Goal: Task Accomplishment & Management: Manage account settings

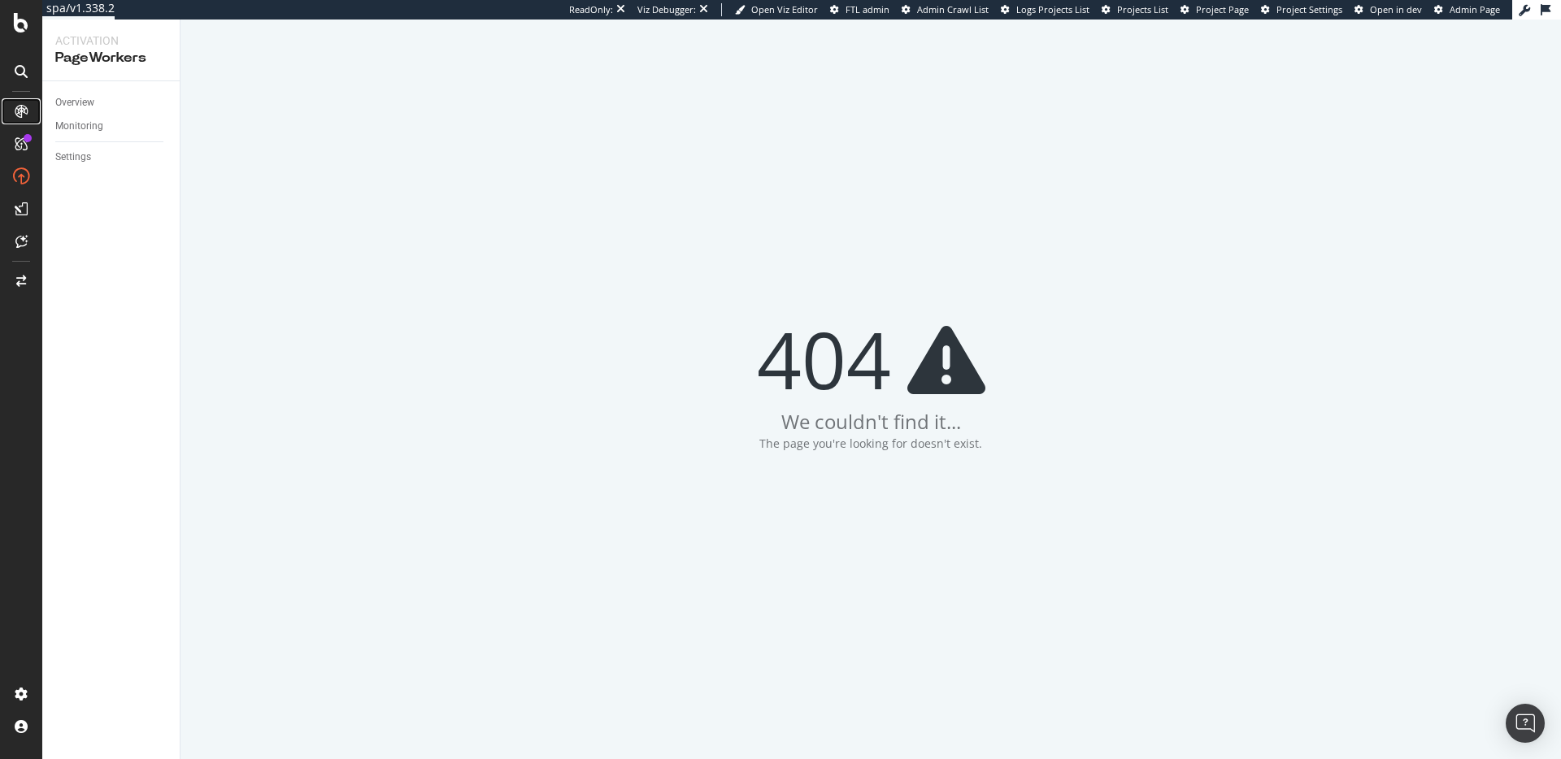
click at [22, 108] on icon at bounding box center [21, 111] width 13 height 13
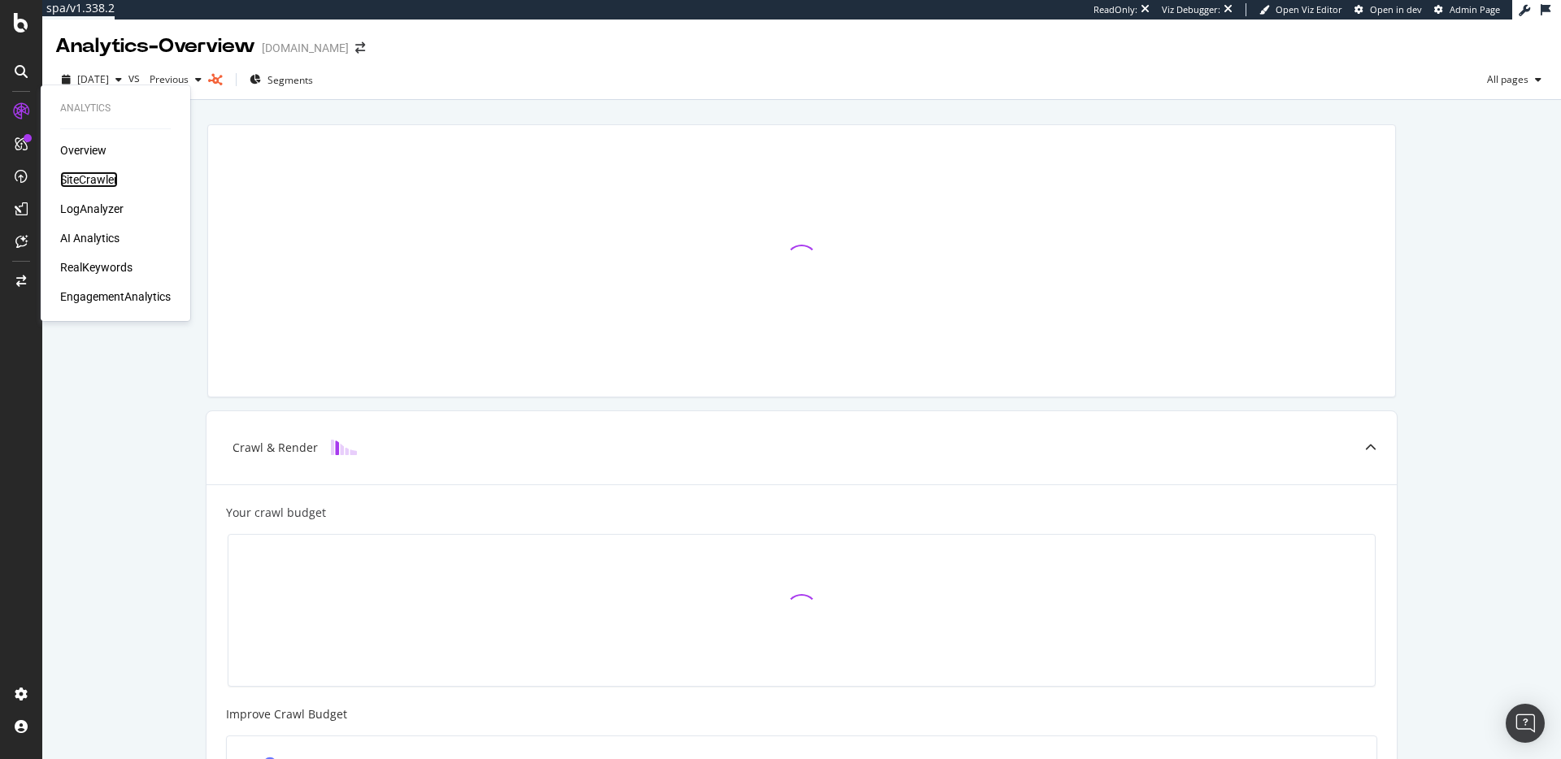
click at [94, 173] on div "SiteCrawler" at bounding box center [89, 180] width 58 height 16
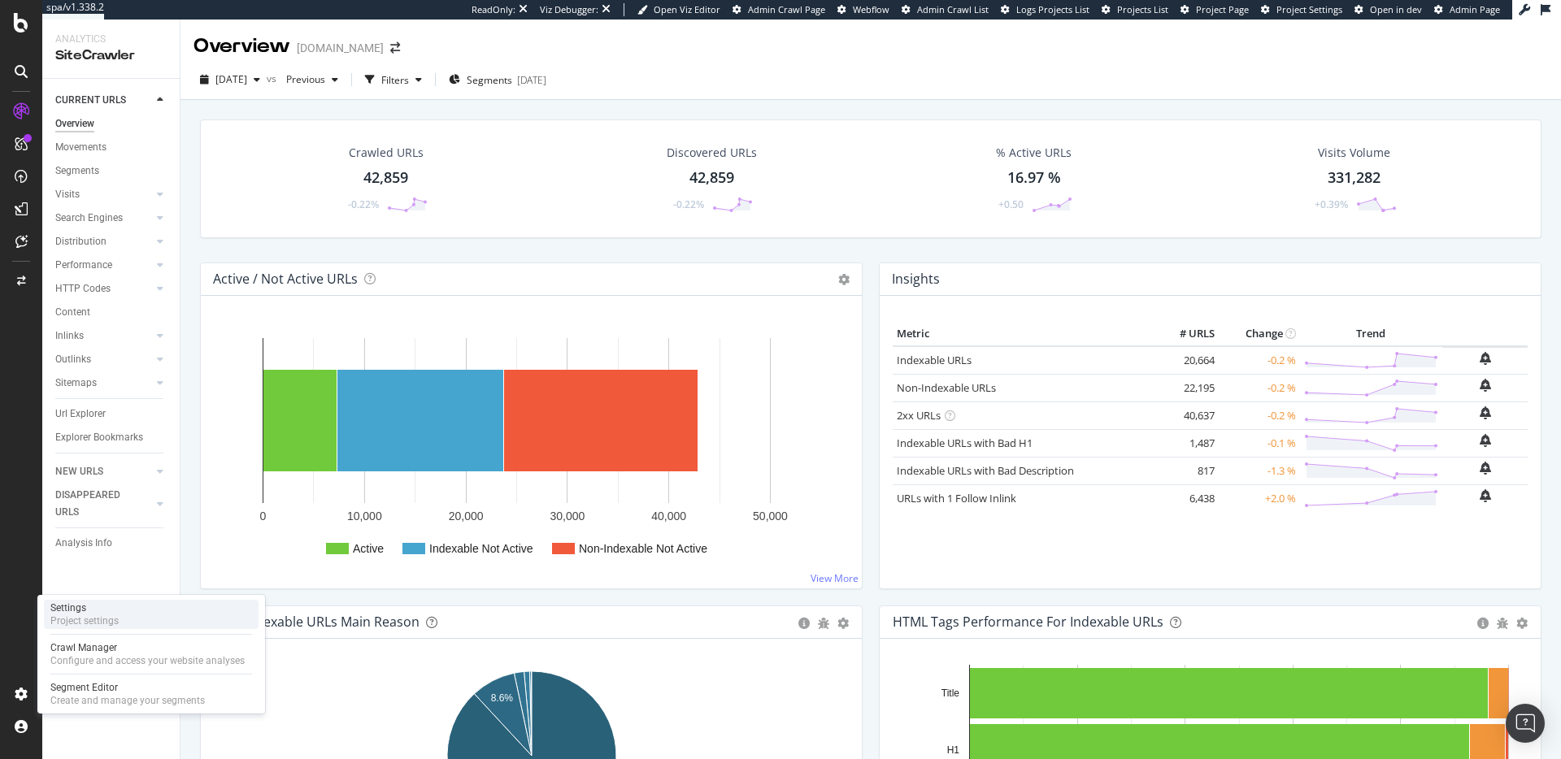
click at [87, 613] on div "Settings" at bounding box center [84, 608] width 68 height 13
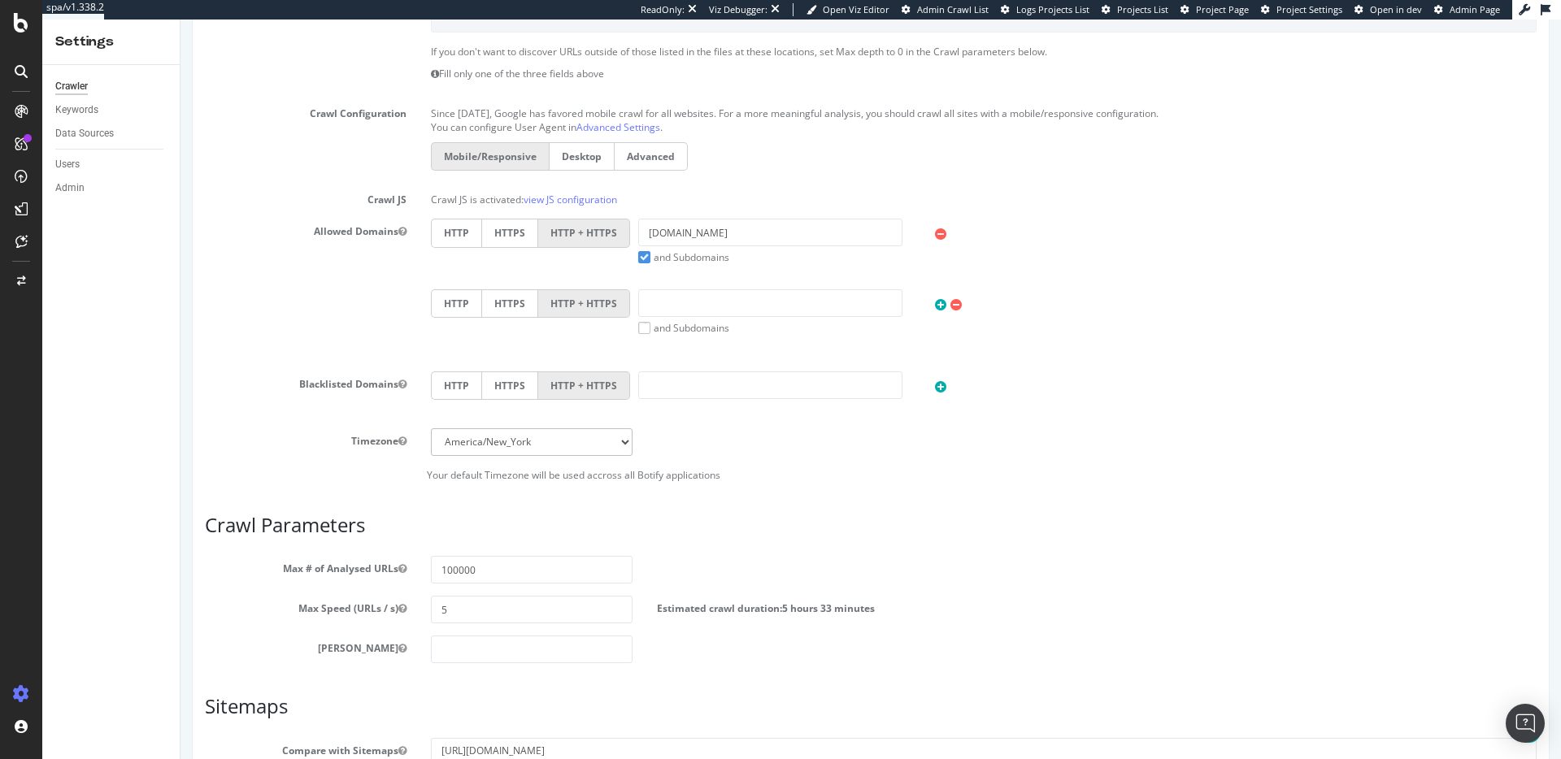
scroll to position [590, 0]
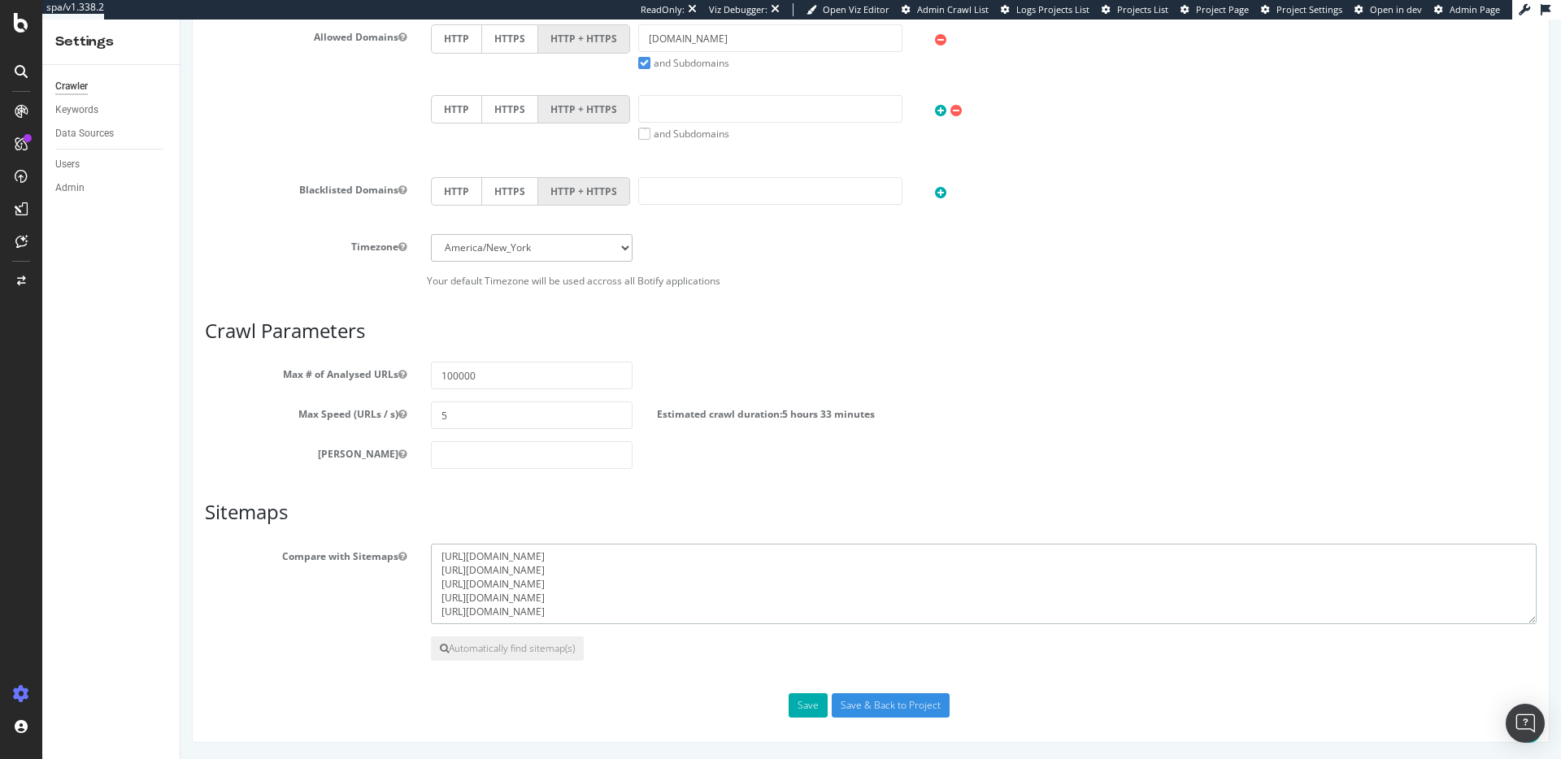
click at [716, 612] on textarea "https://www.davidyurman.com/en-gb/sitemap-davidyurman_eu_custom_sitemap_index.x…" at bounding box center [984, 584] width 1106 height 81
click at [713, 620] on textarea "https://www.davidyurman.com/en-gb/sitemap-davidyurman_eu_custom_sitemap_index.x…" at bounding box center [984, 584] width 1106 height 81
click at [723, 609] on textarea "https://www.davidyurman.com/en-gb/sitemap-davidyurman_eu_custom_sitemap_index.x…" at bounding box center [984, 584] width 1106 height 81
paste textarea "https://www.davidyurman.com/sitemap-filters_sitemap.xml https://www.davidyurman…"
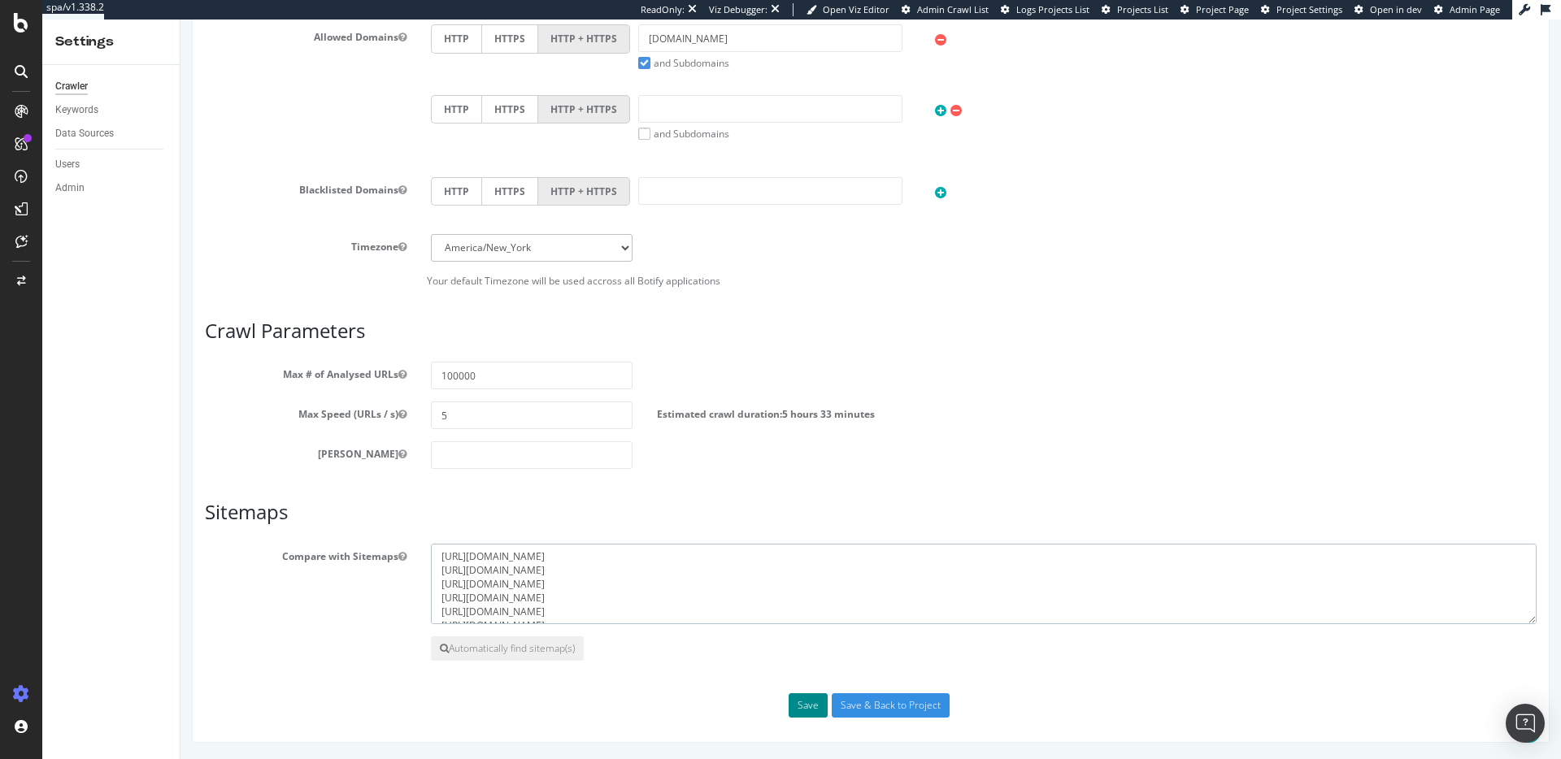
type textarea "https://www.davidyurman.com/en-gb/sitemap-davidyurman_eu_custom_sitemap_index.x…"
click at [811, 707] on button "Save" at bounding box center [808, 706] width 39 height 24
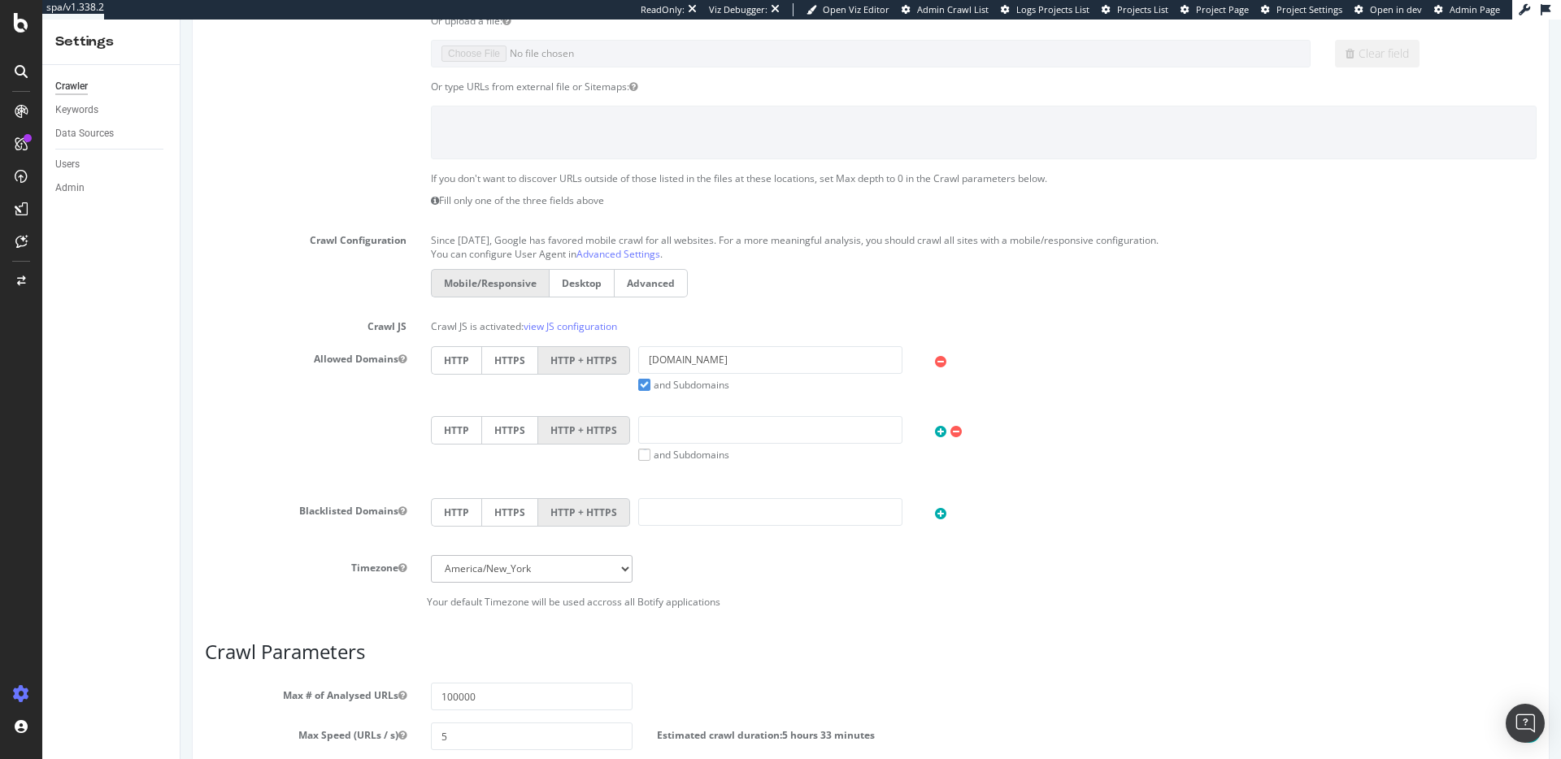
scroll to position [647, 0]
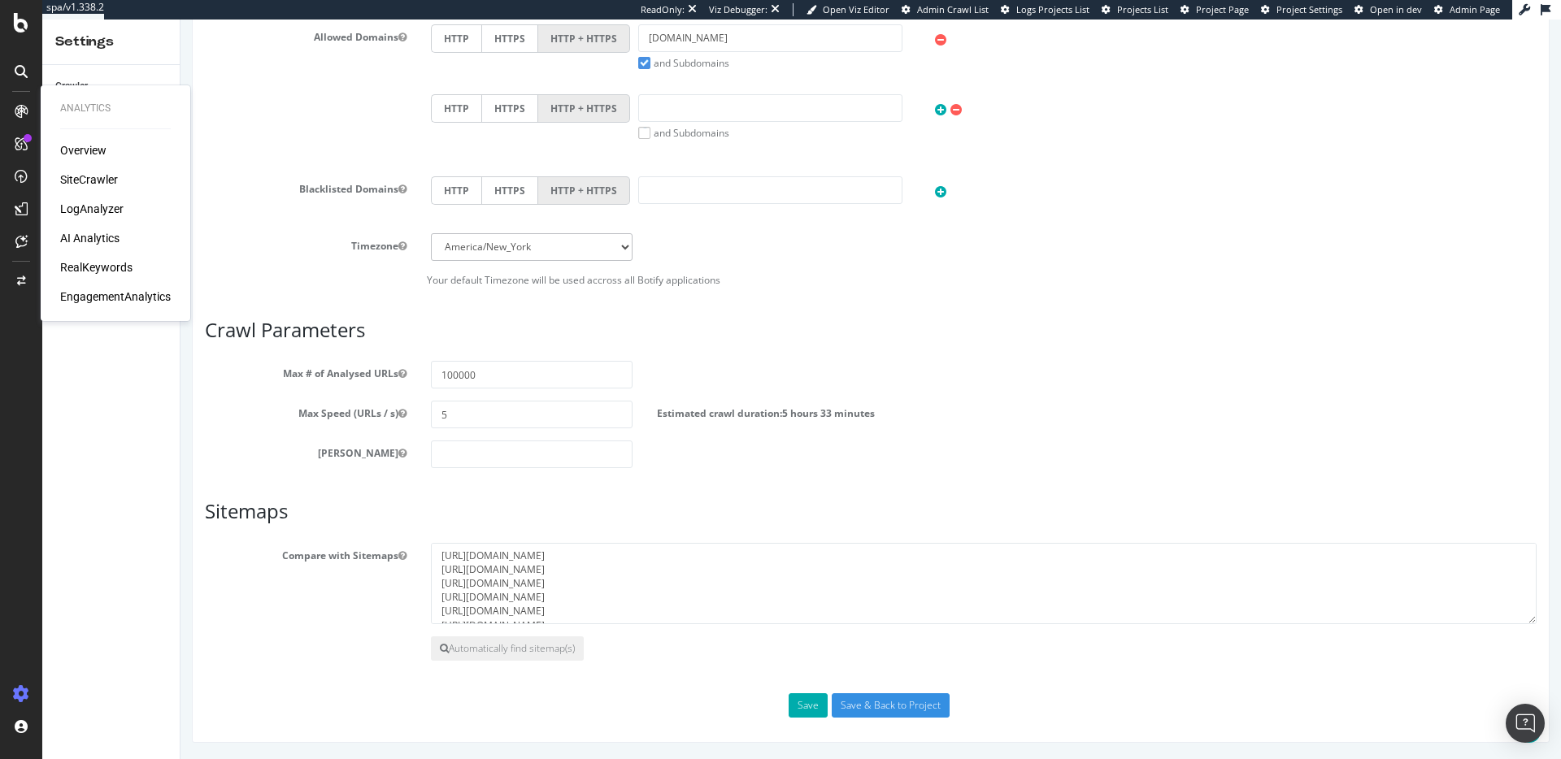
click at [99, 233] on div "AI Analytics" at bounding box center [89, 238] width 59 height 16
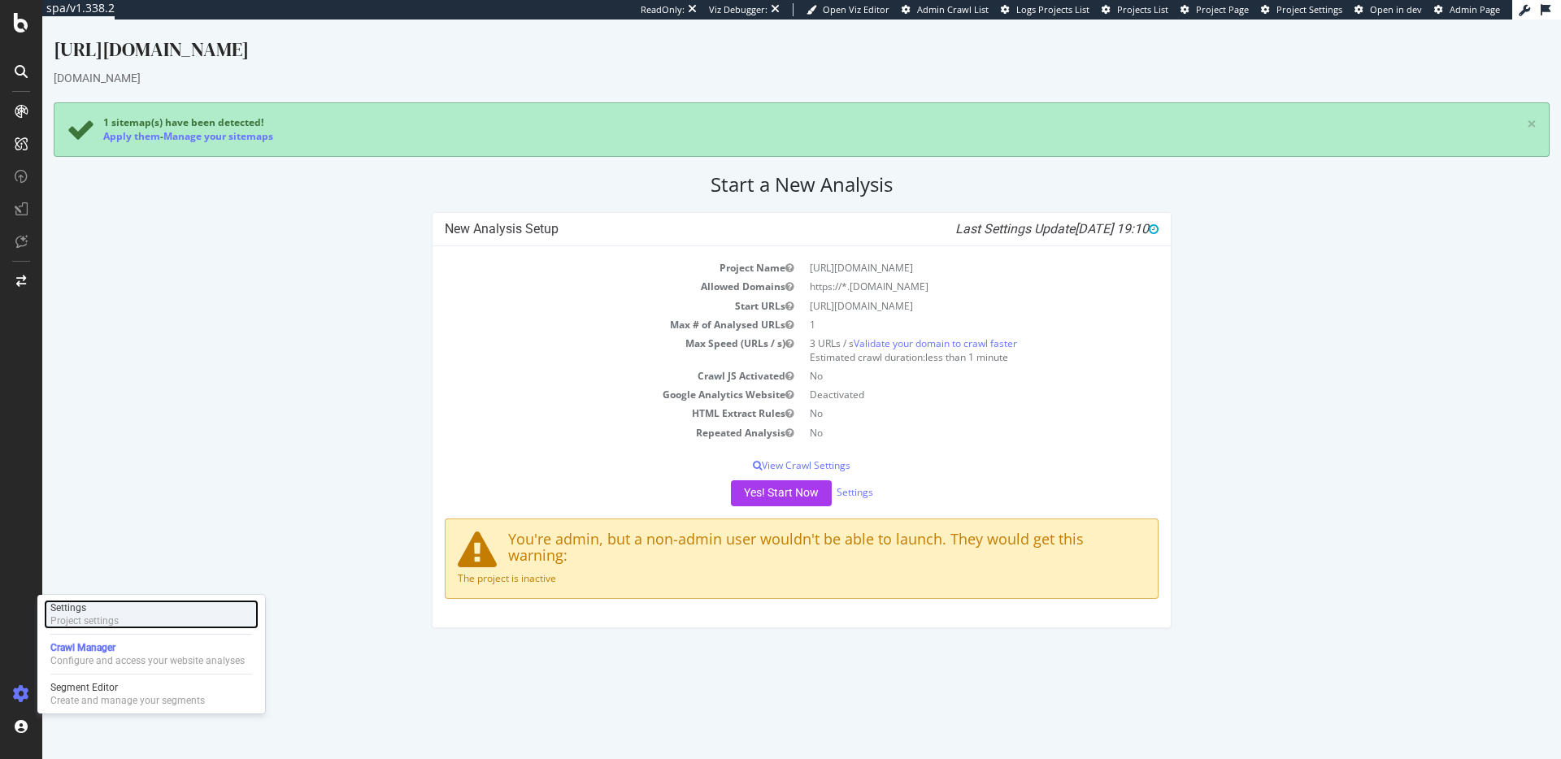
click at [104, 610] on div "Settings" at bounding box center [84, 608] width 68 height 13
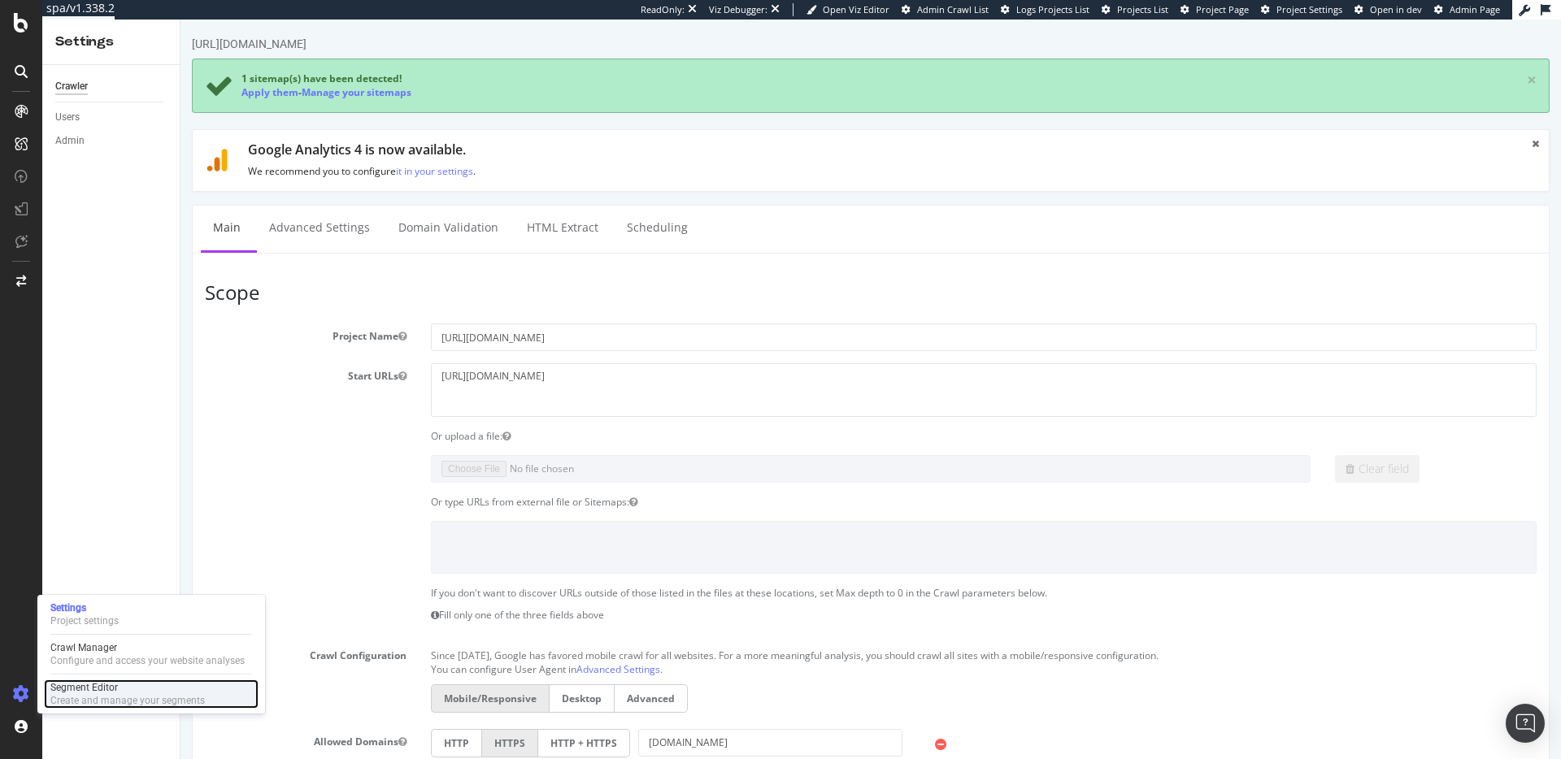
click at [90, 688] on div "Segment Editor" at bounding box center [127, 687] width 154 height 13
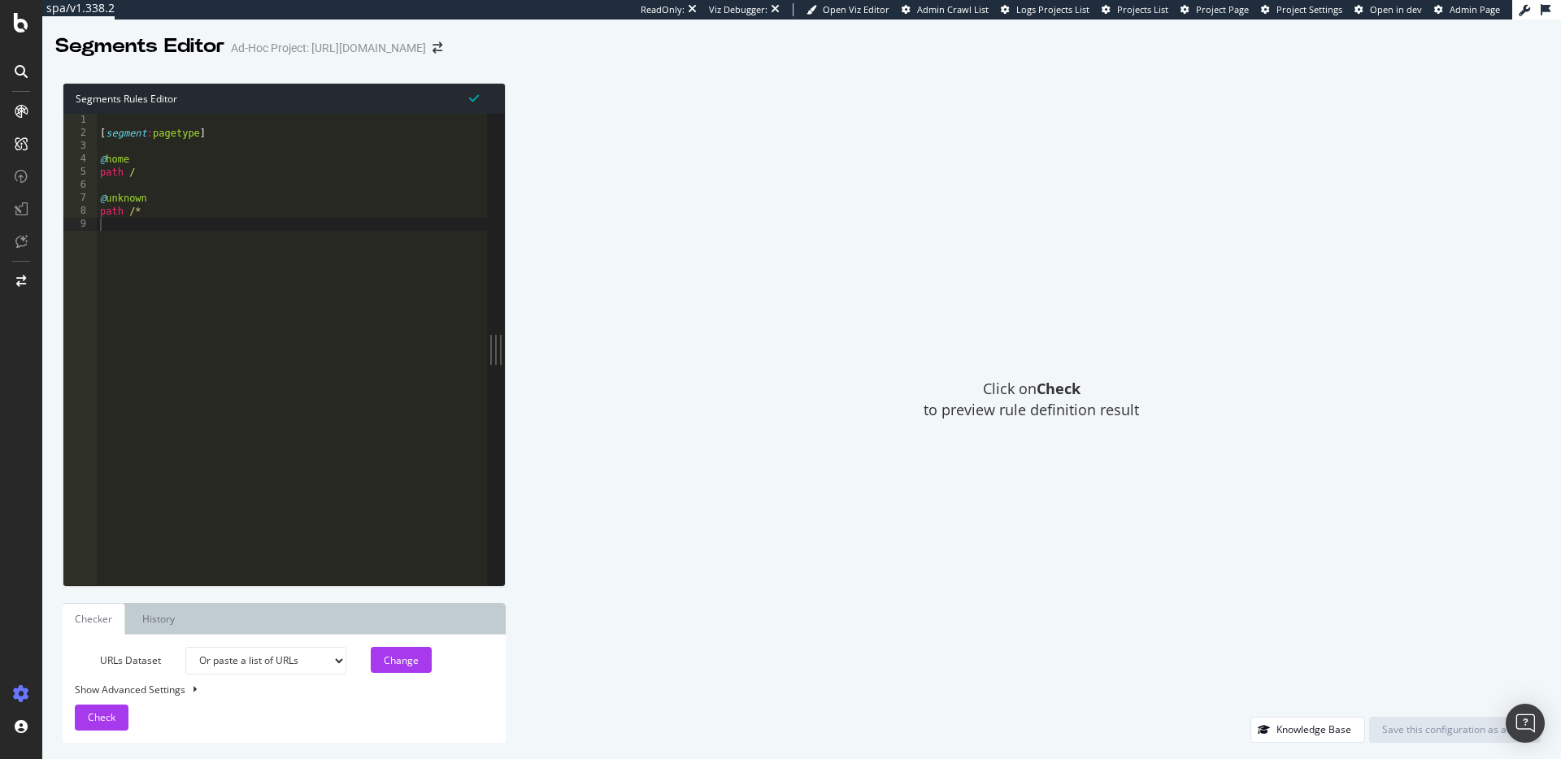
click at [139, 226] on div "[ segment : pagetype ] @ home path / @ unknown path /*" at bounding box center [292, 363] width 390 height 498
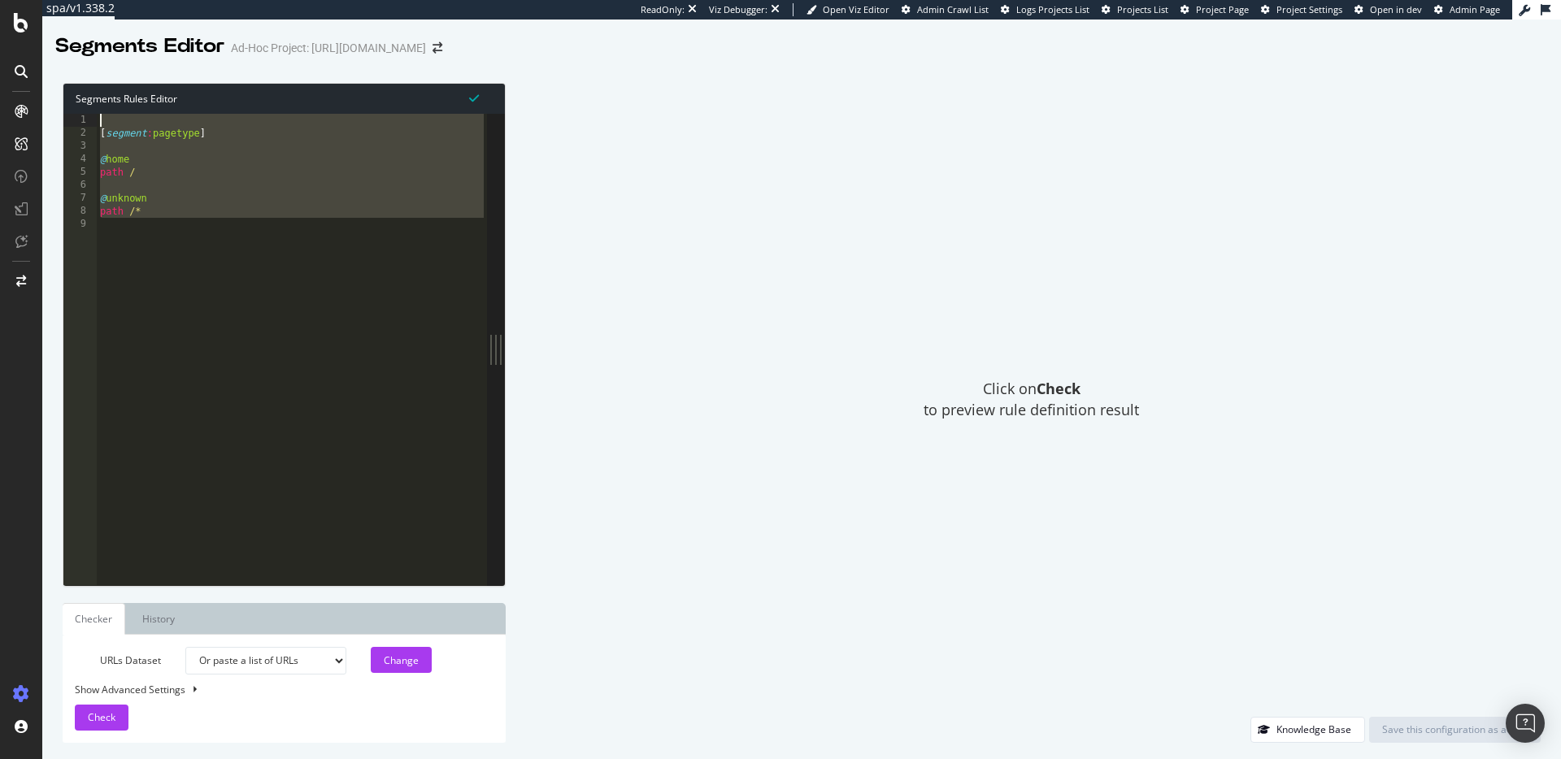
drag, startPoint x: 136, startPoint y: 225, endPoint x: 64, endPoint y: 119, distance: 128.3
click at [64, 119] on div "1 2 3 4 5 6 7 8 9 [ segment : pagetype ] @ home path / @ unknown path /* XXXXXX…" at bounding box center [275, 350] width 424 height 472
type textarea "[segment:pagetype]"
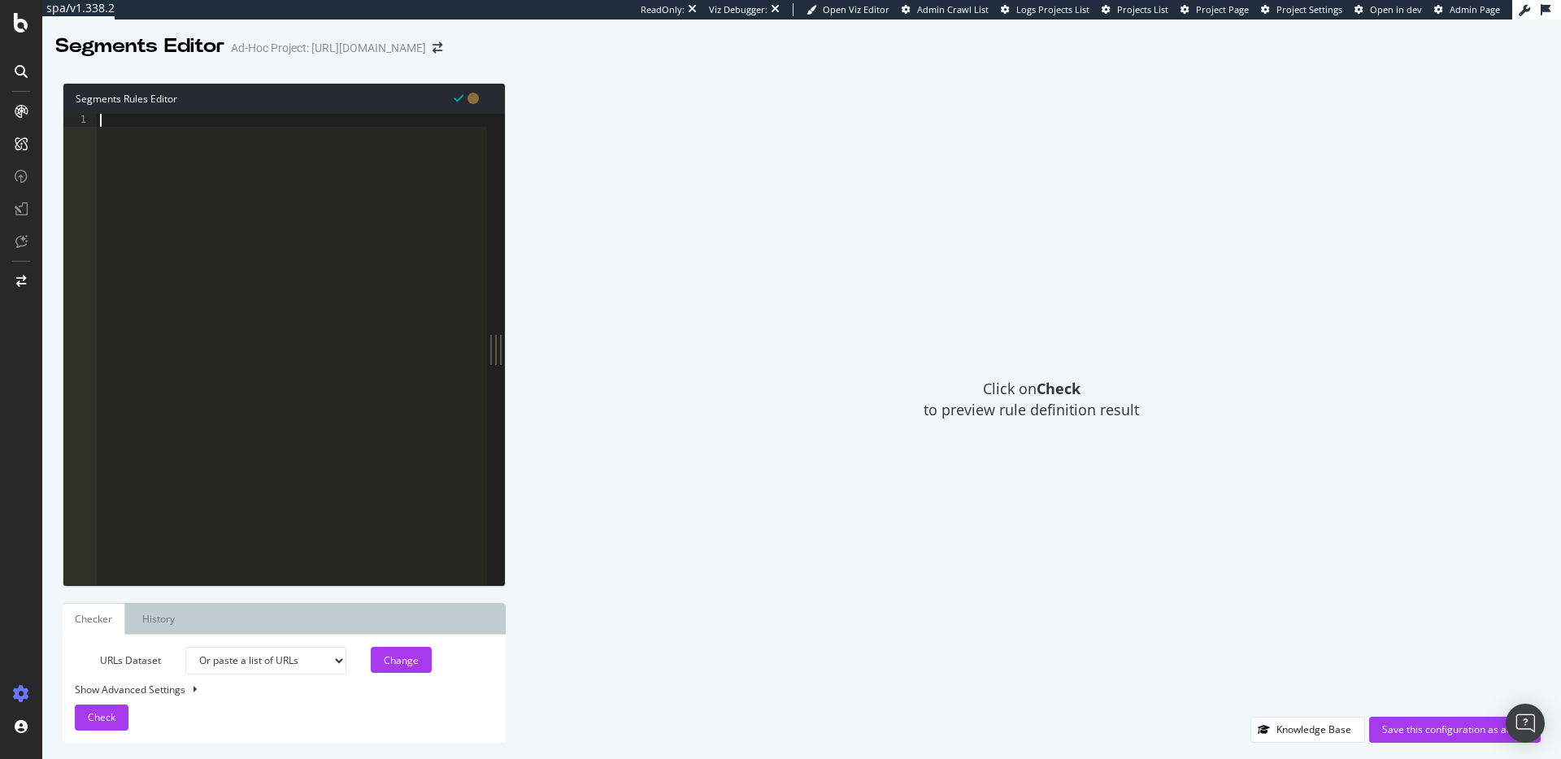
paste textarea "path /*"
type textarea "path /*"
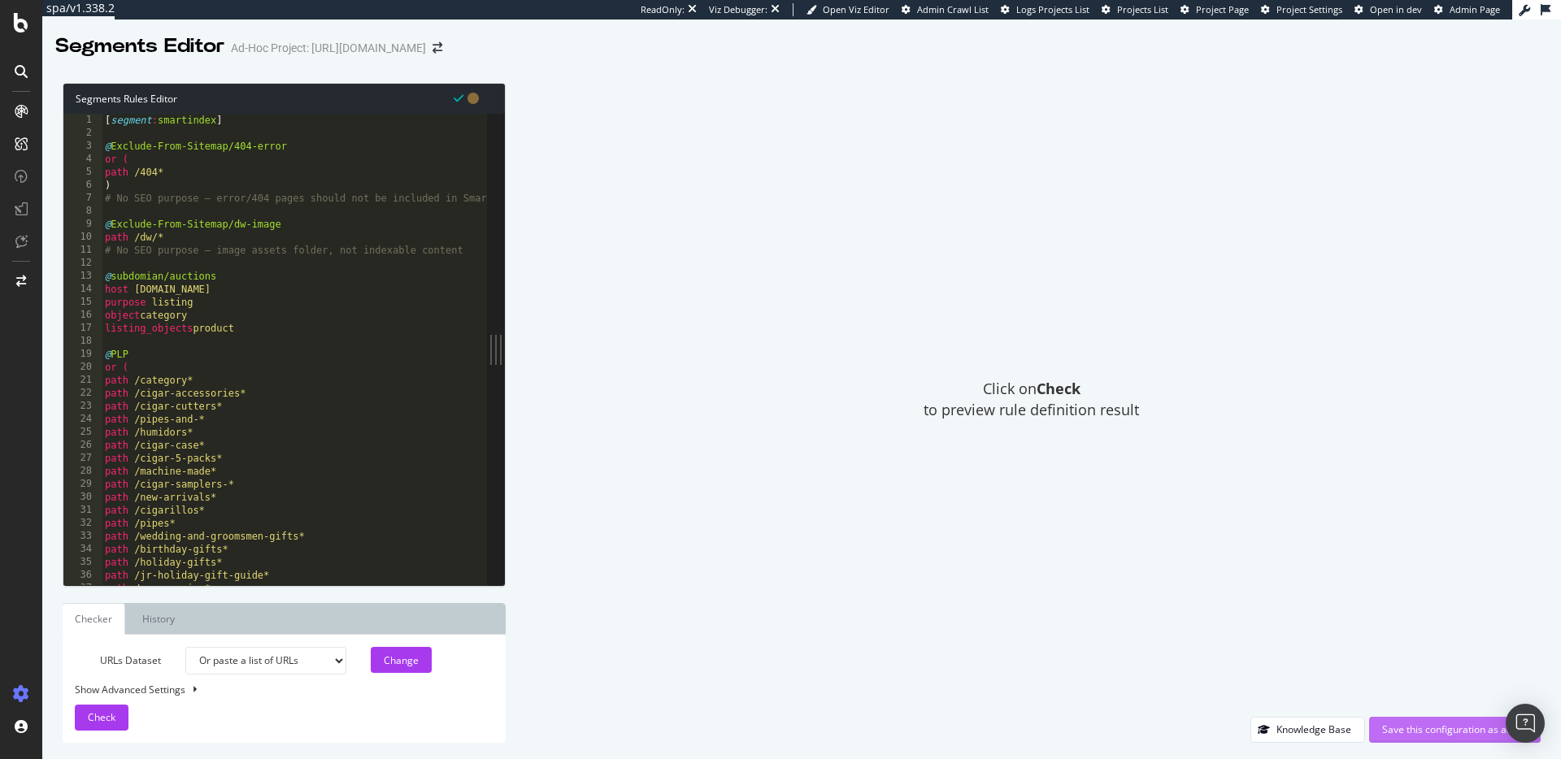
click at [1432, 724] on div "Save this configuration as active" at bounding box center [1455, 730] width 146 height 14
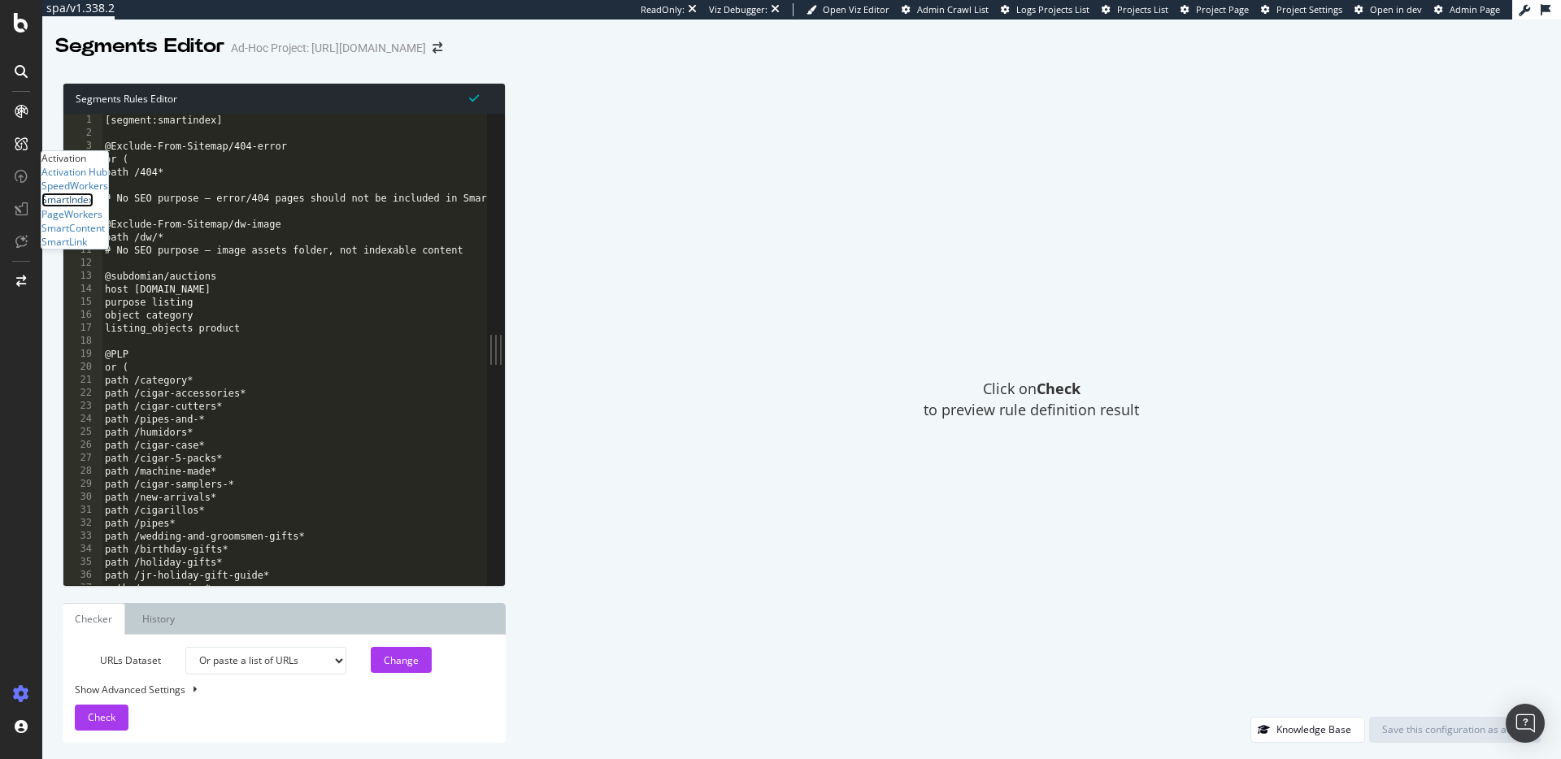
click at [94, 207] on div "SmartIndex" at bounding box center [67, 200] width 52 height 14
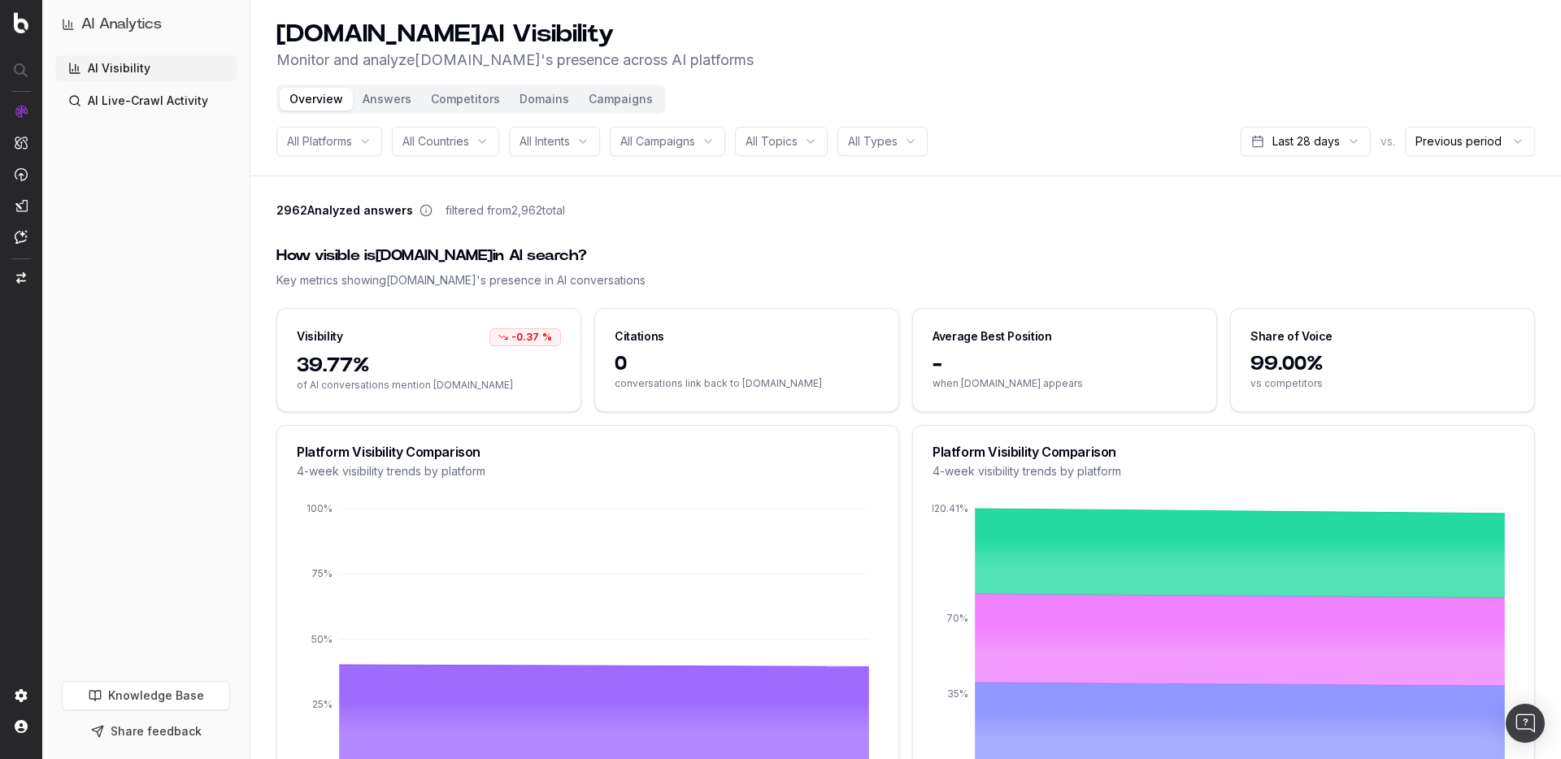
drag, startPoint x: 980, startPoint y: 361, endPoint x: 959, endPoint y: 363, distance: 21.2
click at [979, 361] on span "-" at bounding box center [1065, 364] width 264 height 26
click at [938, 367] on span "-" at bounding box center [1065, 364] width 264 height 26
click at [368, 103] on button "Answers" at bounding box center [387, 99] width 68 height 23
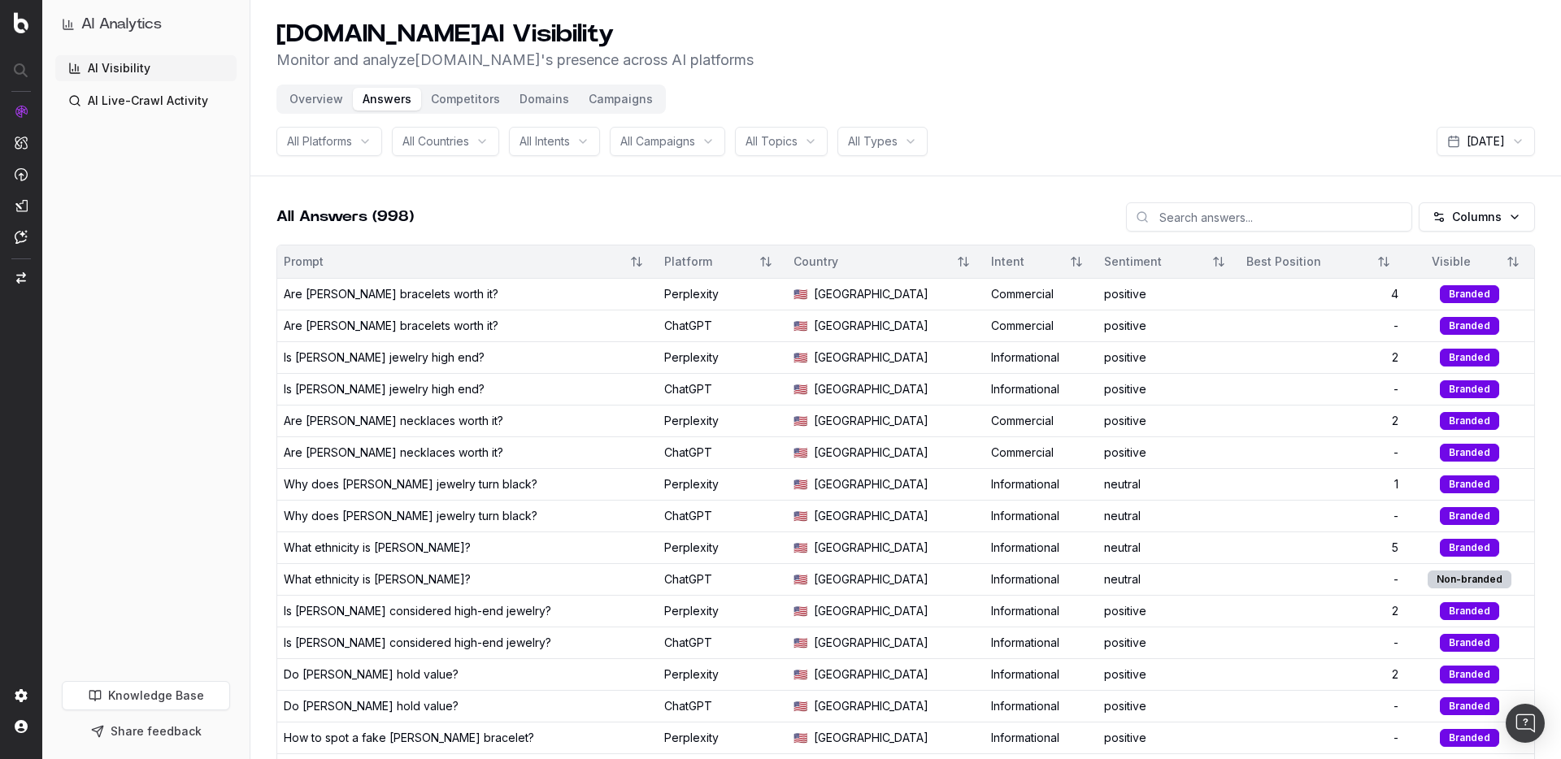
click at [444, 294] on div "Are David Yurman bracelets worth it?" at bounding box center [391, 294] width 215 height 16
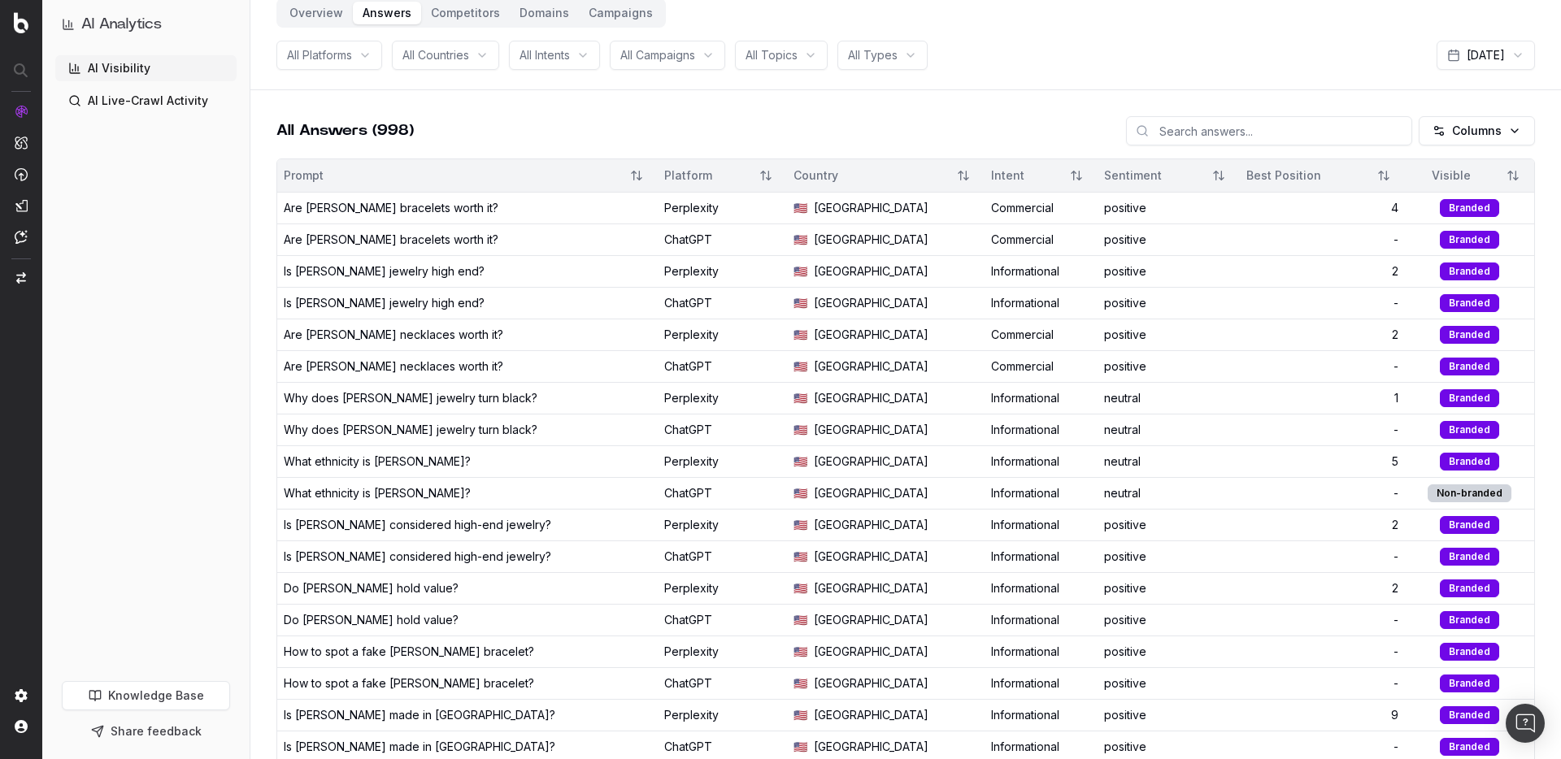
scroll to position [88, 0]
click at [150, 694] on link "Knowledge Base" at bounding box center [146, 695] width 168 height 29
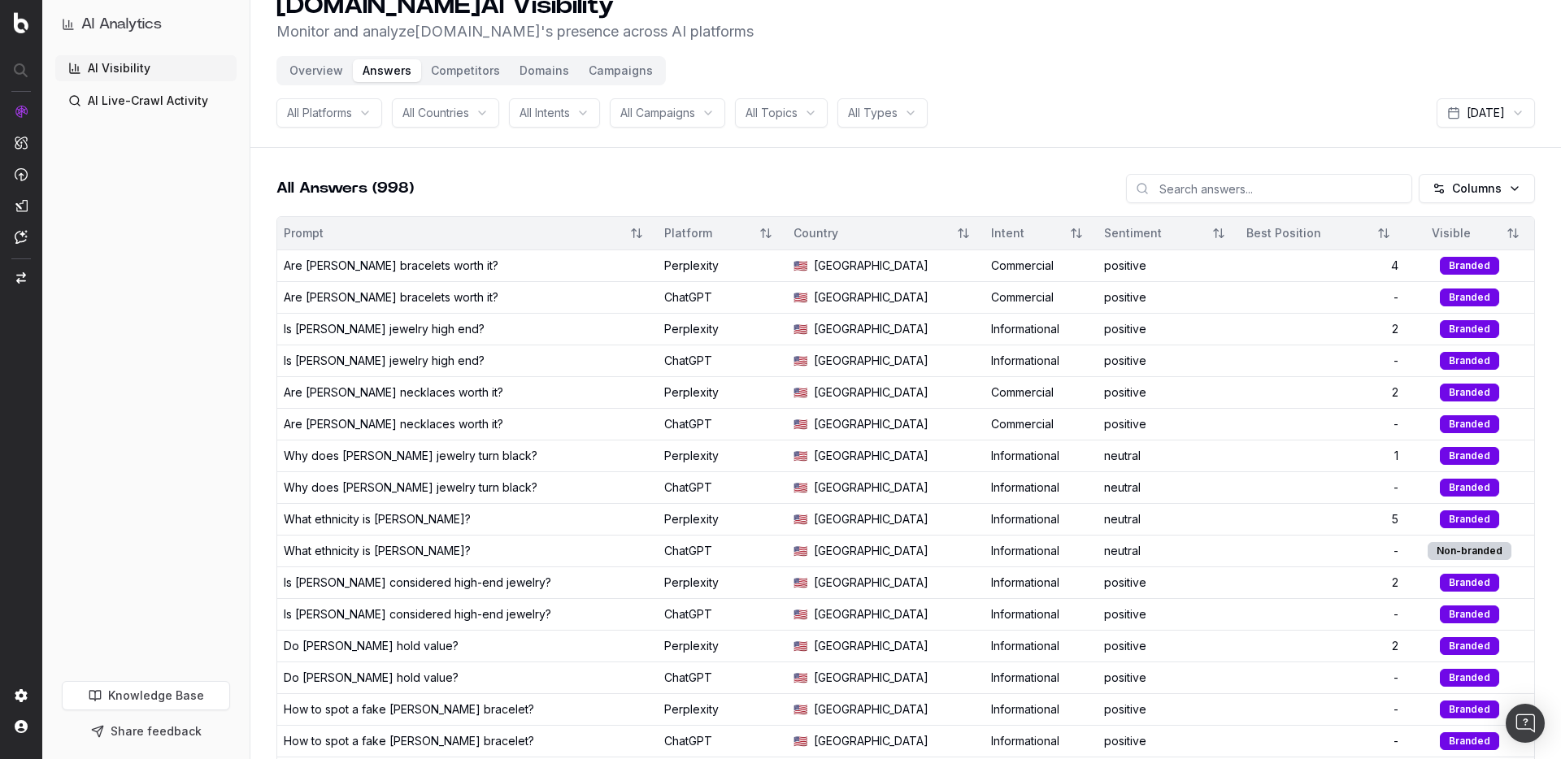
scroll to position [0, 0]
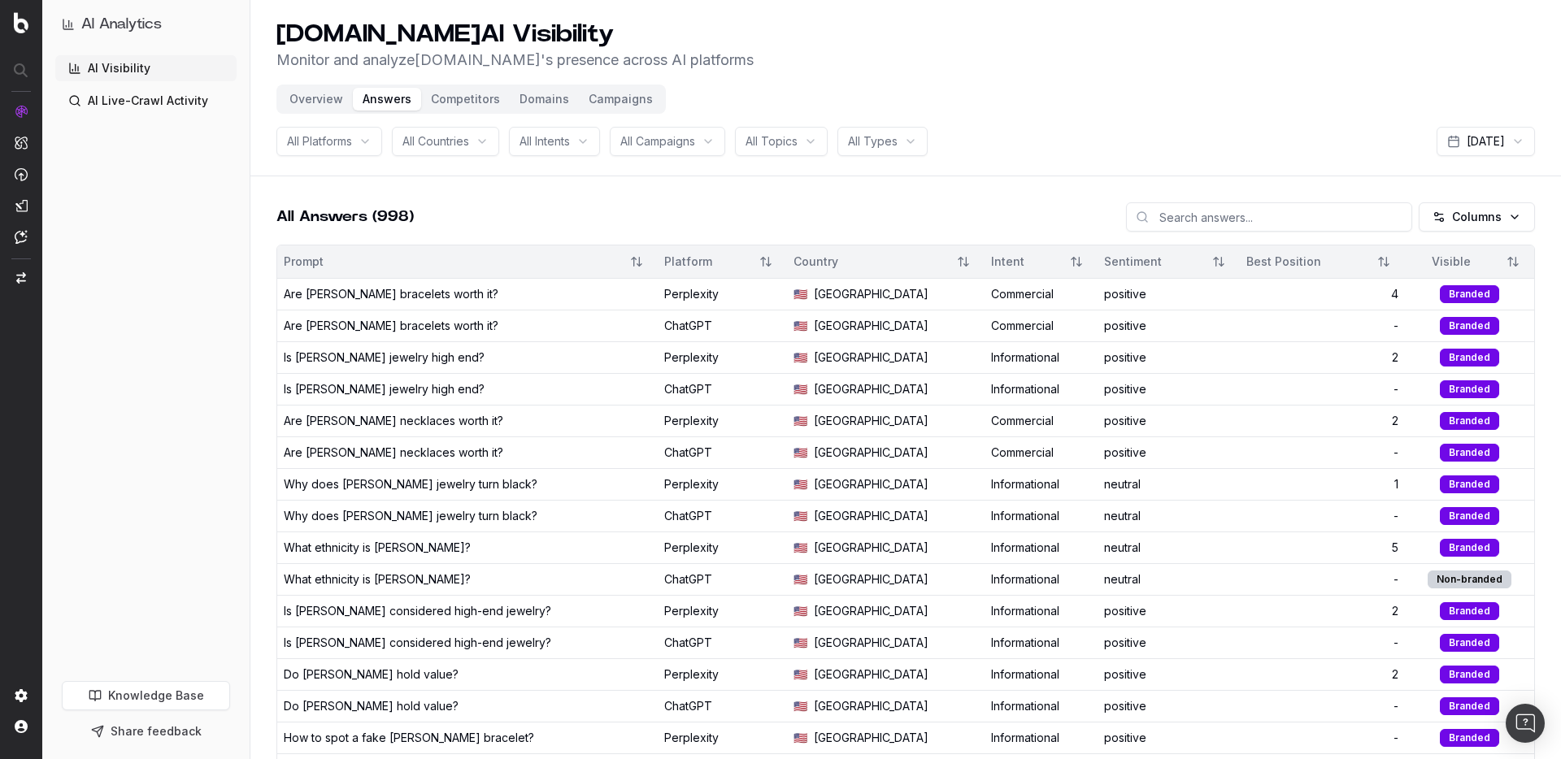
click at [466, 110] on button "Competitors" at bounding box center [465, 99] width 89 height 23
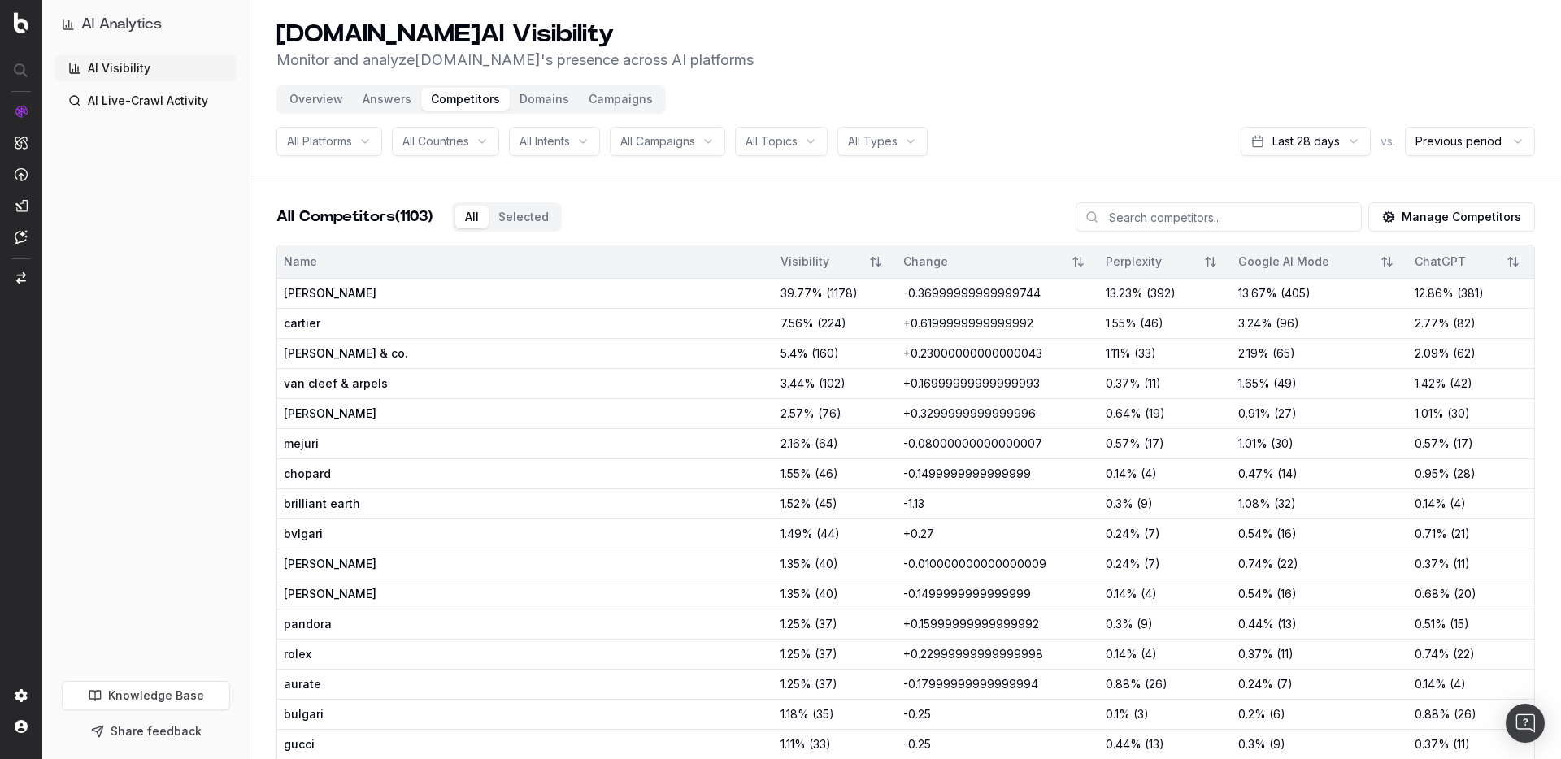
click at [903, 295] on span "-0.36999999999999744" at bounding box center [971, 293] width 137 height 14
click at [381, 321] on span "cartier" at bounding box center [404, 323] width 240 height 16
click at [553, 102] on button "Domains" at bounding box center [544, 99] width 69 height 23
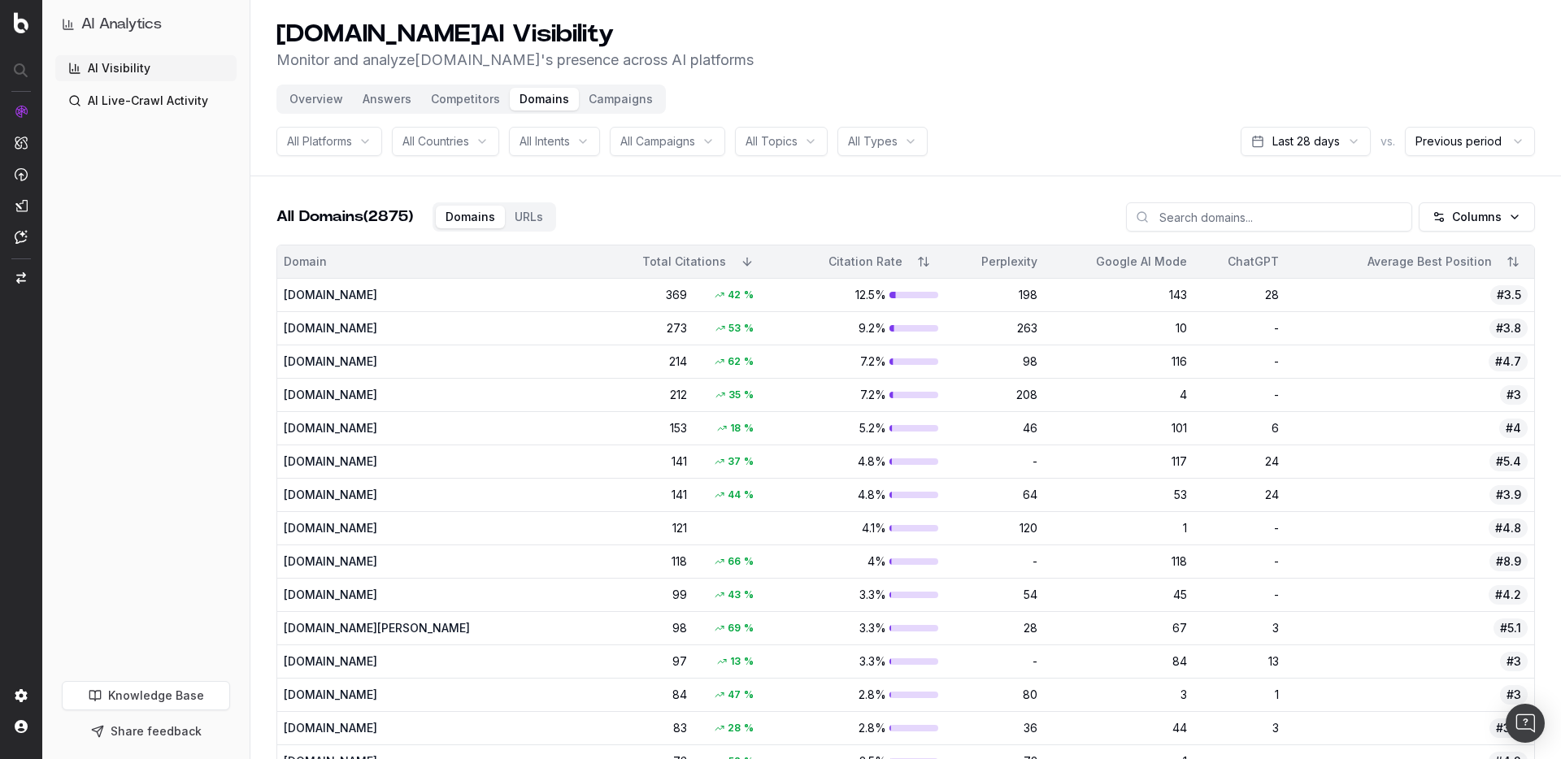
click at [145, 110] on link "AI Live-Crawl Activity" at bounding box center [145, 101] width 181 height 26
click at [132, 98] on link "AI Live-Crawl Activity" at bounding box center [145, 101] width 181 height 26
click at [89, 107] on link "AI Live-Crawl Activity" at bounding box center [145, 101] width 181 height 26
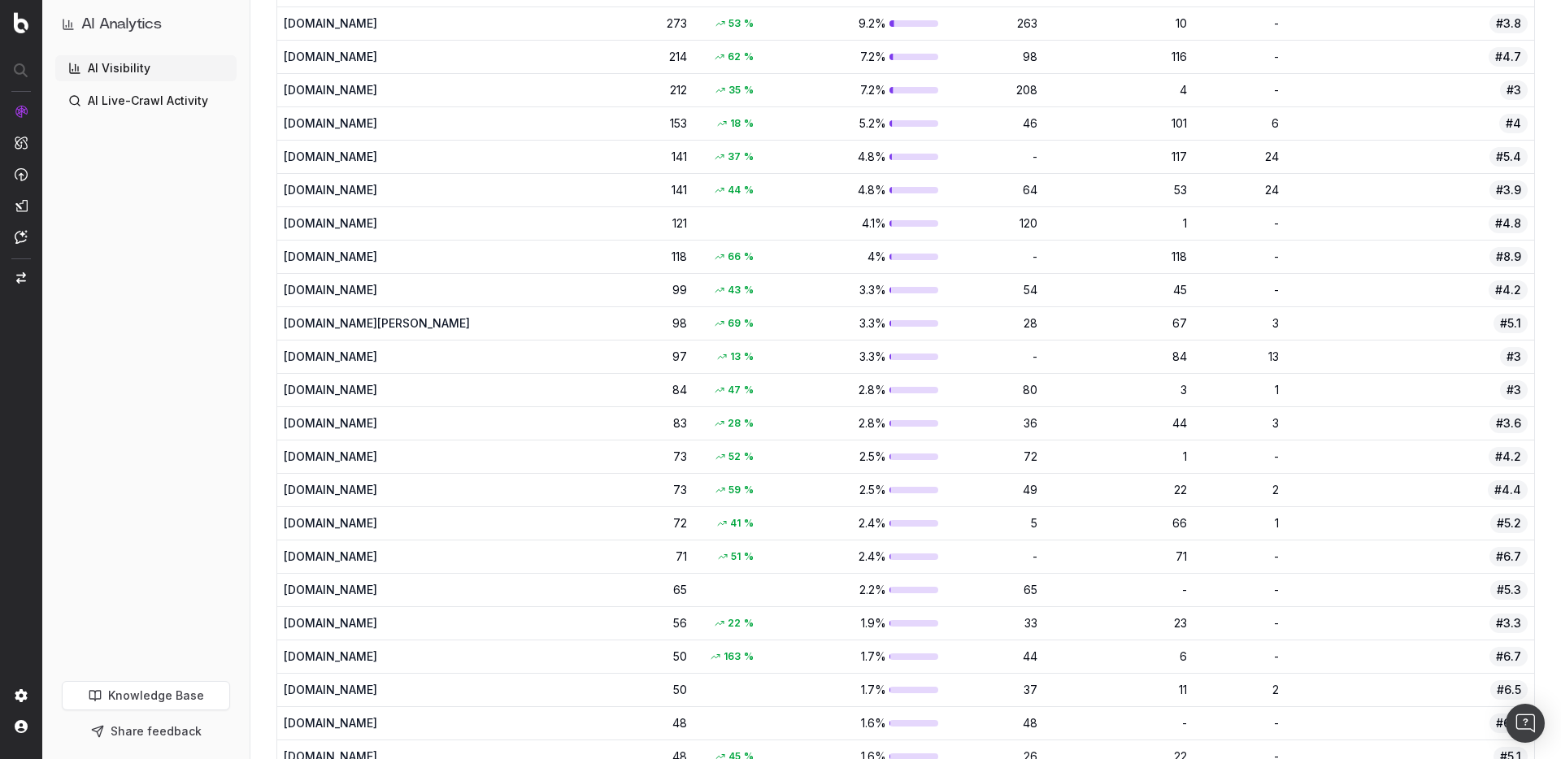
scroll to position [320, 0]
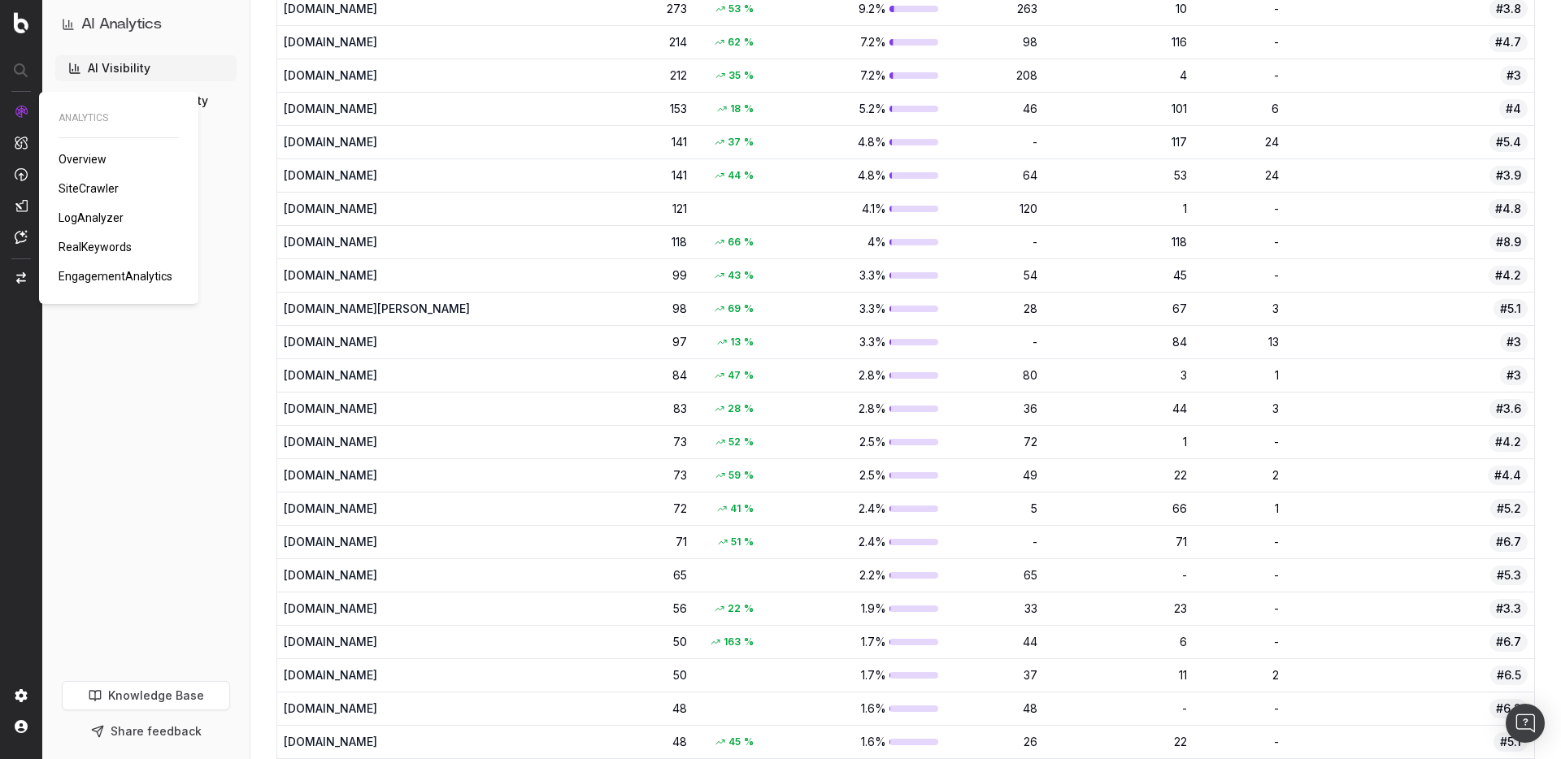
click at [26, 115] on img at bounding box center [21, 111] width 13 height 13
click at [78, 214] on span "LogAnalyzer" at bounding box center [91, 217] width 65 height 13
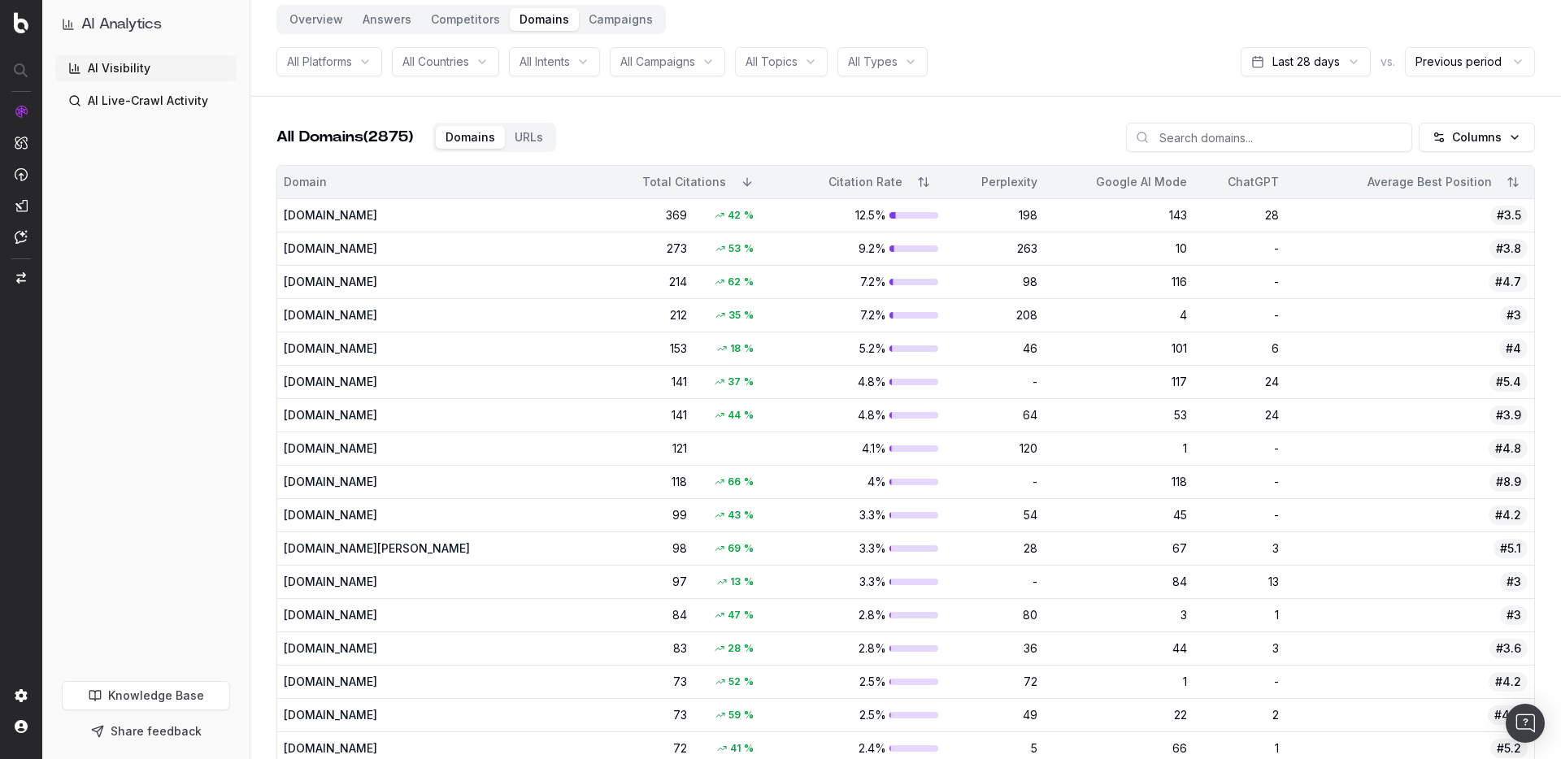
scroll to position [28, 0]
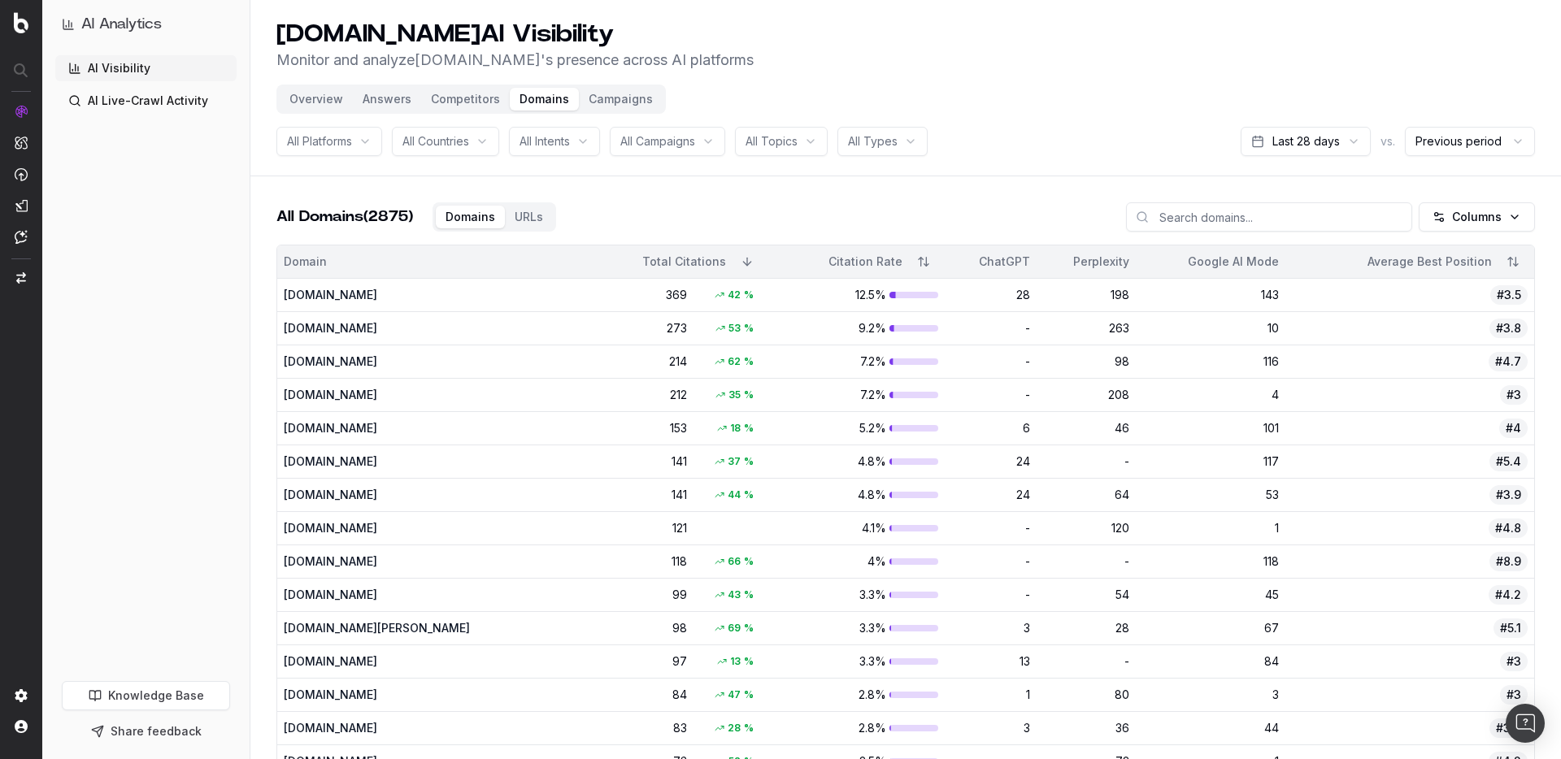
click at [126, 96] on link "AI Live-Crawl Activity" at bounding box center [145, 101] width 181 height 26
click at [208, 94] on link "AI Live-Crawl Activity" at bounding box center [145, 101] width 181 height 26
click at [323, 102] on button "Overview" at bounding box center [316, 99] width 73 height 23
click at [465, 102] on button "Competitors" at bounding box center [465, 99] width 89 height 23
drag, startPoint x: 427, startPoint y: 102, endPoint x: 410, endPoint y: 102, distance: 17.1
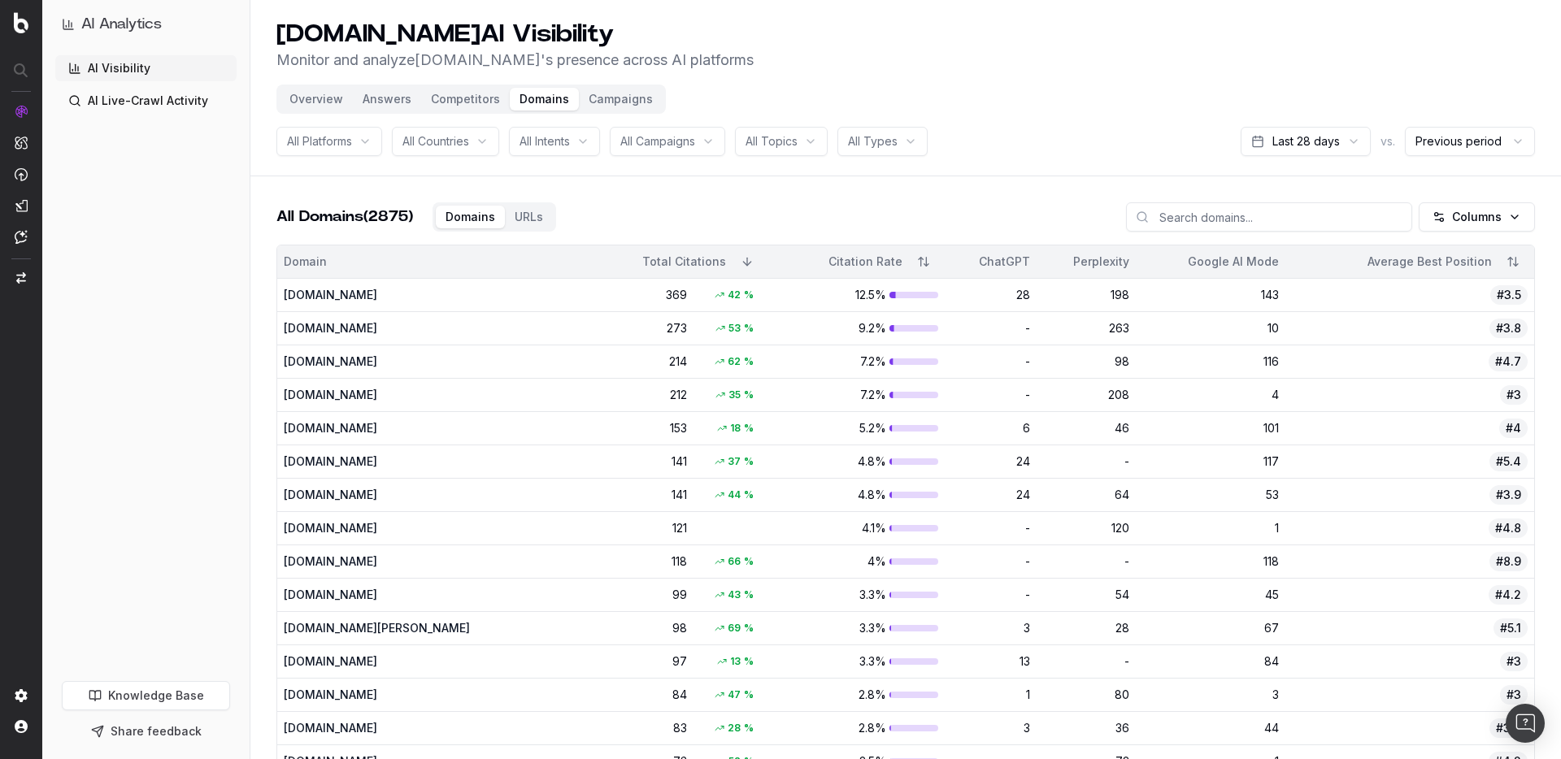
click at [426, 102] on button "Competitors" at bounding box center [465, 99] width 89 height 23
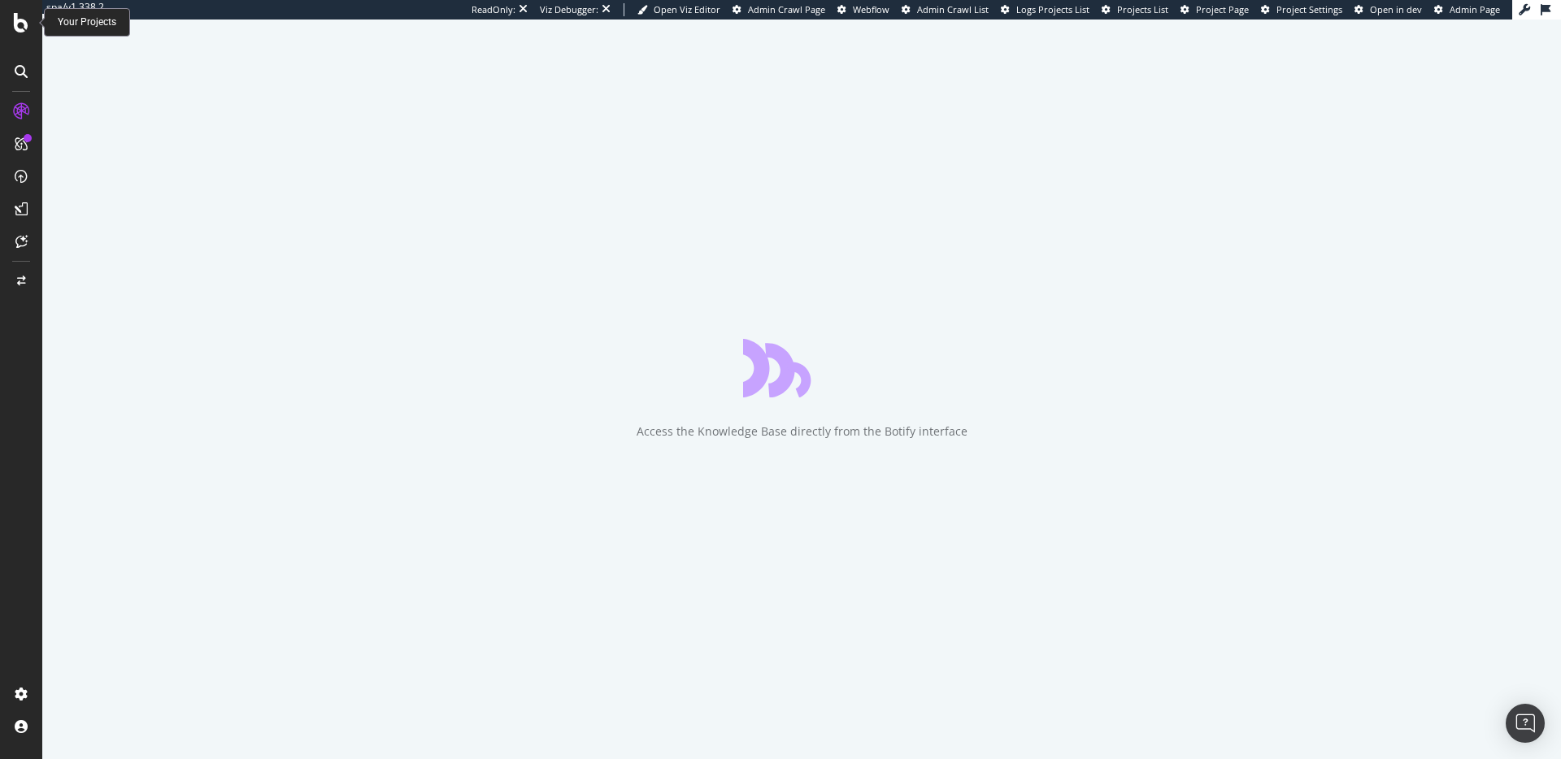
click at [18, 28] on icon at bounding box center [21, 23] width 15 height 20
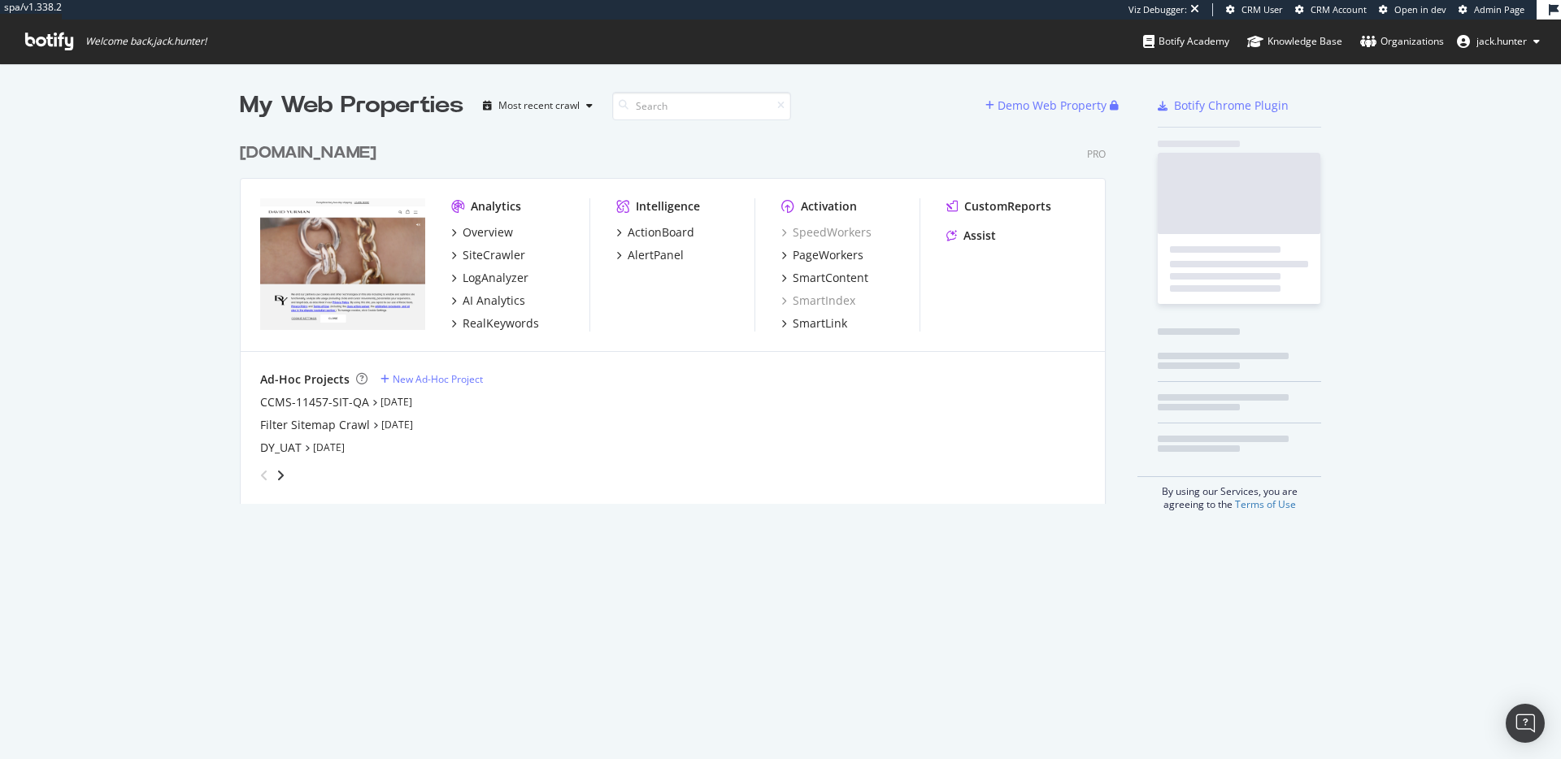
scroll to position [382, 879]
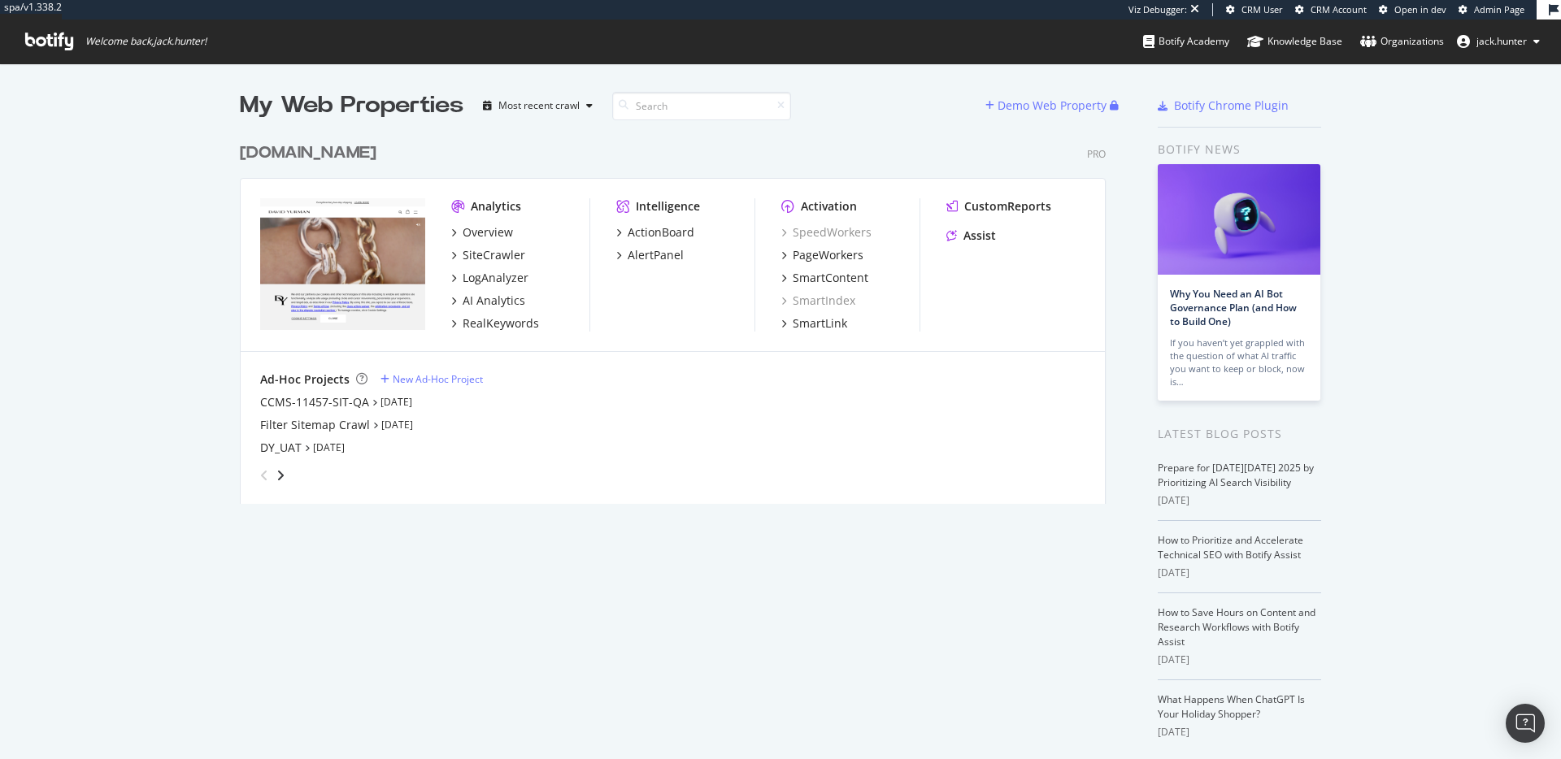
click at [331, 151] on div "davidyurman.com" at bounding box center [308, 153] width 137 height 24
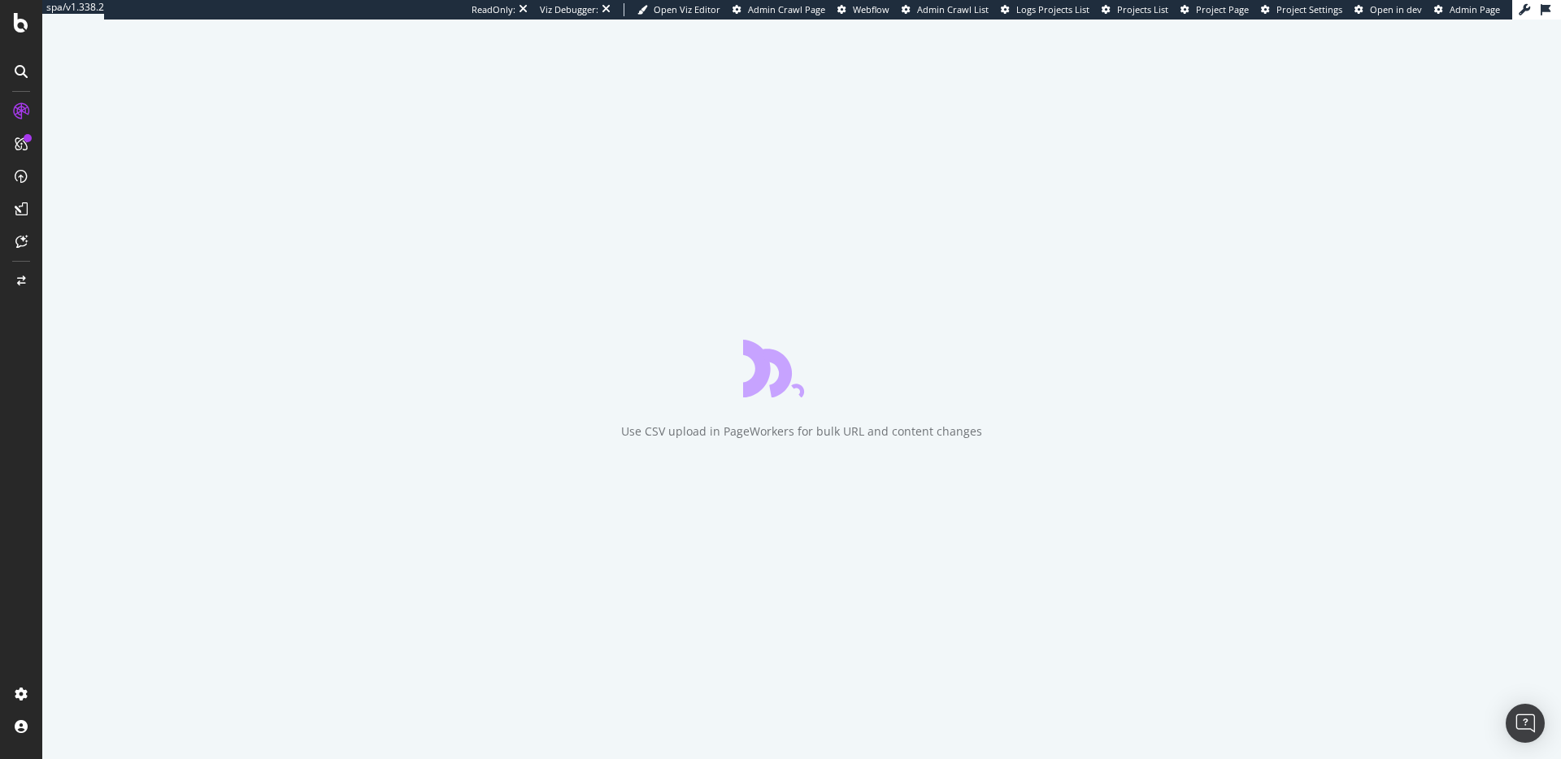
click at [797, 276] on div "Use CSV upload in PageWorkers for bulk URL and content changes" at bounding box center [801, 390] width 1519 height 740
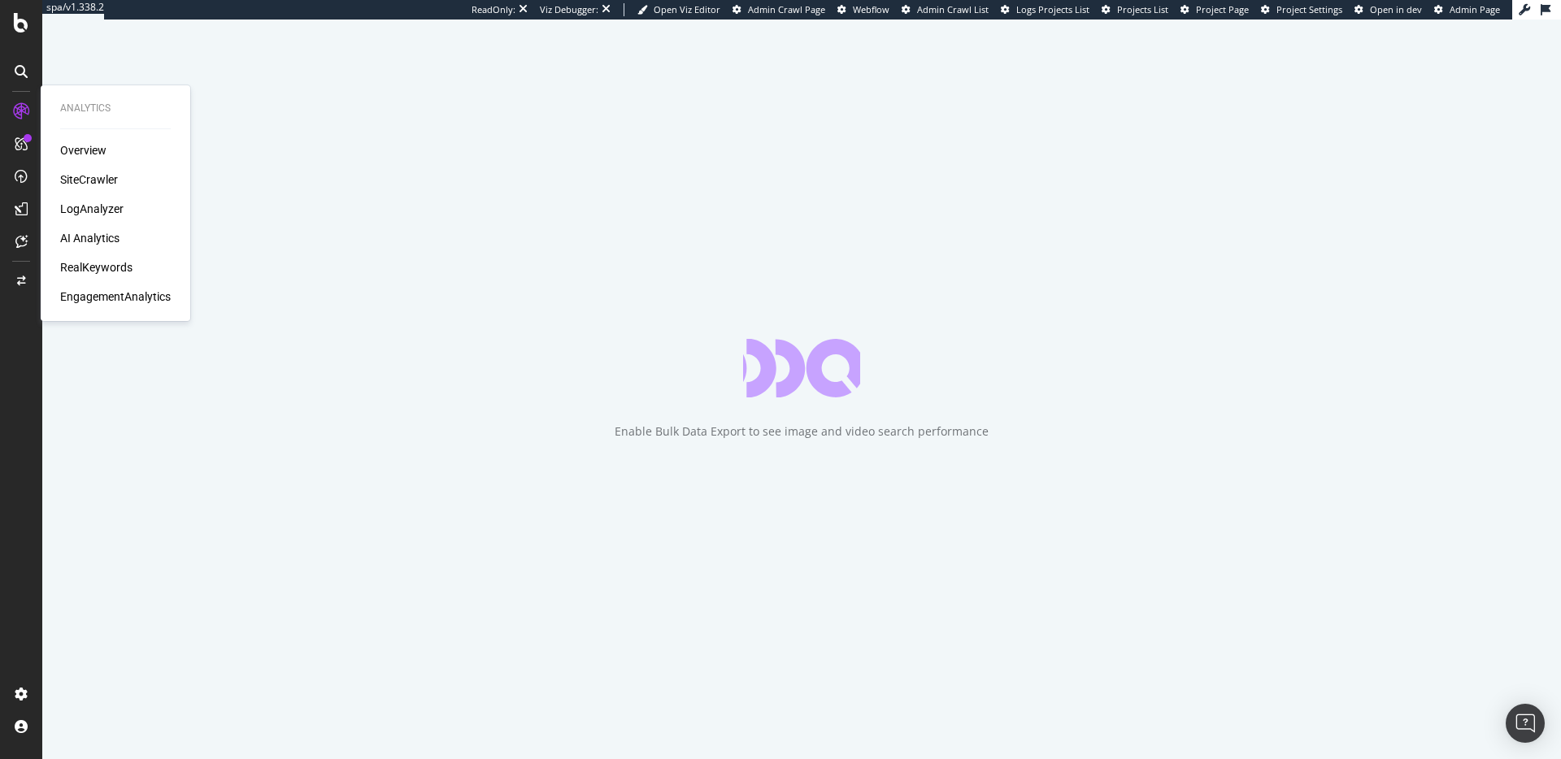
click at [94, 176] on div "SiteCrawler" at bounding box center [89, 180] width 58 height 16
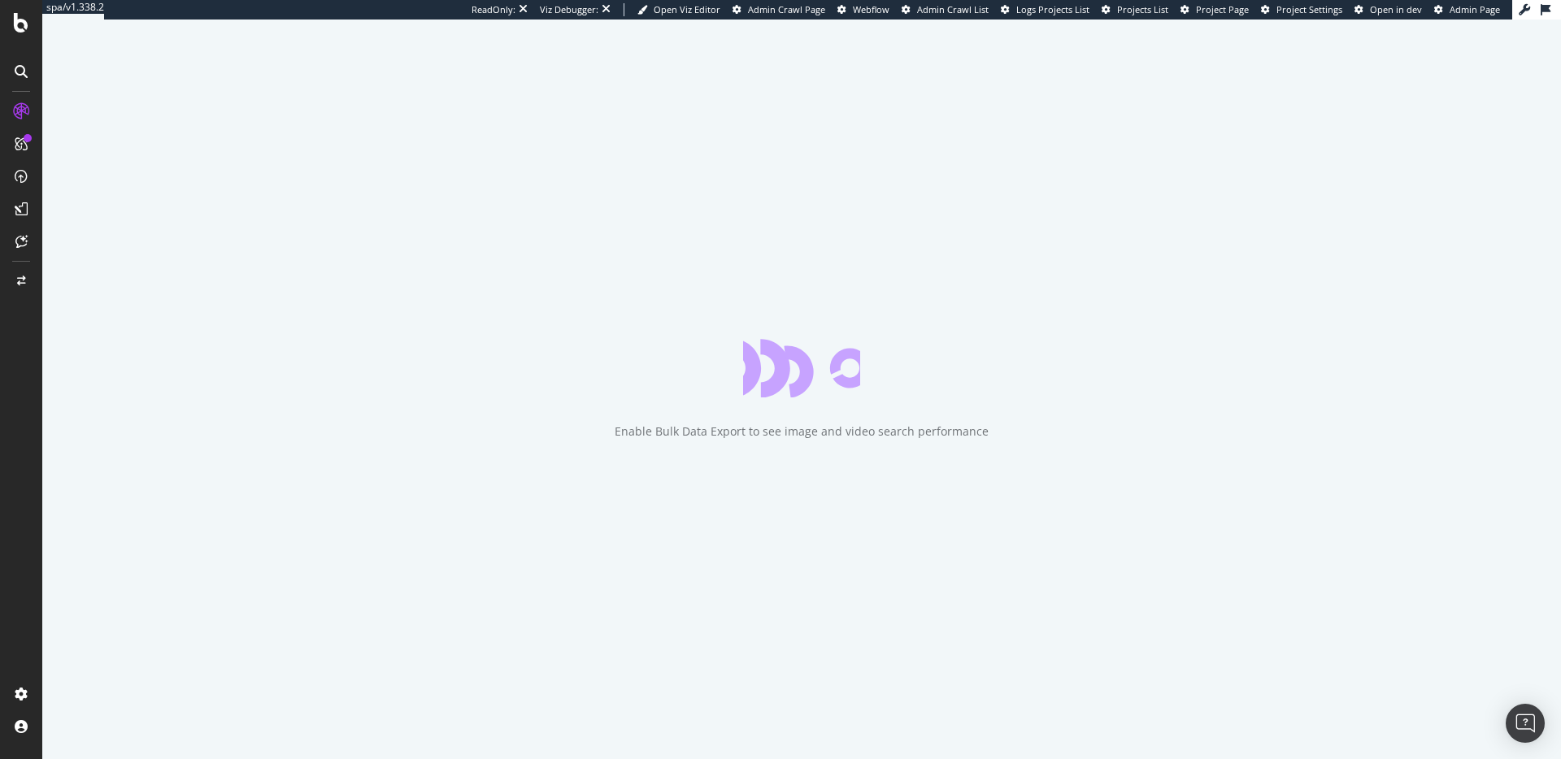
click at [859, 175] on div "Enable Bulk Data Export to see image and video search performance" at bounding box center [801, 390] width 1519 height 740
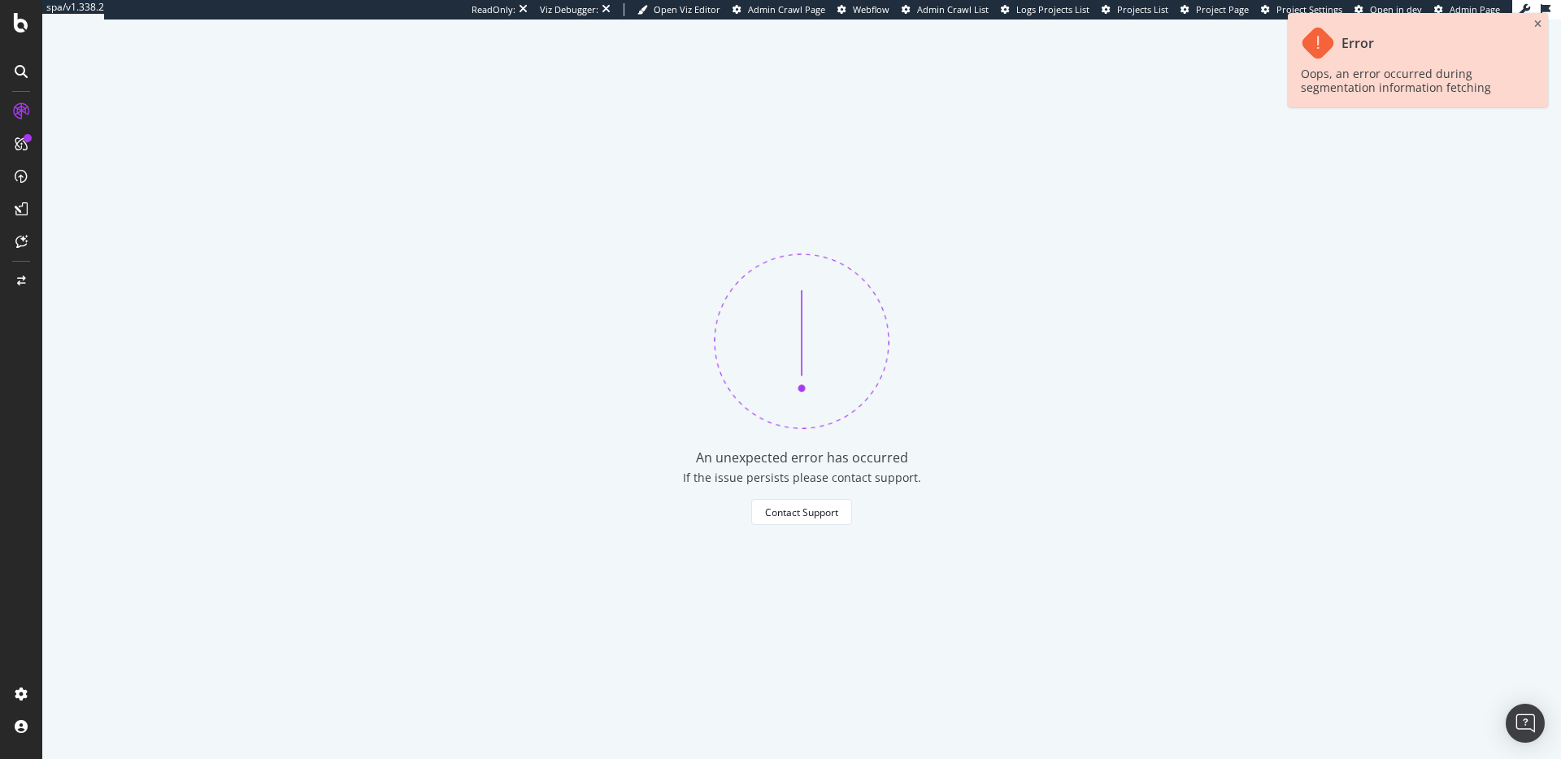
click at [761, 119] on div "An unexpected error has occurred If the issue persists please contact support. …" at bounding box center [801, 390] width 1519 height 740
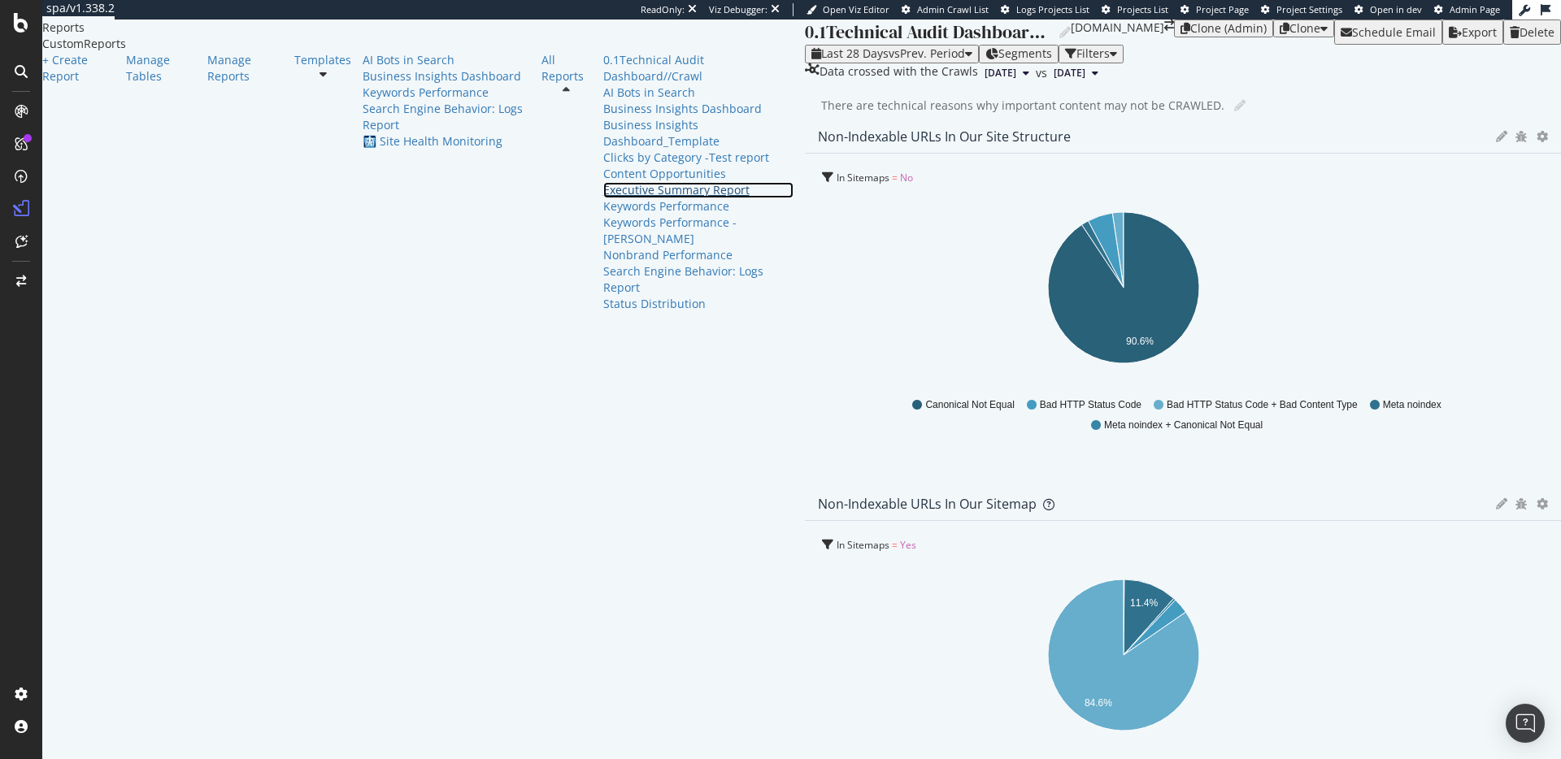
click at [603, 198] on div "Executive Summary Report" at bounding box center [698, 190] width 191 height 16
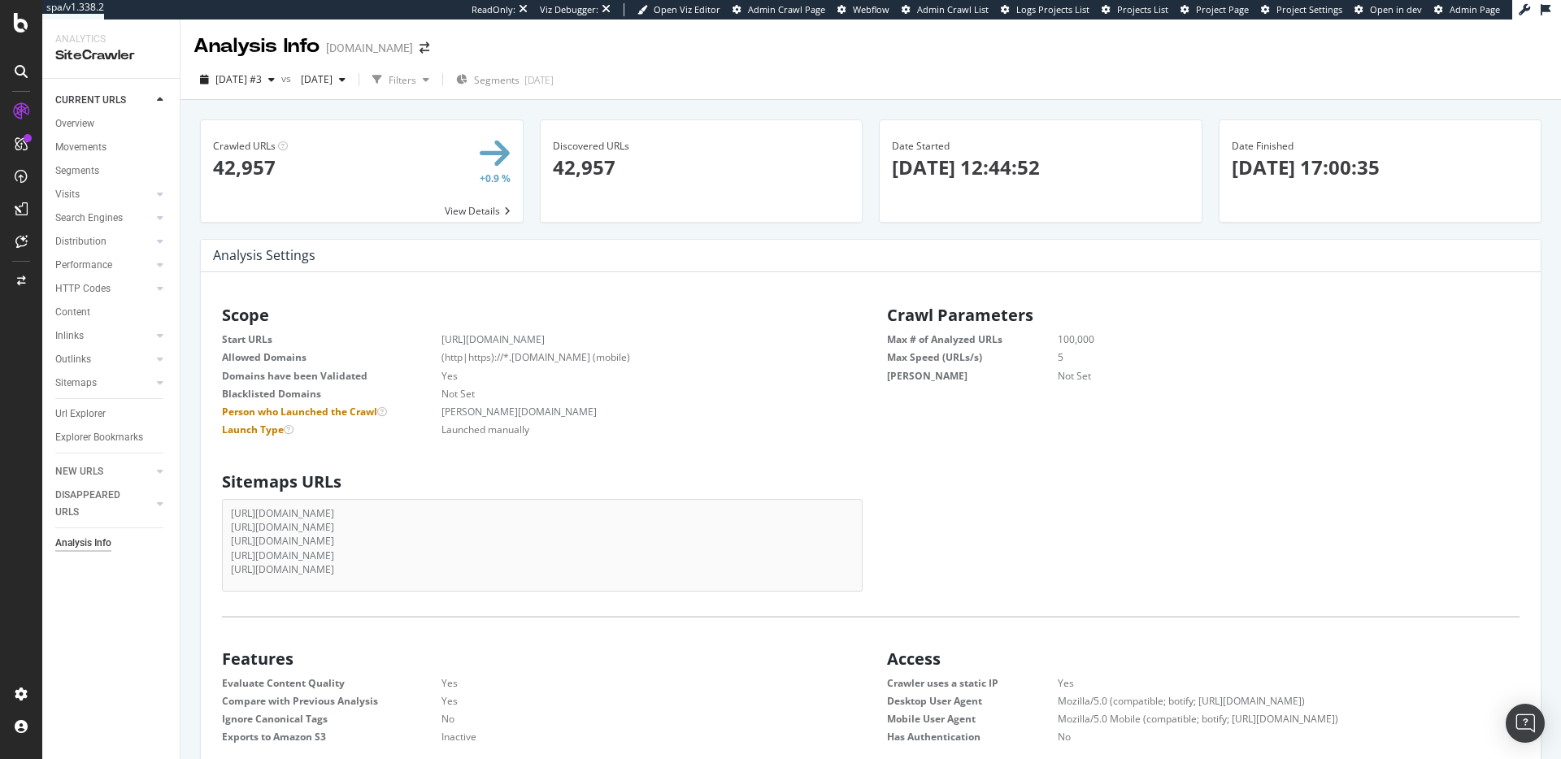
scroll to position [259, 639]
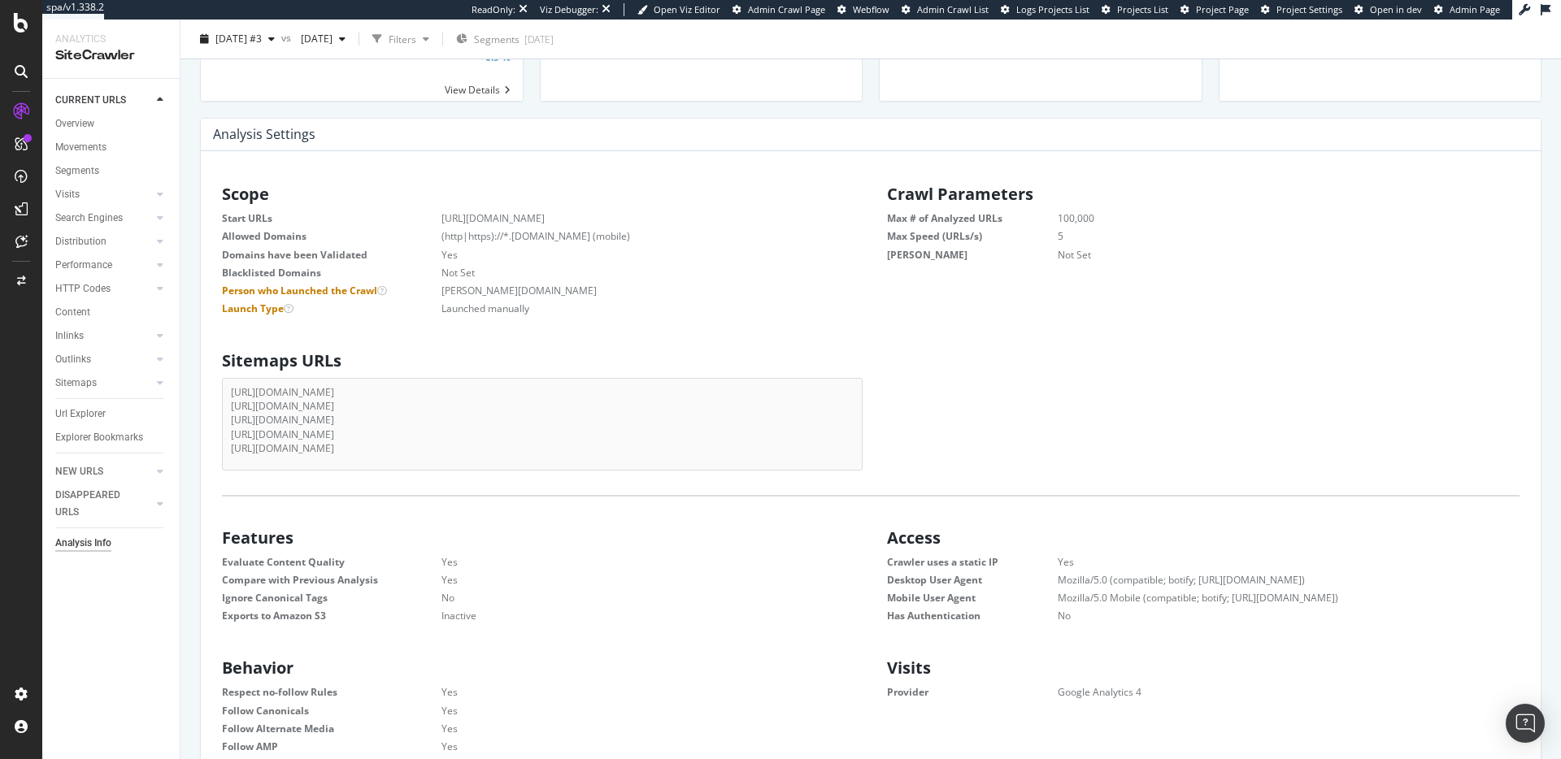
click at [574, 430] on li "[URL][DOMAIN_NAME]" at bounding box center [542, 435] width 623 height 14
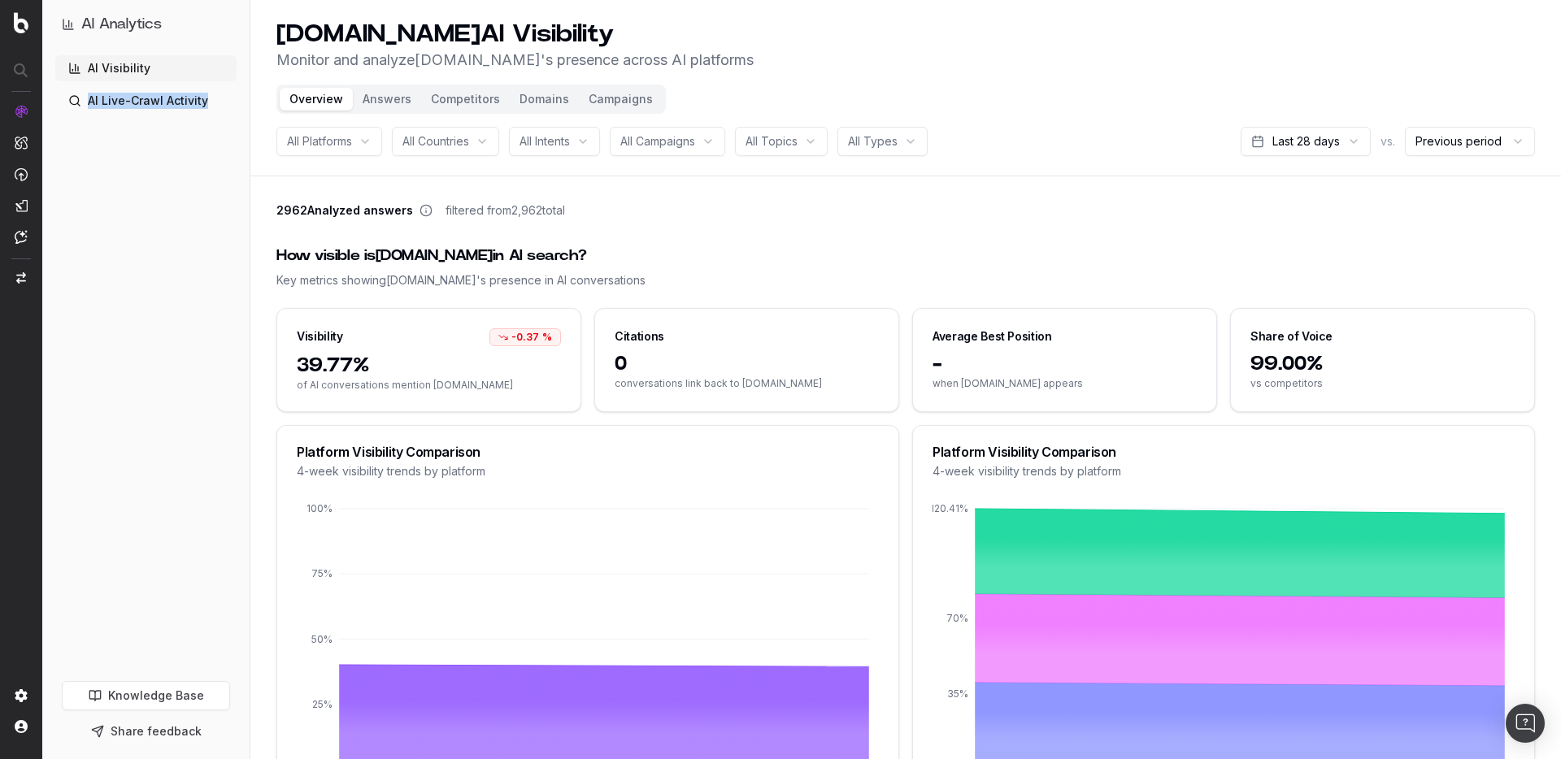
click at [133, 163] on div "AI Visibility AI Live-Crawl Activity" at bounding box center [145, 365] width 181 height 620
click at [349, 146] on span "All Platforms" at bounding box center [319, 141] width 65 height 16
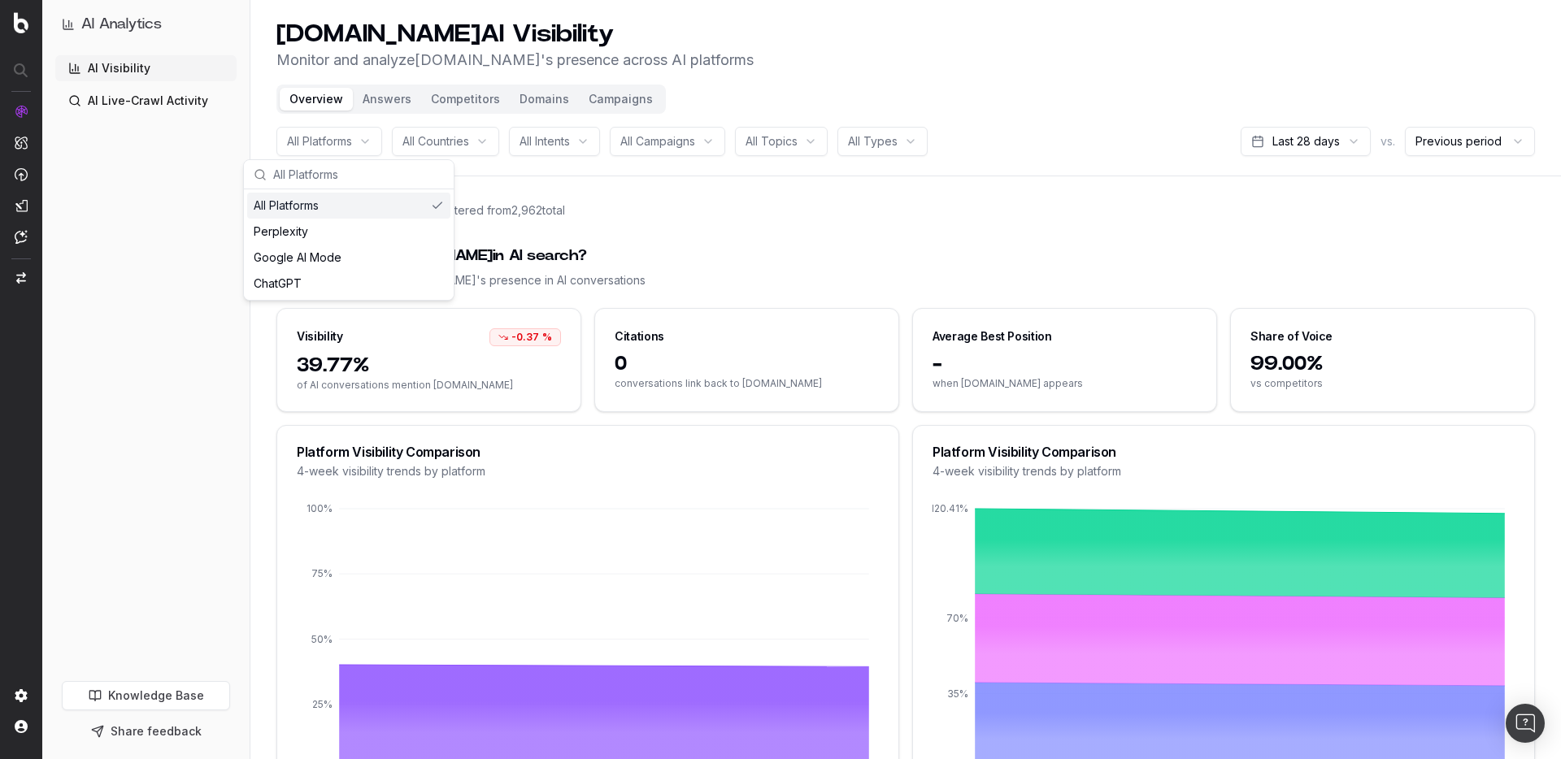
click at [437, 149] on span "All Countries" at bounding box center [435, 141] width 67 height 16
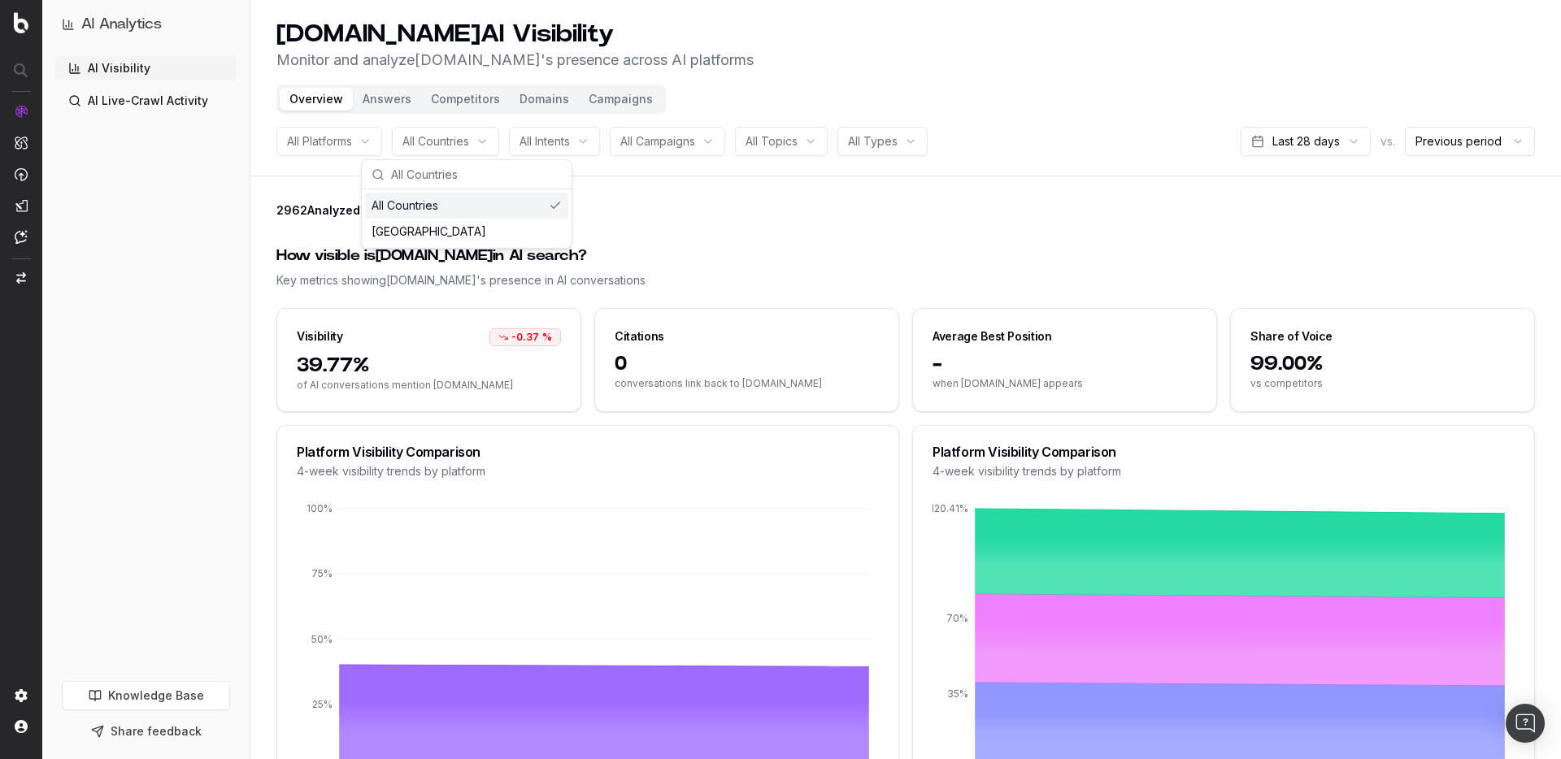
click at [572, 150] on div "All Intents" at bounding box center [554, 141] width 91 height 29
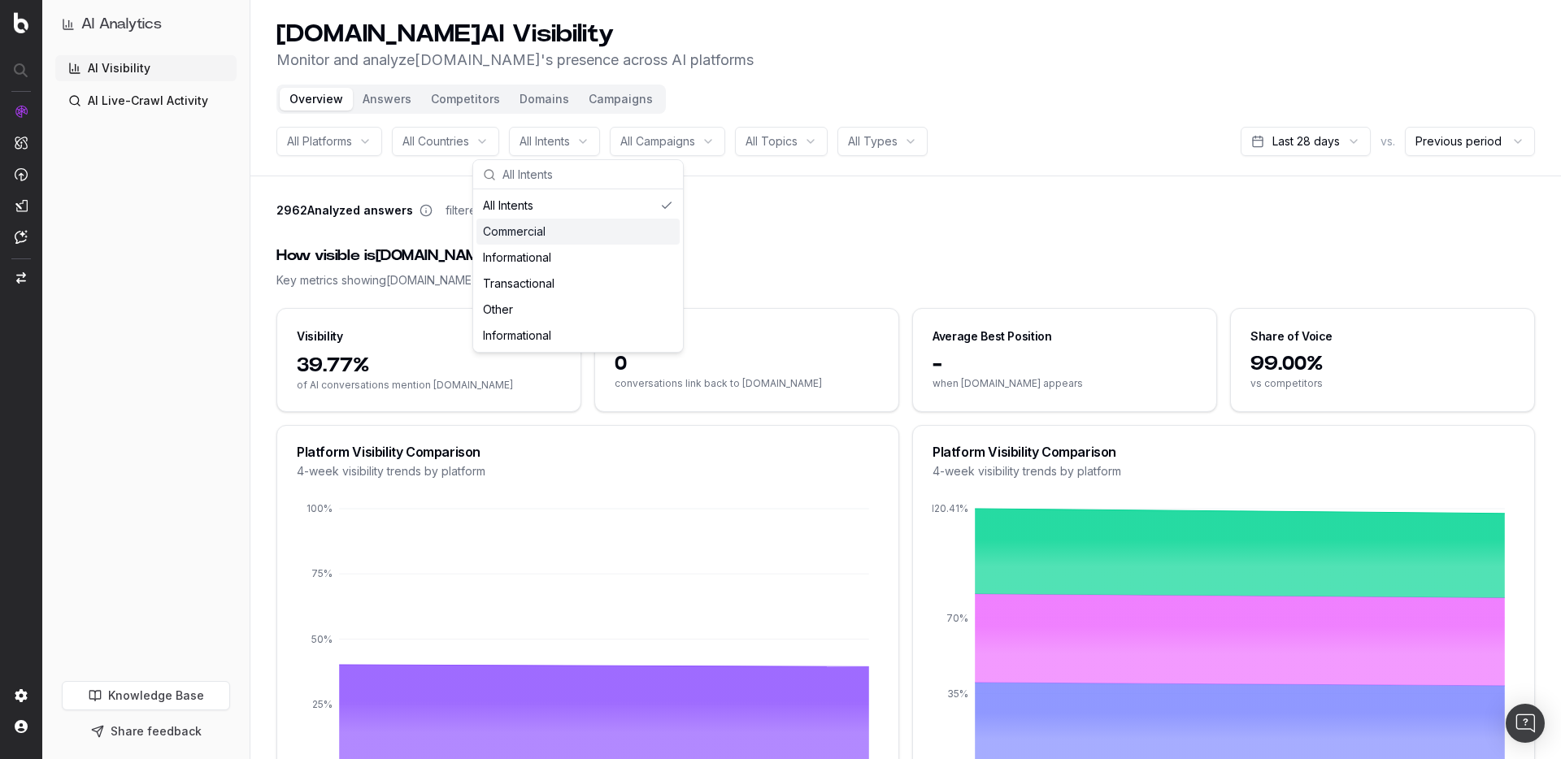
click at [694, 145] on span "All Campaigns" at bounding box center [657, 141] width 75 height 16
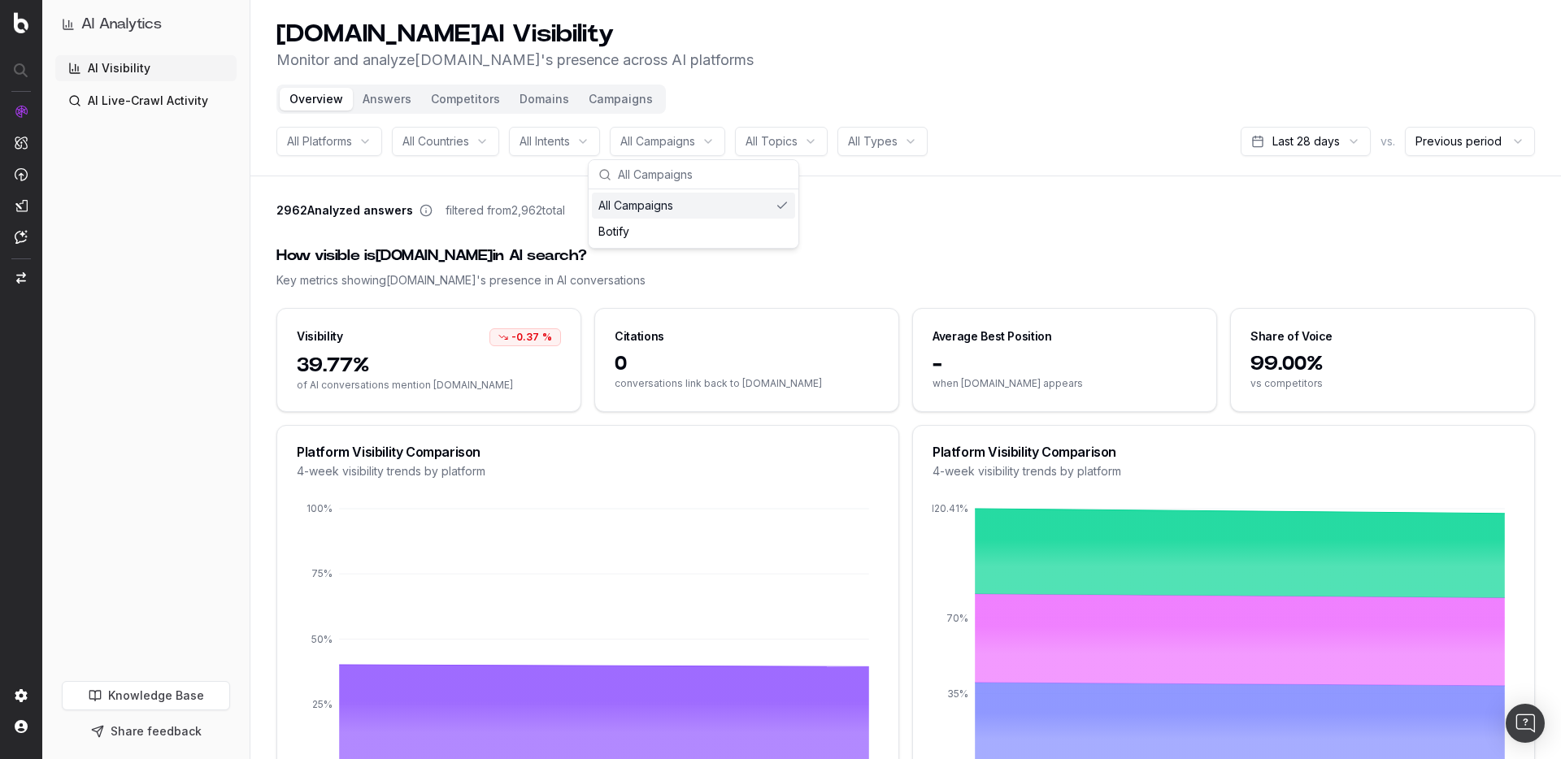
click at [794, 141] on span "All Topics" at bounding box center [772, 141] width 52 height 16
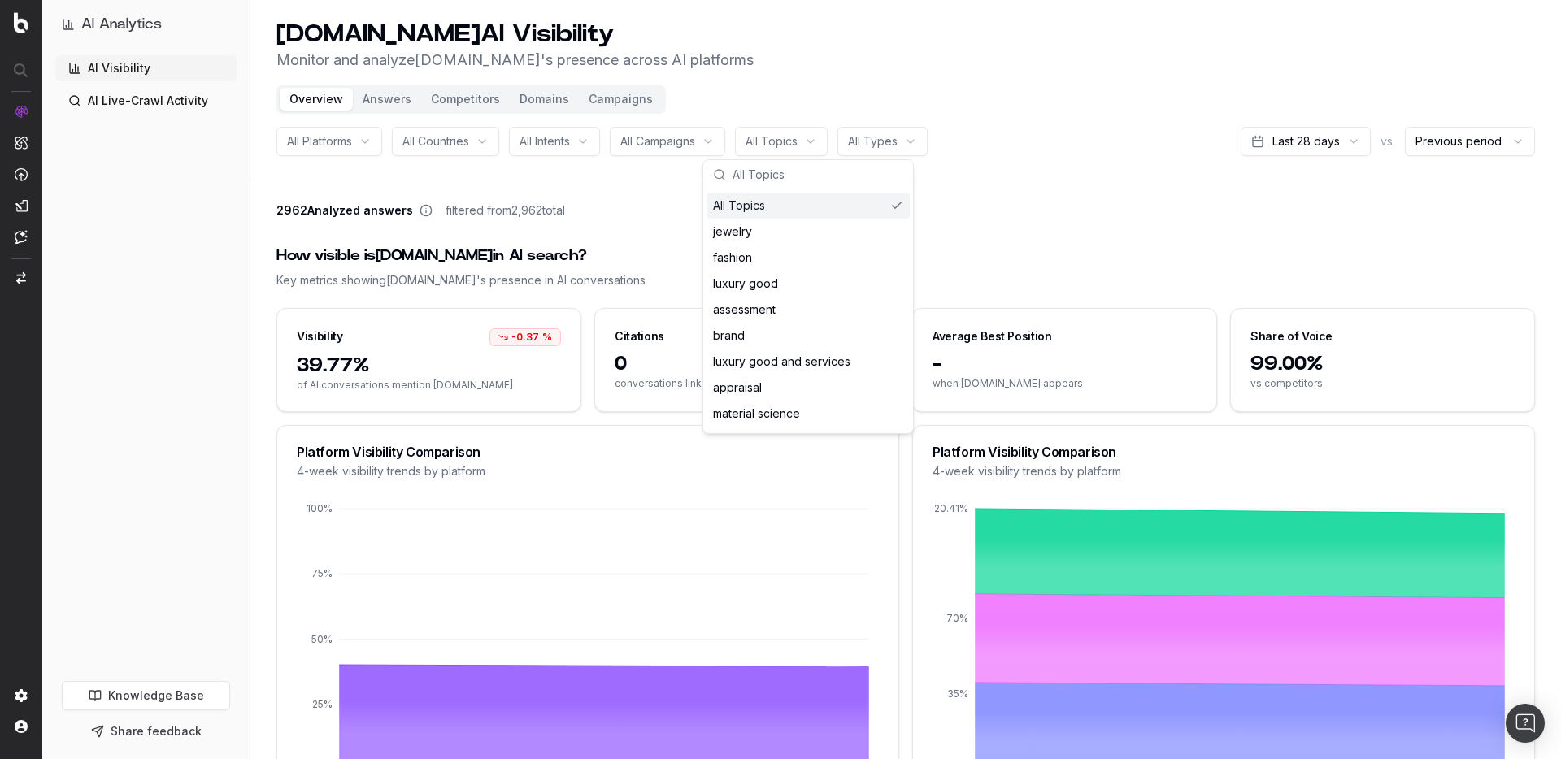
click at [911, 136] on html "AI Analytics AI Visibility AI Live-Crawl Activity Knowledge Base Share feedback…" at bounding box center [780, 379] width 1561 height 759
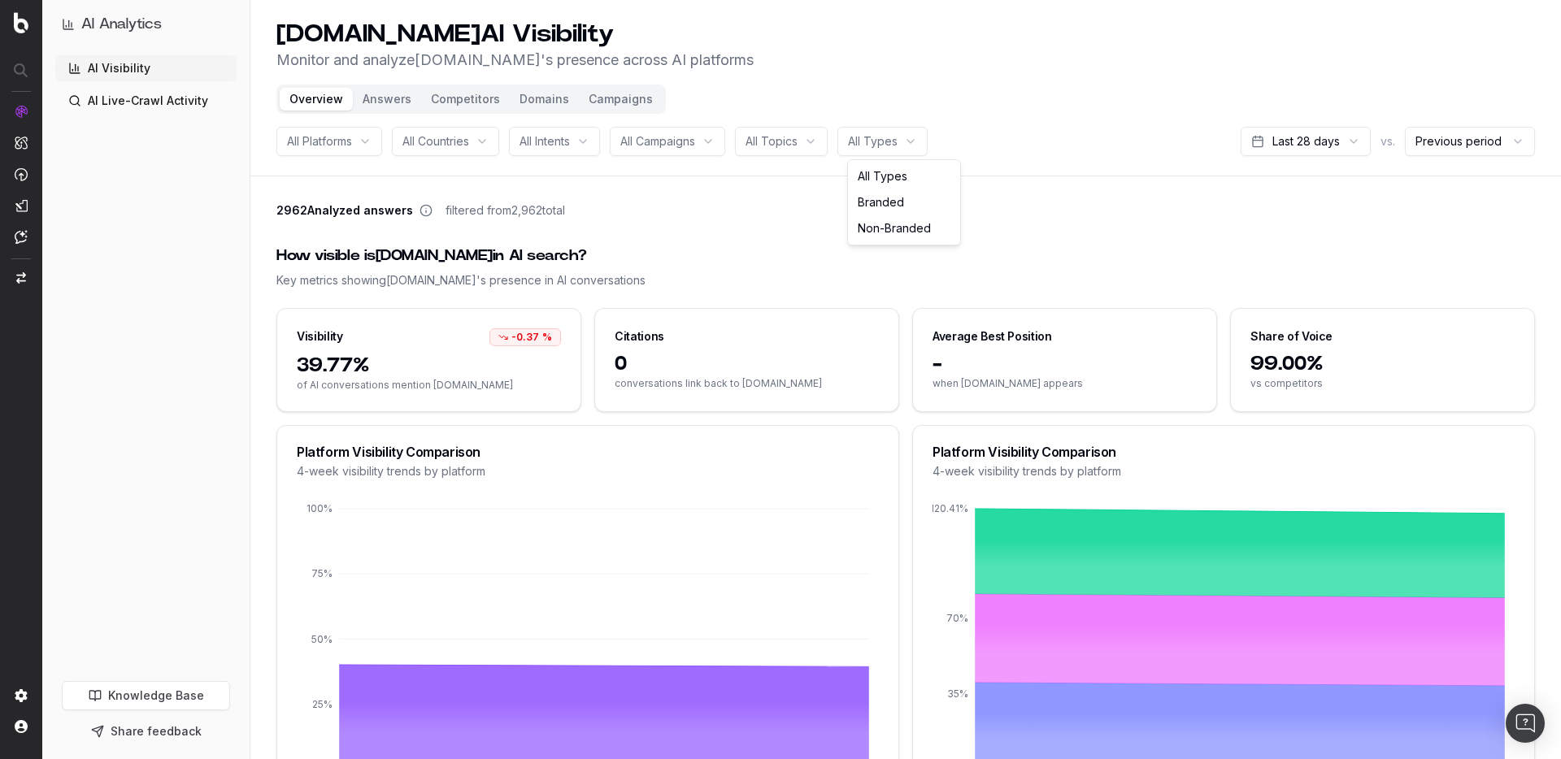
click at [1065, 86] on html "AI Analytics AI Visibility AI Live-Crawl Activity Knowledge Base Share feedback…" at bounding box center [780, 379] width 1561 height 759
click at [1495, 143] on html "AI Analytics AI Visibility AI Live-Crawl Activity Knowledge Base Share feedback…" at bounding box center [780, 379] width 1561 height 759
click at [1346, 146] on html "AI Analytics AI Visibility AI Live-Crawl Activity Knowledge Base Share feedback…" at bounding box center [780, 379] width 1561 height 759
click at [1344, 143] on html "AI Analytics AI Visibility AI Live-Crawl Activity Knowledge Base Share feedback…" at bounding box center [780, 379] width 1561 height 759
click at [1201, 85] on html "AI Analytics AI Visibility AI Live-Crawl Activity Knowledge Base Share feedback…" at bounding box center [780, 379] width 1561 height 759
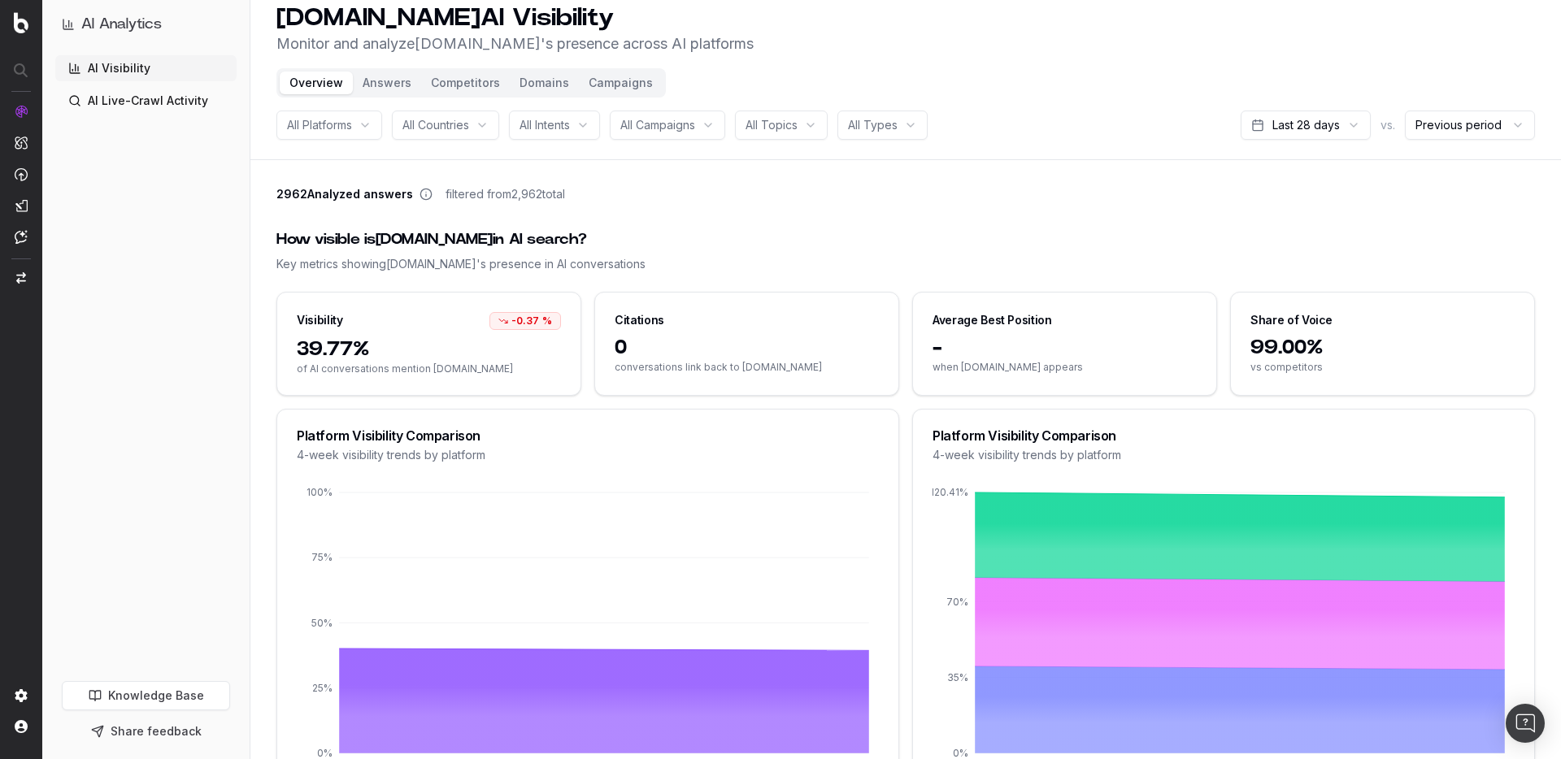
scroll to position [10, 0]
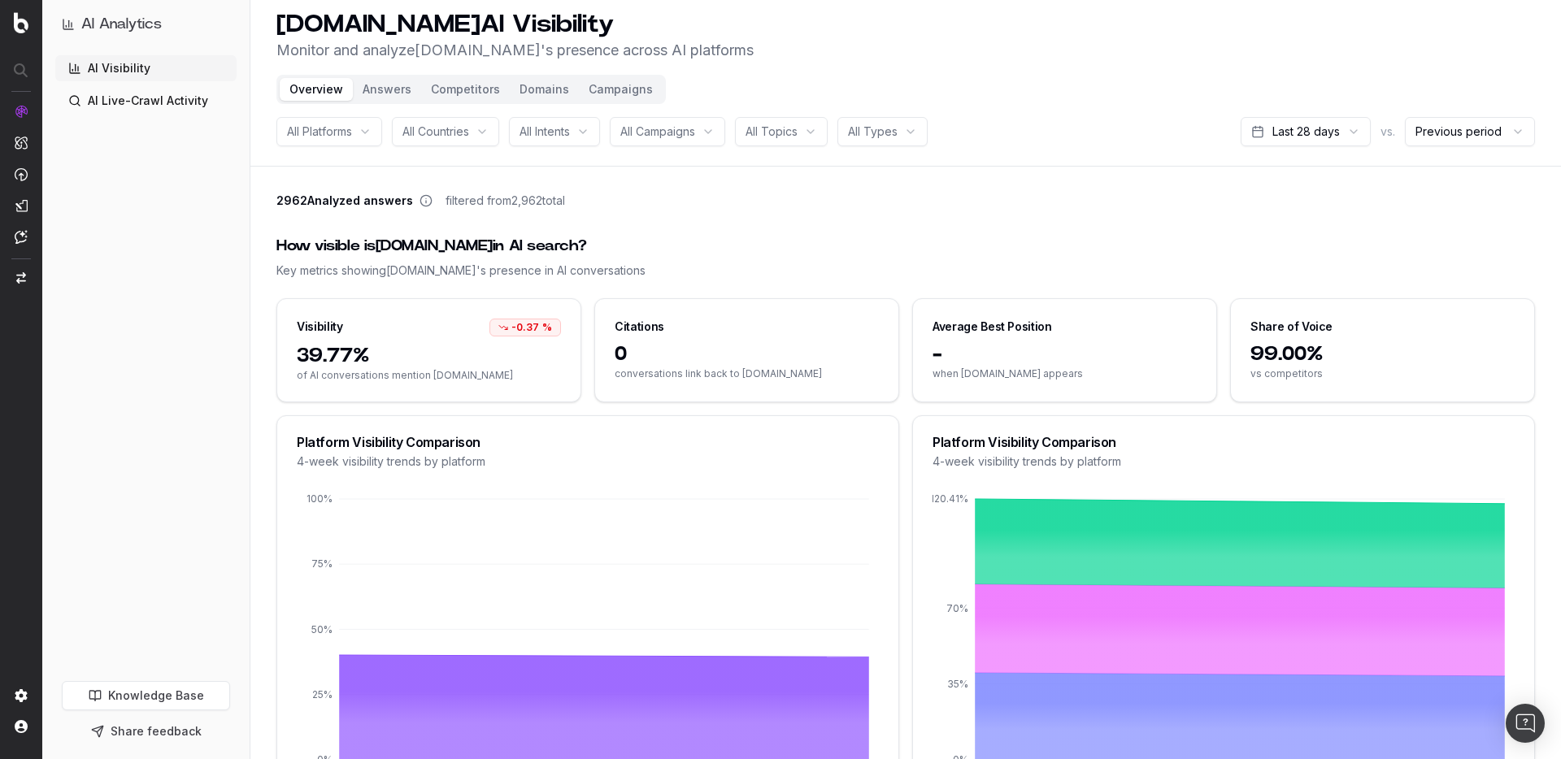
click at [375, 130] on div "All Platforms" at bounding box center [329, 131] width 106 height 29
click at [811, 194] on div "2962 Analyzed answers filtered from 2,962 total" at bounding box center [905, 204] width 1259 height 23
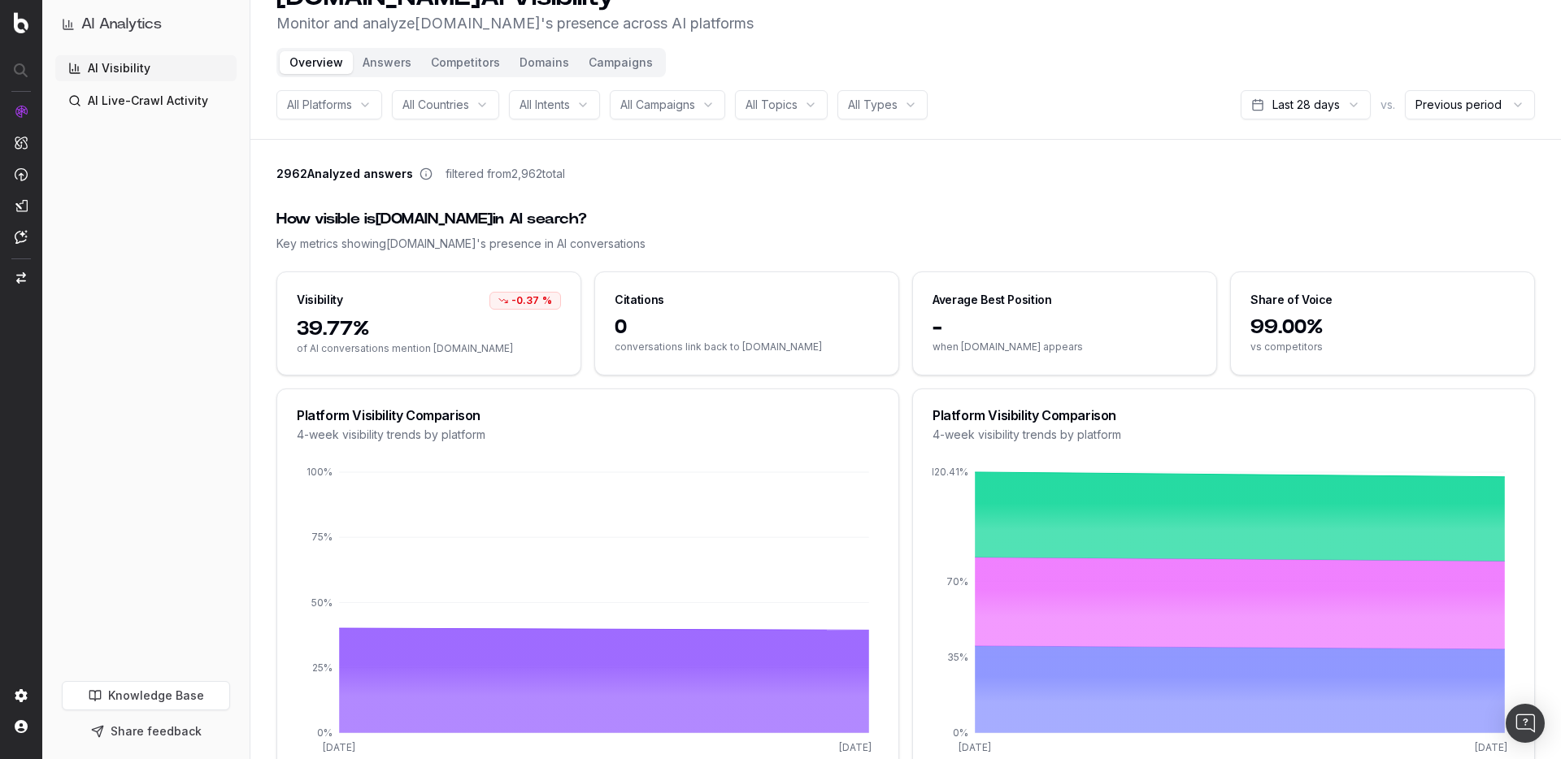
scroll to position [37, 0]
drag, startPoint x: 620, startPoint y: 301, endPoint x: 836, endPoint y: 348, distance: 221.4
click at [836, 348] on div "Citations 0 conversations link back to davidyurman.com" at bounding box center [746, 323] width 305 height 104
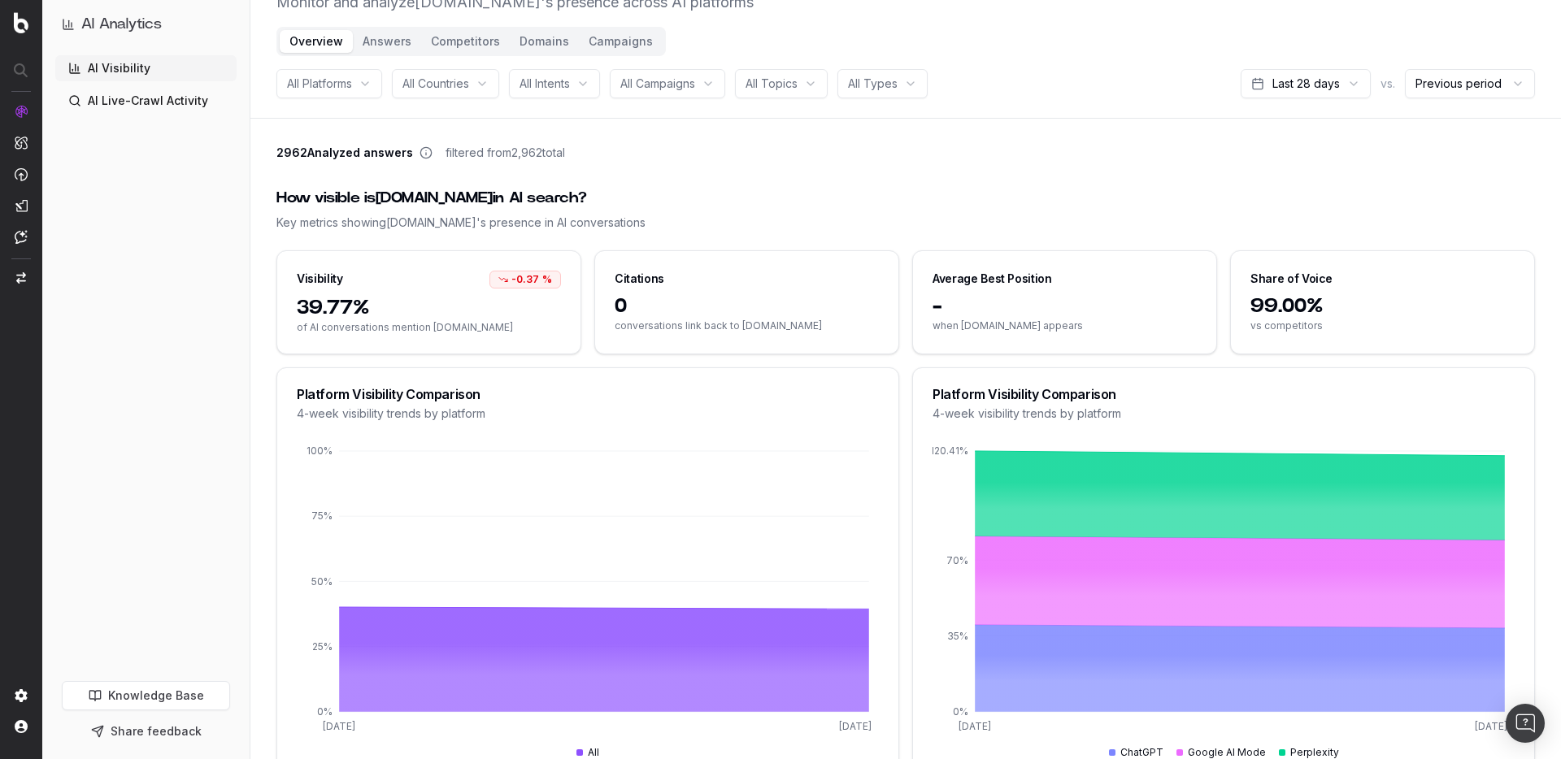
scroll to position [54, 0]
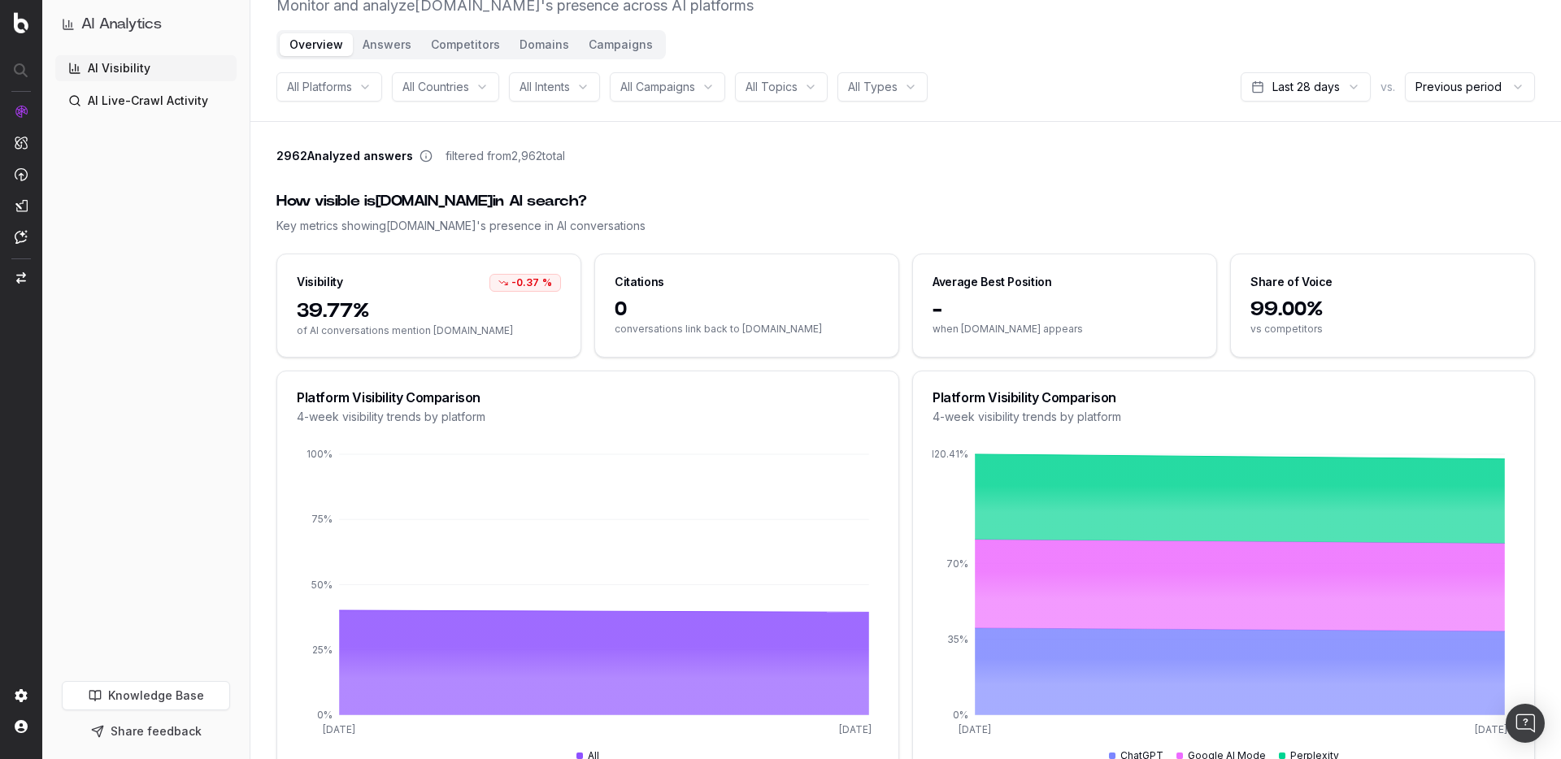
click at [448, 308] on span "39.77%" at bounding box center [429, 311] width 264 height 26
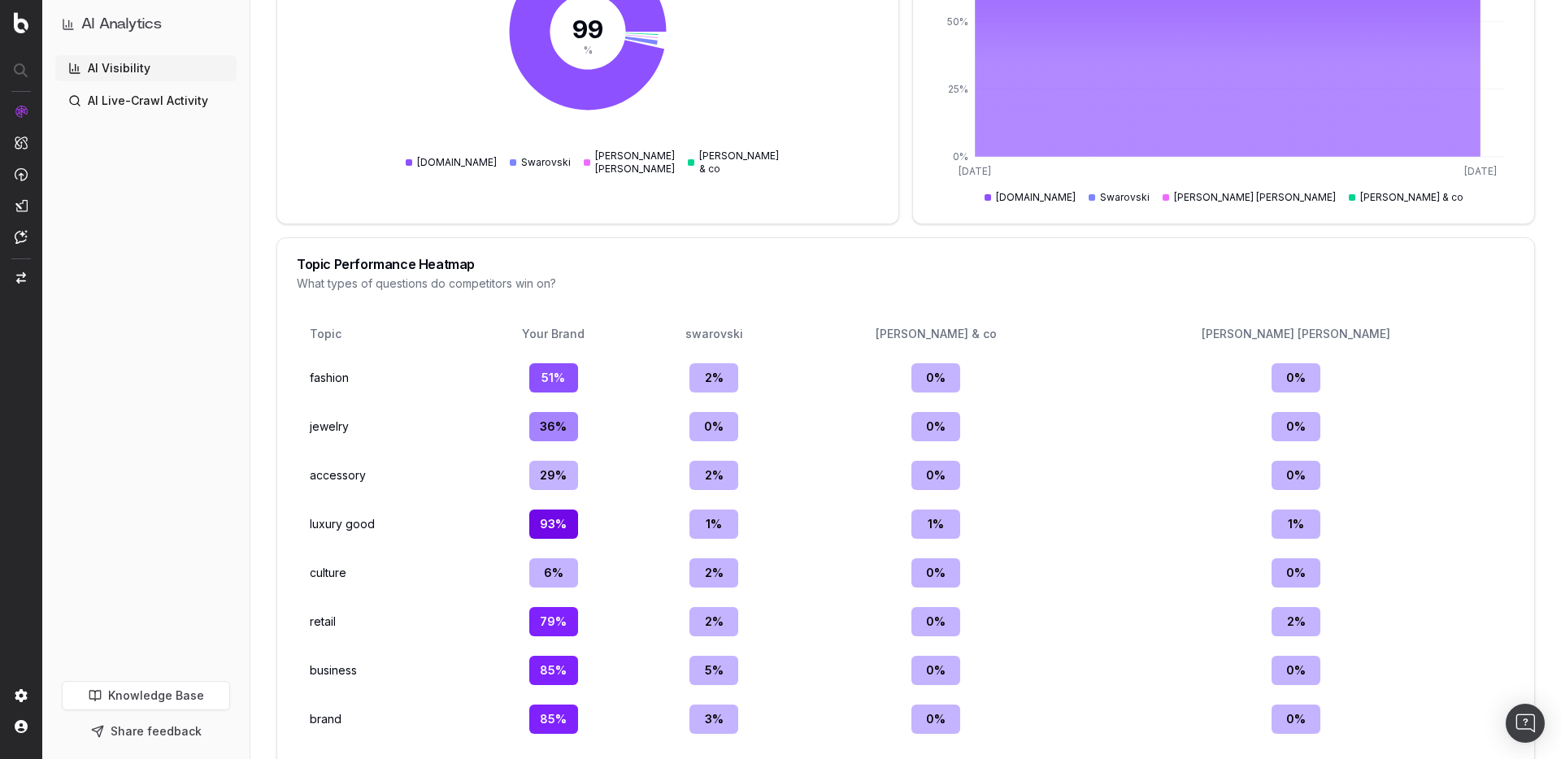
scroll to position [2062, 0]
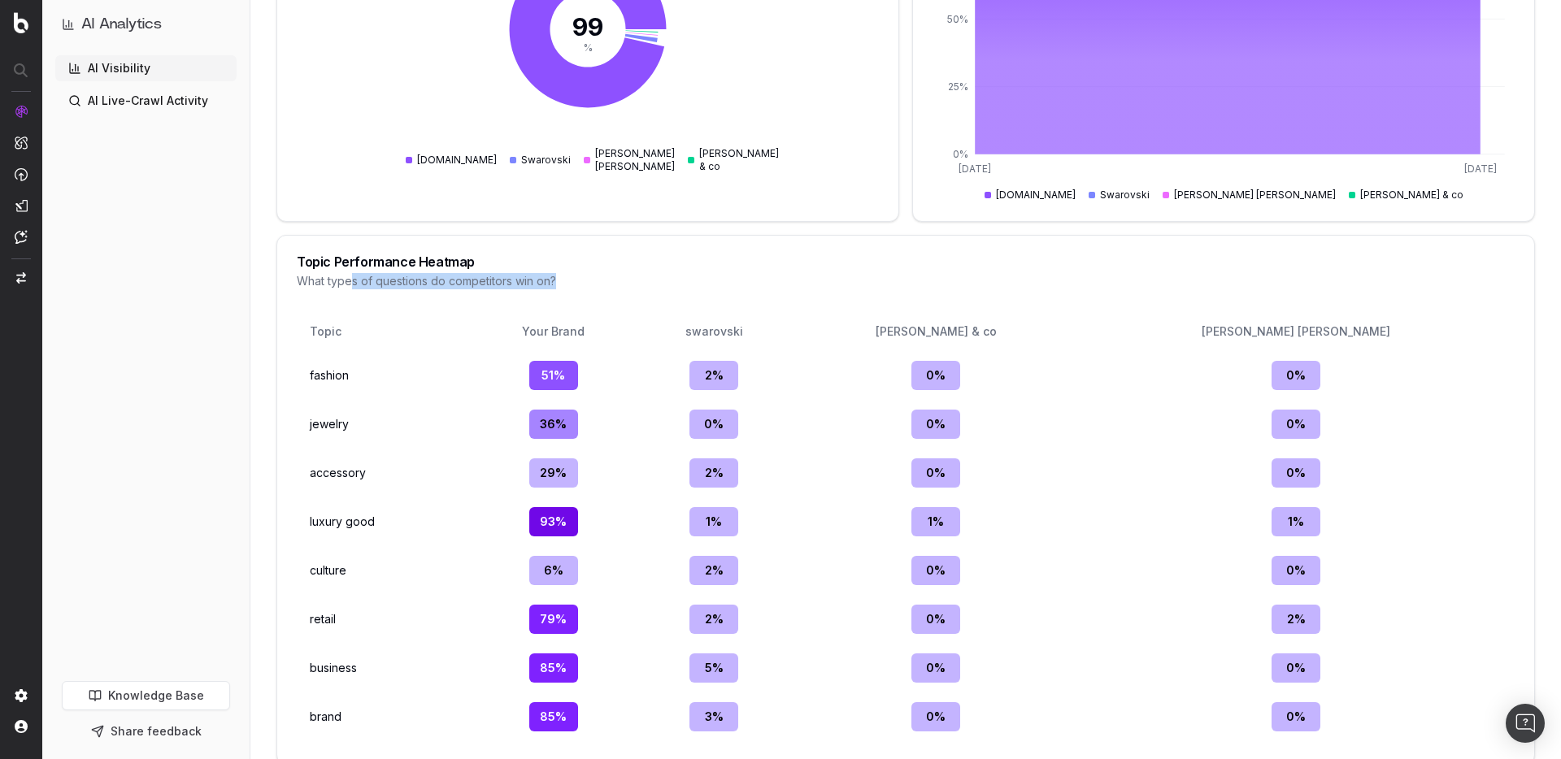
drag, startPoint x: 350, startPoint y: 282, endPoint x: 575, endPoint y: 281, distance: 224.4
click at [578, 281] on div "What types of questions do competitors win on?" at bounding box center [906, 281] width 1218 height 16
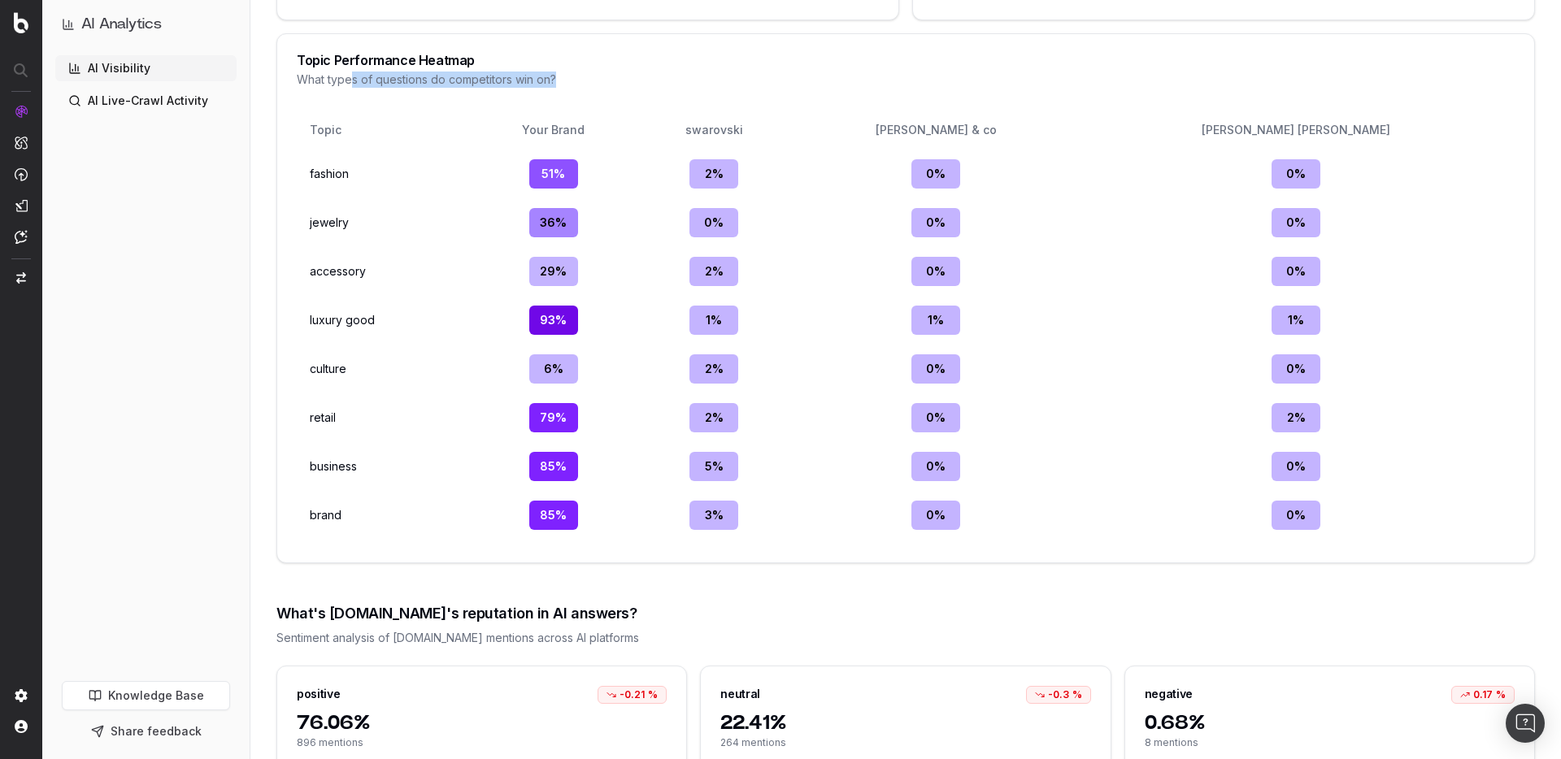
scroll to position [2320, 0]
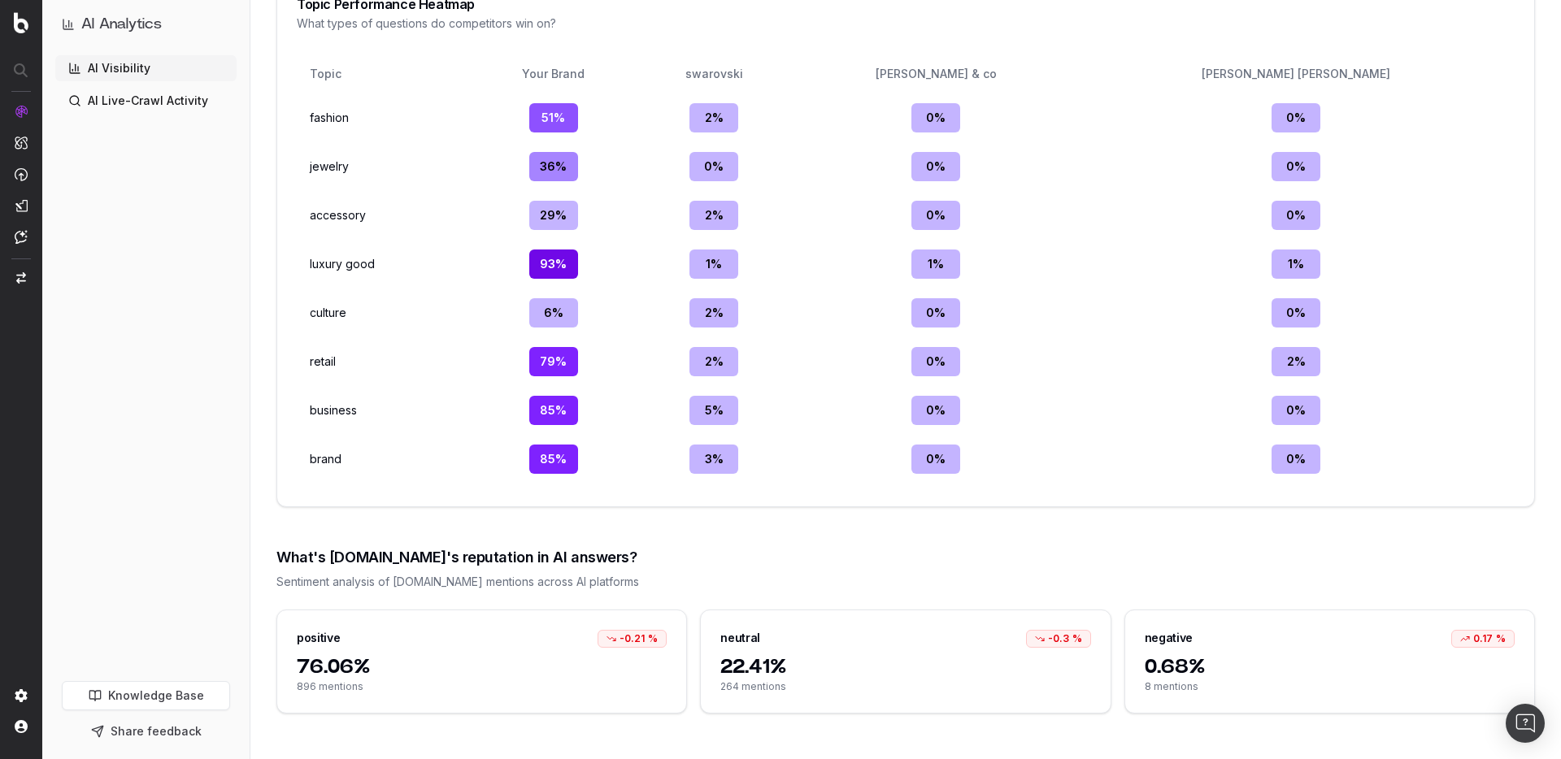
click at [589, 563] on div "What's [DOMAIN_NAME]'s reputation in AI answers?" at bounding box center [905, 557] width 1259 height 23
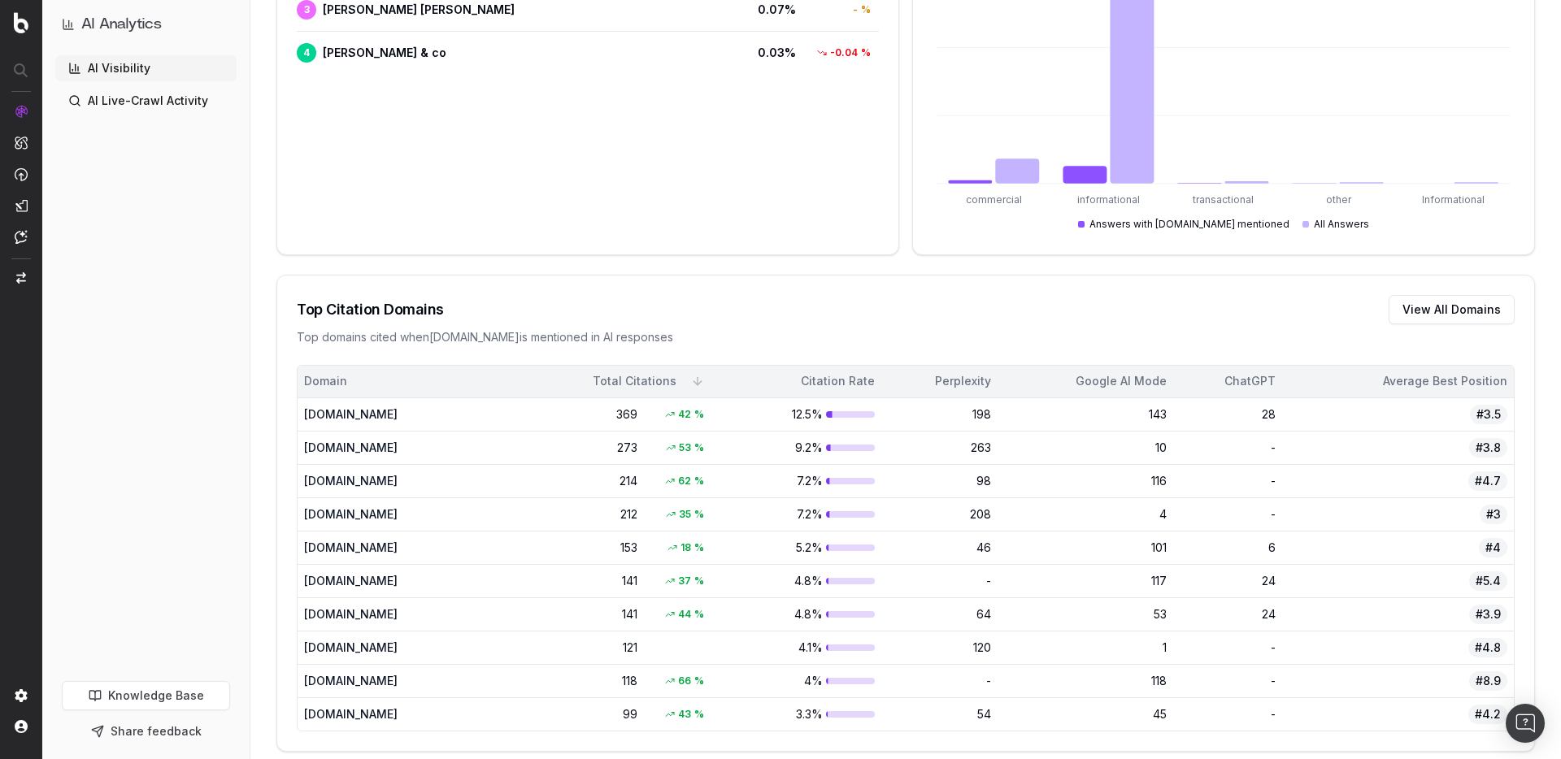
scroll to position [0, 0]
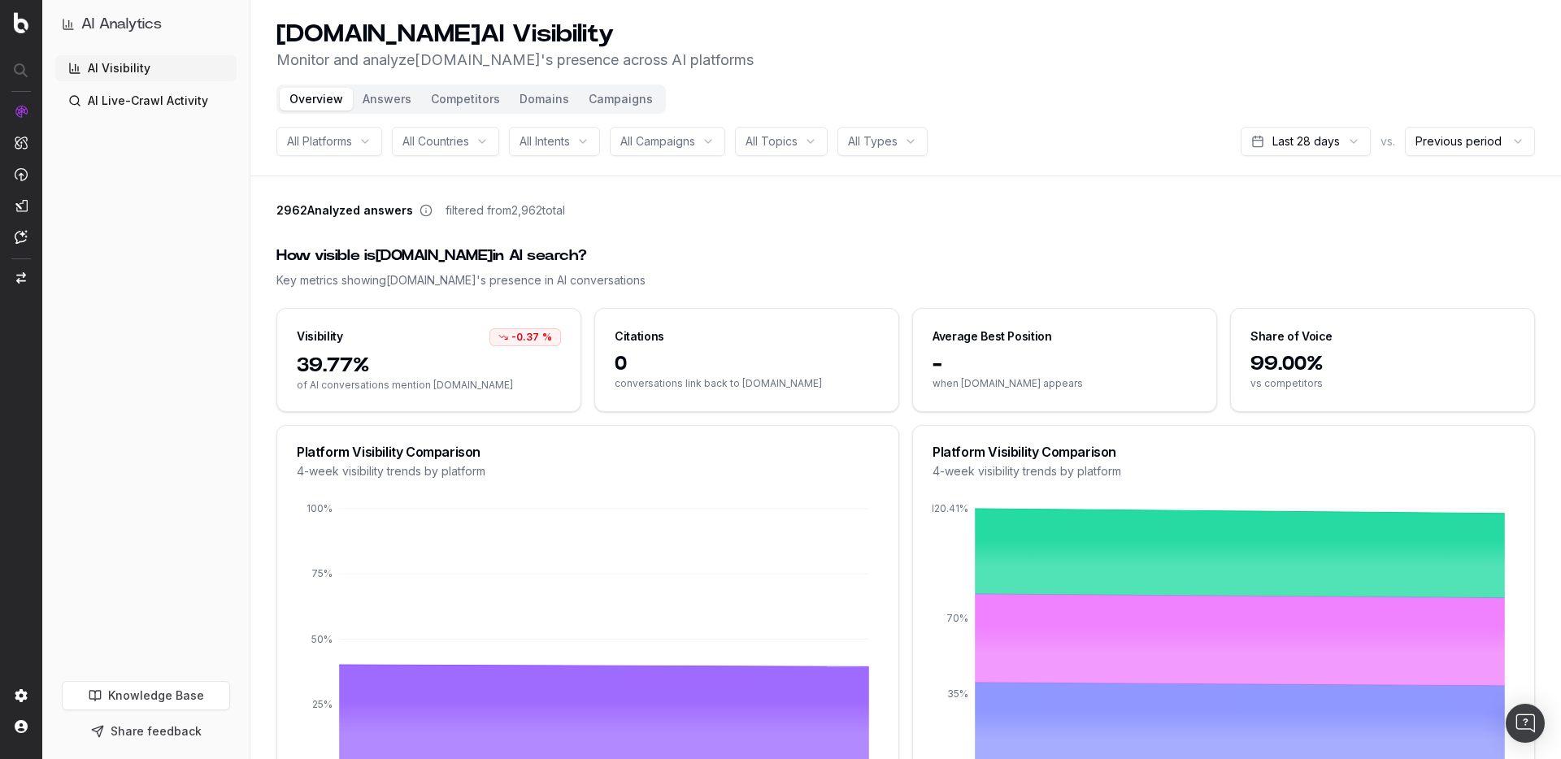
click at [396, 101] on button "Answers" at bounding box center [387, 99] width 68 height 23
click at [395, 99] on button "Answers" at bounding box center [387, 99] width 68 height 23
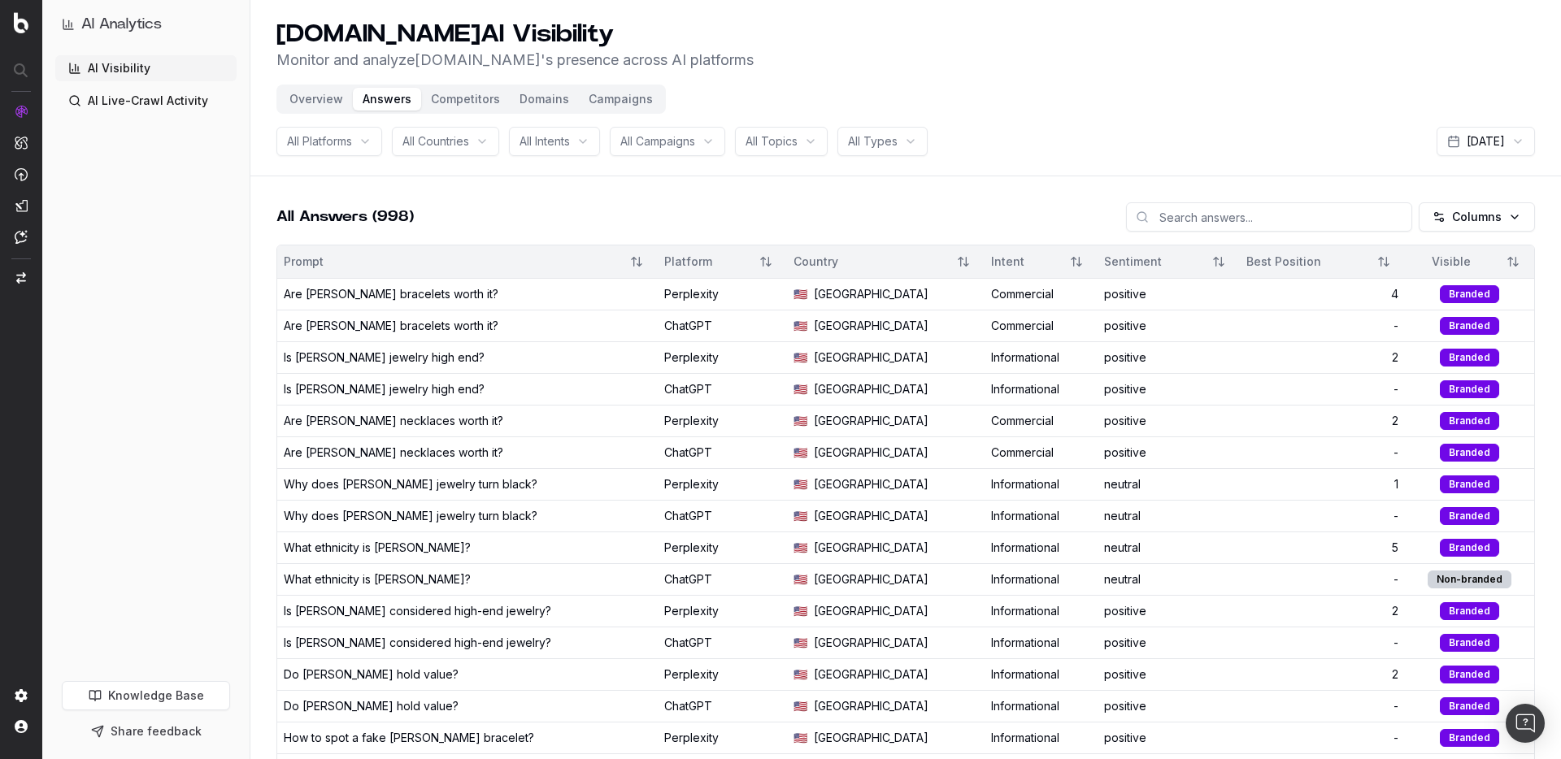
click at [538, 326] on div "Are David Yurman bracelets worth it?" at bounding box center [468, 326] width 368 height 16
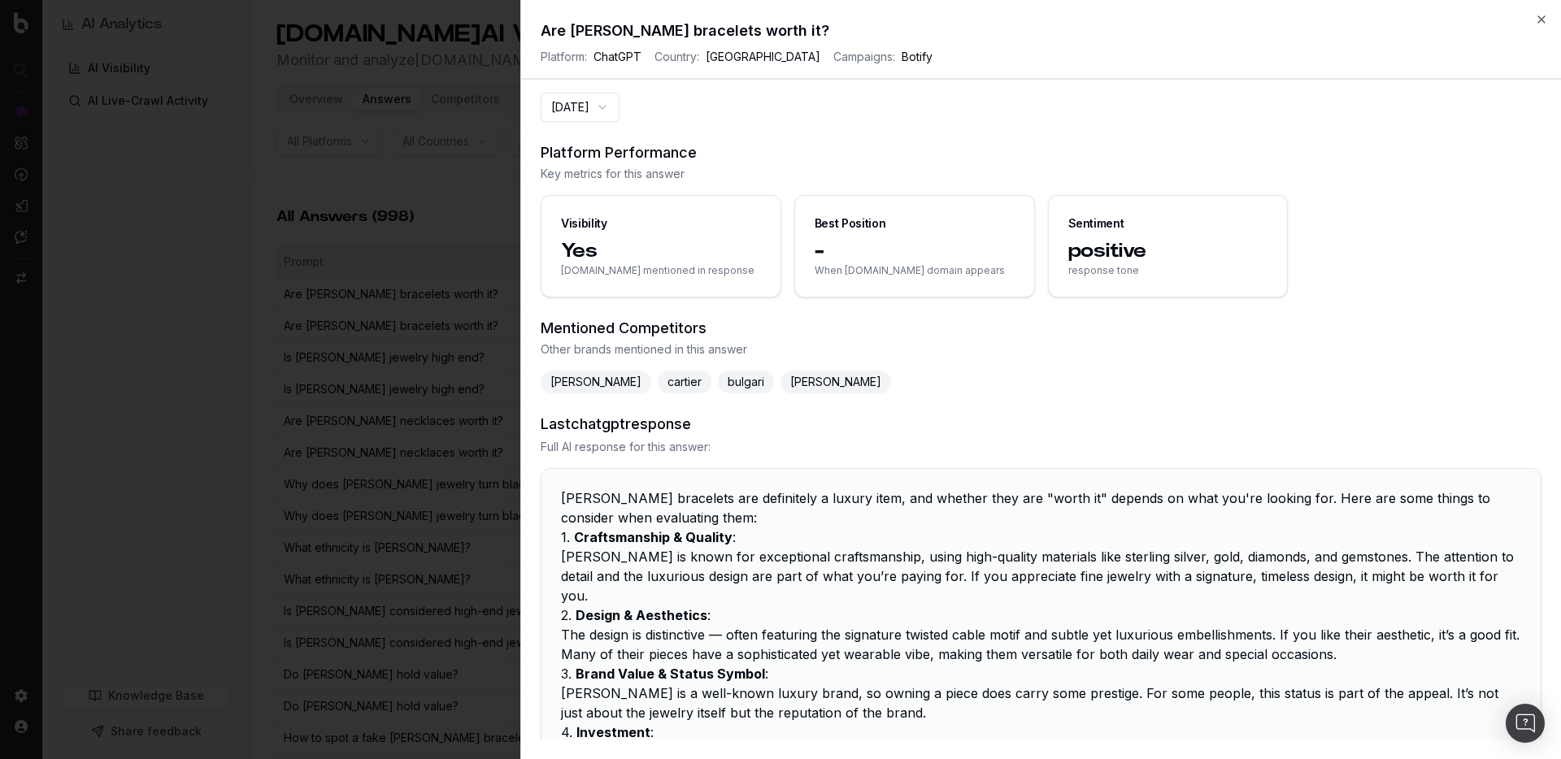
click at [601, 104] on button "2025-10-02" at bounding box center [580, 107] width 79 height 29
click at [716, 113] on section "2025-10-02" at bounding box center [1041, 107] width 1001 height 29
click at [1535, 18] on icon "button" at bounding box center [1541, 19] width 13 height 13
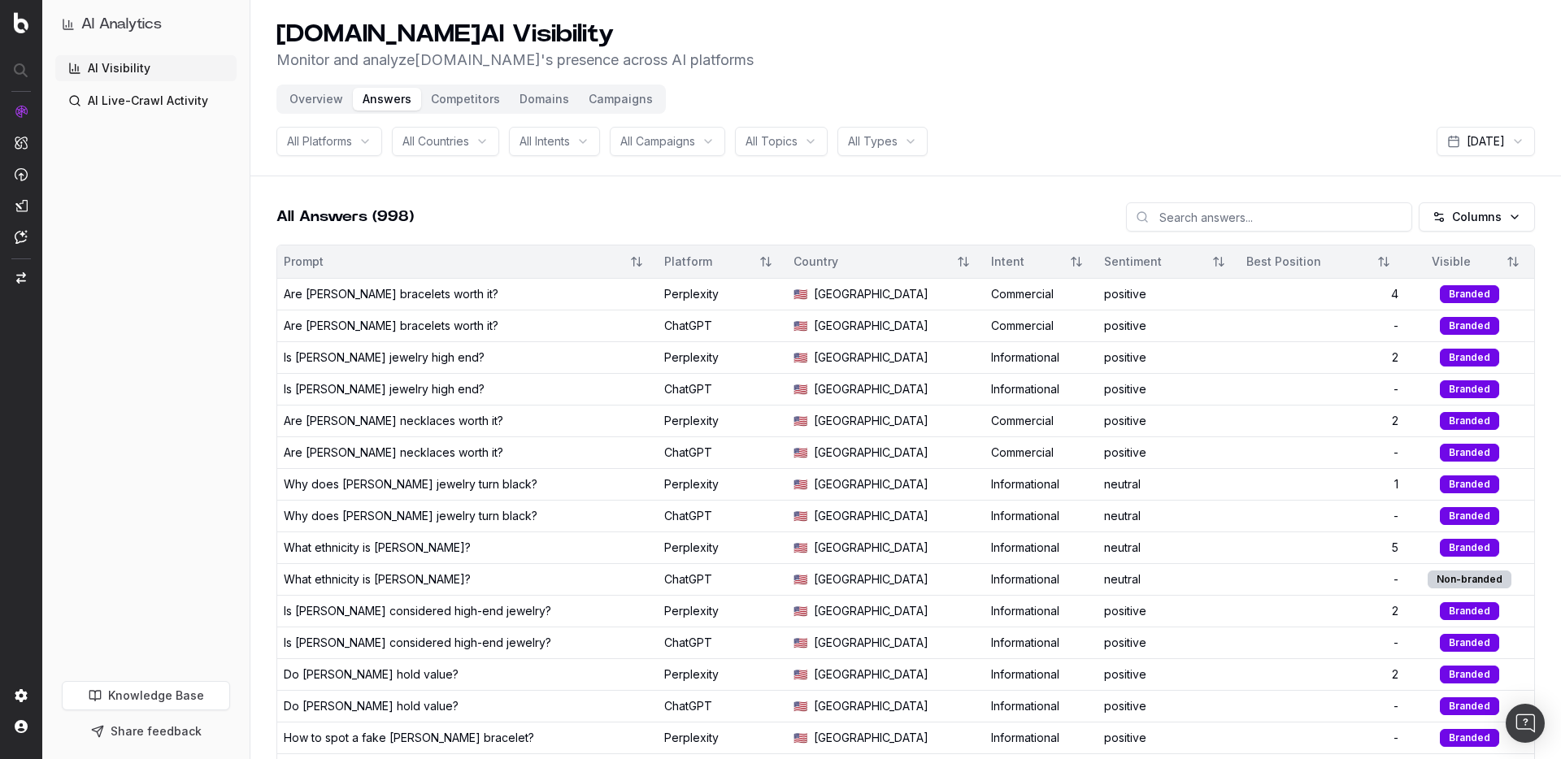
click at [614, 99] on button "Campaigns" at bounding box center [621, 99] width 84 height 23
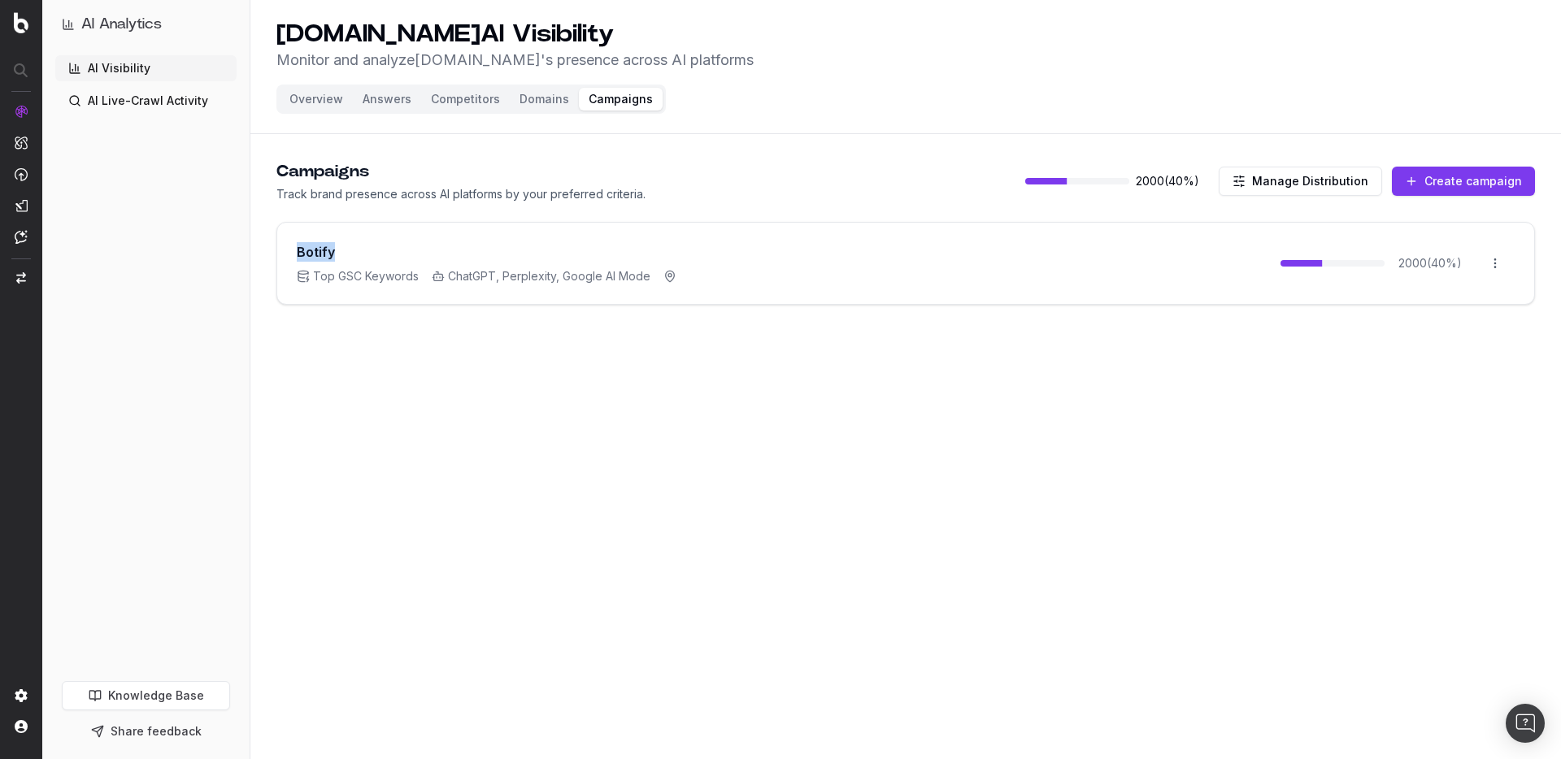
drag, startPoint x: 298, startPoint y: 254, endPoint x: 365, endPoint y: 252, distance: 66.7
click at [365, 252] on div "Botify" at bounding box center [487, 252] width 380 height 20
drag, startPoint x: 320, startPoint y: 278, endPoint x: 461, endPoint y: 273, distance: 140.7
click at [424, 276] on div "Top GSC Keywords ChatGPT, Perplexity, Google AI Mode" at bounding box center [487, 276] width 380 height 16
click at [778, 273] on div "Botify Top GSC Keywords ChatGPT, Perplexity, Google AI Mode 2000 ( 40 %) Open m…" at bounding box center [905, 263] width 1257 height 81
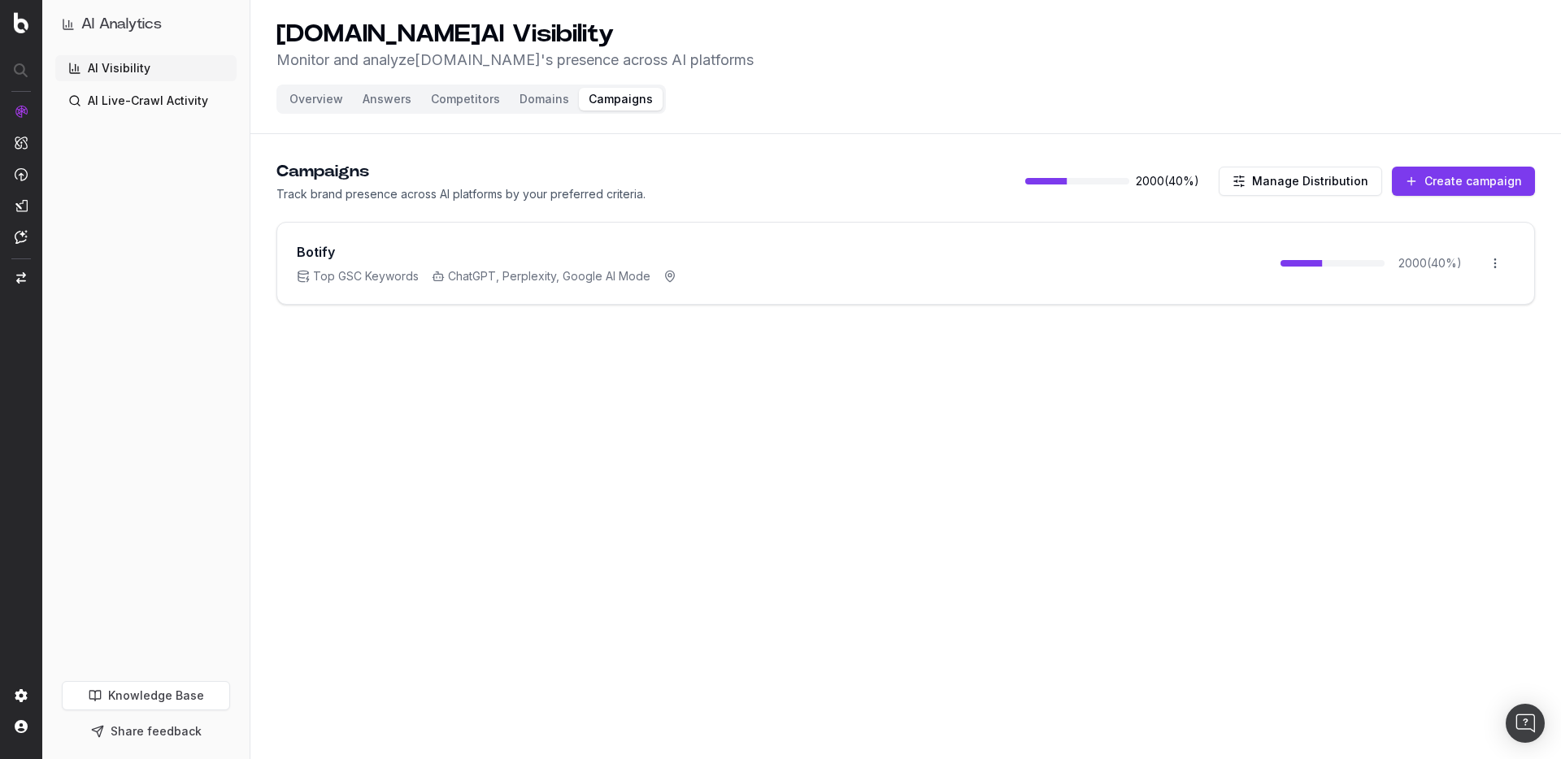
click at [1267, 185] on button "Manage Distribution" at bounding box center [1300, 181] width 163 height 29
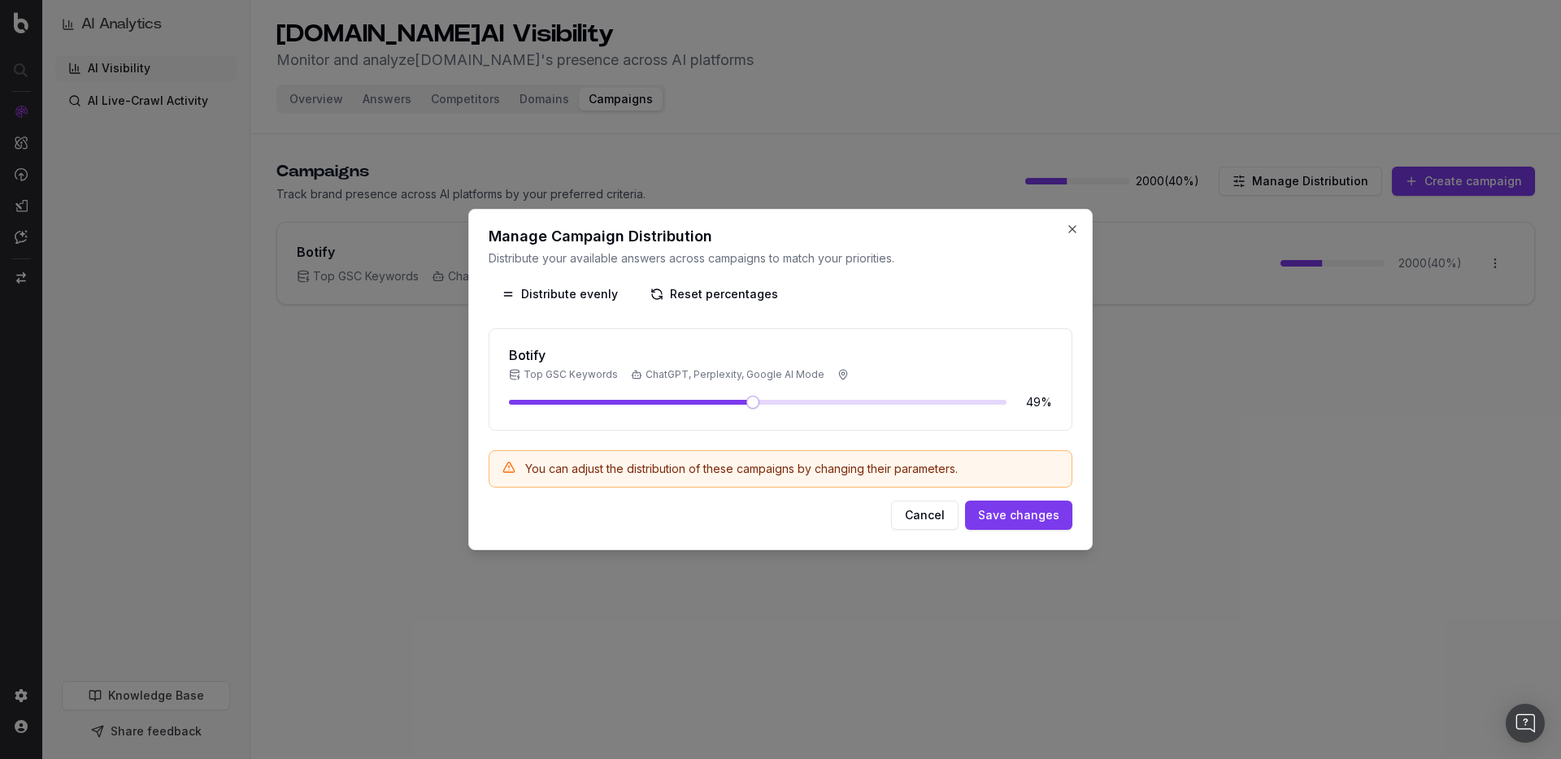
click at [753, 401] on span at bounding box center [752, 402] width 13 height 13
click at [917, 510] on button "Cancel" at bounding box center [924, 515] width 67 height 29
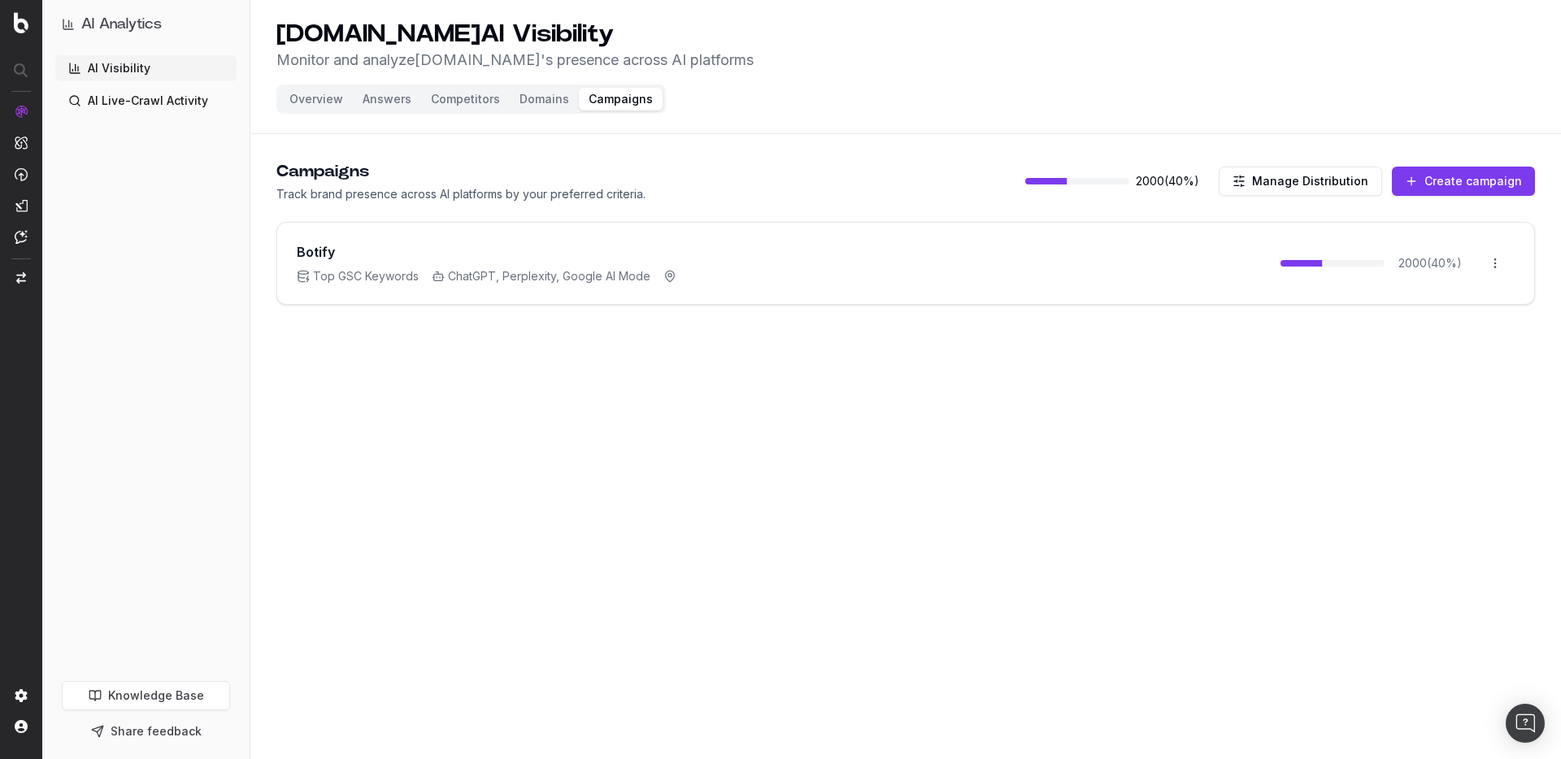
click at [1442, 180] on button "Create campaign" at bounding box center [1463, 181] width 143 height 29
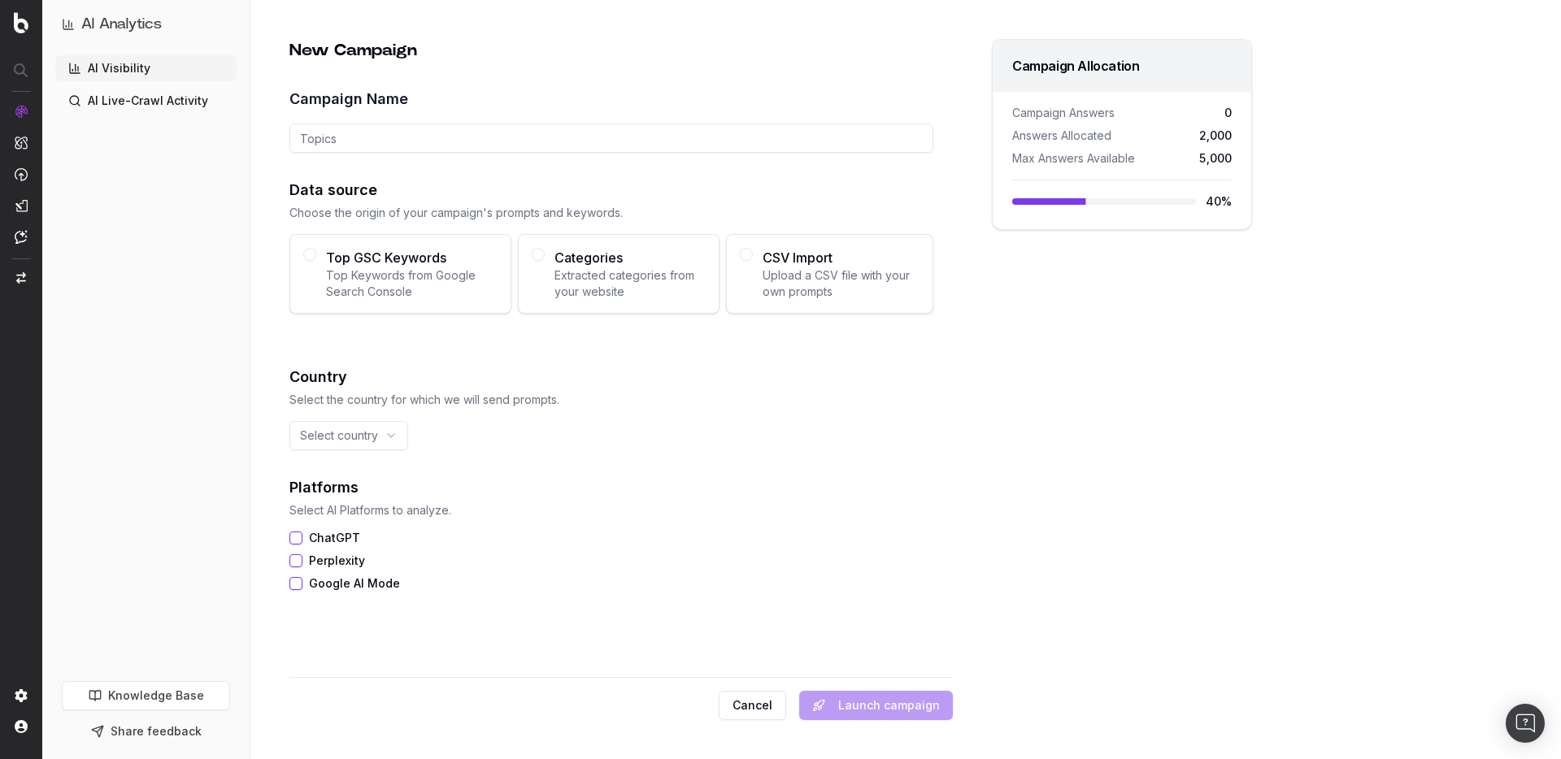
click at [385, 129] on input "Campaign Name" at bounding box center [611, 138] width 644 height 29
click at [759, 698] on button "Cancel" at bounding box center [752, 705] width 67 height 29
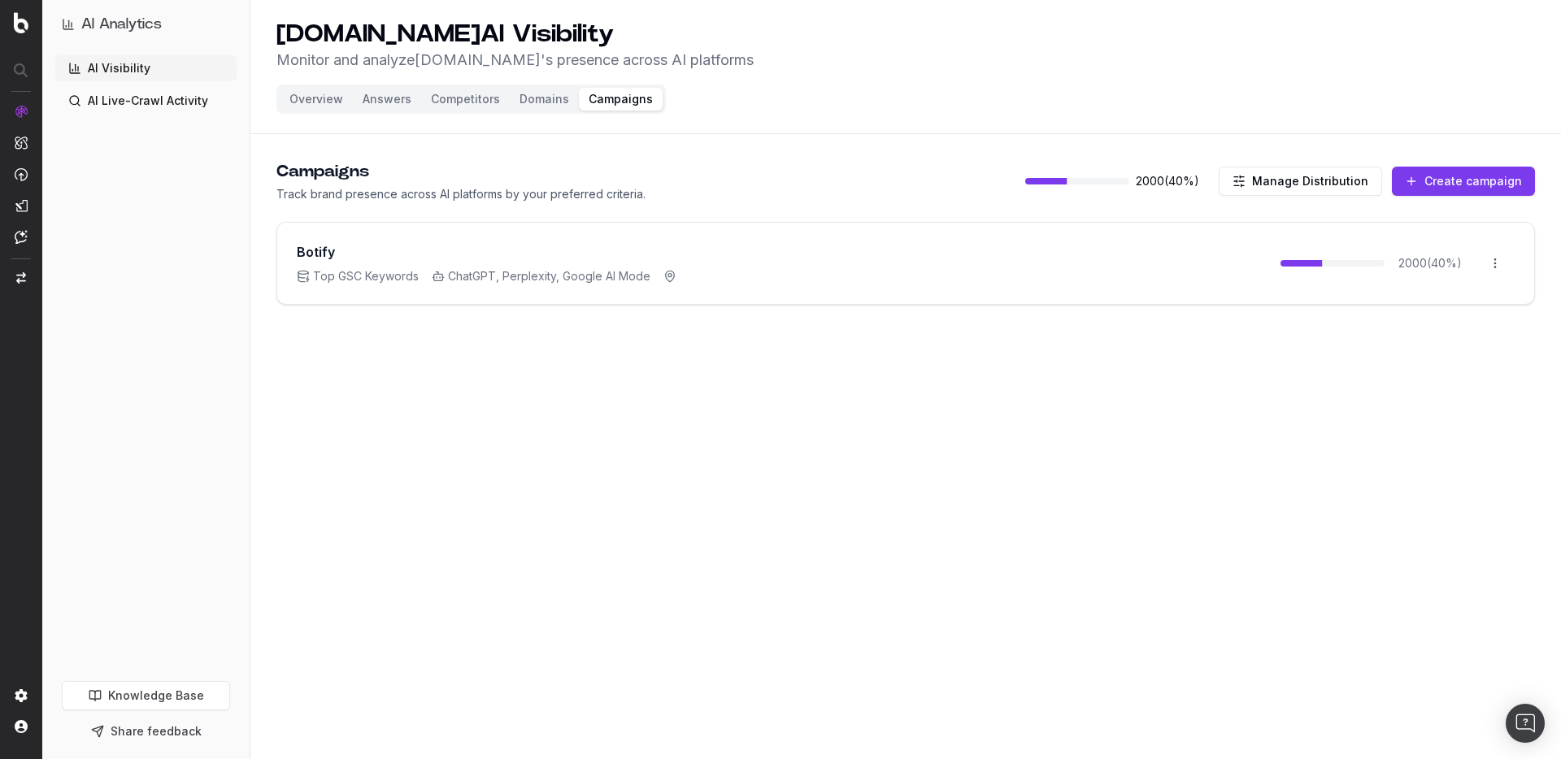
click at [1480, 174] on button "Create campaign" at bounding box center [1463, 181] width 143 height 29
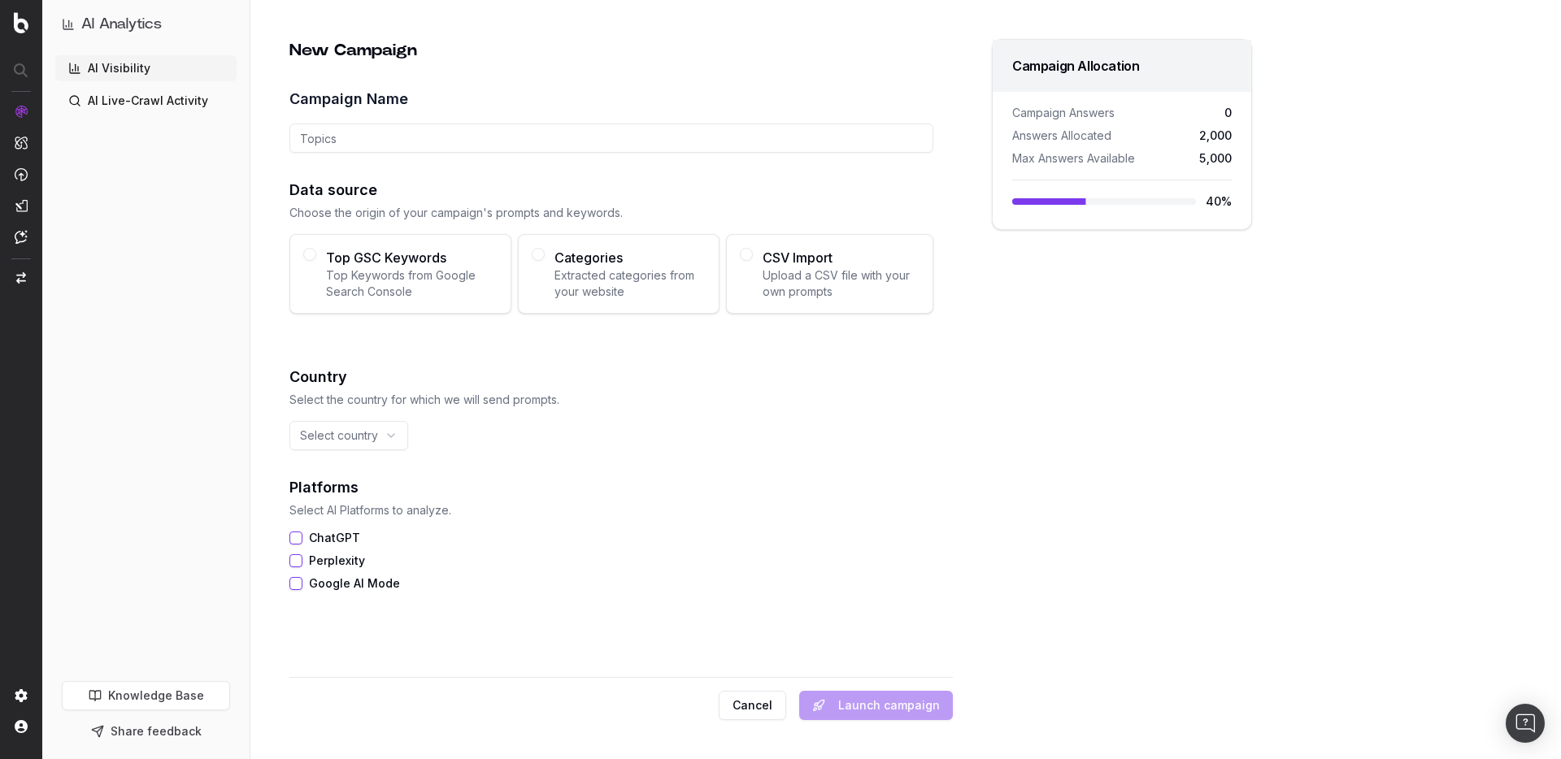
click at [355, 133] on input "Campaign Name" at bounding box center [611, 138] width 644 height 29
click at [389, 444] on html "AI Analytics AI Visibility AI Live-Crawl Activity Knowledge Base Share feedback…" at bounding box center [780, 379] width 1561 height 759
click at [437, 527] on html "AI Analytics AI Visibility AI Live-Crawl Activity Knowledge Base Share feedback…" at bounding box center [780, 379] width 1561 height 759
click at [755, 701] on button "Cancel" at bounding box center [752, 705] width 67 height 29
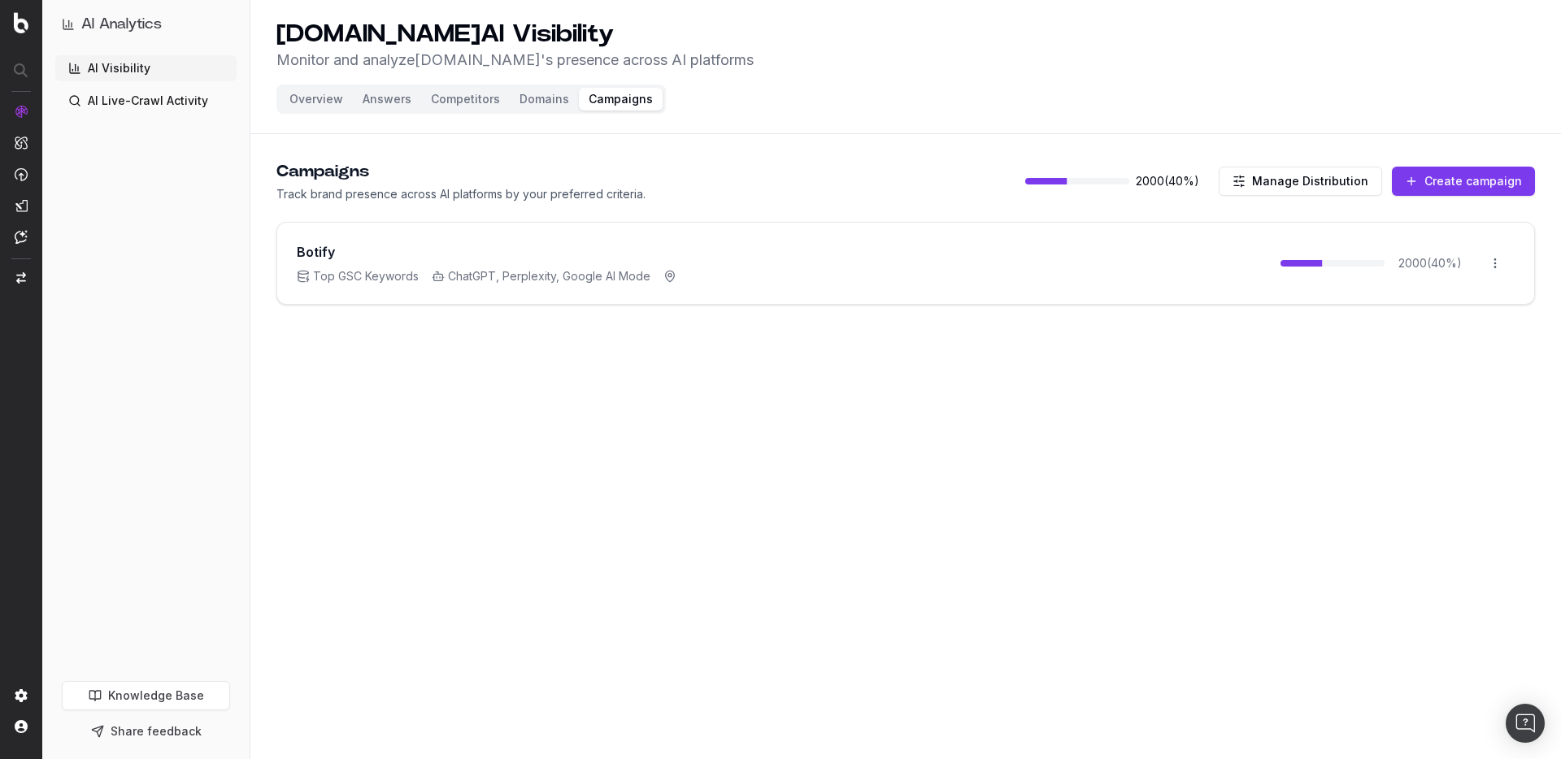
click at [461, 107] on button "Competitors" at bounding box center [465, 99] width 89 height 23
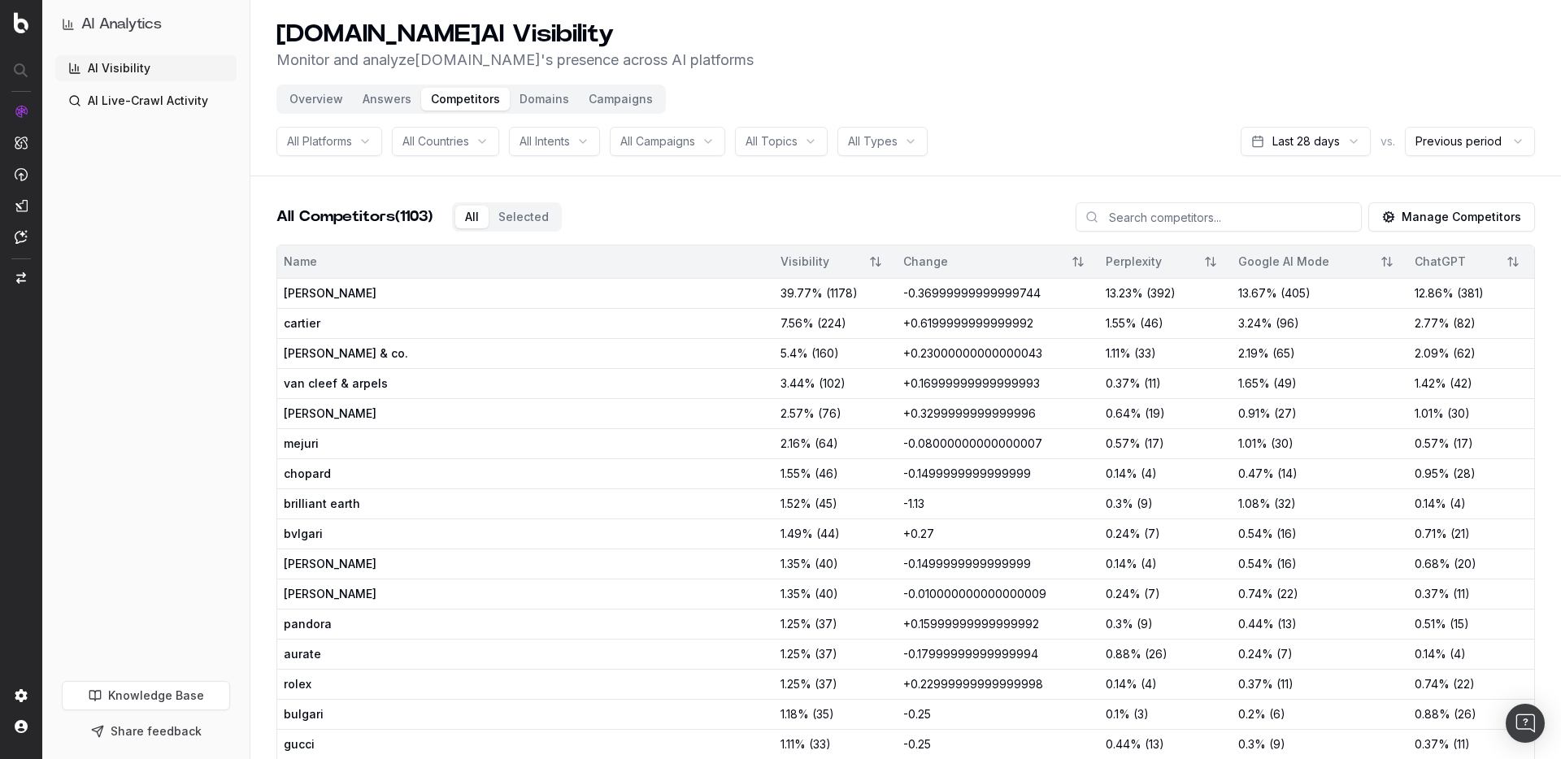
click at [1417, 217] on button "Manage Competitors" at bounding box center [1451, 216] width 167 height 29
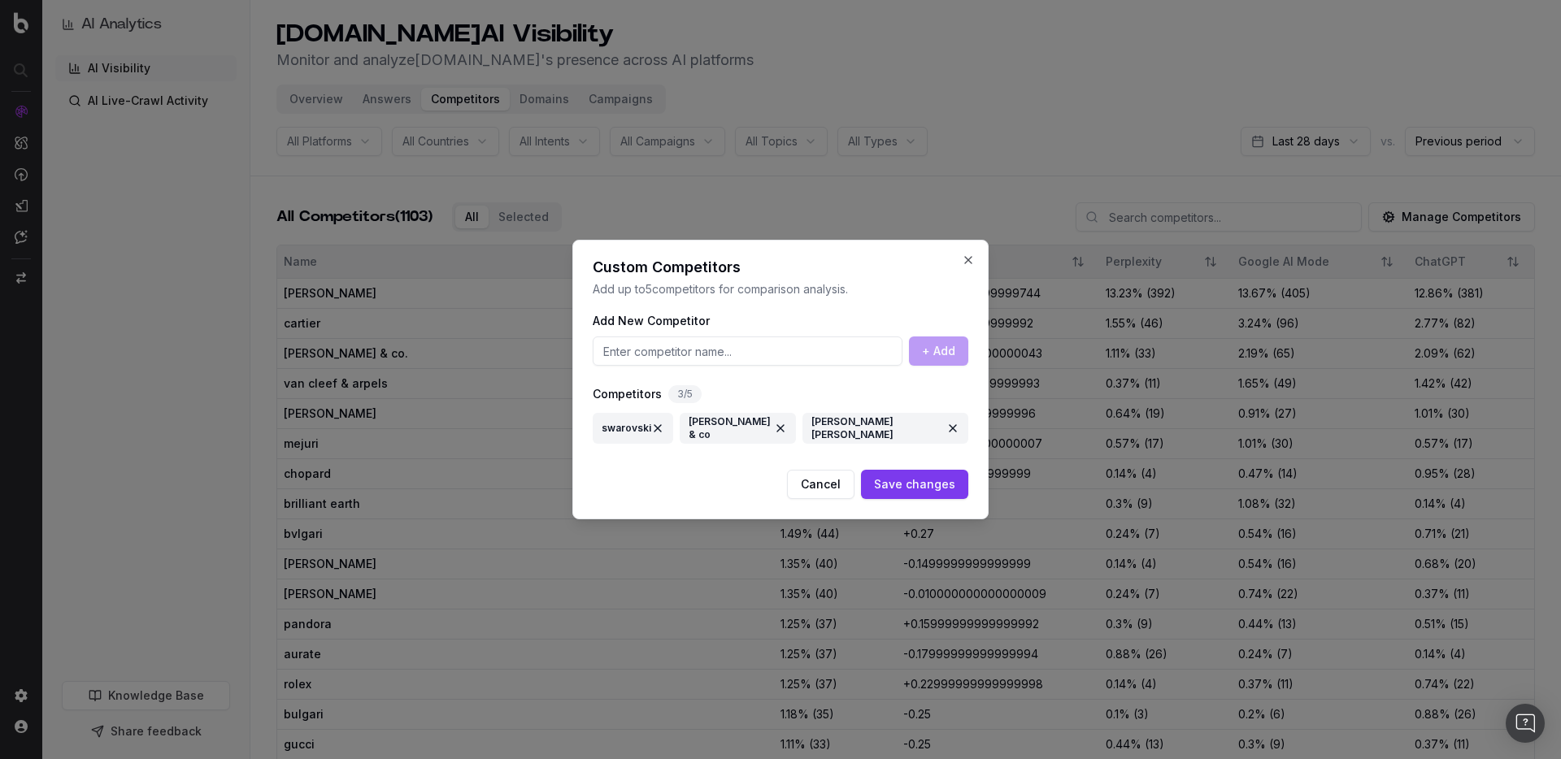
click at [655, 431] on button at bounding box center [657, 428] width 13 height 29
click at [912, 428] on button at bounding box center [918, 428] width 13 height 29
click at [966, 259] on button "Close" at bounding box center [968, 260] width 13 height 13
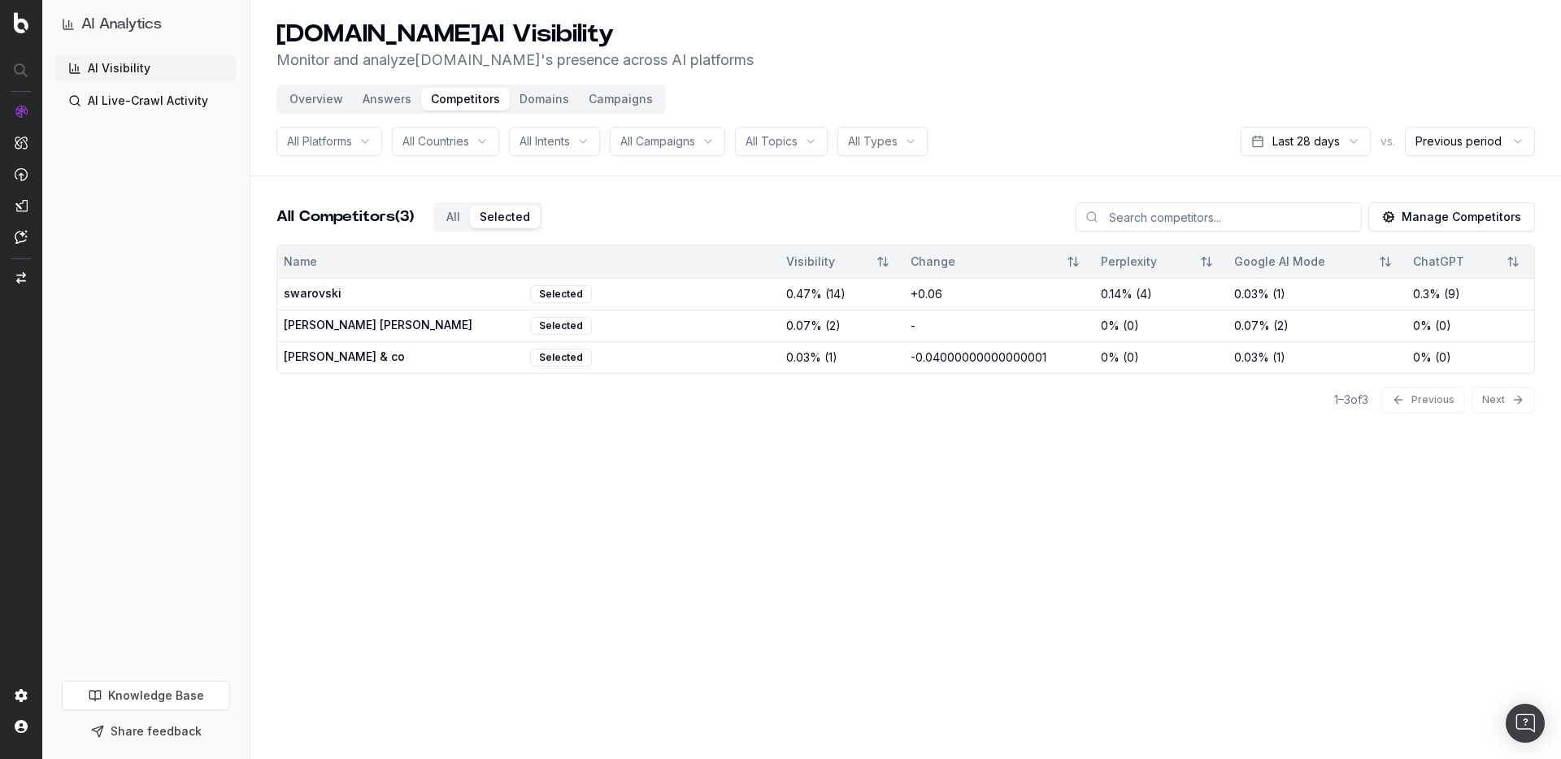
click at [532, 218] on button "Selected" at bounding box center [505, 217] width 70 height 23
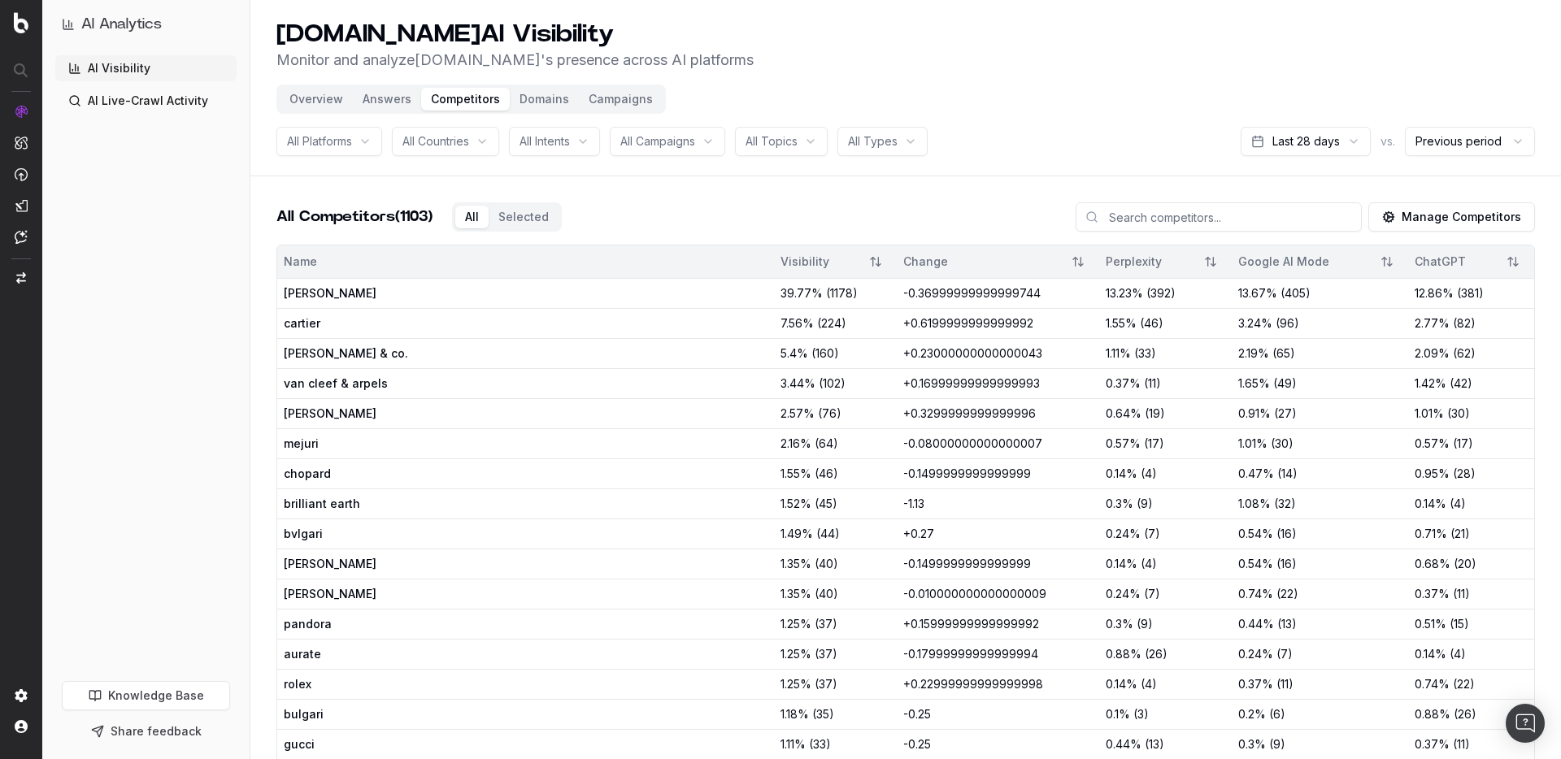
click at [458, 210] on div "All Selected" at bounding box center [507, 216] width 110 height 29
click at [550, 212] on div "All Competitors (1103) All Selected Manage Competitors" at bounding box center [905, 223] width 1259 height 42
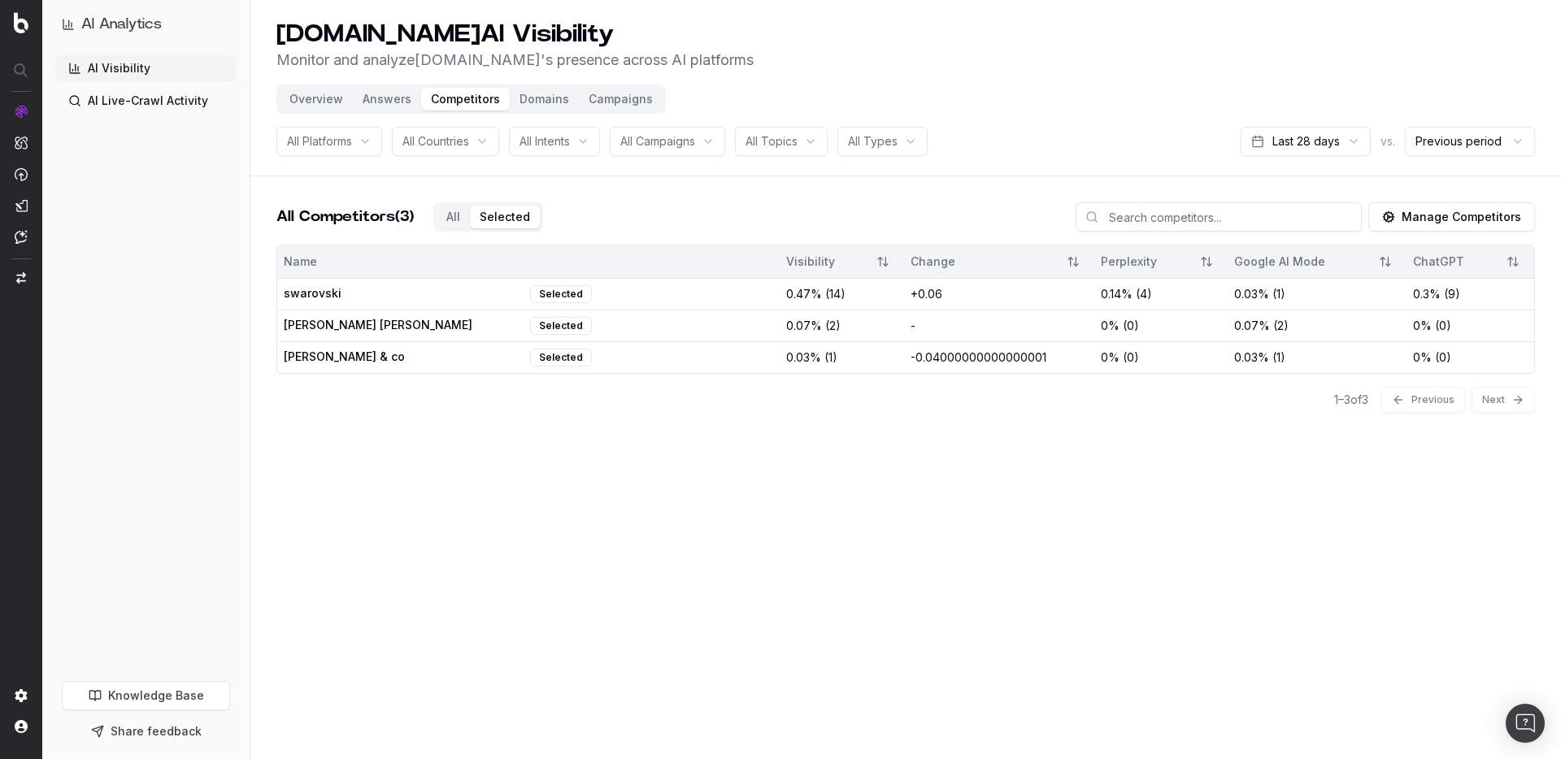
click at [357, 150] on div "All Platforms" at bounding box center [329, 141] width 106 height 29
click at [550, 137] on span "All Intents" at bounding box center [545, 141] width 50 height 16
click at [695, 141] on span "All Campaigns" at bounding box center [657, 141] width 75 height 16
click at [825, 138] on div "All Topics" at bounding box center [781, 141] width 93 height 29
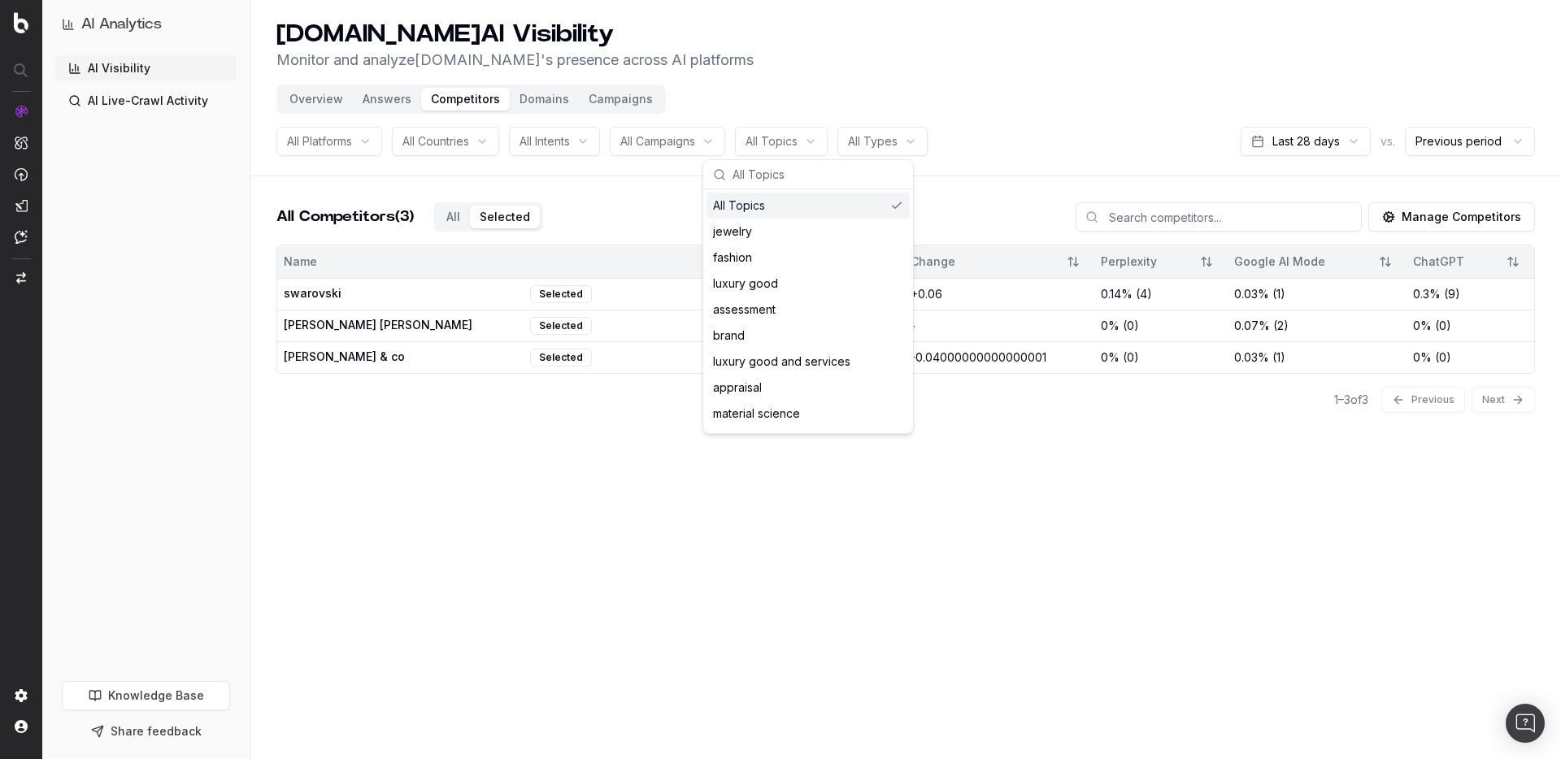
click at [881, 140] on html "AI Analytics AI Visibility AI Live-Crawl Activity Knowledge Base Share feedback…" at bounding box center [780, 379] width 1561 height 759
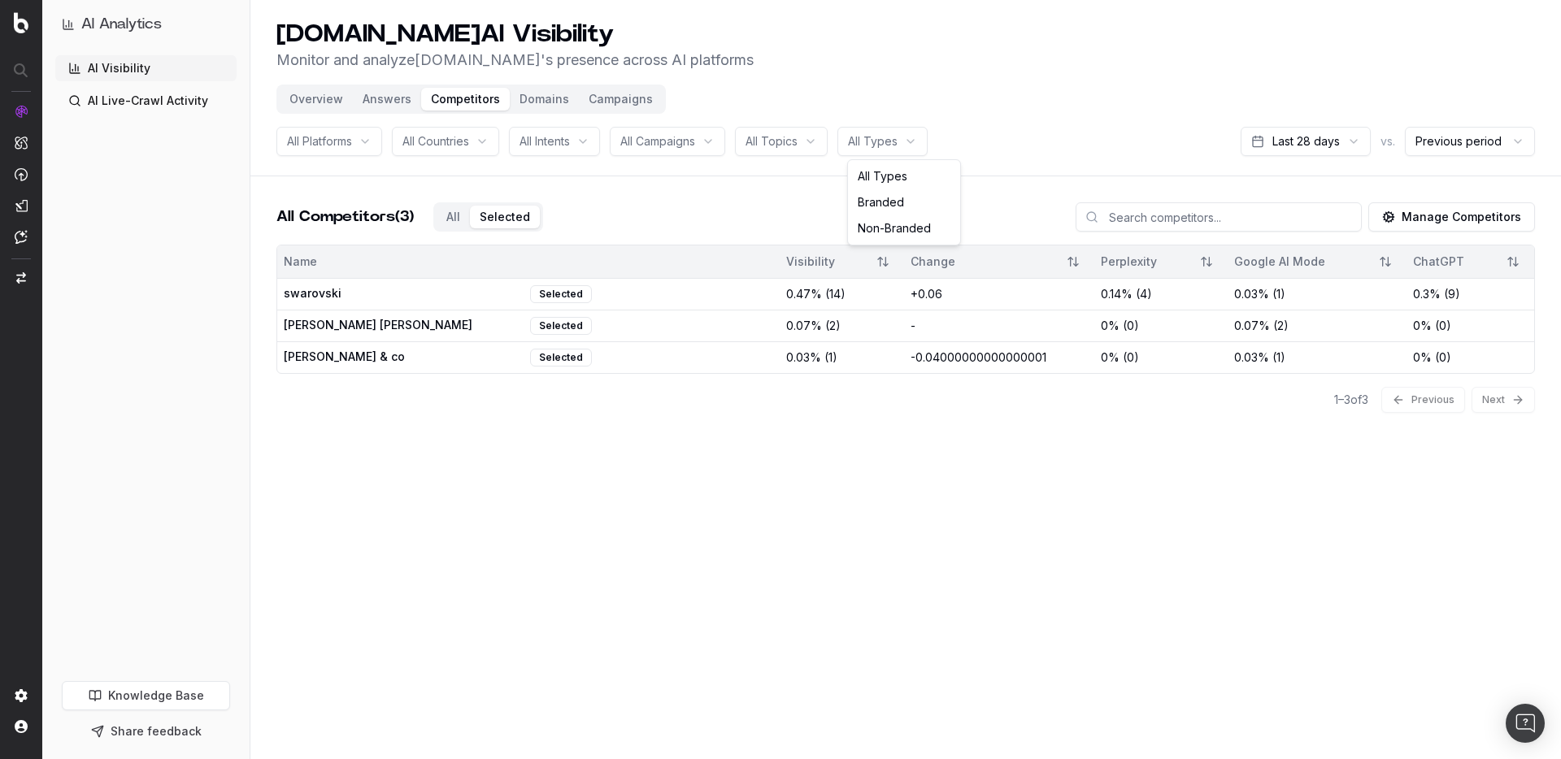
click at [1300, 135] on html "AI Analytics AI Visibility AI Live-Crawl Activity Knowledge Base Share feedback…" at bounding box center [780, 379] width 1561 height 759
click at [1304, 139] on html "AI Analytics AI Visibility AI Live-Crawl Activity Knowledge Base Share feedback…" at bounding box center [780, 379] width 1561 height 759
click at [1237, 87] on html "AI Analytics AI Visibility AI Live-Crawl Activity Knowledge Base Share feedback…" at bounding box center [780, 379] width 1561 height 759
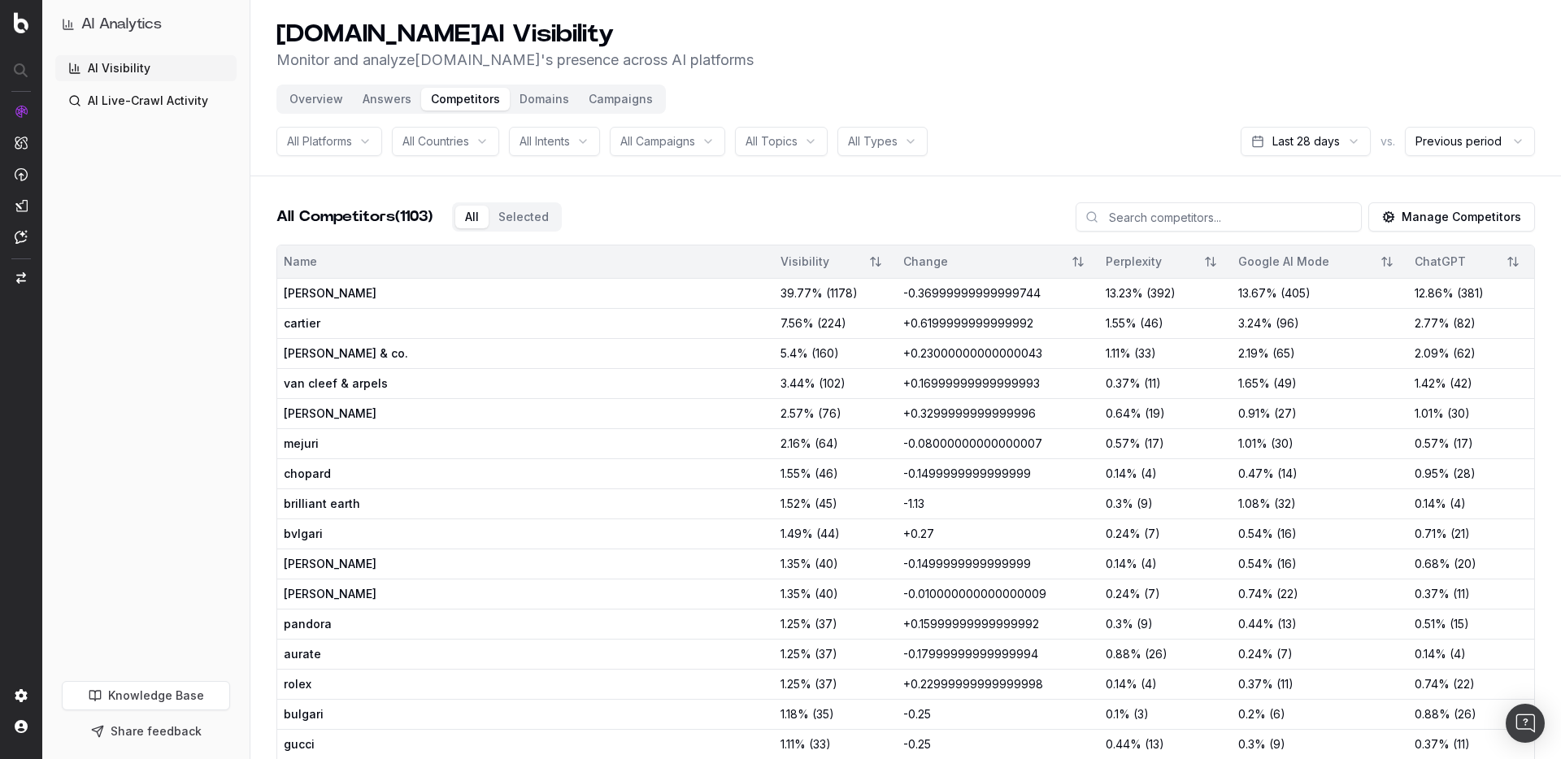
click at [458, 217] on div "All Selected" at bounding box center [507, 216] width 110 height 29
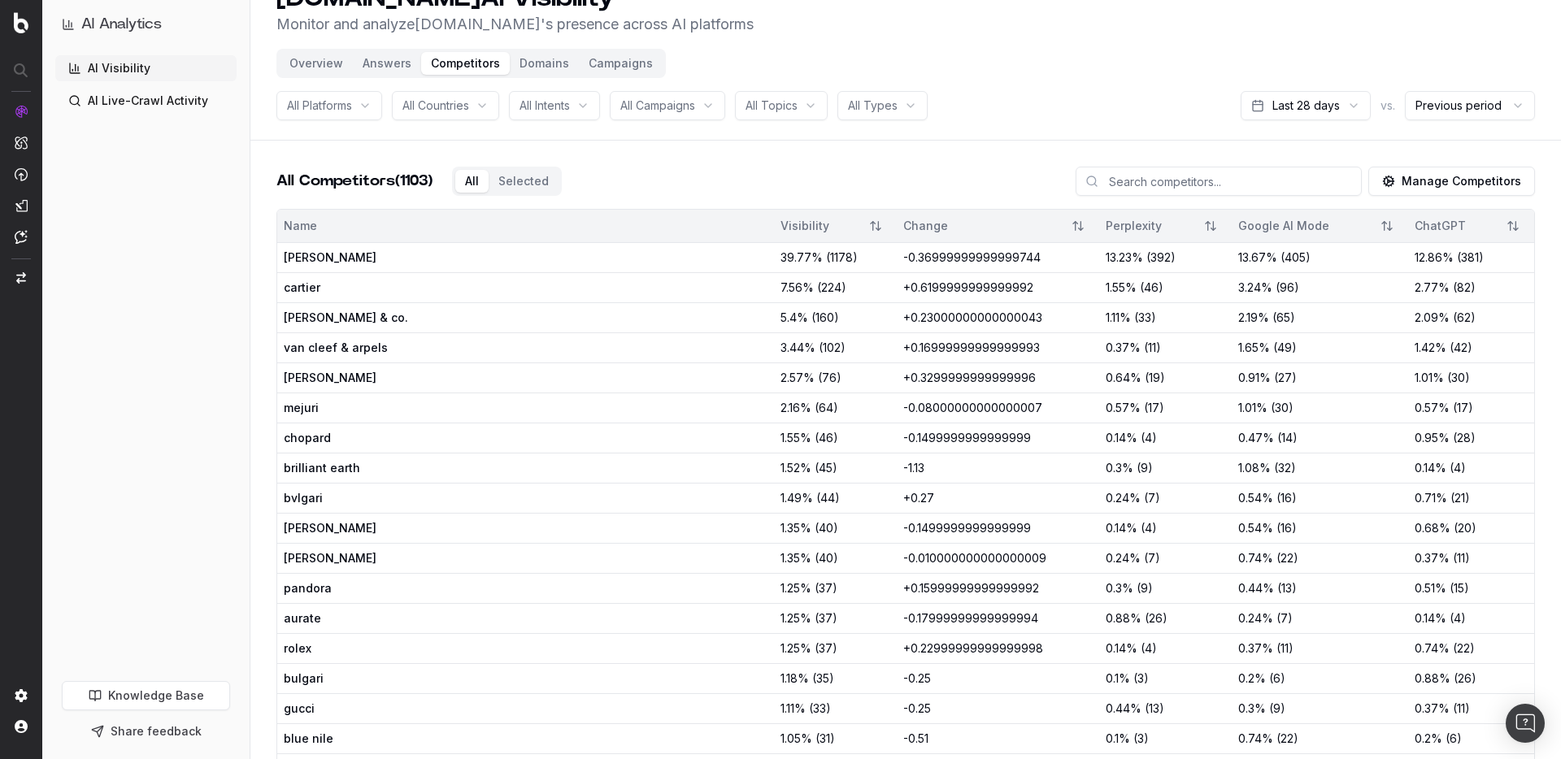
scroll to position [40, 0]
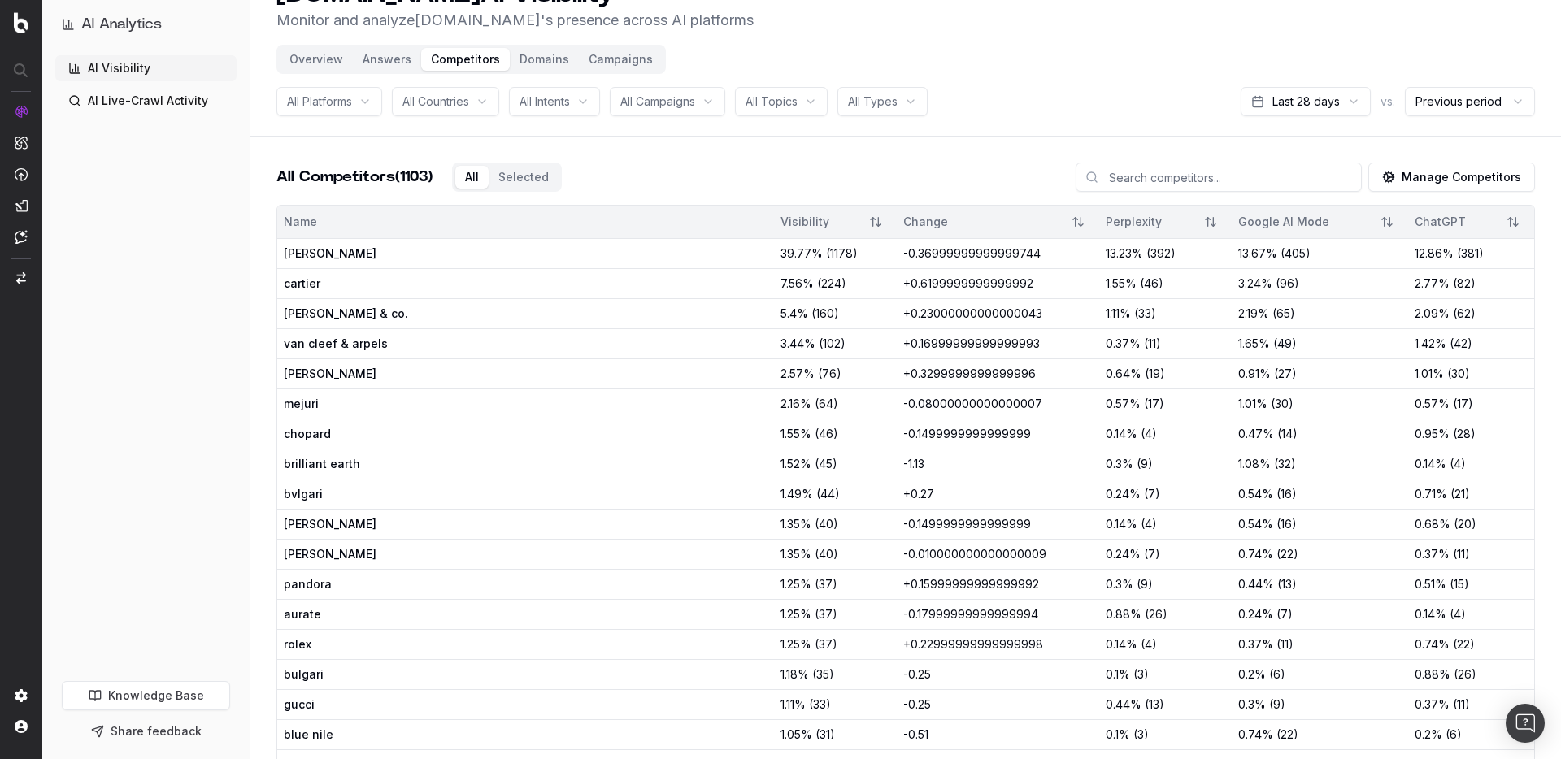
click at [1200, 176] on input at bounding box center [1219, 177] width 286 height 29
click at [308, 341] on span "van cleef & arpels" at bounding box center [404, 344] width 240 height 16
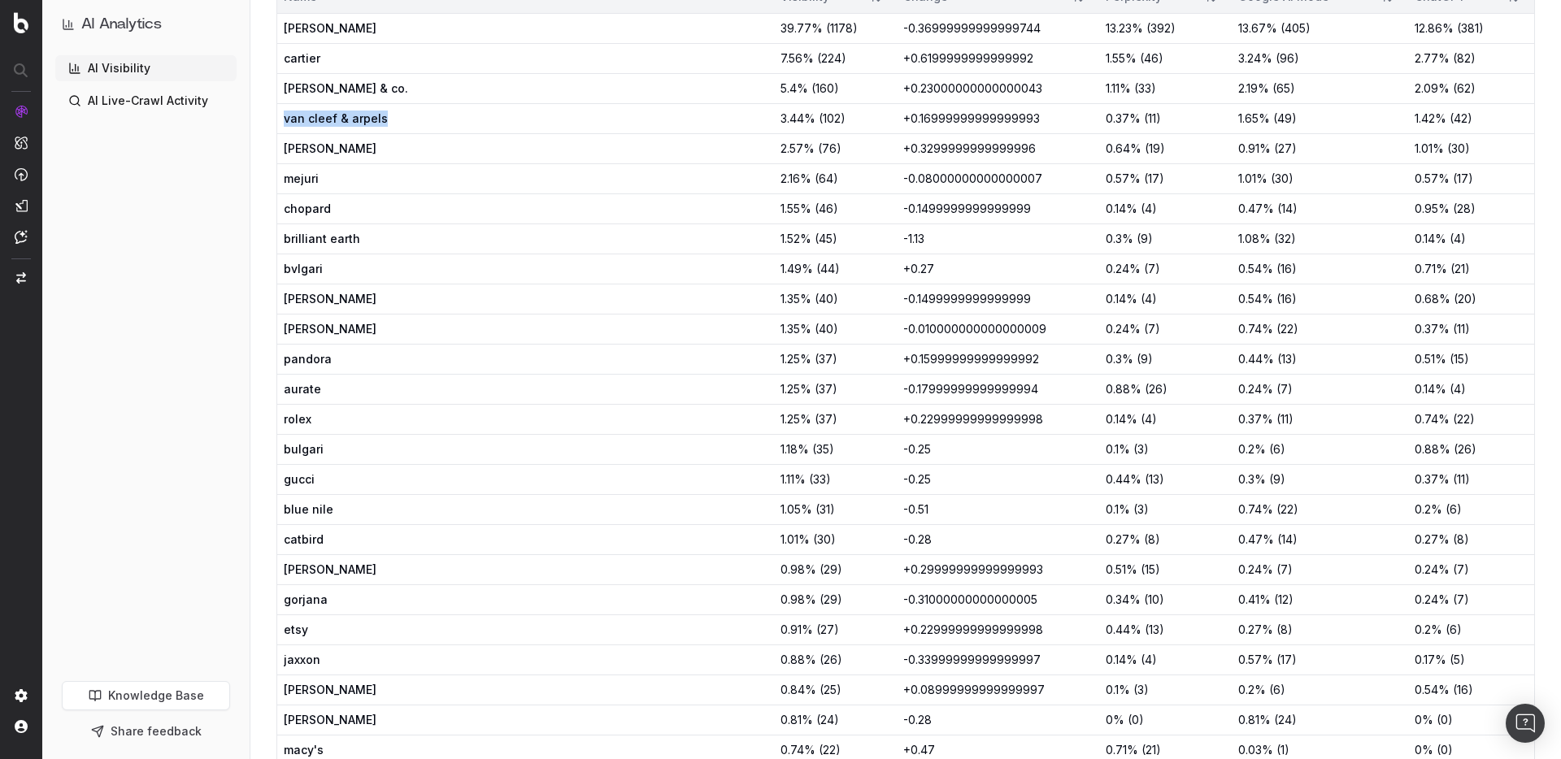
scroll to position [262, 0]
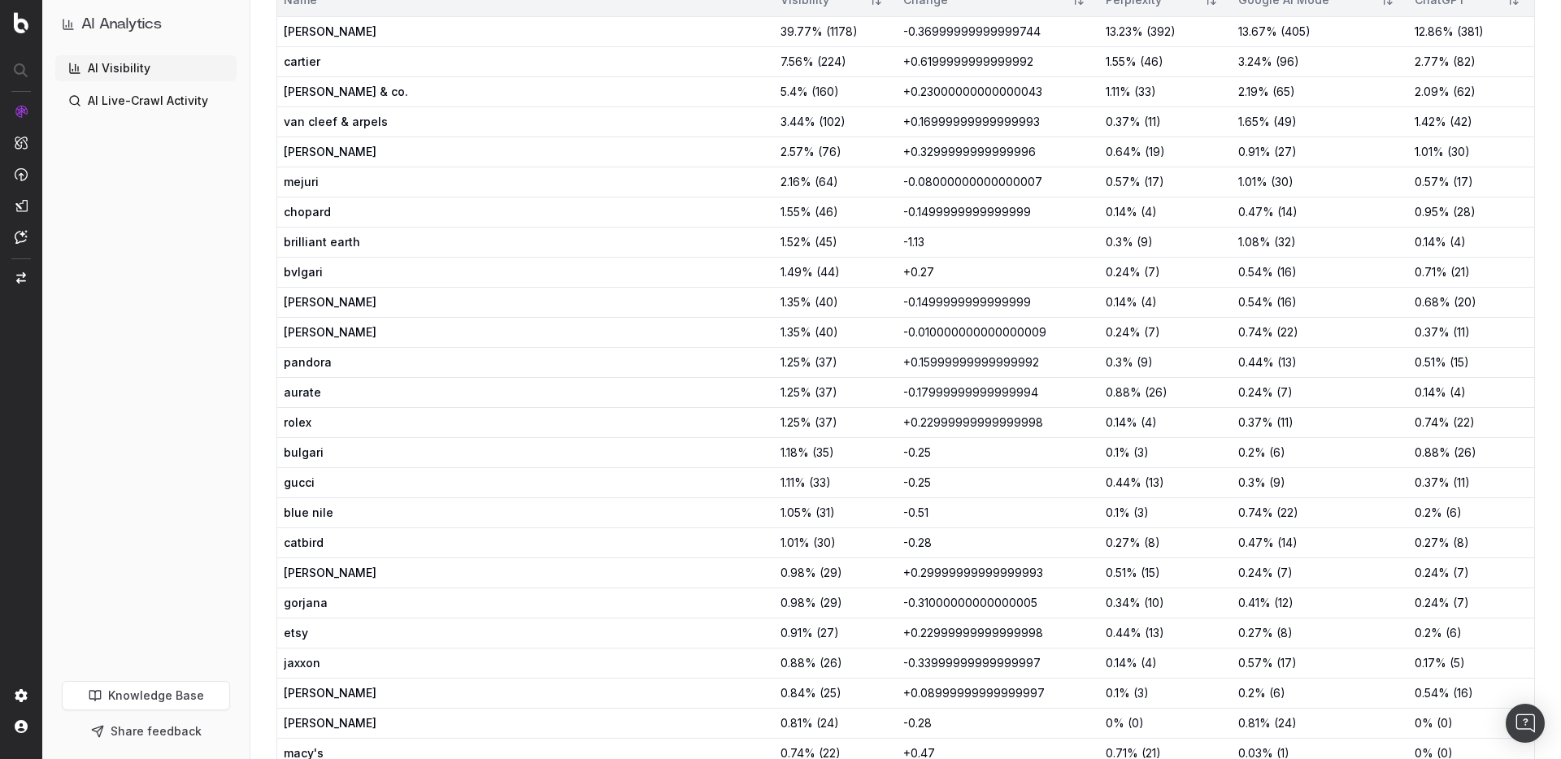
click at [302, 220] on td "chopard" at bounding box center [525, 212] width 497 height 30
click at [302, 219] on span "chopard" at bounding box center [404, 212] width 240 height 16
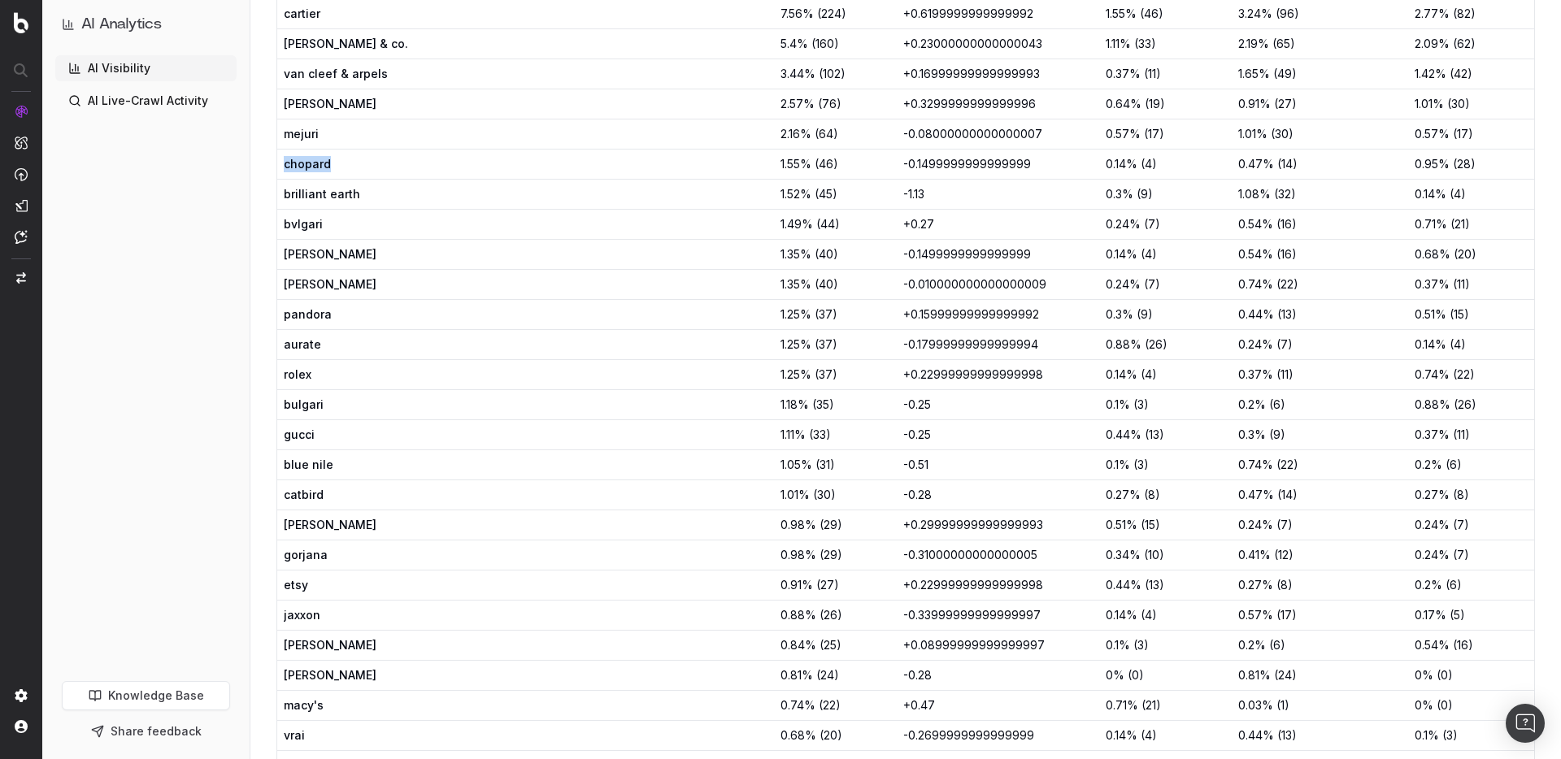
scroll to position [0, 0]
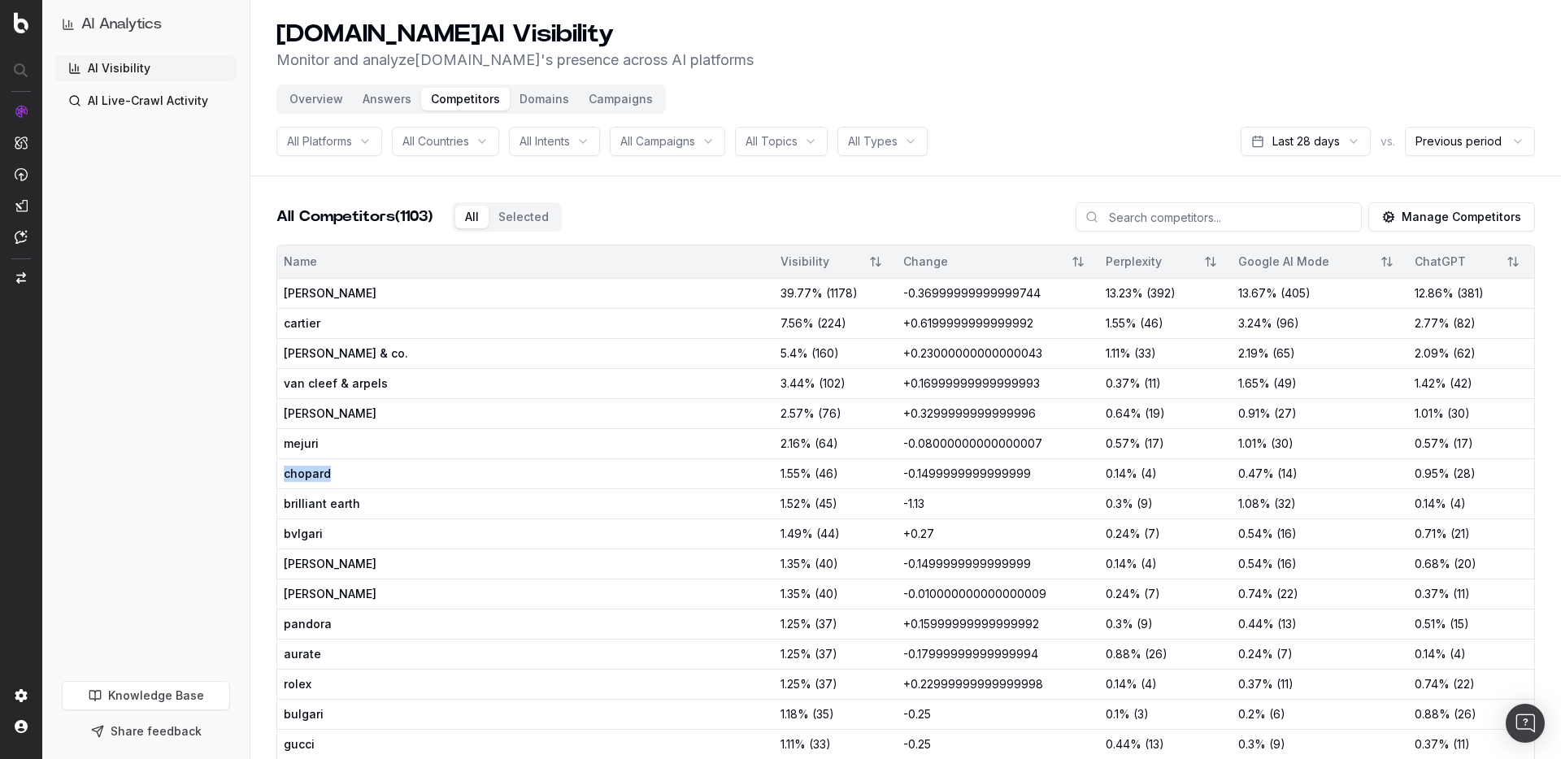
click at [176, 98] on link "AI Live-Crawl Activity" at bounding box center [145, 101] width 181 height 26
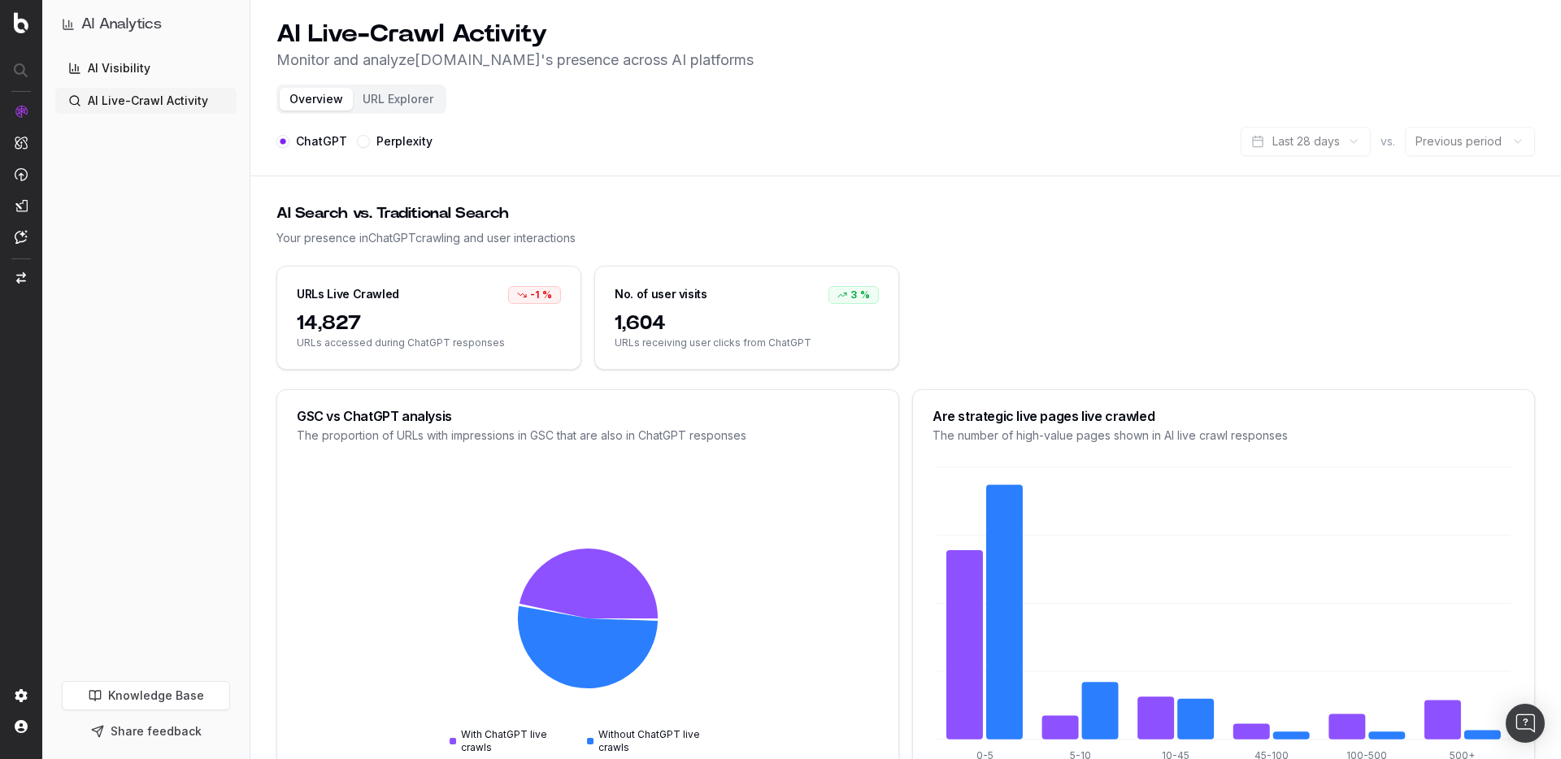
click at [392, 109] on button "URL Explorer" at bounding box center [398, 99] width 90 height 23
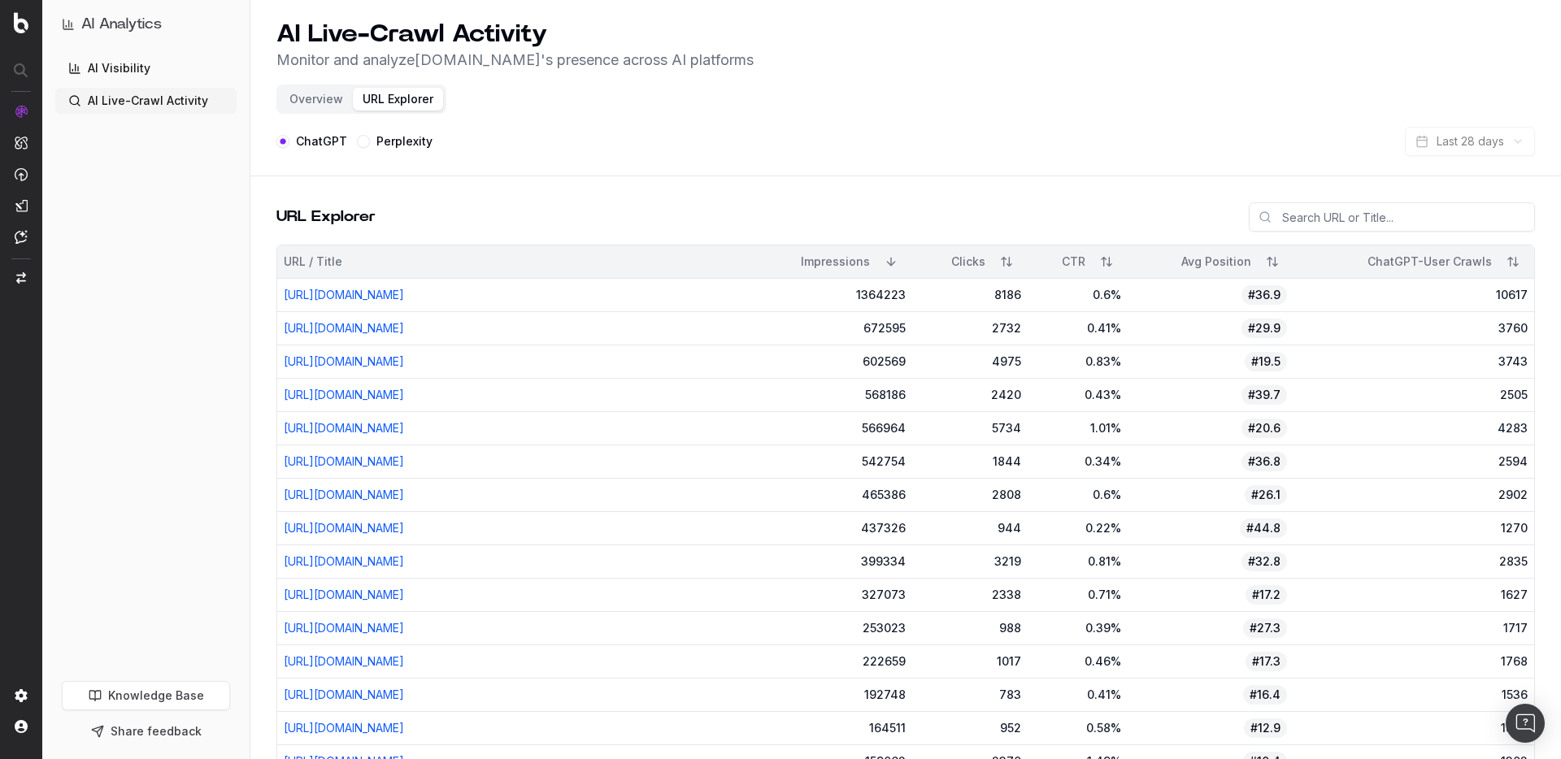
click at [381, 137] on label "Perplexity" at bounding box center [404, 141] width 56 height 11
click at [370, 137] on button "Perplexity" at bounding box center [363, 141] width 13 height 13
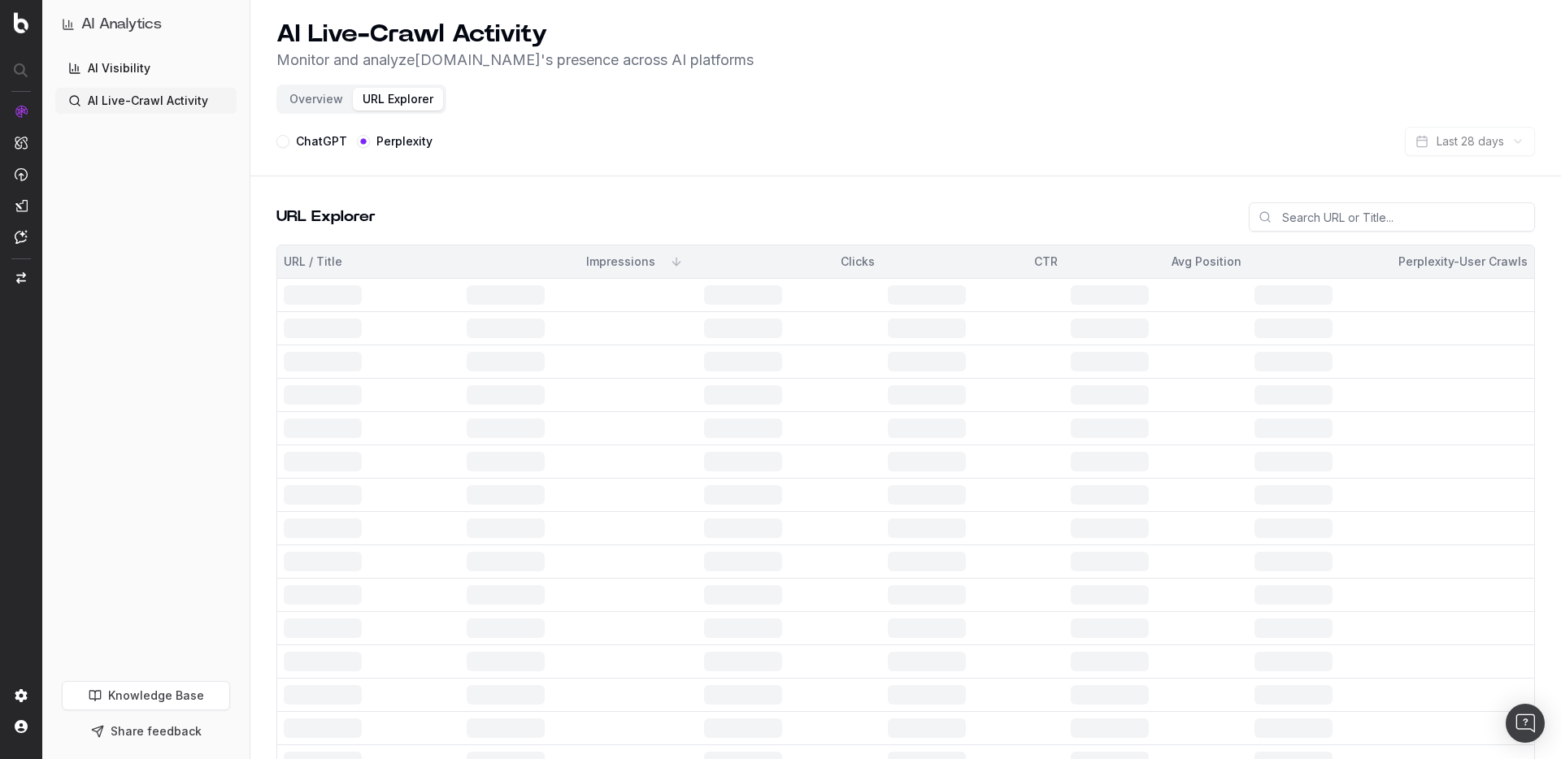
click at [302, 97] on button "Overview" at bounding box center [316, 99] width 73 height 23
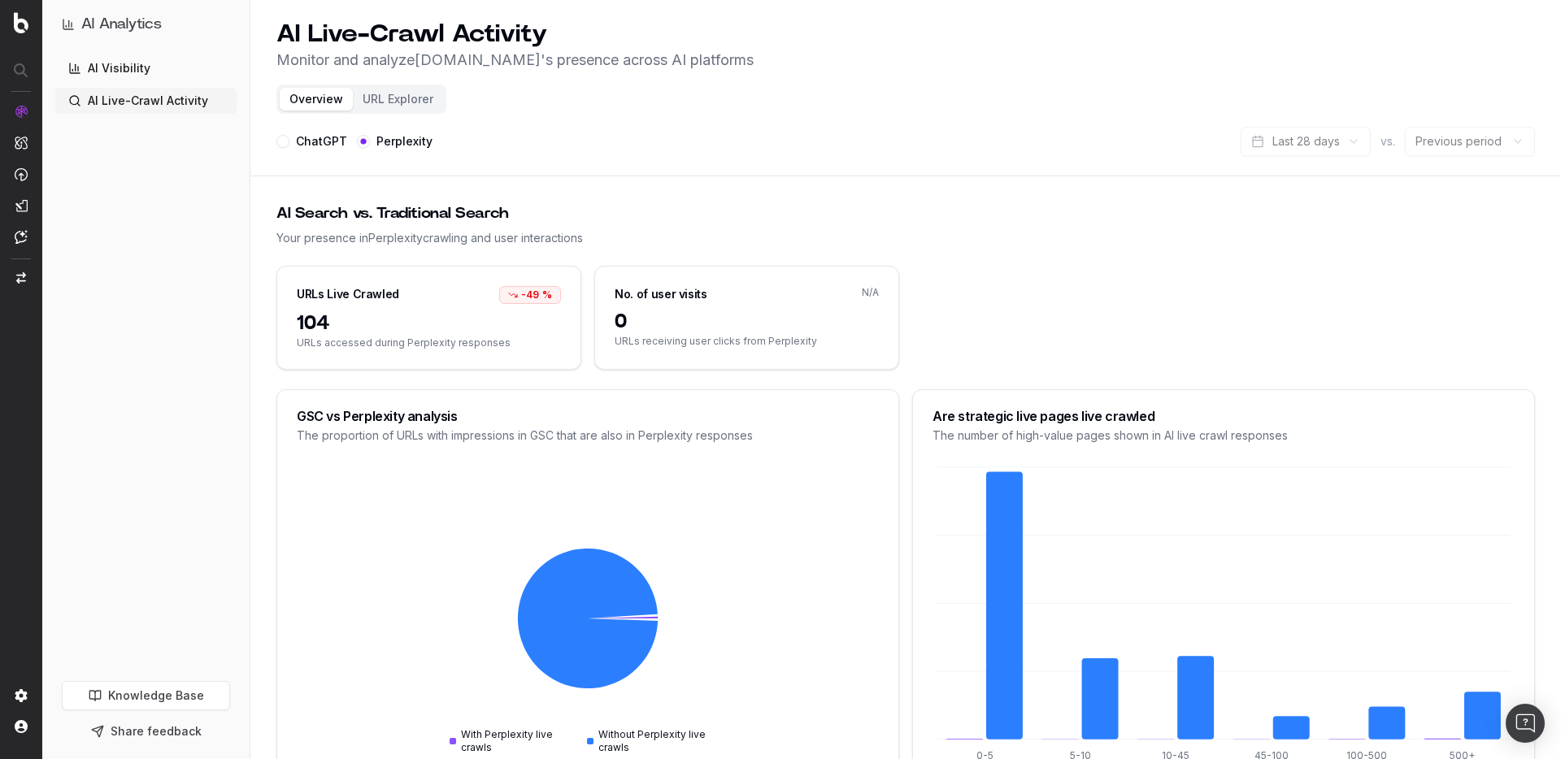
click at [282, 128] on div "ChatGPT" at bounding box center [311, 141] width 71 height 29
click at [282, 138] on button "ChatGPT" at bounding box center [282, 141] width 13 height 13
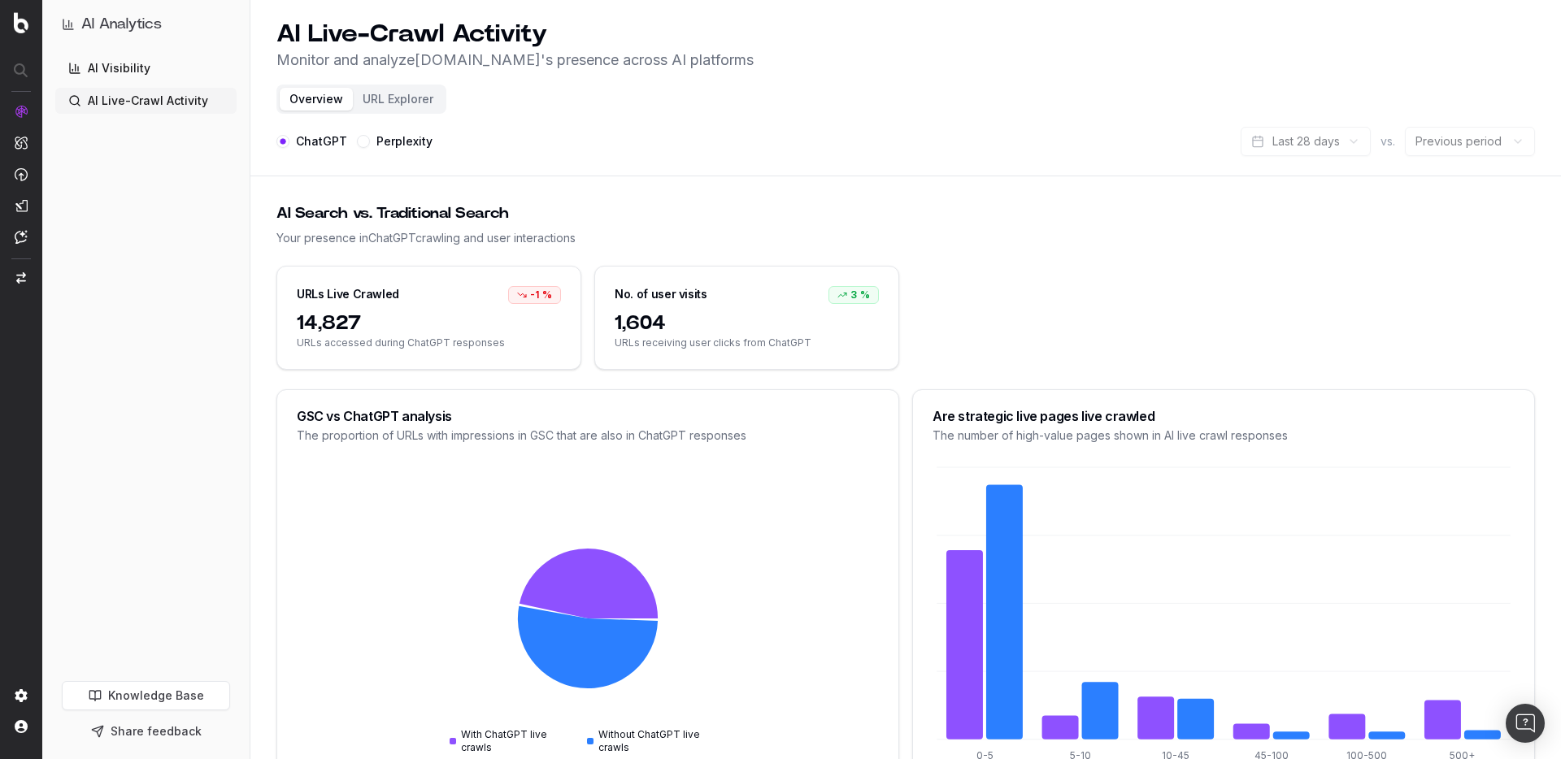
click at [194, 80] on link "AI Visibility" at bounding box center [145, 68] width 181 height 26
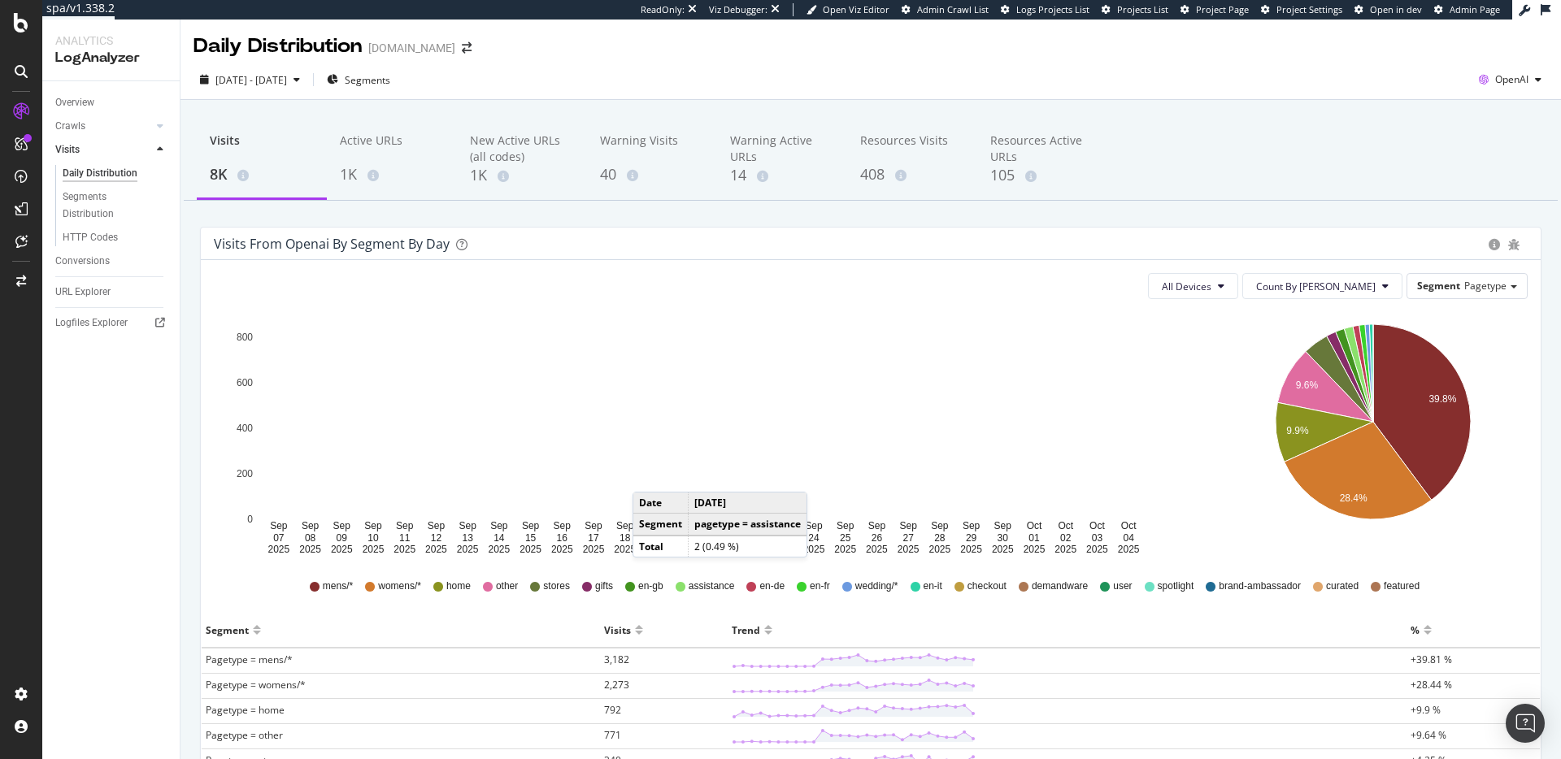
scroll to position [91, 0]
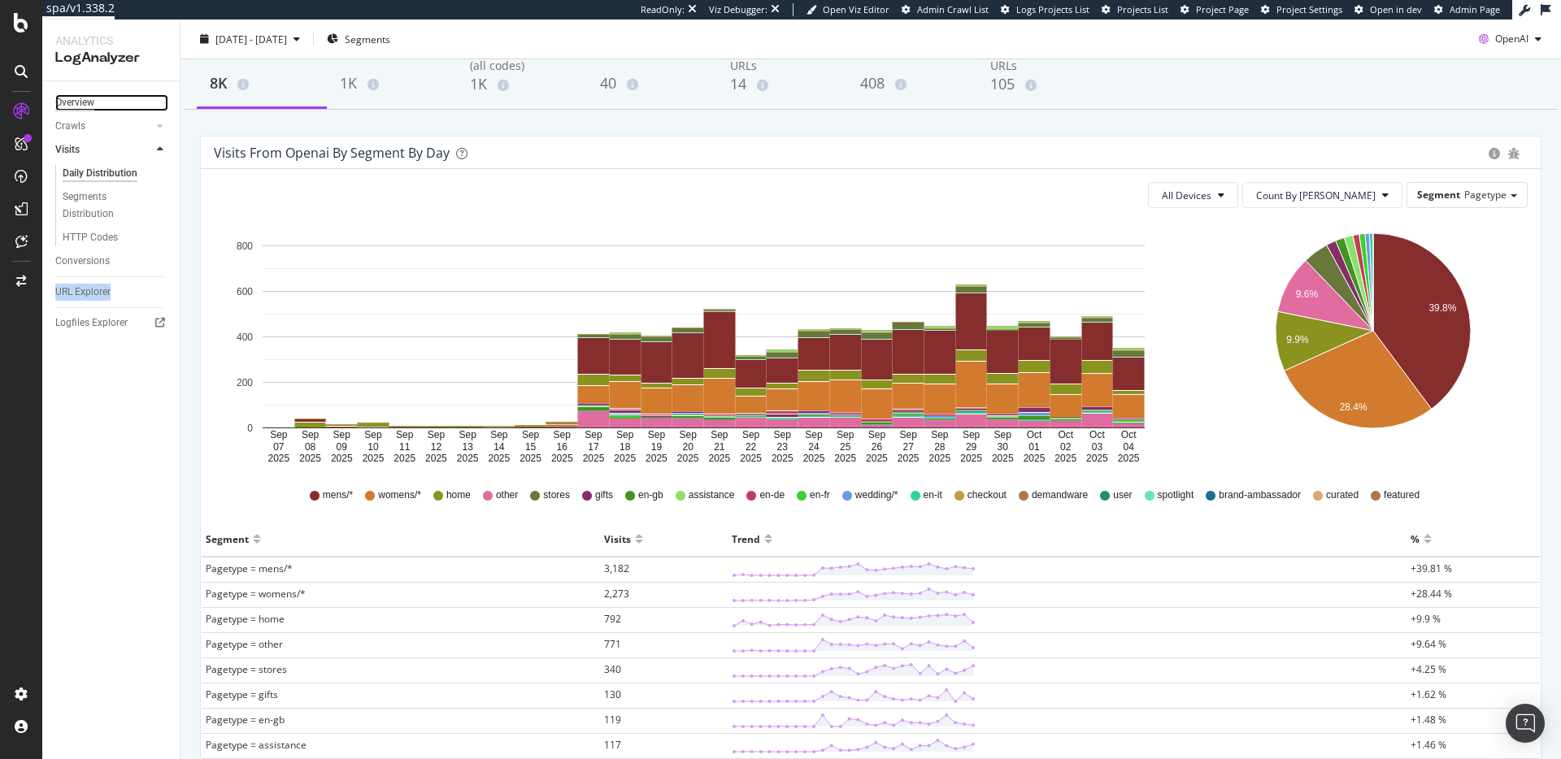
click at [76, 102] on div "Overview" at bounding box center [74, 102] width 39 height 17
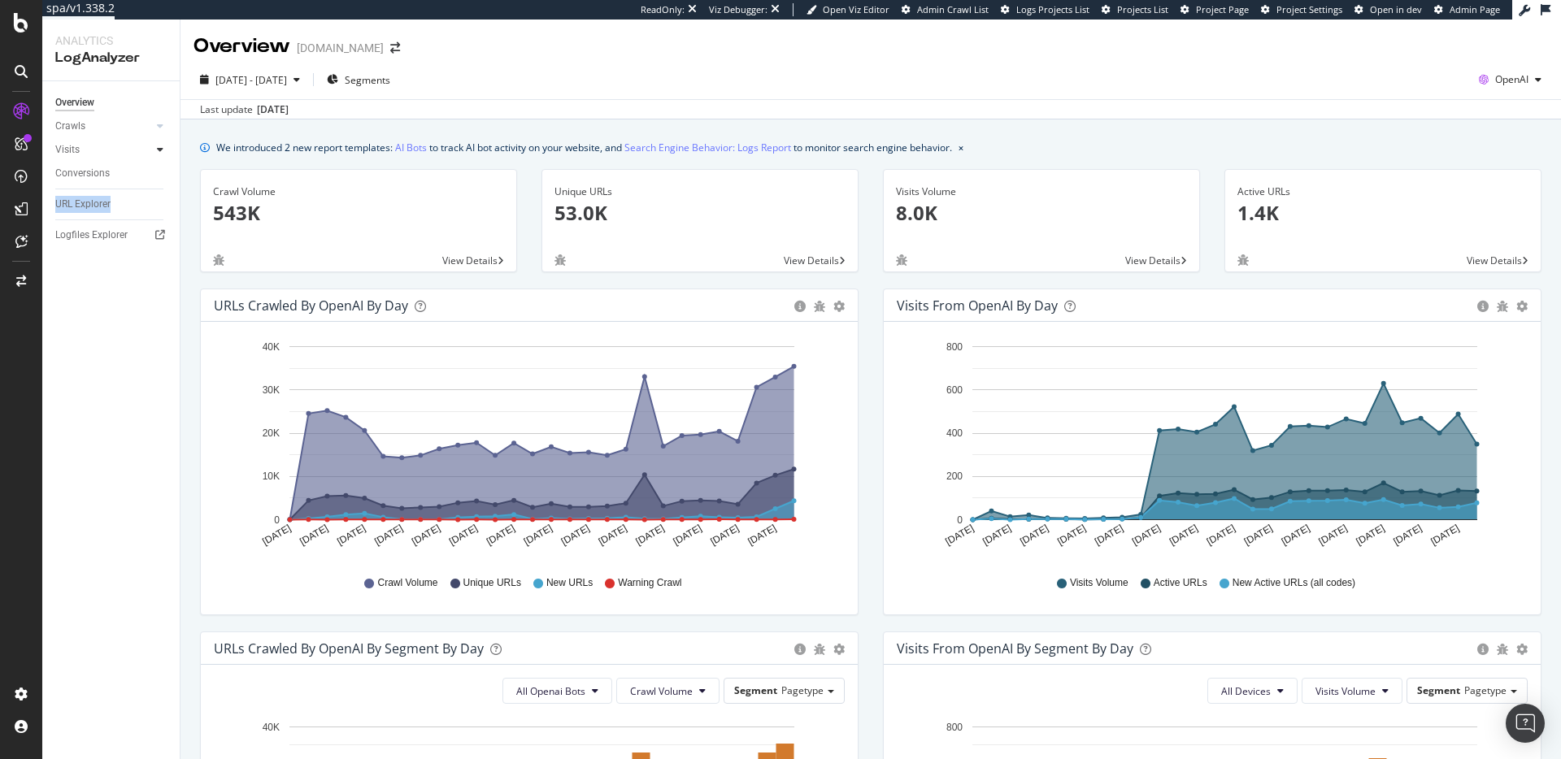
click at [158, 149] on icon at bounding box center [160, 150] width 7 height 10
click at [162, 124] on icon at bounding box center [160, 126] width 7 height 10
click at [97, 141] on div "Daily Distribution" at bounding box center [101, 149] width 76 height 17
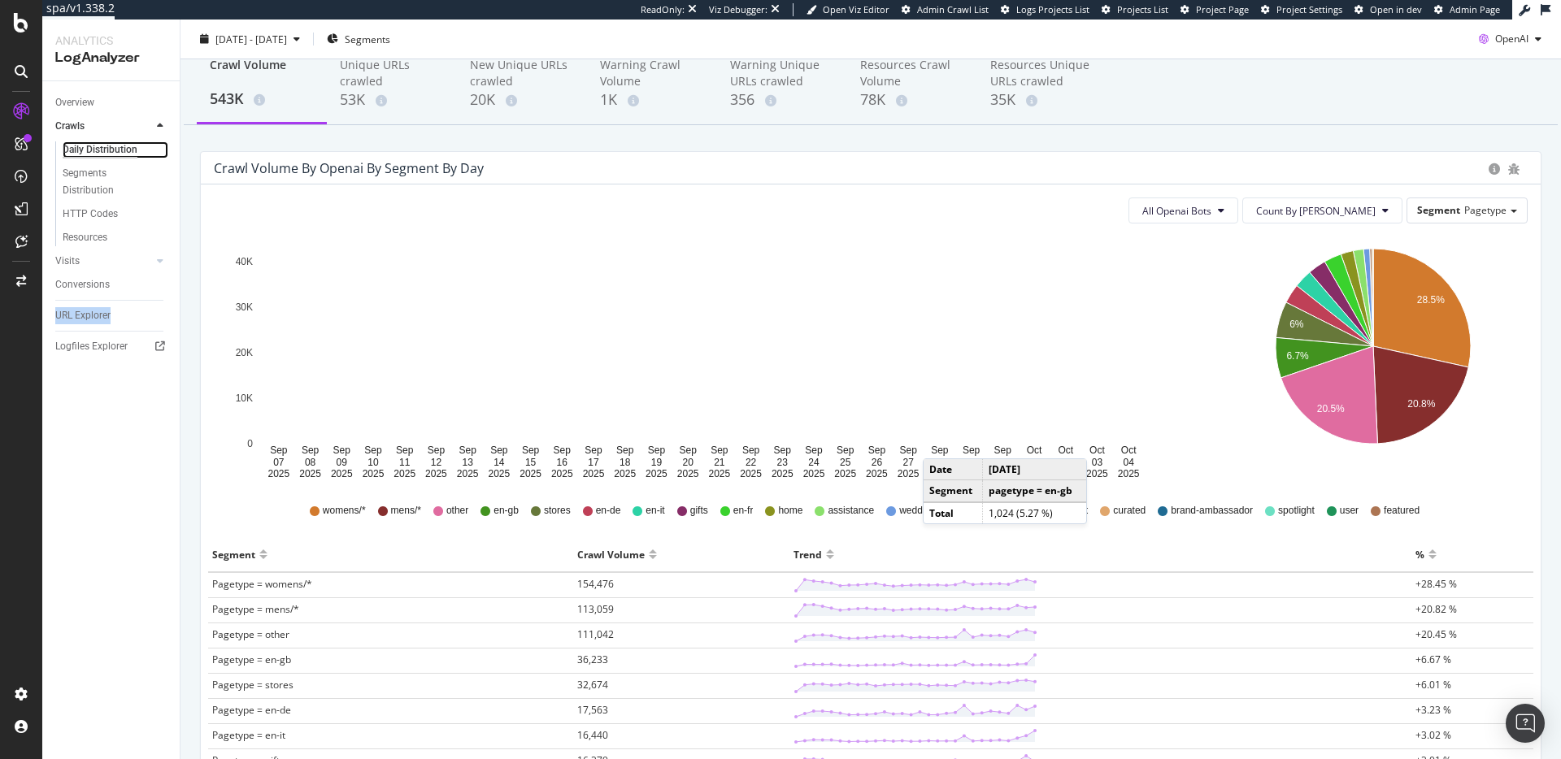
scroll to position [93, 0]
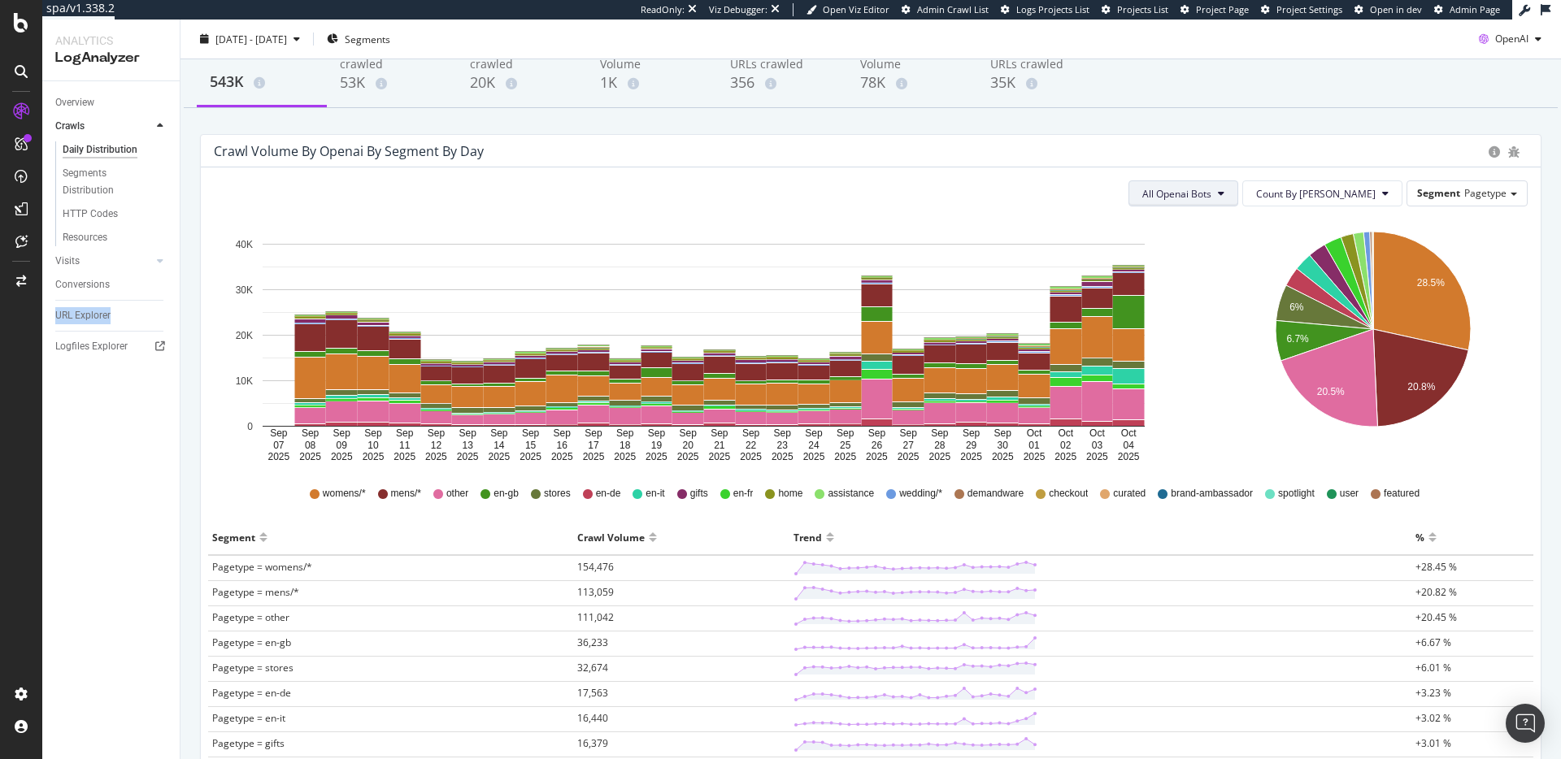
click at [1238, 205] on button "All Openai Bots" at bounding box center [1184, 193] width 110 height 26
click at [1250, 316] on span "ChatGPT-User" at bounding box center [1238, 316] width 71 height 15
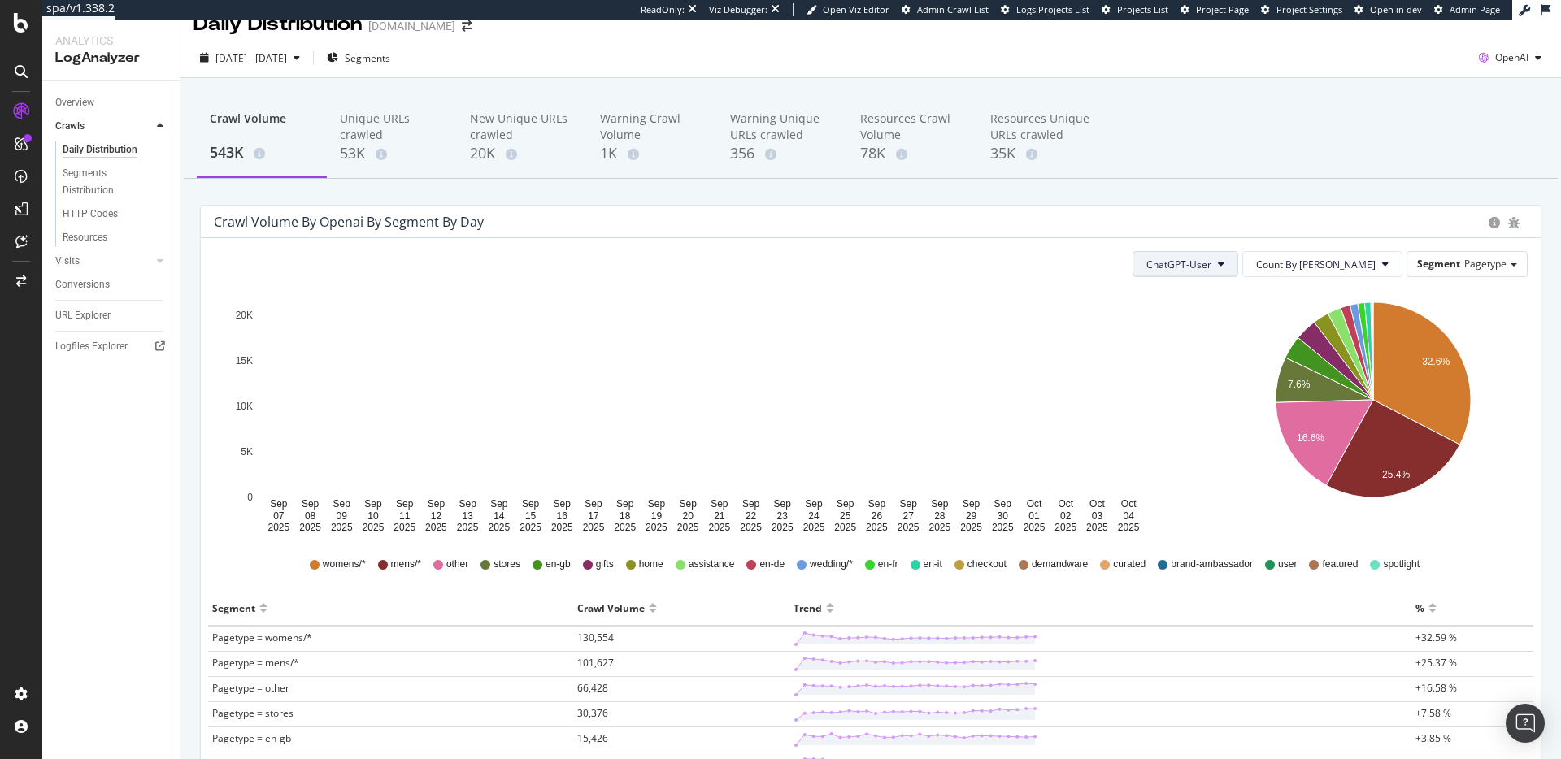
scroll to position [24, 0]
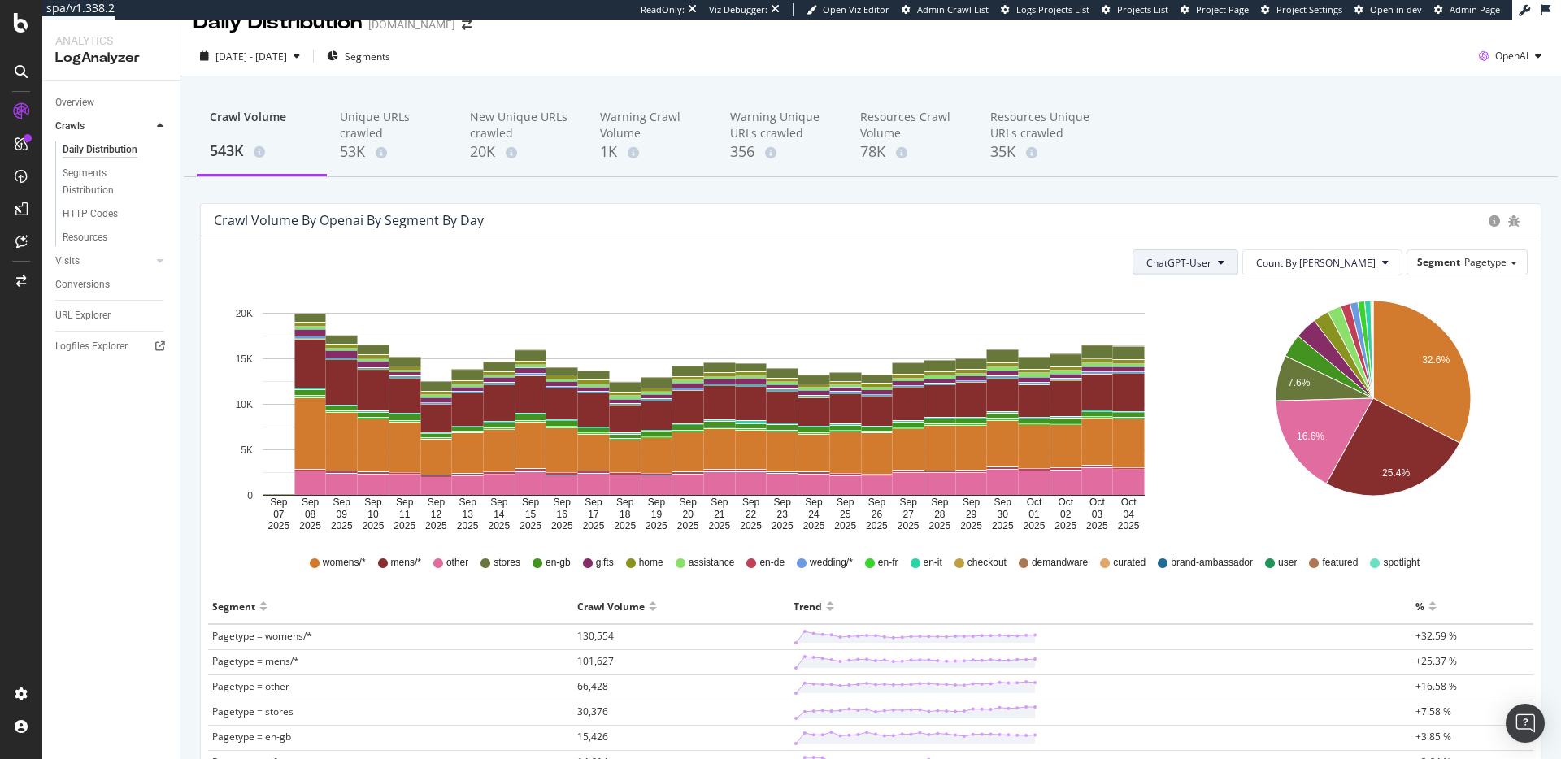
click at [1238, 270] on button "ChatGPT-User" at bounding box center [1186, 263] width 106 height 26
click at [1254, 327] on span "GPTBot" at bounding box center [1241, 325] width 69 height 15
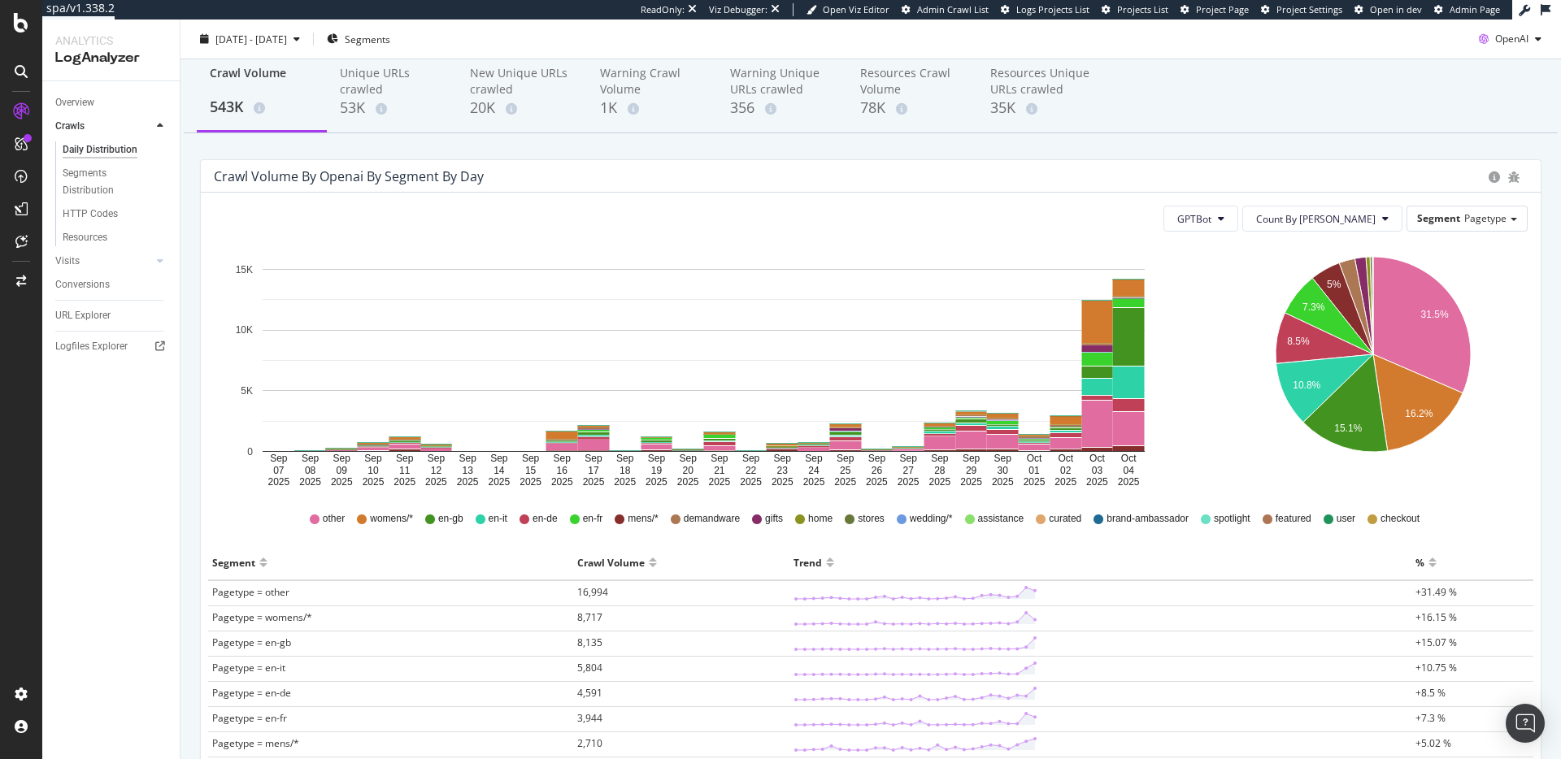
scroll to position [133, 0]
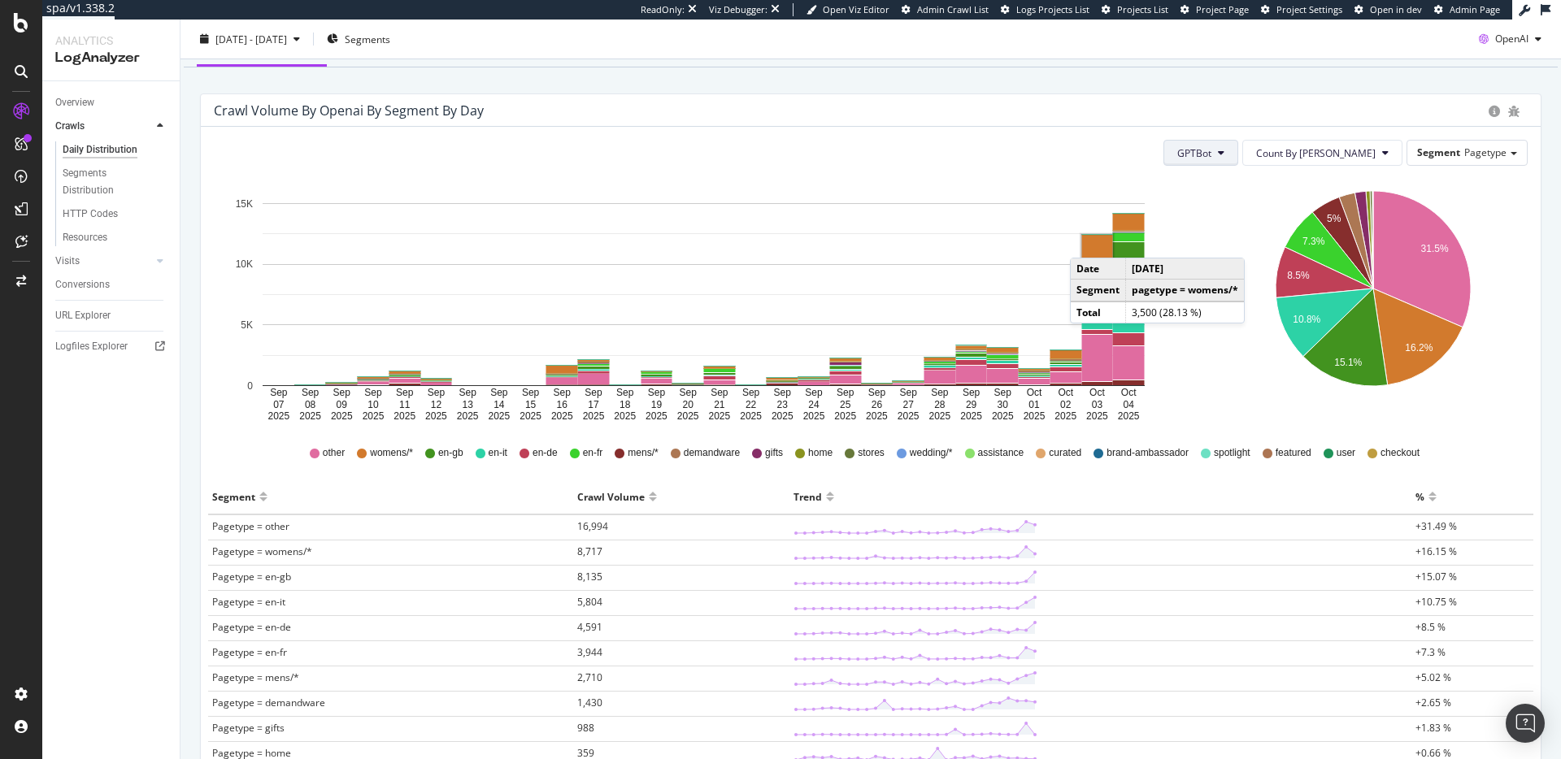
click at [1224, 154] on icon at bounding box center [1221, 153] width 7 height 10
click at [1275, 246] on span "OAI-SearchBot" at bounding box center [1271, 245] width 69 height 15
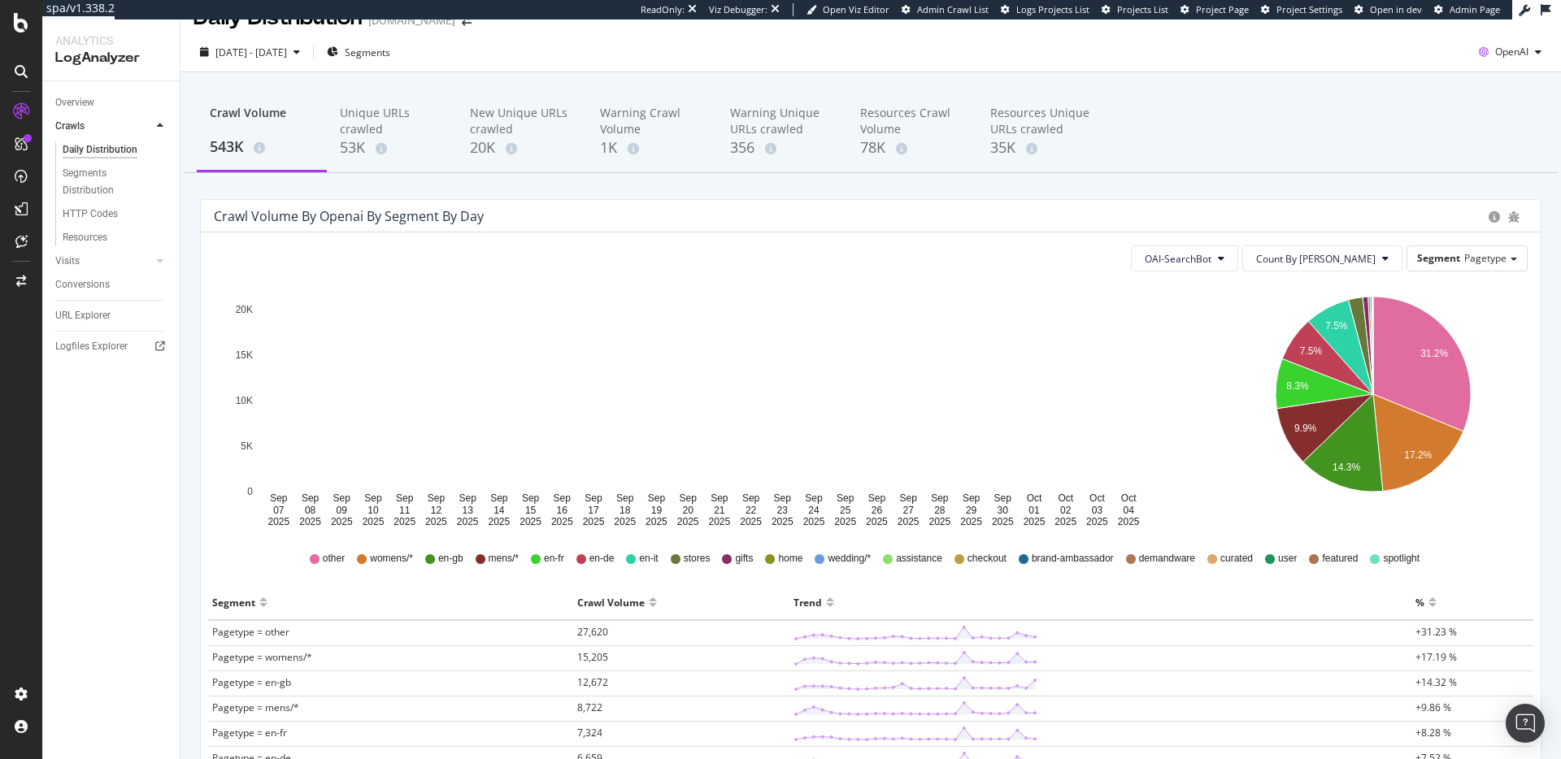
scroll to position [43, 0]
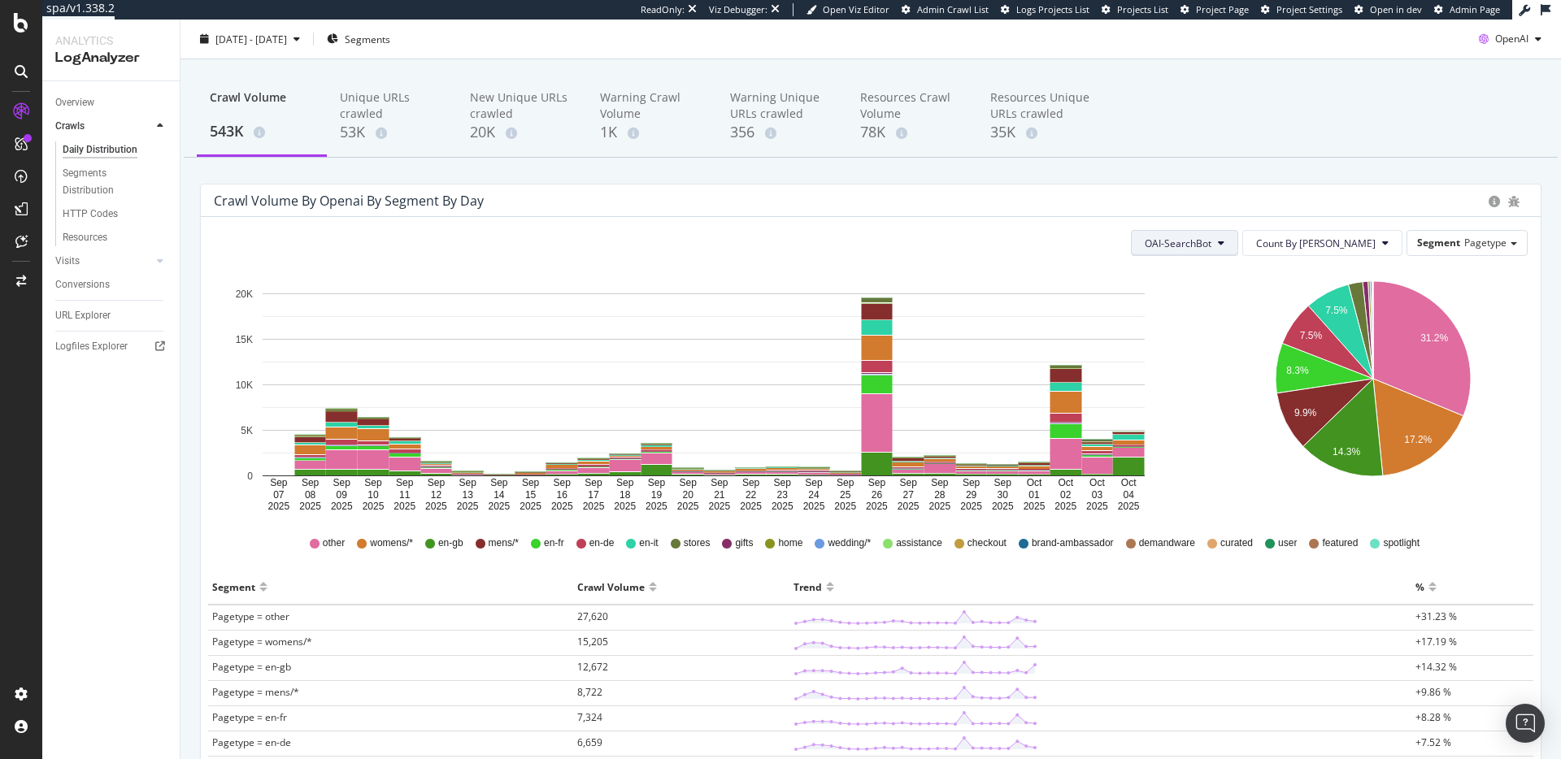
click at [1211, 244] on span "OAI-SearchBot" at bounding box center [1178, 244] width 67 height 14
click at [1233, 311] on span "GPTBot" at bounding box center [1239, 305] width 69 height 15
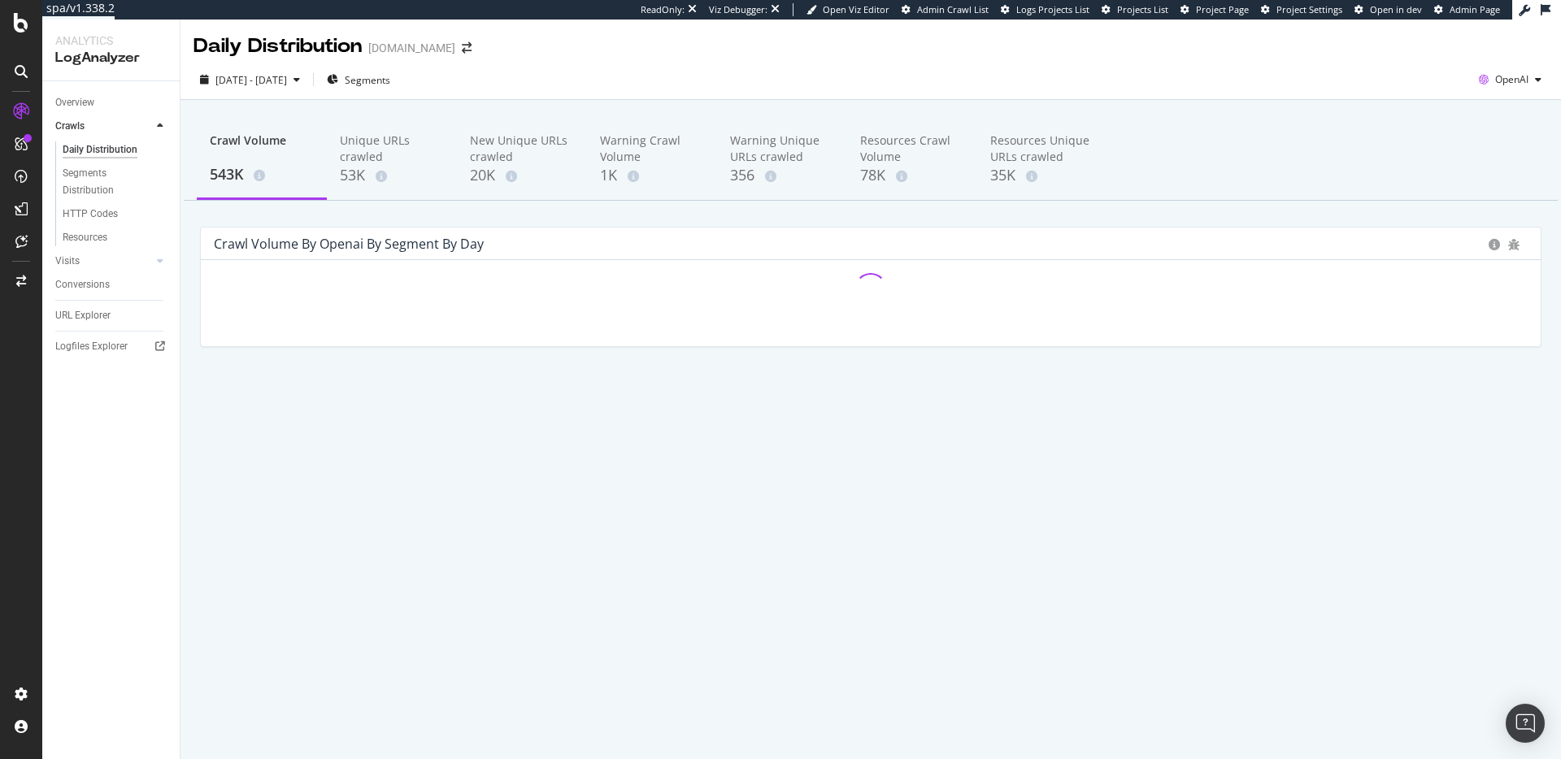
scroll to position [0, 0]
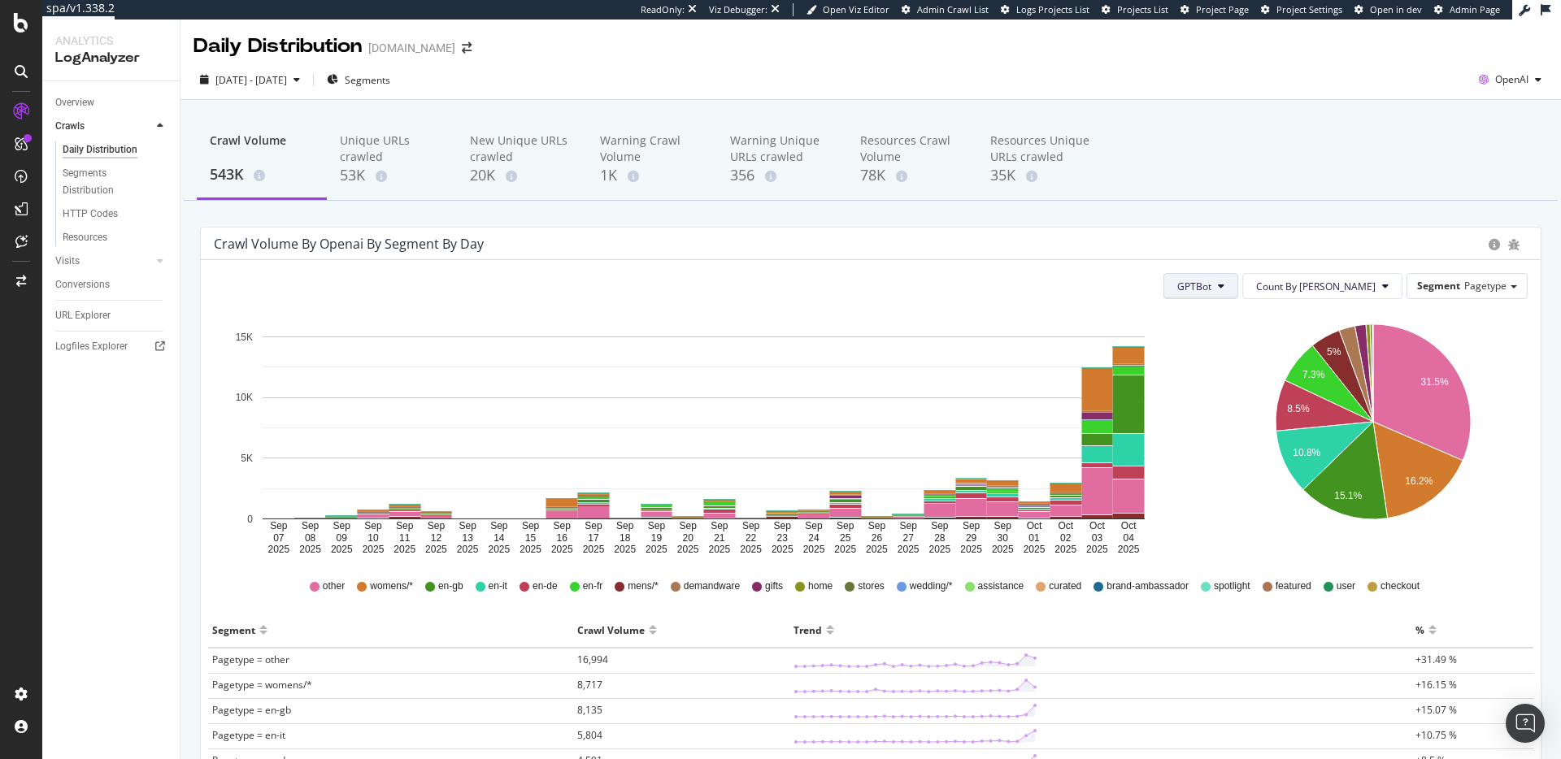
click at [1211, 286] on span "GPTBot" at bounding box center [1194, 287] width 34 height 14
click at [1266, 311] on span "All Openai Bots" at bounding box center [1271, 318] width 69 height 15
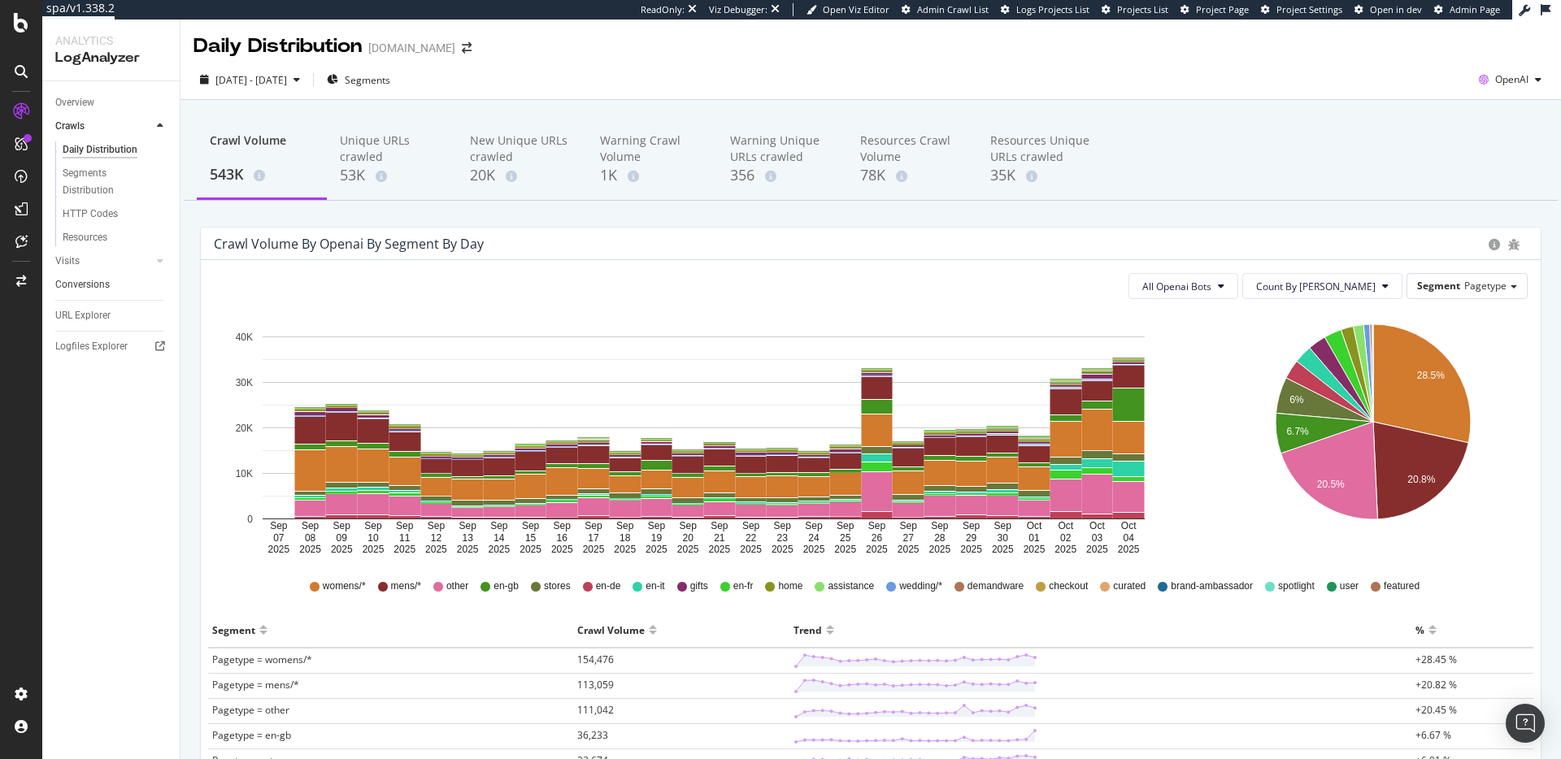
click at [166, 262] on div at bounding box center [160, 261] width 16 height 16
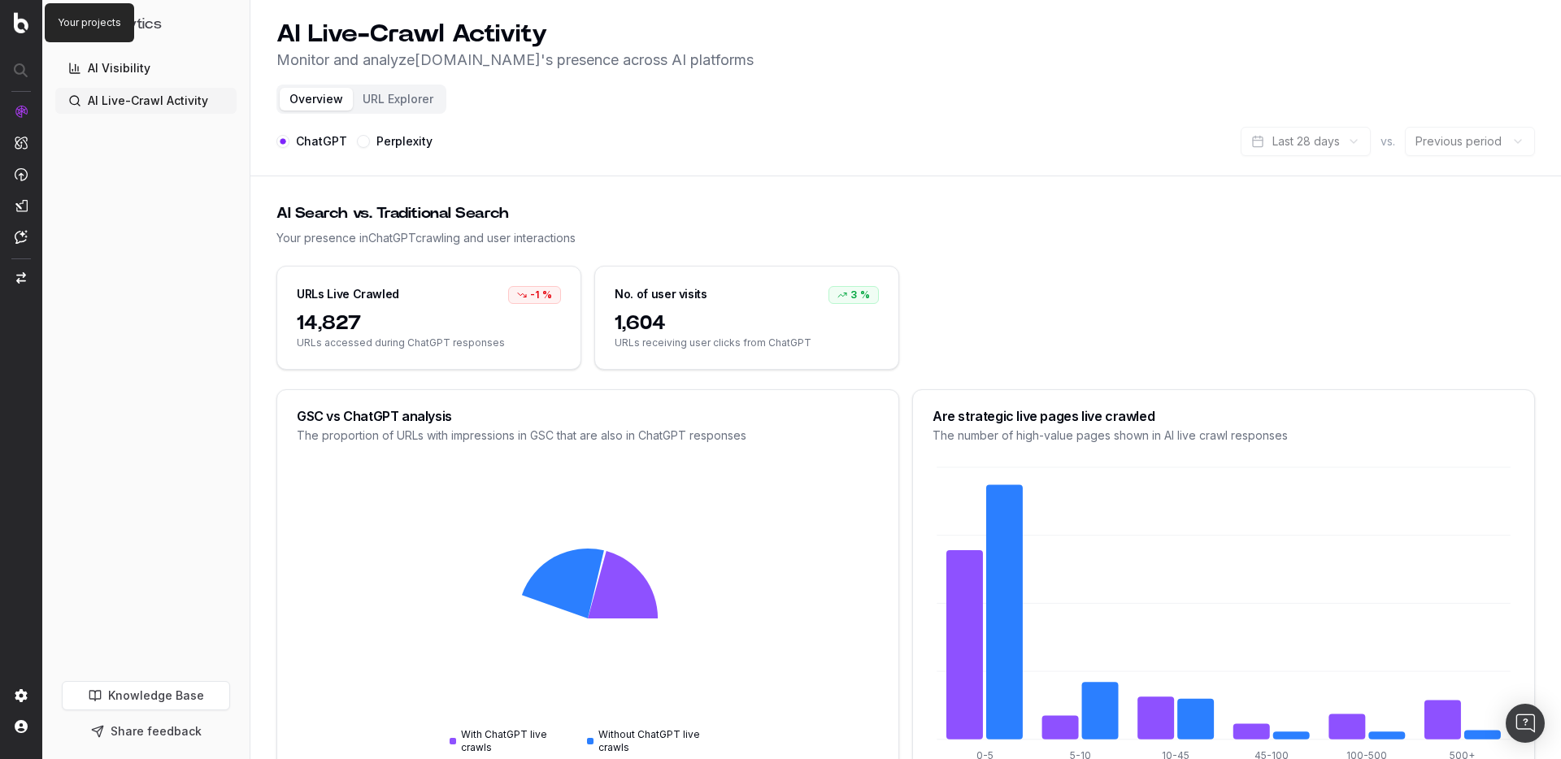
click at [20, 20] on img at bounding box center [21, 22] width 15 height 21
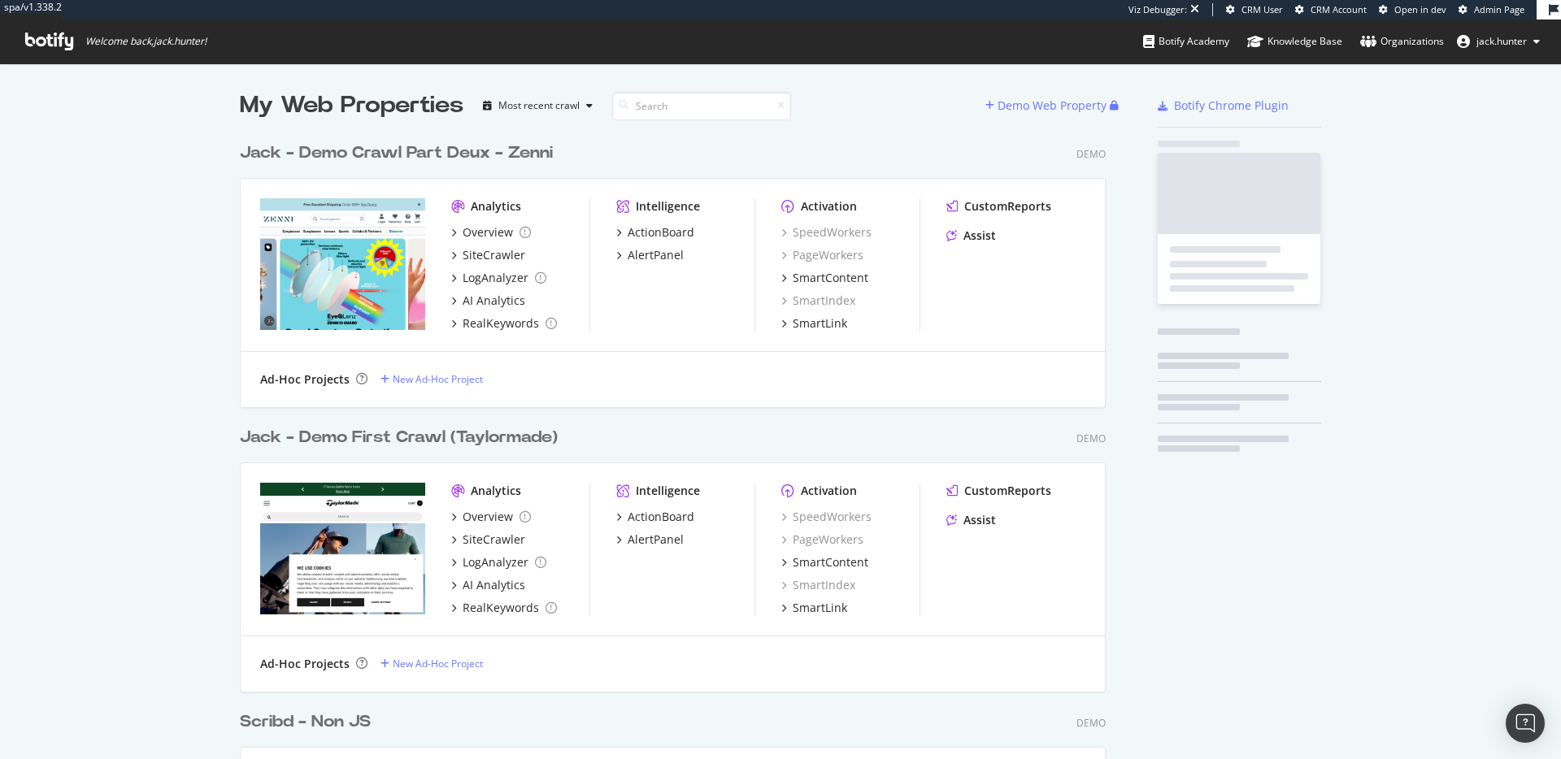
scroll to position [854, 879]
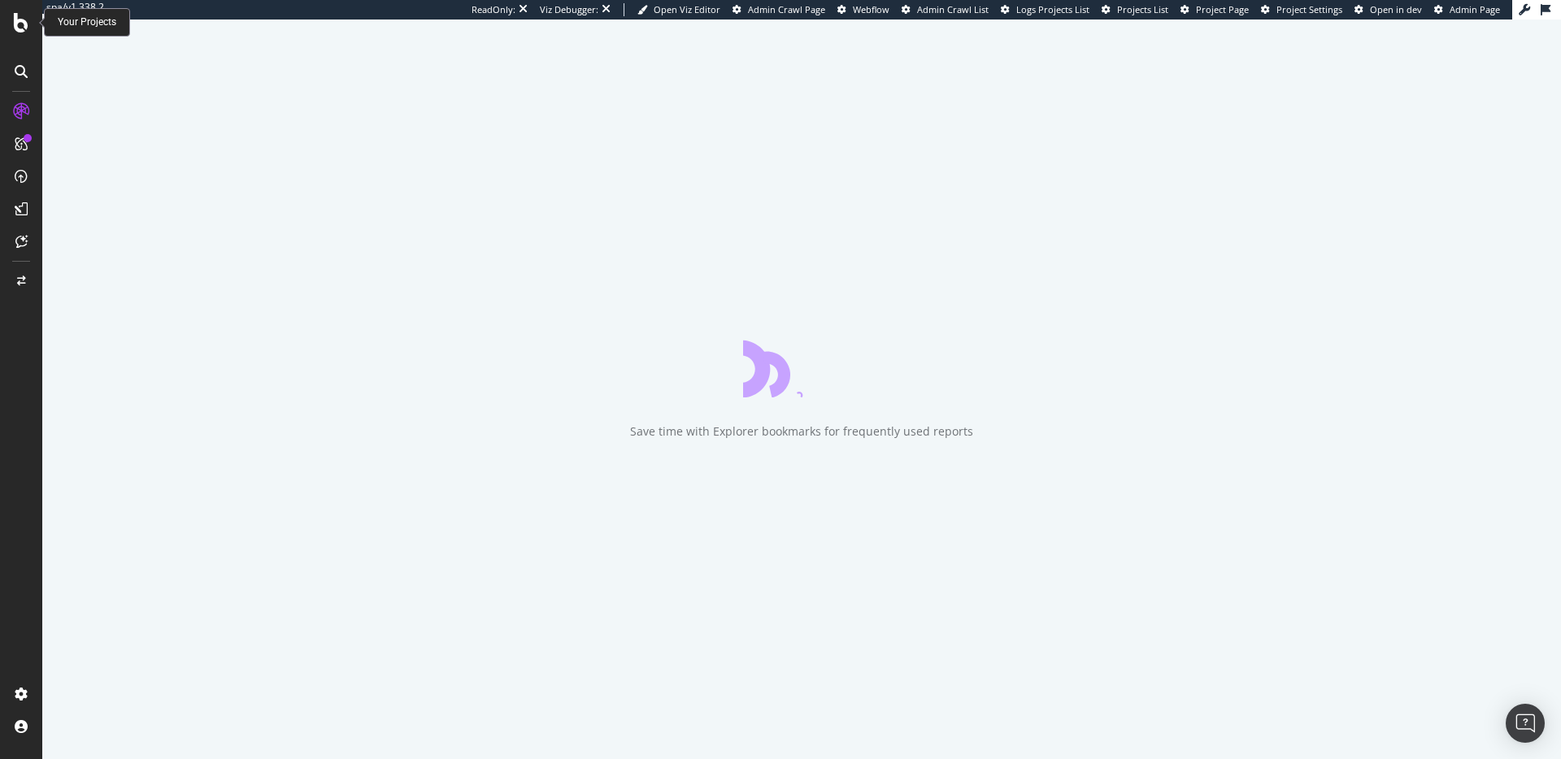
click at [14, 23] on icon at bounding box center [21, 23] width 15 height 20
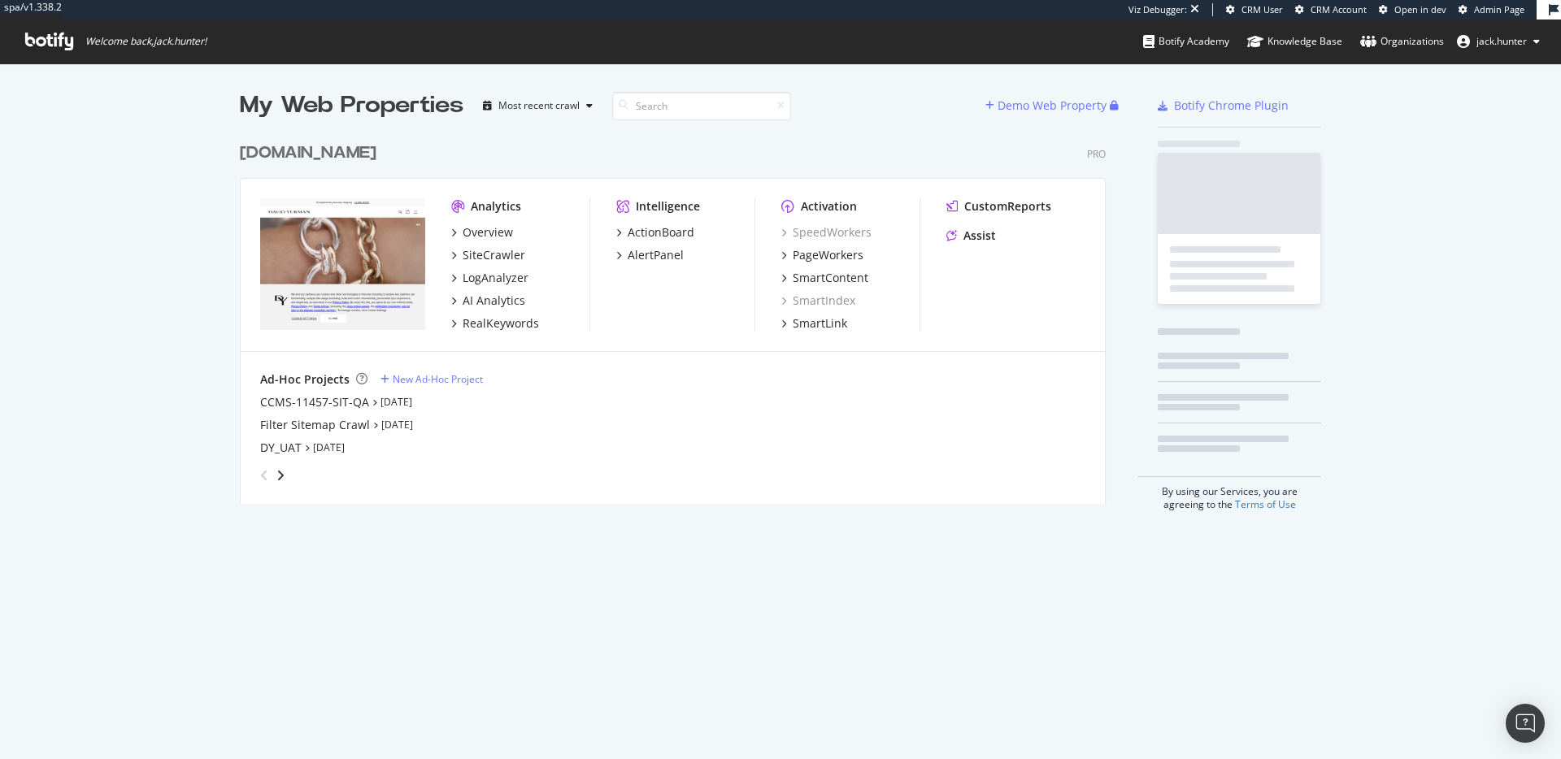
scroll to position [382, 879]
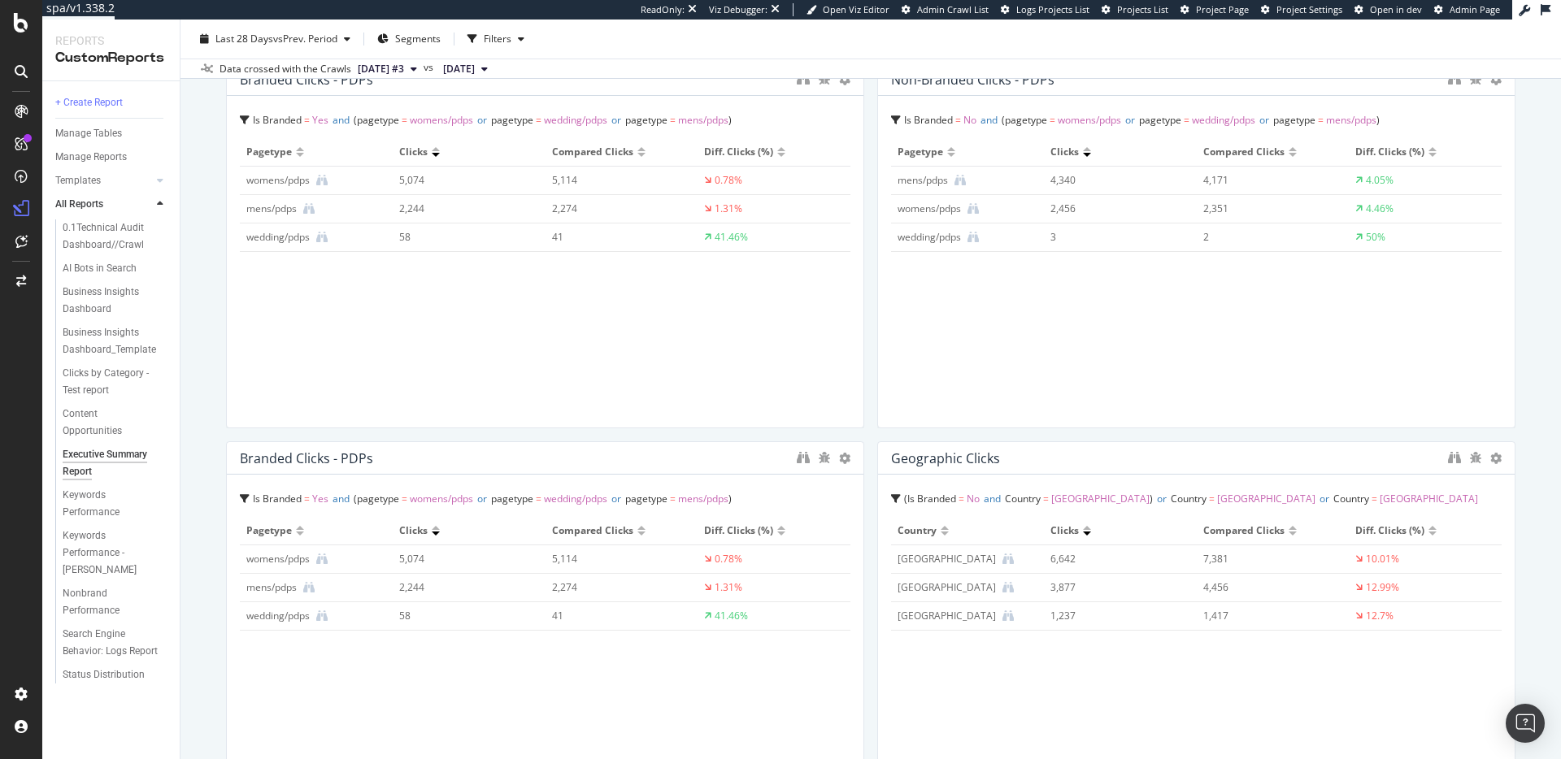
scroll to position [87, 0]
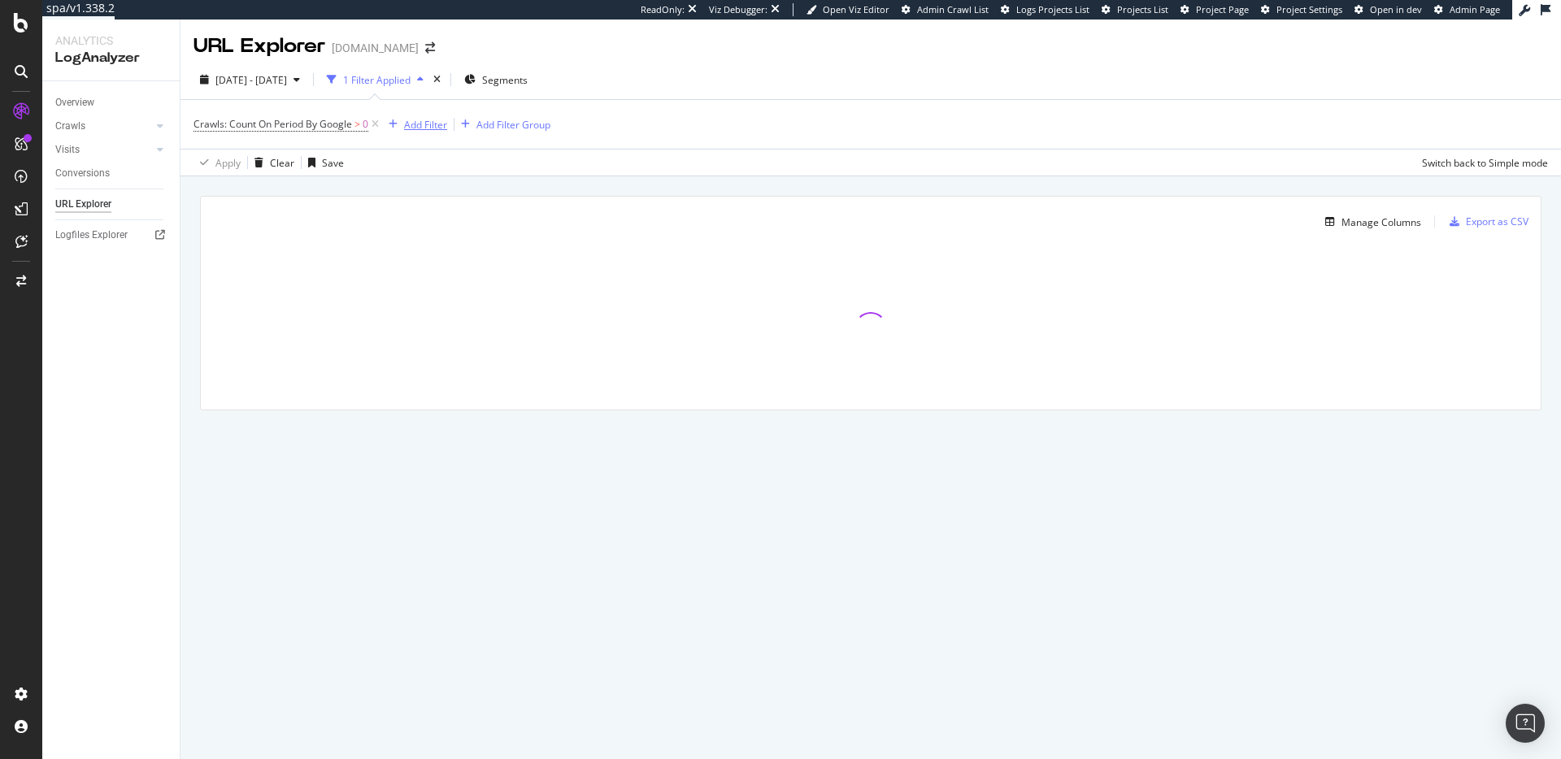
click at [432, 121] on div "Add Filter" at bounding box center [425, 125] width 43 height 14
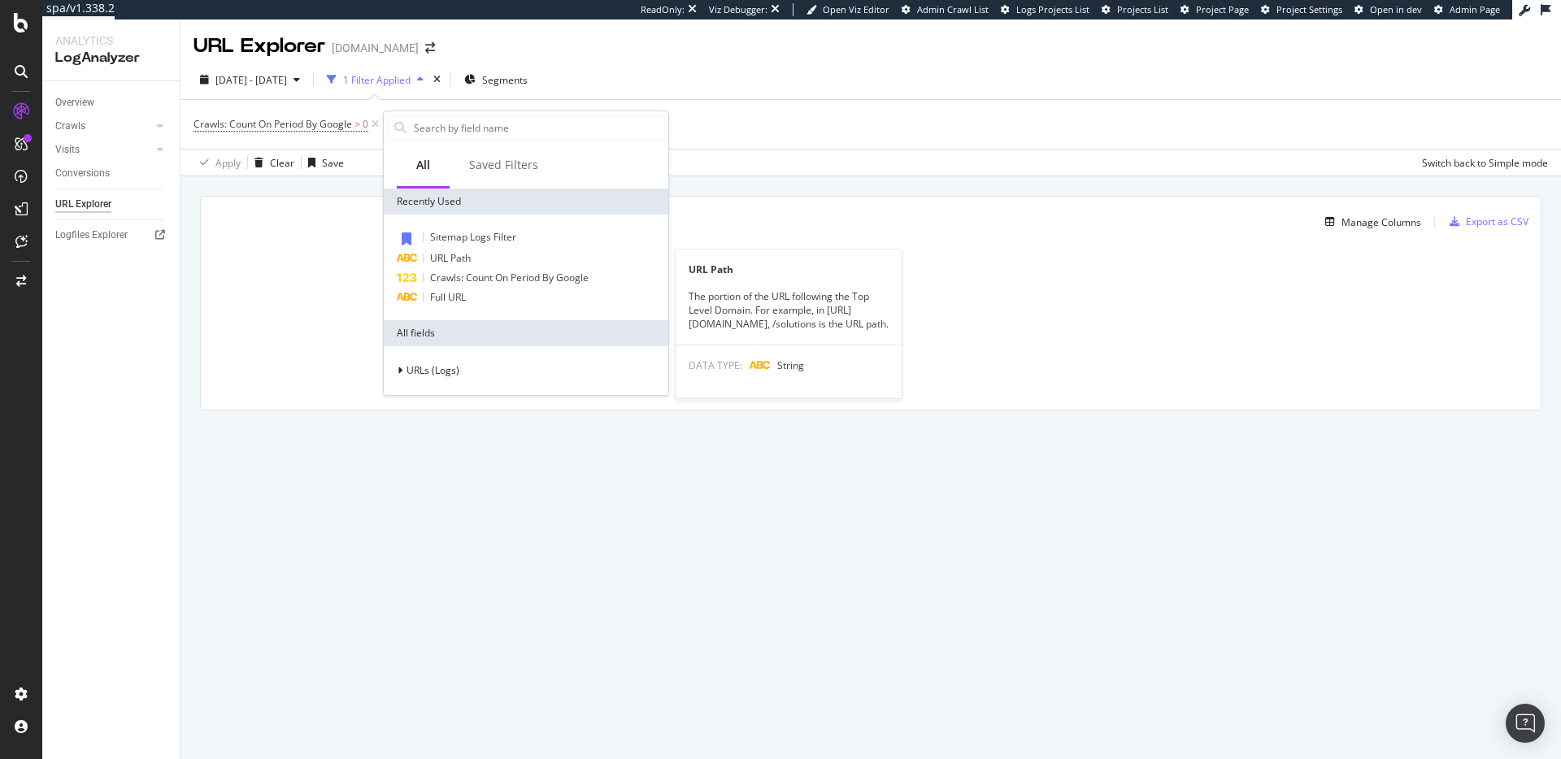
click at [481, 264] on div "URL Path" at bounding box center [526, 259] width 278 height 20
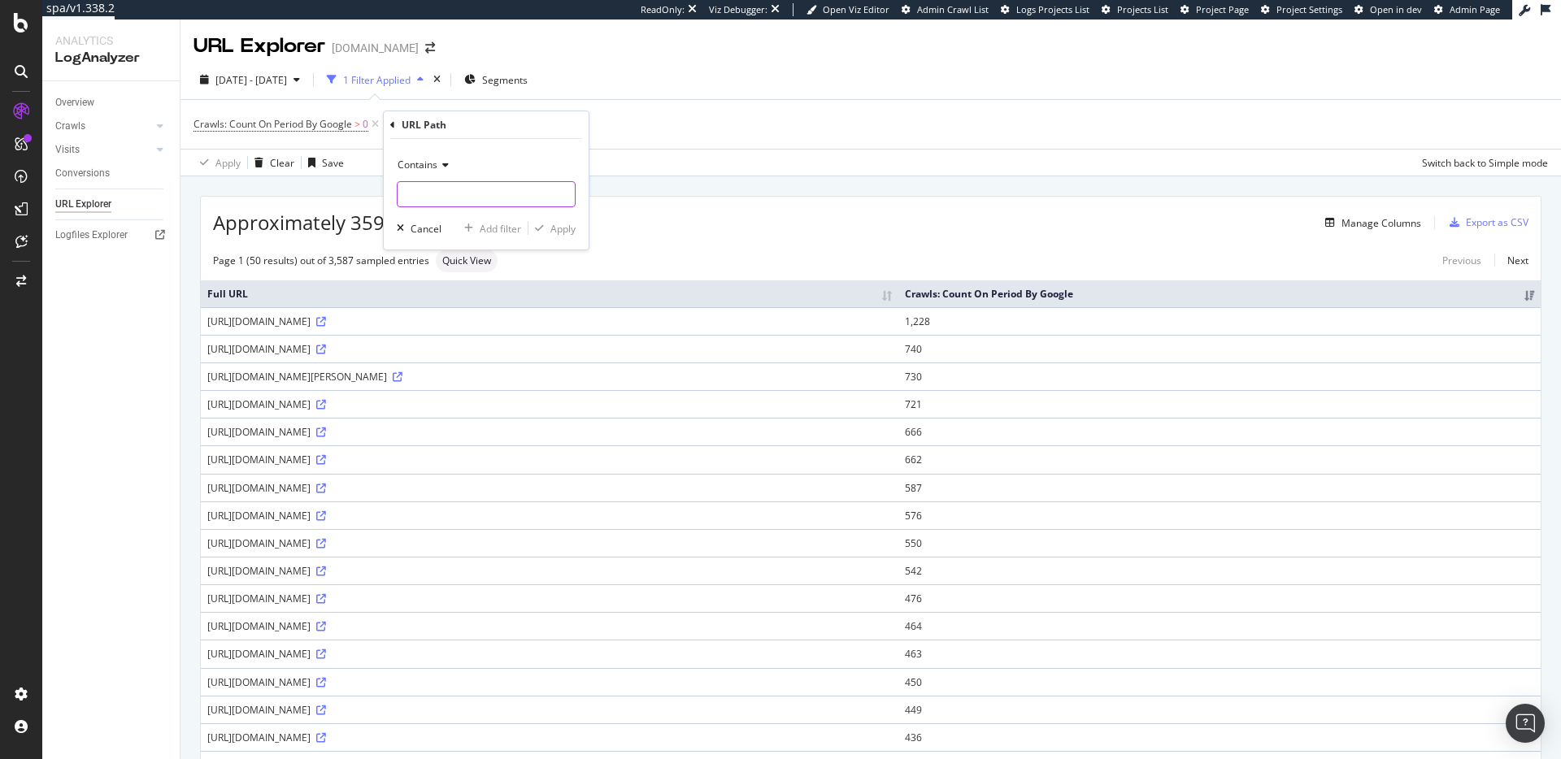
click at [504, 190] on input "text" at bounding box center [486, 194] width 177 height 26
type input "json"
click at [562, 233] on div "Apply" at bounding box center [562, 229] width 25 height 14
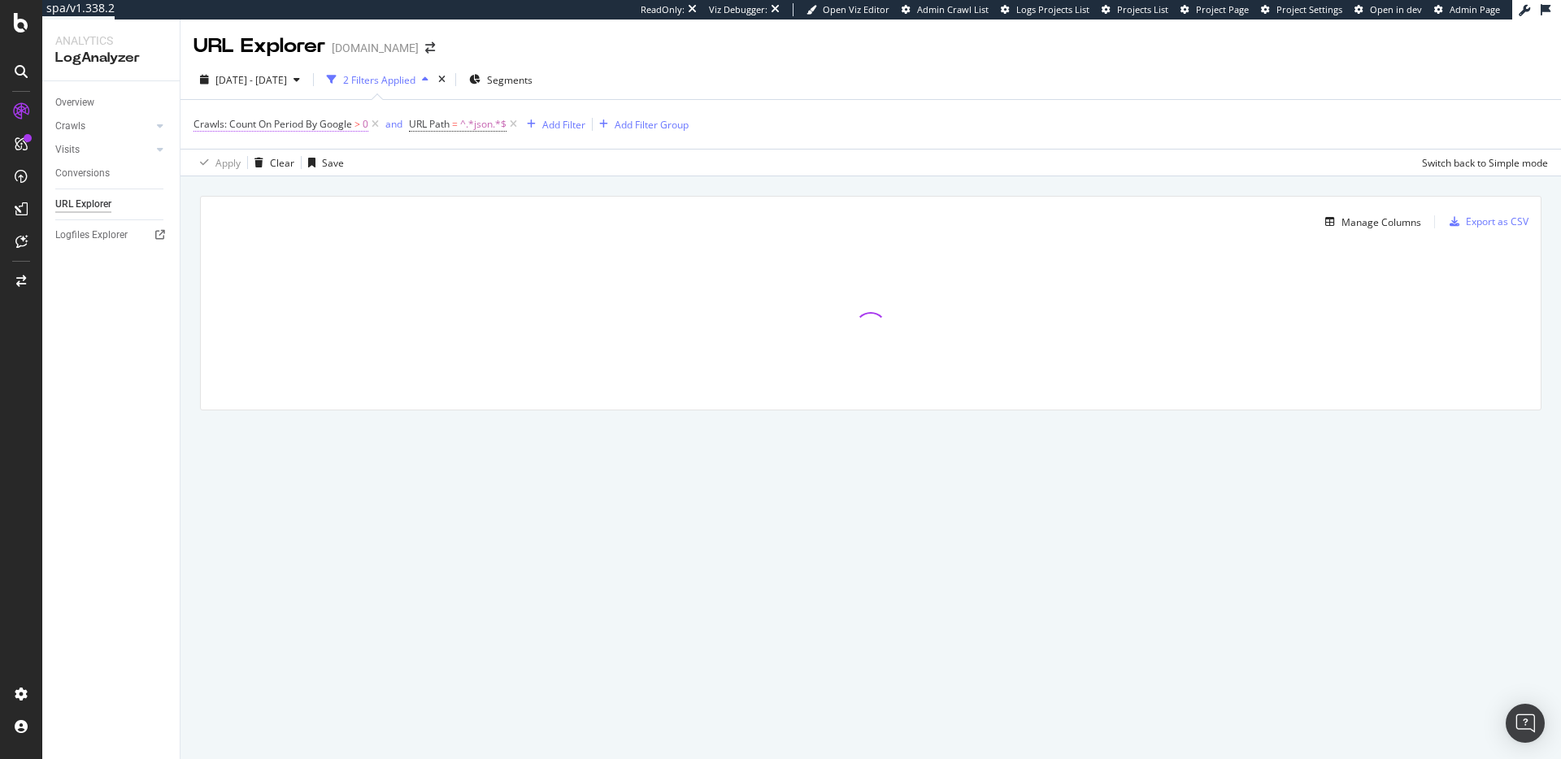
click at [309, 127] on span "Crawls: Count On Period By Google" at bounding box center [273, 124] width 159 height 14
click at [255, 165] on icon at bounding box center [259, 163] width 11 height 10
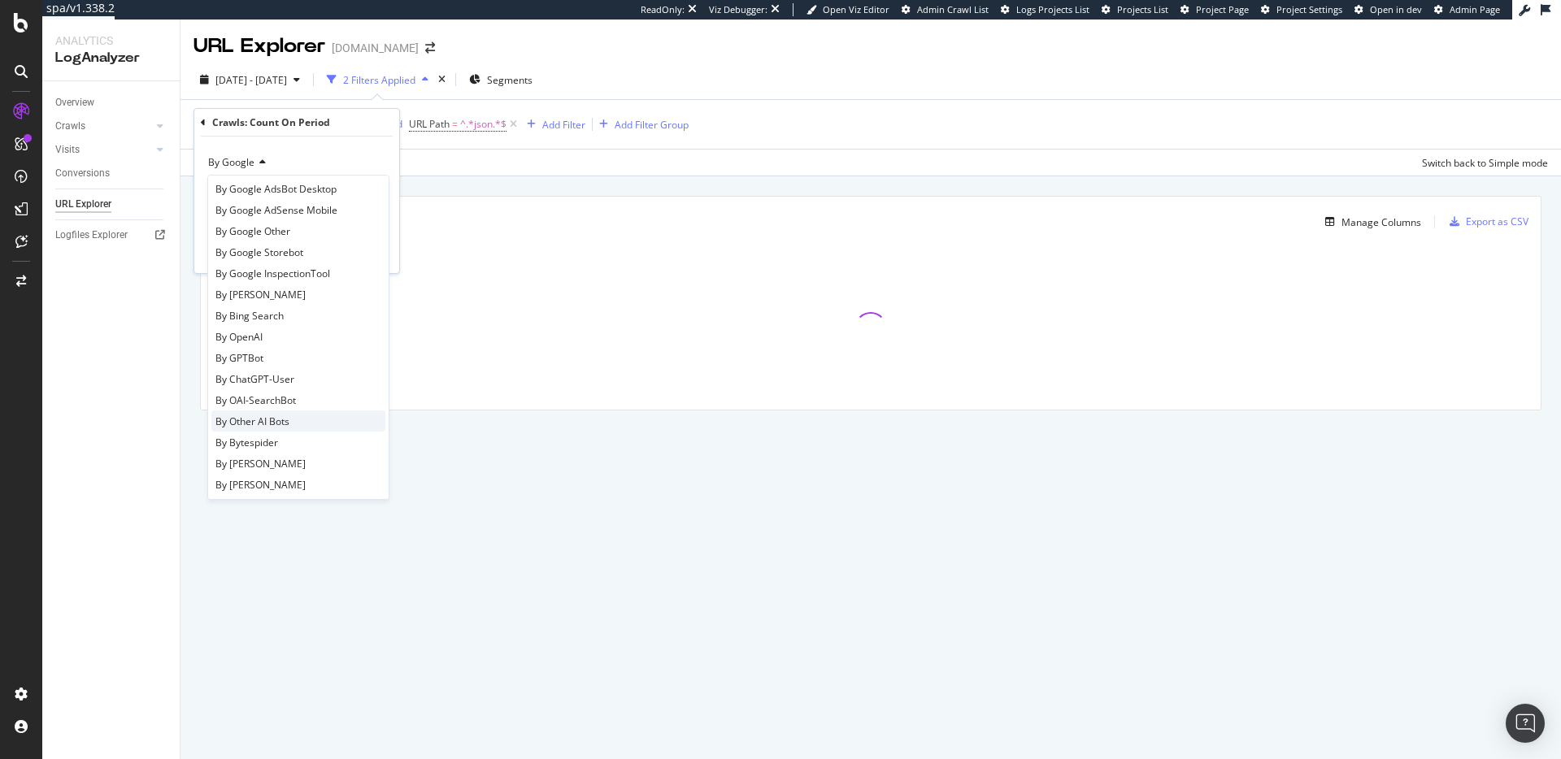
scroll to position [157, 0]
click at [295, 340] on div "By OpenAI" at bounding box center [298, 334] width 174 height 21
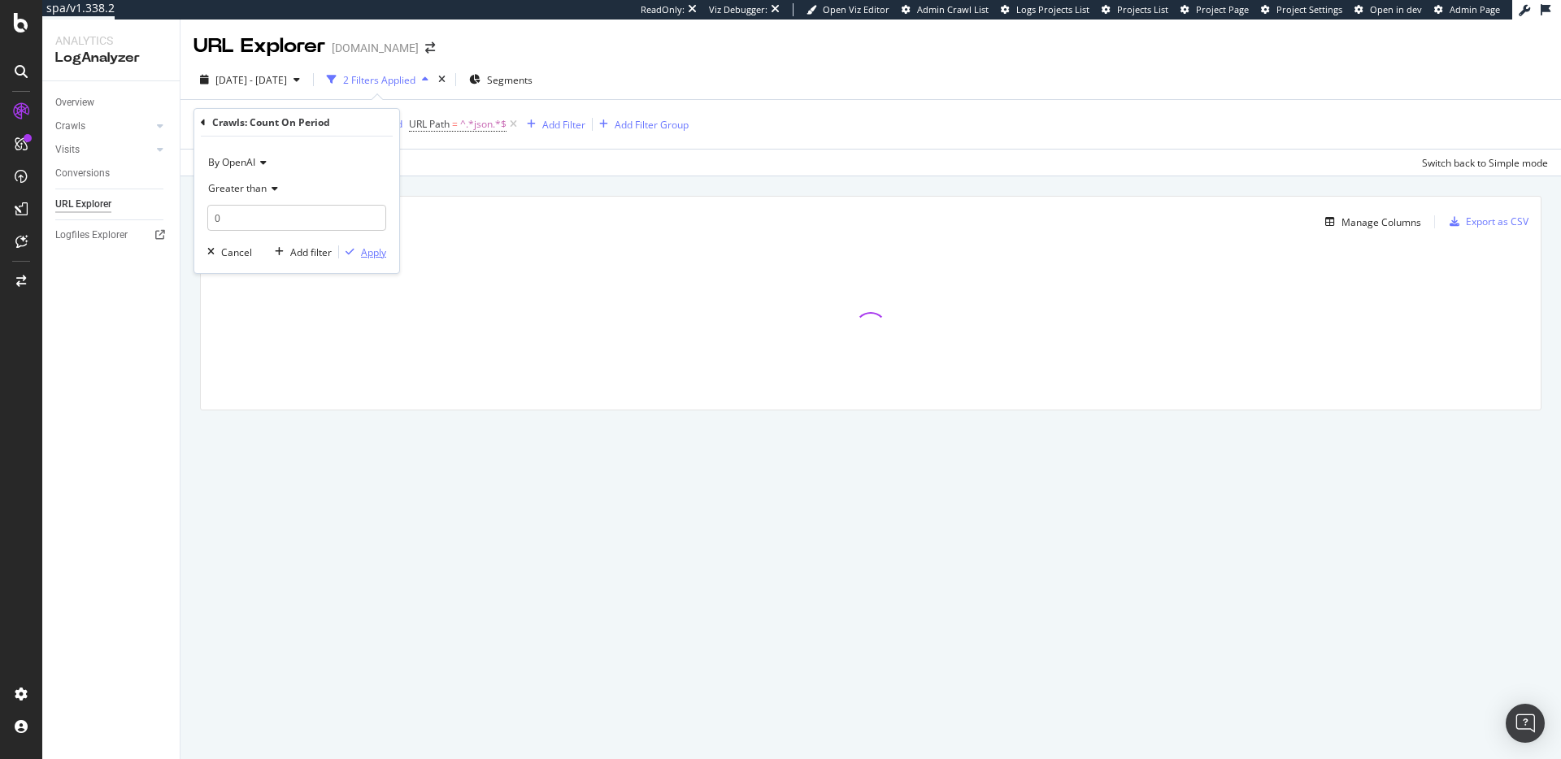
click at [376, 257] on div "Apply" at bounding box center [373, 253] width 25 height 14
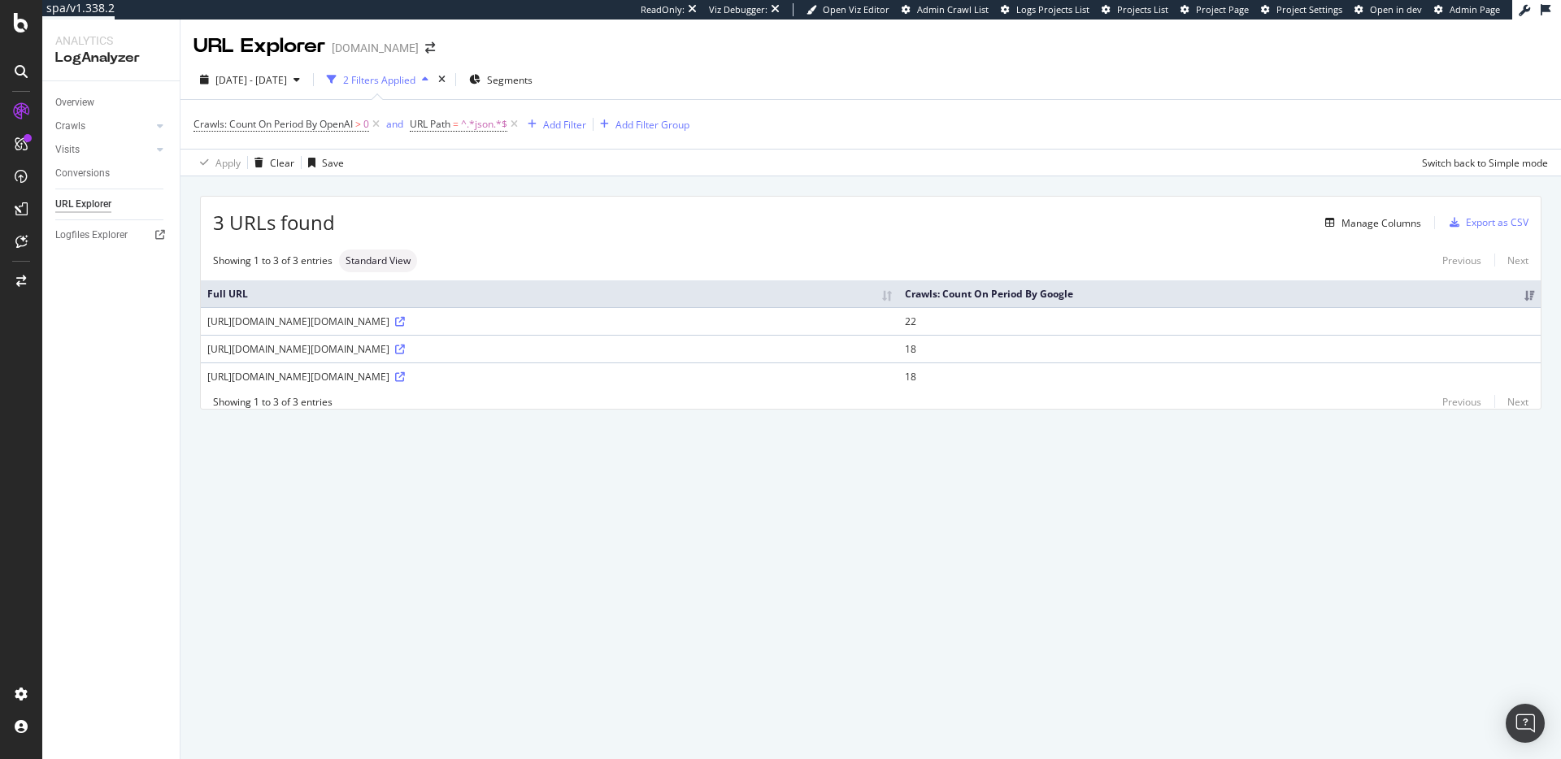
drag, startPoint x: 823, startPoint y: 324, endPoint x: 781, endPoint y: 326, distance: 41.5
click at [781, 326] on div "[URL][DOMAIN_NAME][DOMAIN_NAME]" at bounding box center [549, 322] width 685 height 14
click at [739, 329] on td "[URL][DOMAIN_NAME][DOMAIN_NAME]" at bounding box center [550, 321] width 698 height 28
click at [405, 324] on icon at bounding box center [400, 322] width 10 height 10
click at [1368, 227] on div "Manage Columns" at bounding box center [1382, 223] width 80 height 14
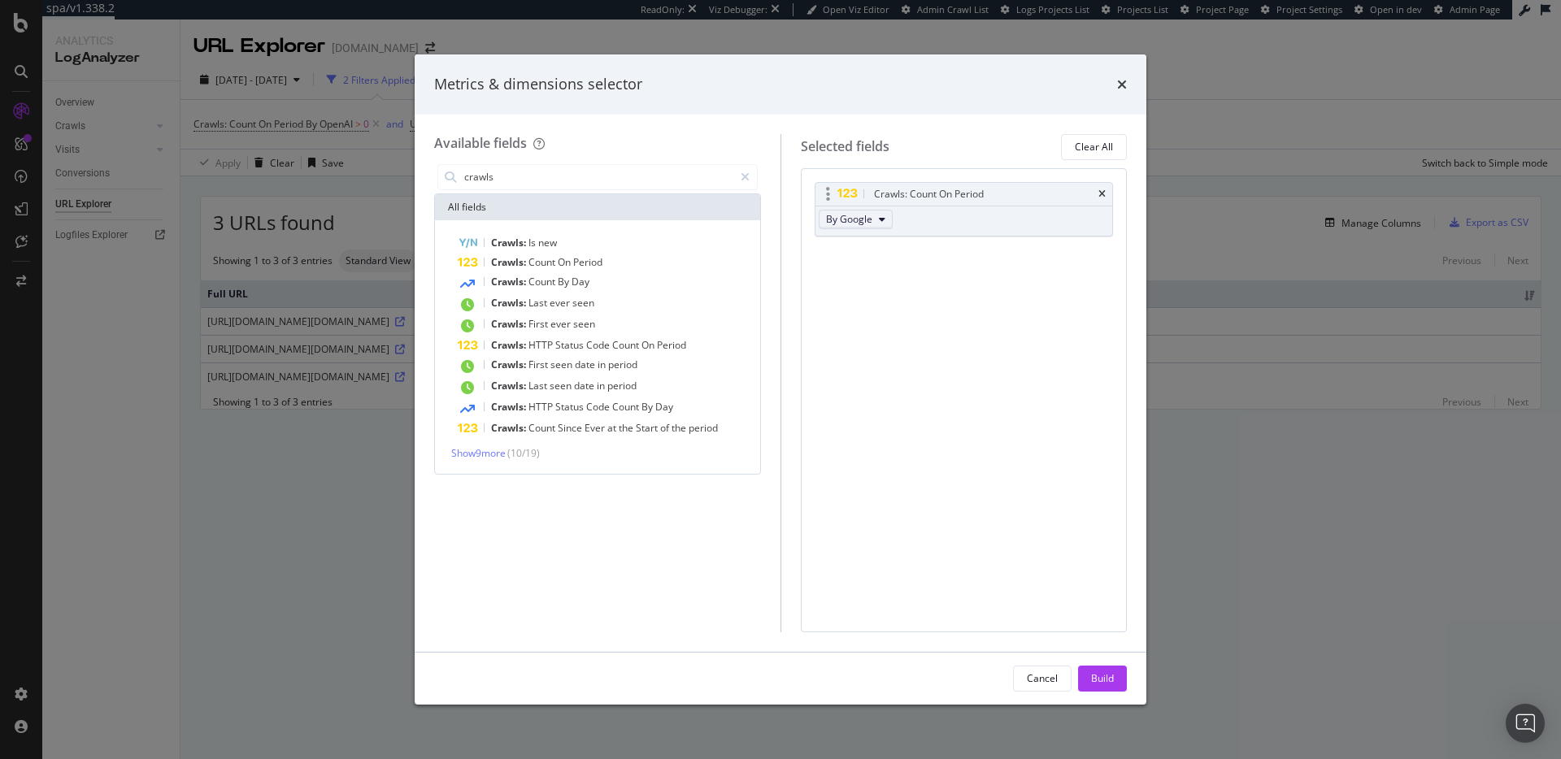
type input "crawls"
click at [853, 213] on span "By Google" at bounding box center [849, 219] width 46 height 14
click at [882, 264] on div "By OpenAI" at bounding box center [897, 257] width 154 height 24
click at [1101, 673] on div "Build" at bounding box center [1102, 679] width 23 height 14
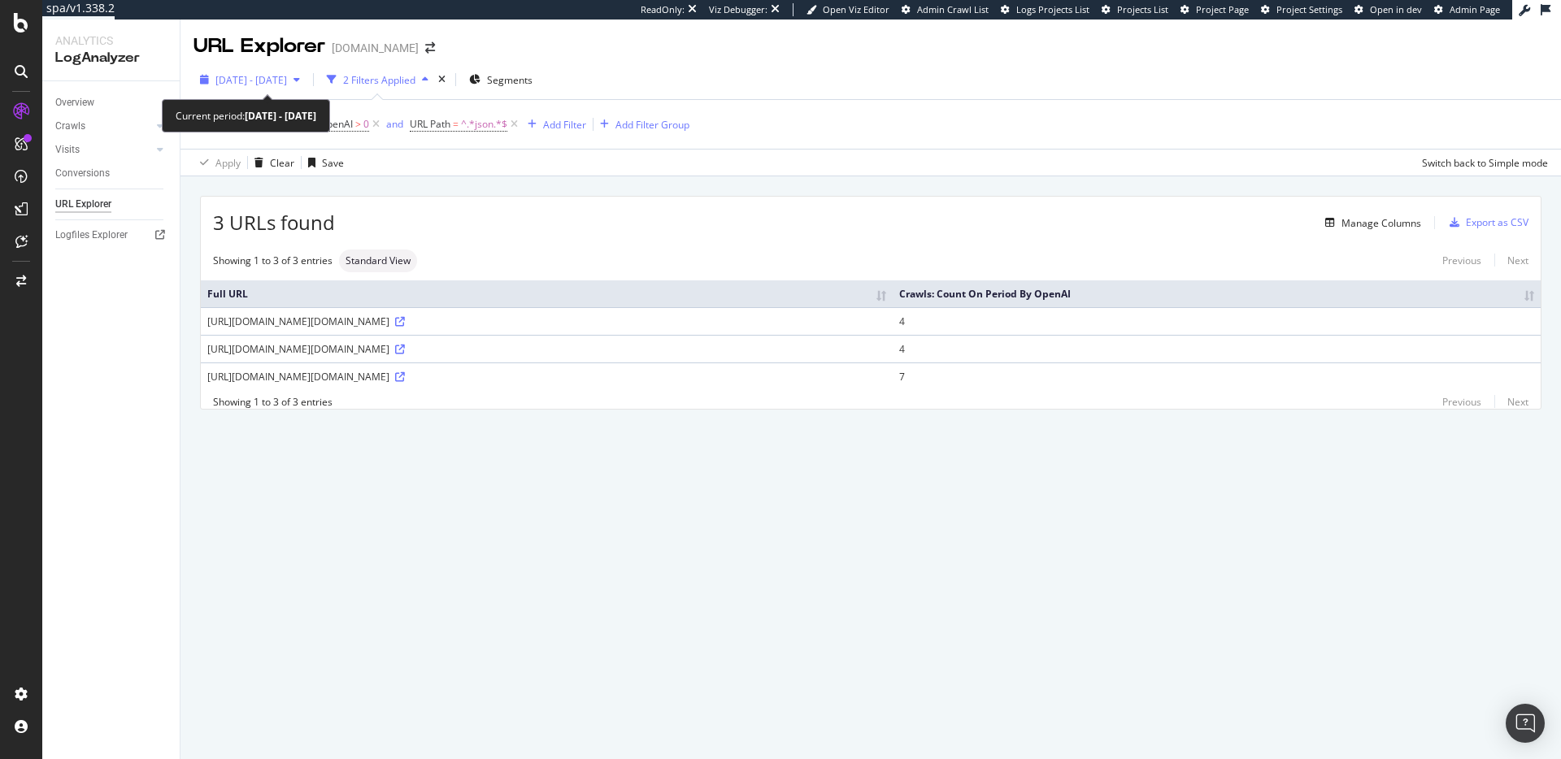
click at [287, 85] on span "[DATE] - [DATE]" at bounding box center [251, 80] width 72 height 14
click at [652, 202] on div "3 URLs found Manage Columns Export as CSV" at bounding box center [871, 217] width 1340 height 40
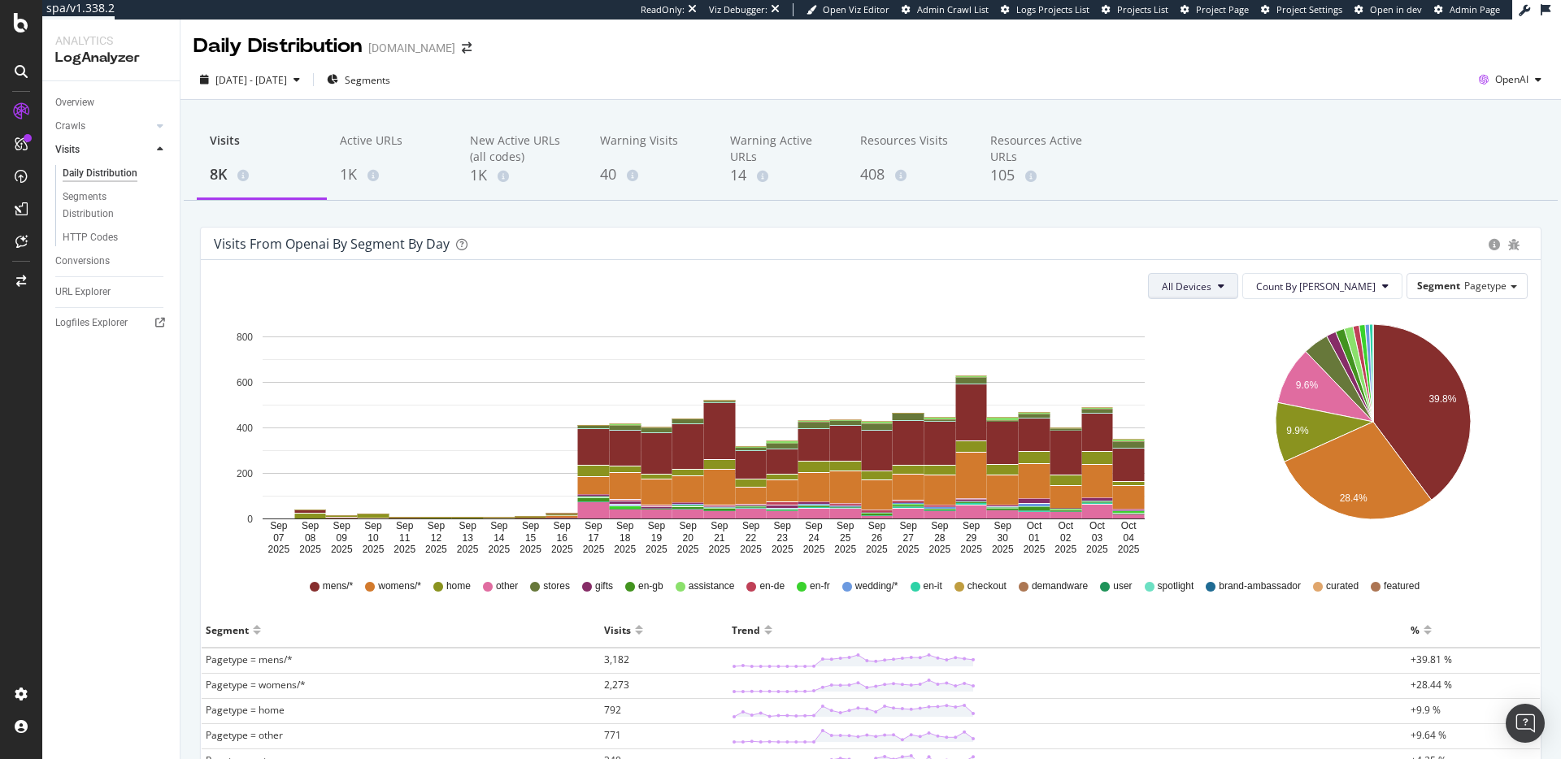
click at [1238, 293] on button "All Devices" at bounding box center [1193, 286] width 90 height 26
click at [1109, 352] on rect "A chart." at bounding box center [704, 428] width 882 height 183
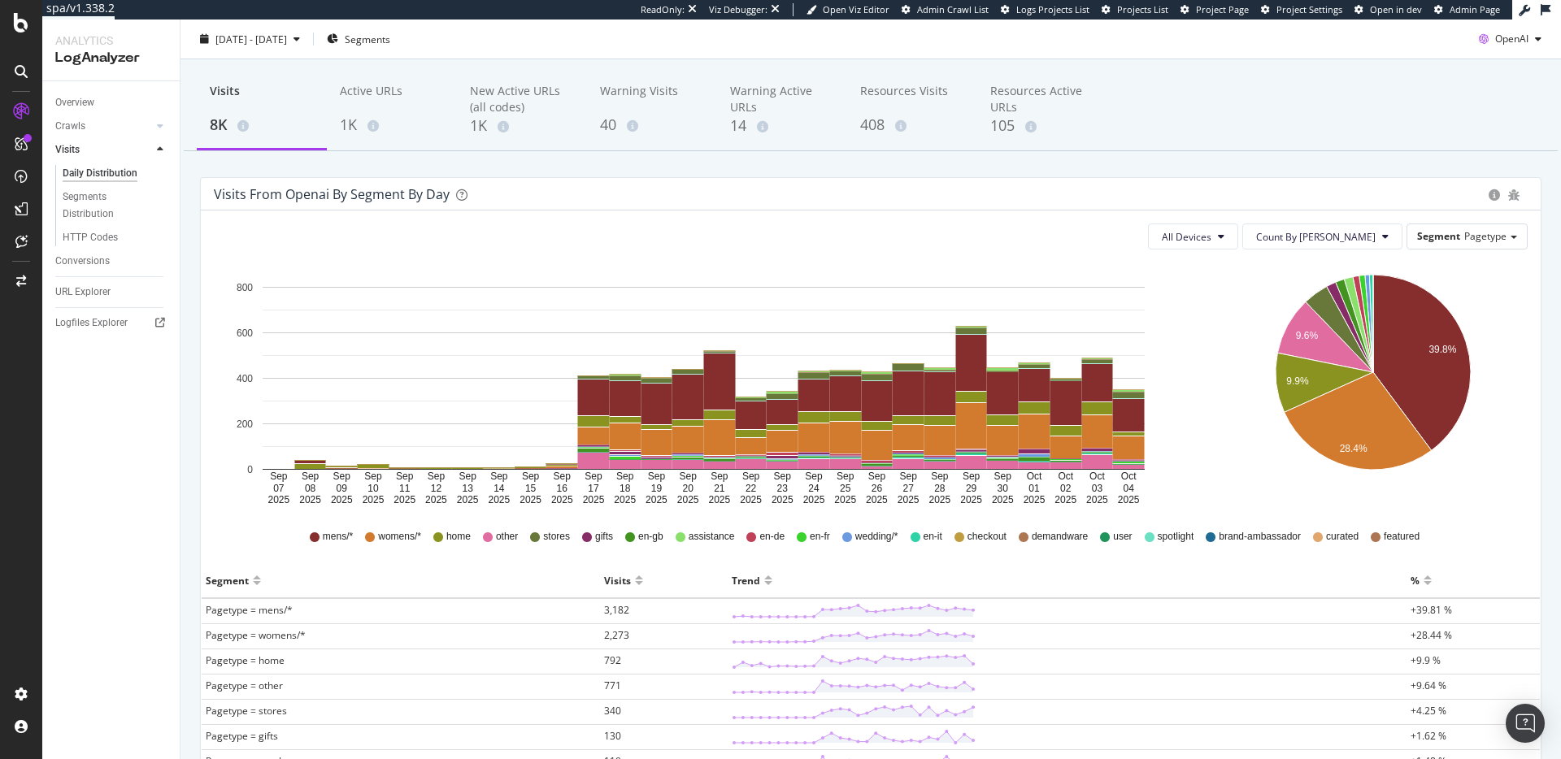
scroll to position [48, 0]
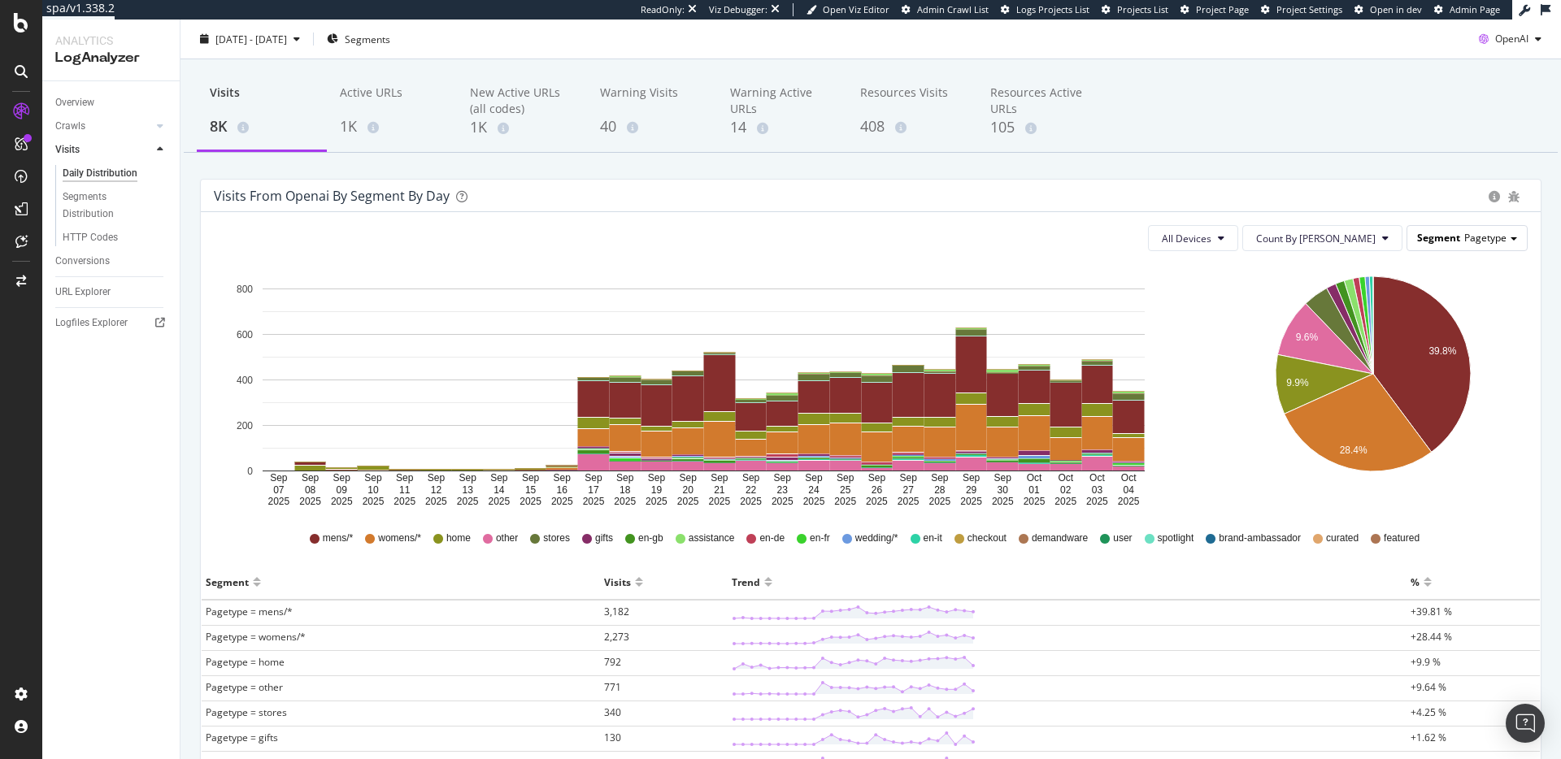
click at [1453, 237] on span "Segment" at bounding box center [1438, 238] width 43 height 14
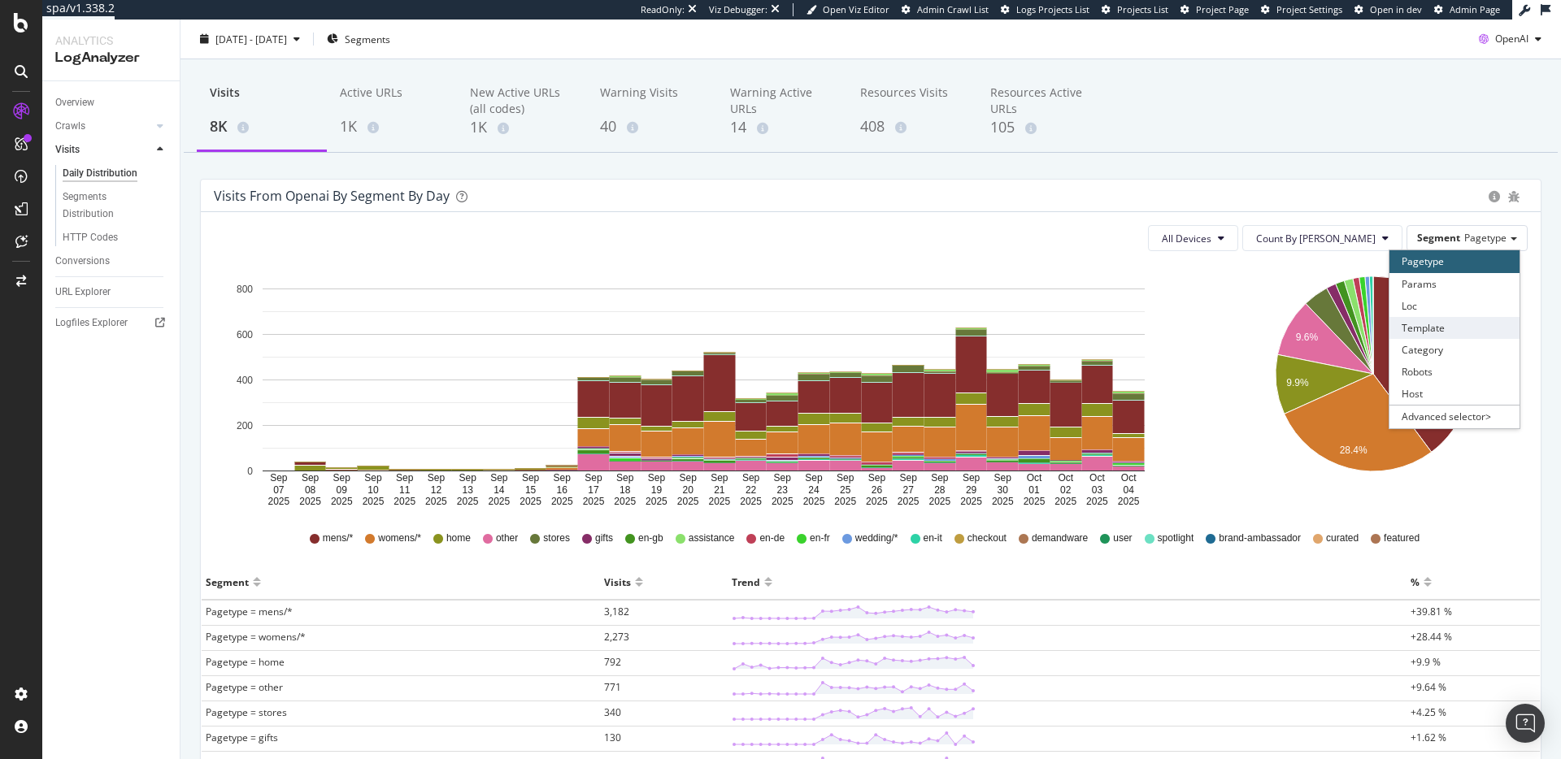
click at [1453, 323] on div "Template" at bounding box center [1455, 328] width 130 height 22
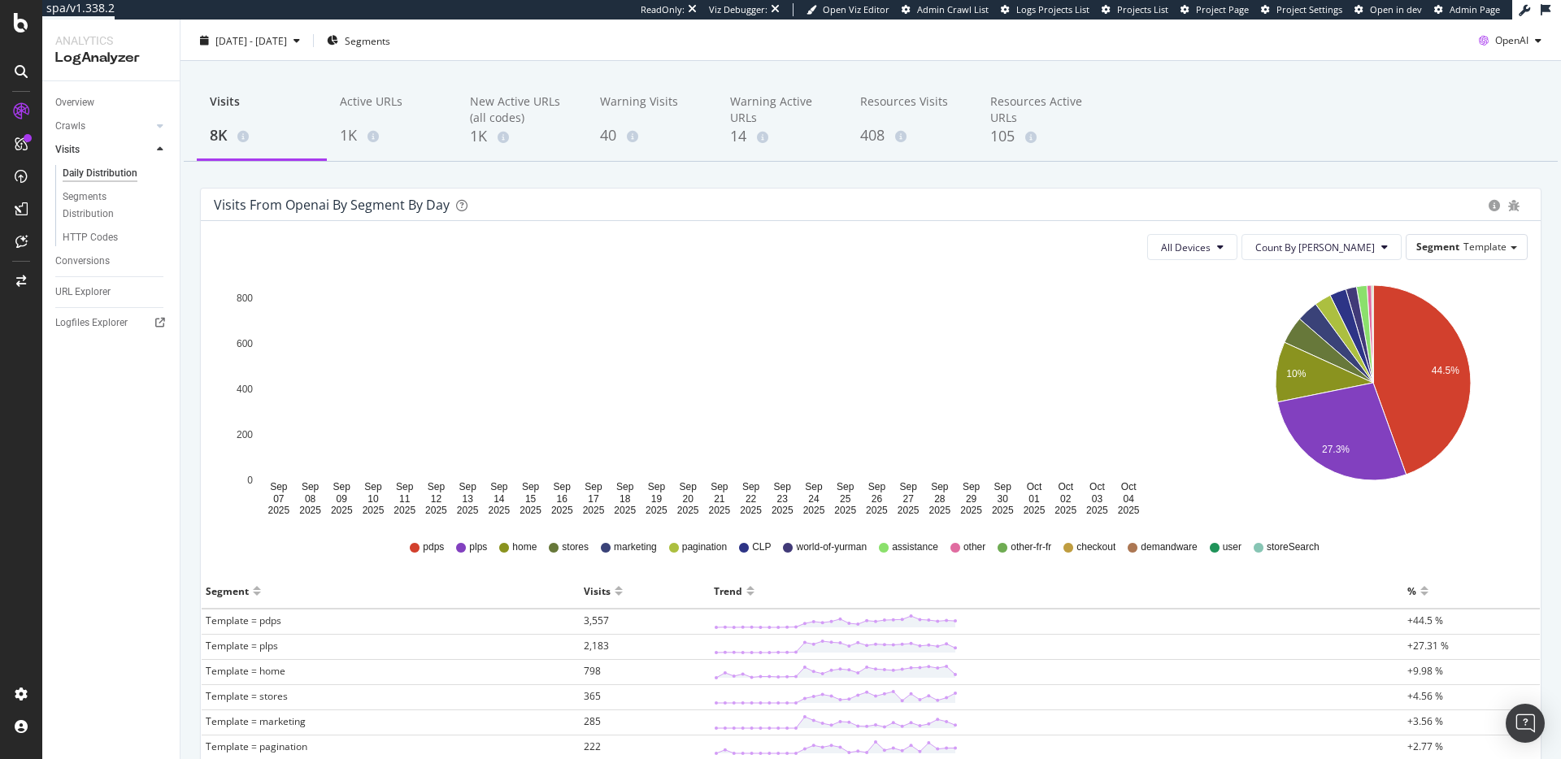
scroll to position [0, 0]
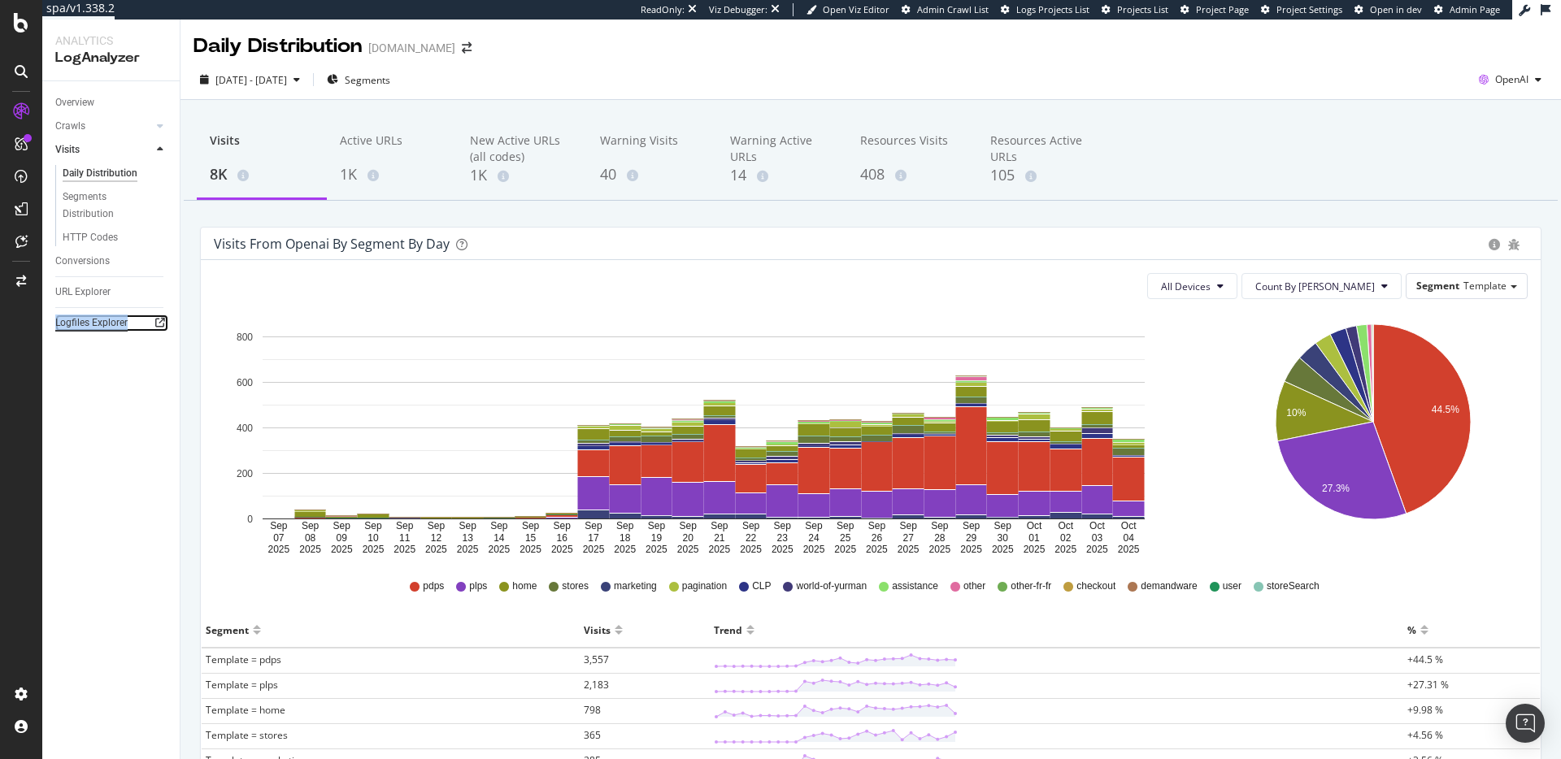
click at [94, 323] on div "Logfiles Explorer" at bounding box center [91, 323] width 72 height 17
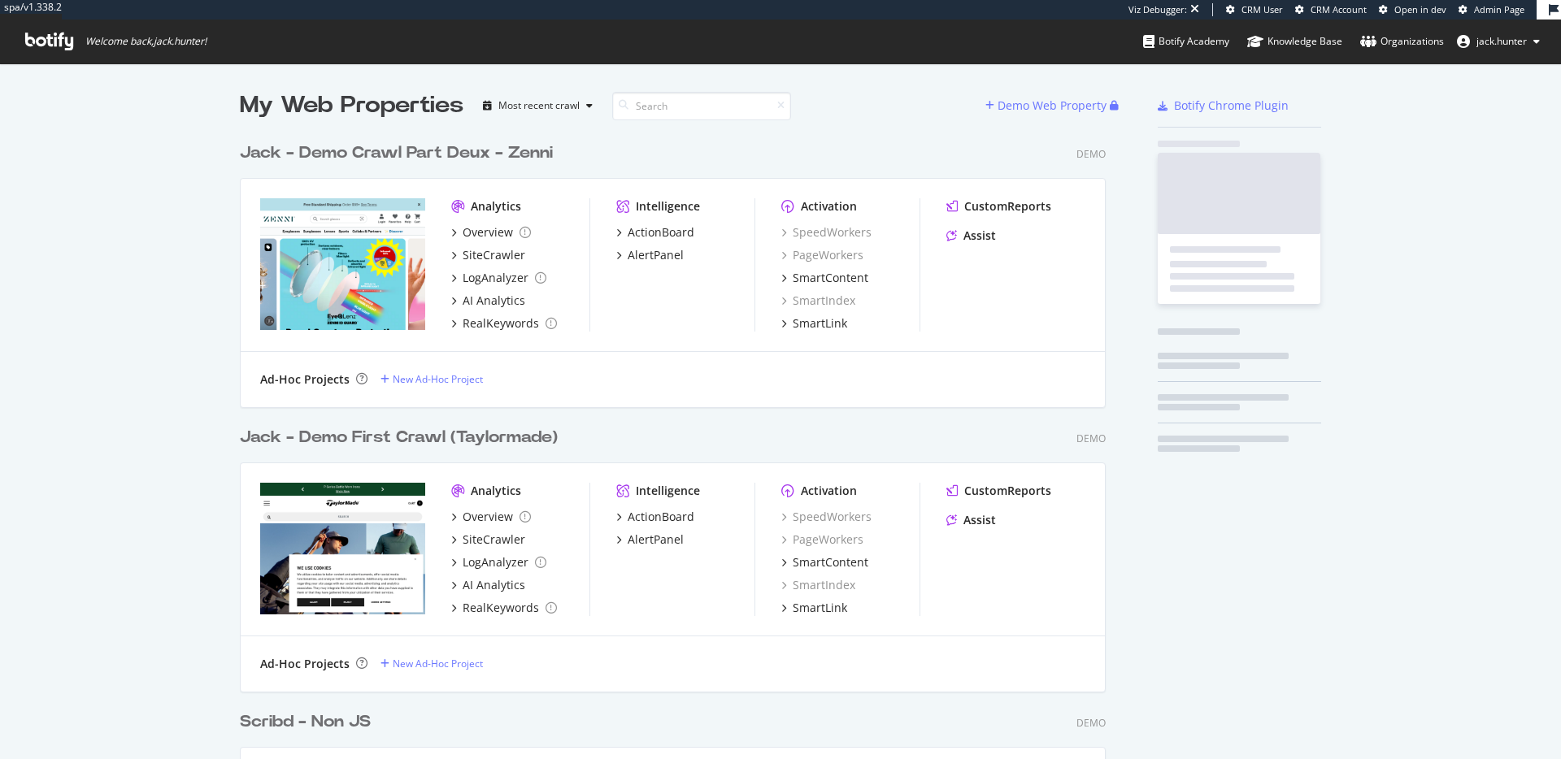
scroll to position [854, 879]
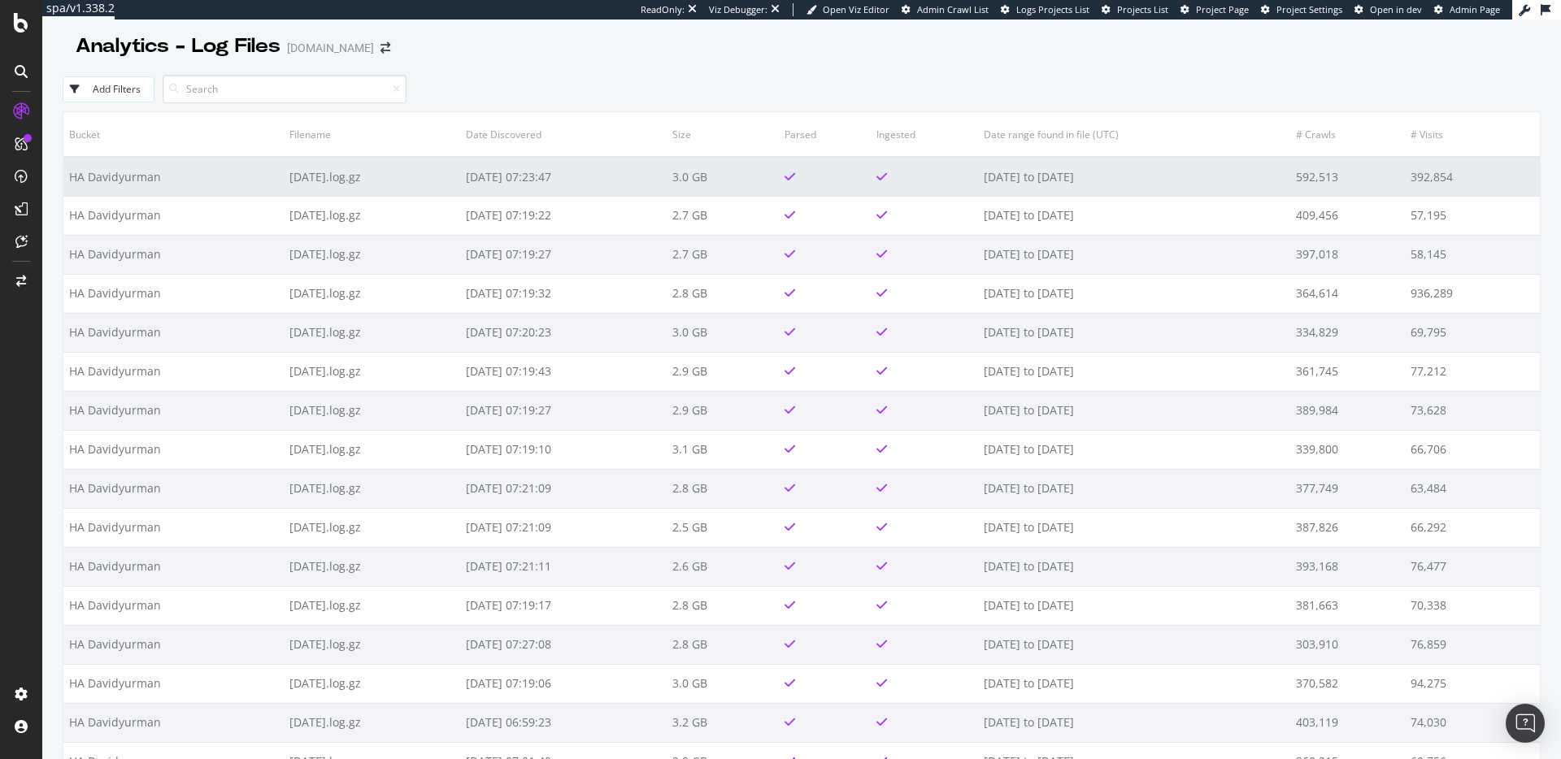
click at [221, 176] on td "HA Davidyurman" at bounding box center [173, 176] width 220 height 39
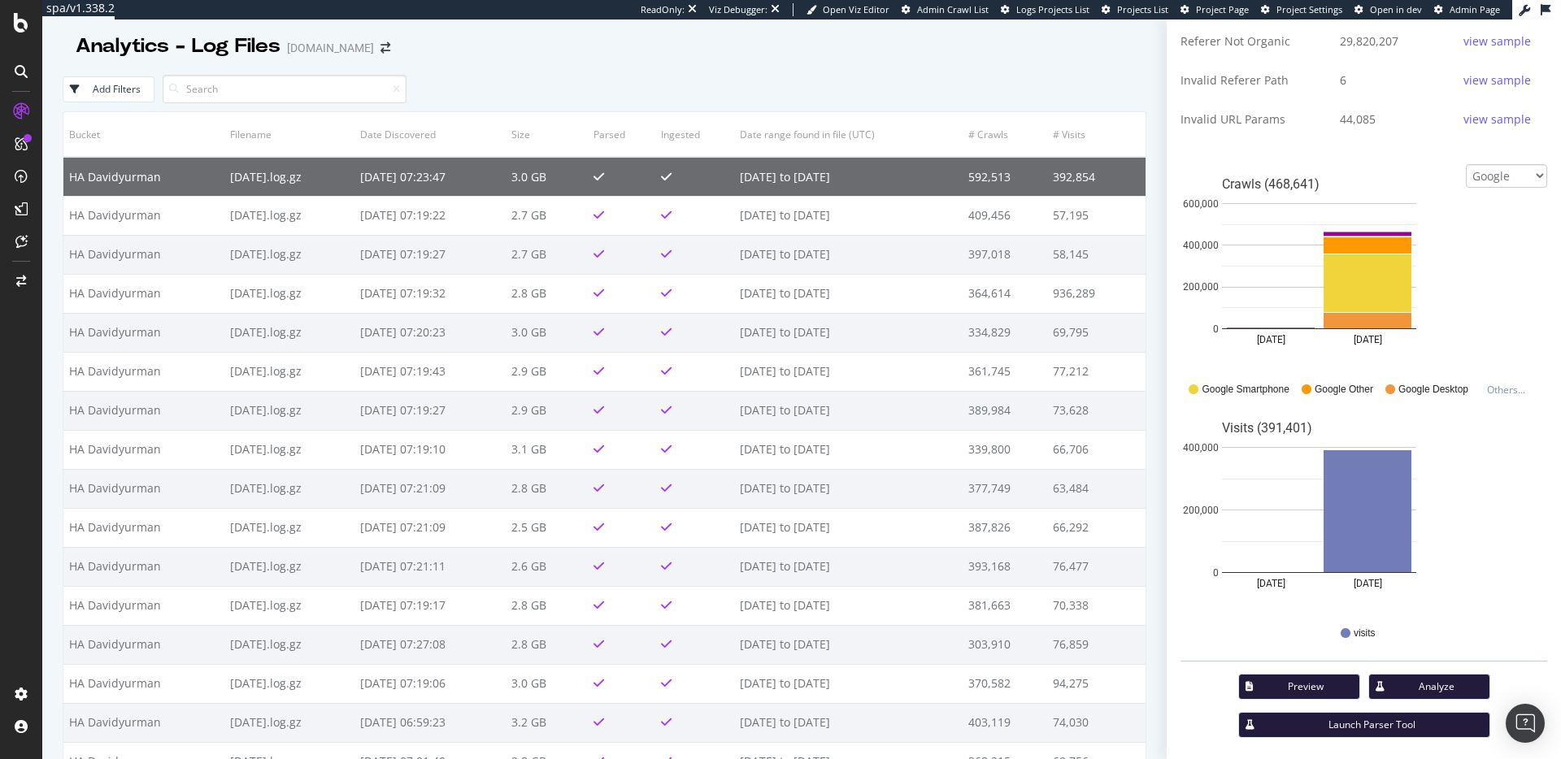
scroll to position [646, 0]
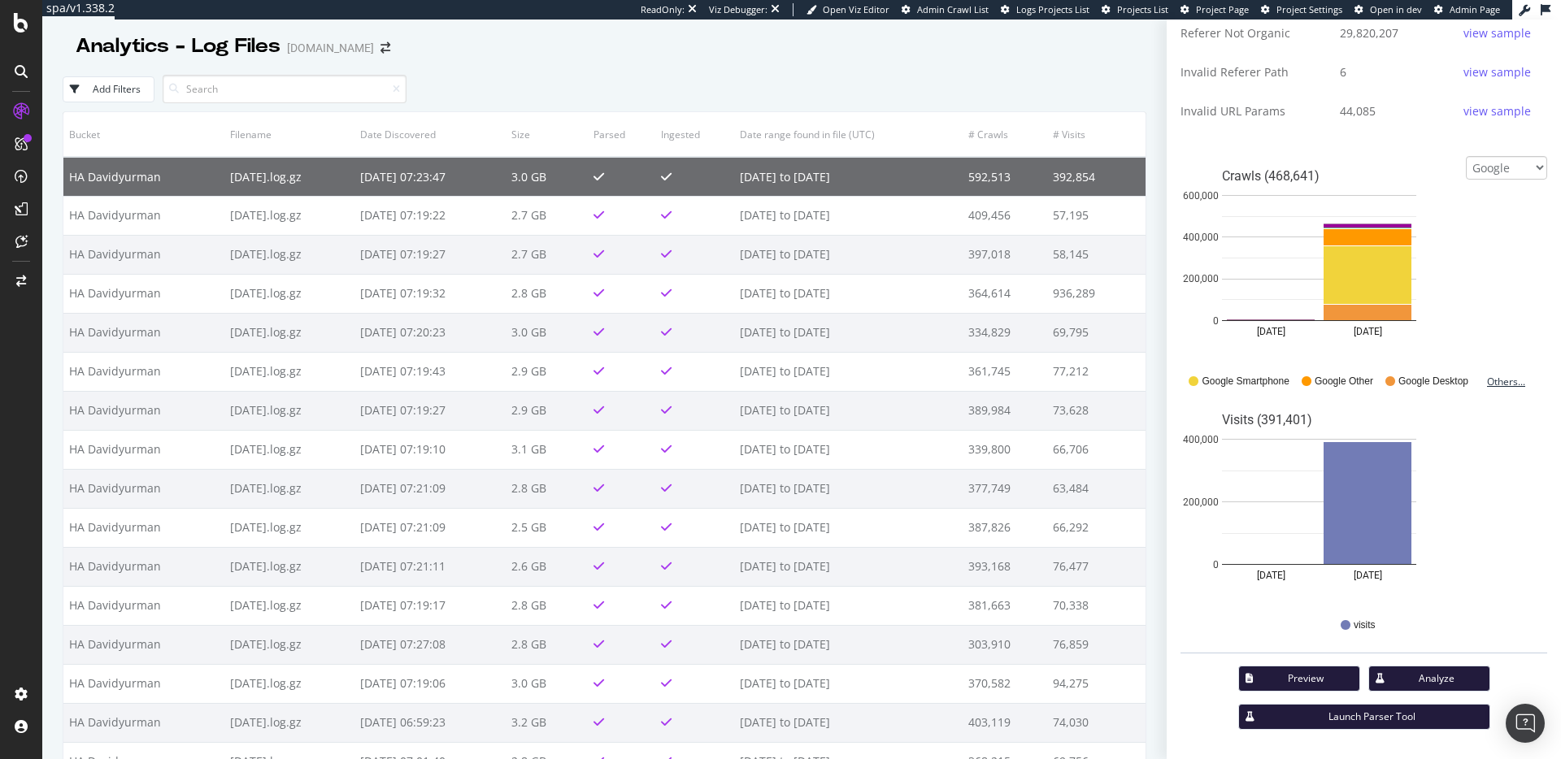
click at [1502, 381] on div "Others..." at bounding box center [1510, 382] width 46 height 14
click at [1511, 173] on div "Google Bing OpenAI Other AI Bots Crawls (468,641) 2025-10-04 2025-10-05 0 200,0…" at bounding box center [1364, 405] width 367 height 498
click at [1507, 172] on select "Google Bing OpenAI Other AI Bots" at bounding box center [1506, 168] width 81 height 24
select select "openai"
click at [1466, 176] on select "Google Bing OpenAI Other AI Bots" at bounding box center [1506, 168] width 81 height 24
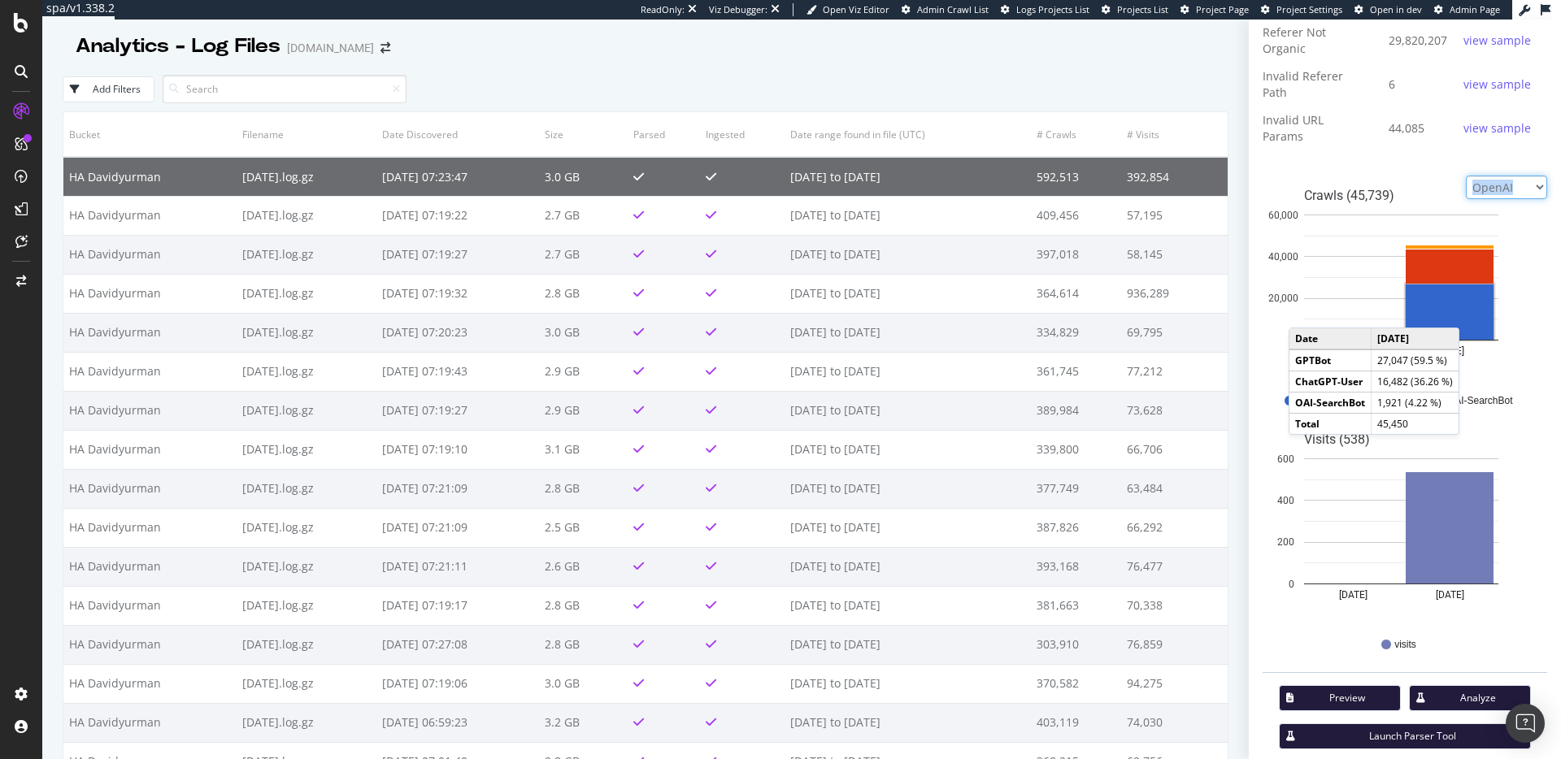
scroll to position [646, 0]
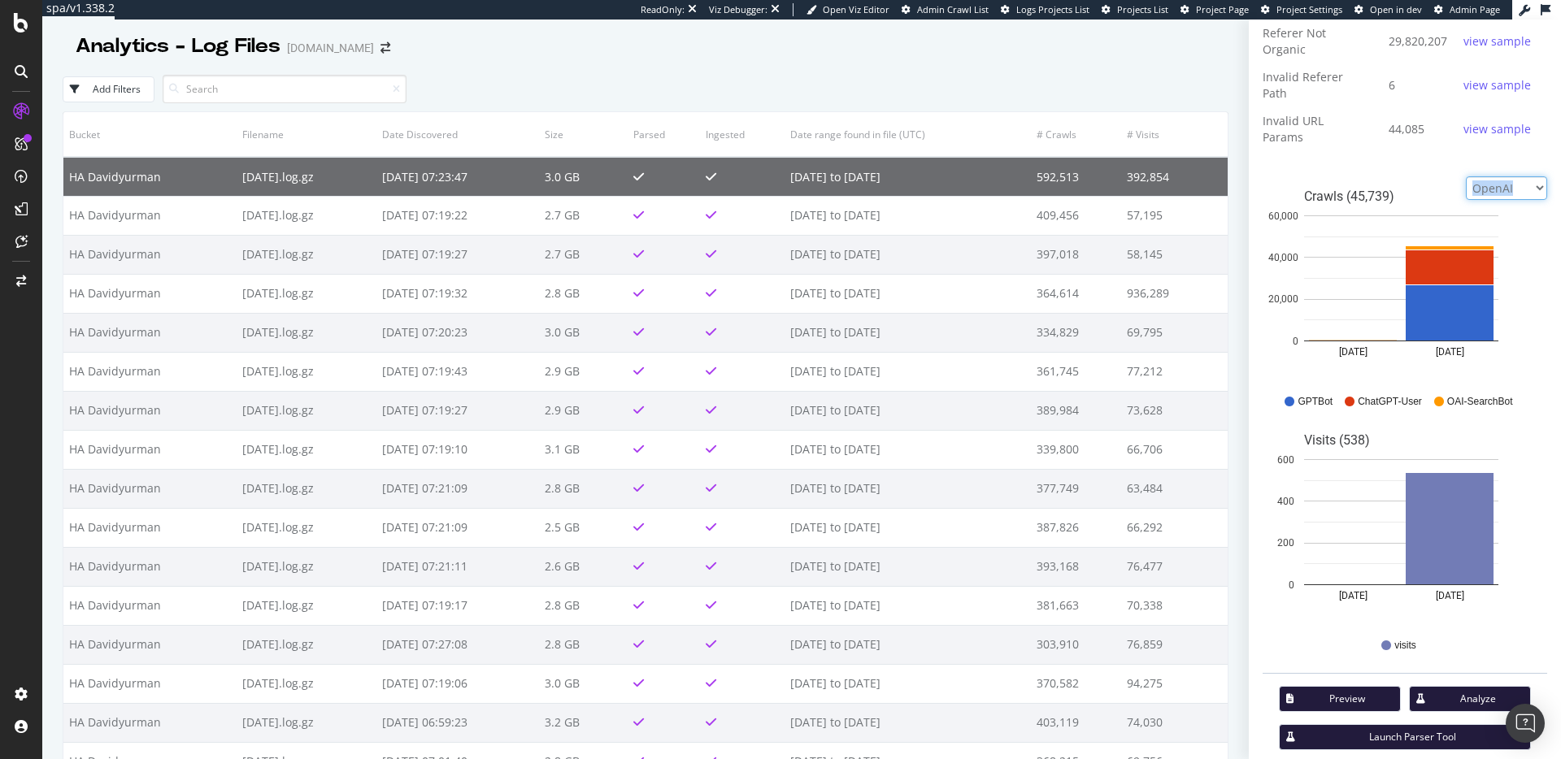
click at [1477, 179] on select "Google Bing OpenAI Other AI Bots" at bounding box center [1506, 188] width 81 height 24
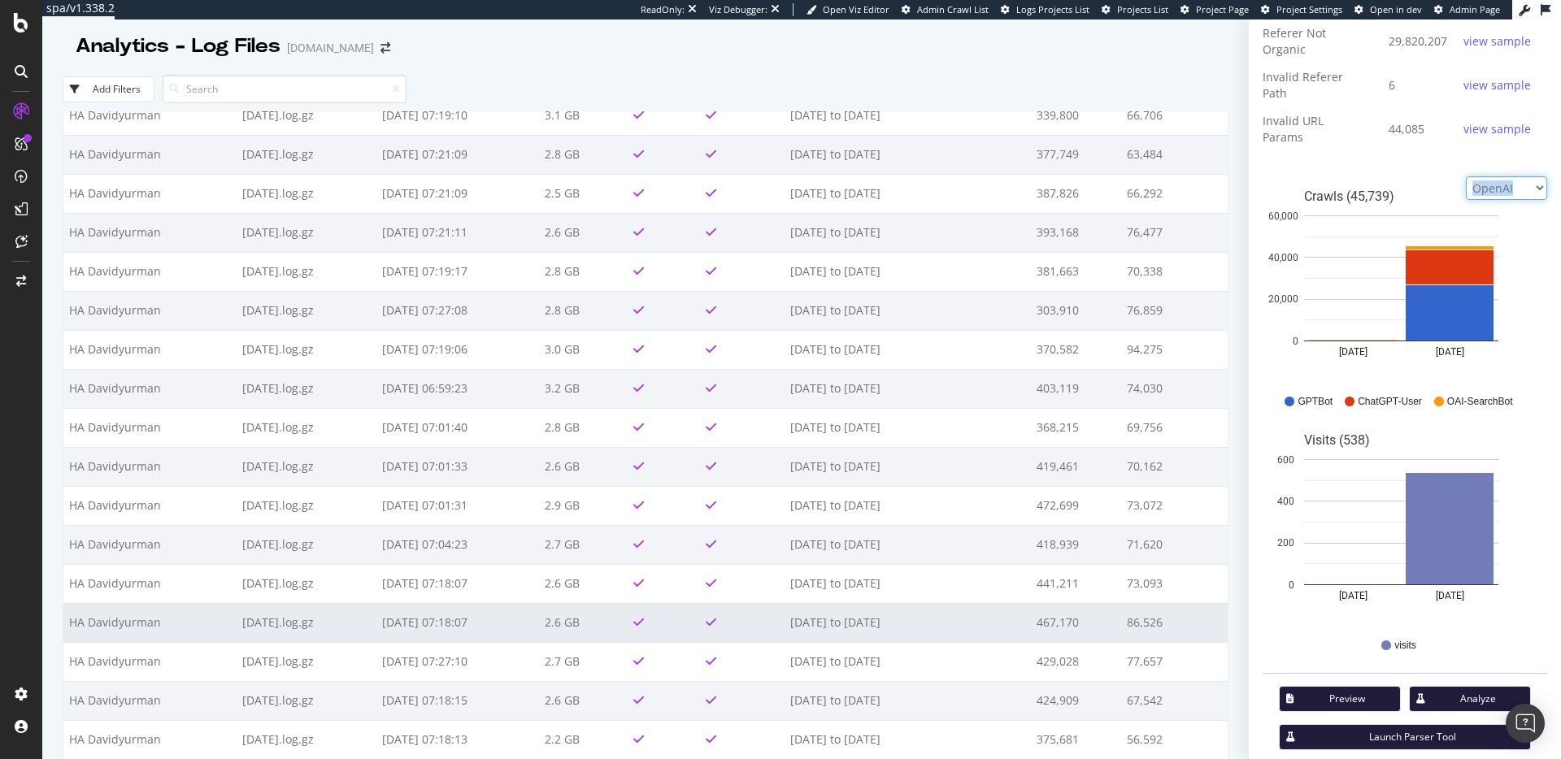
scroll to position [344, 0]
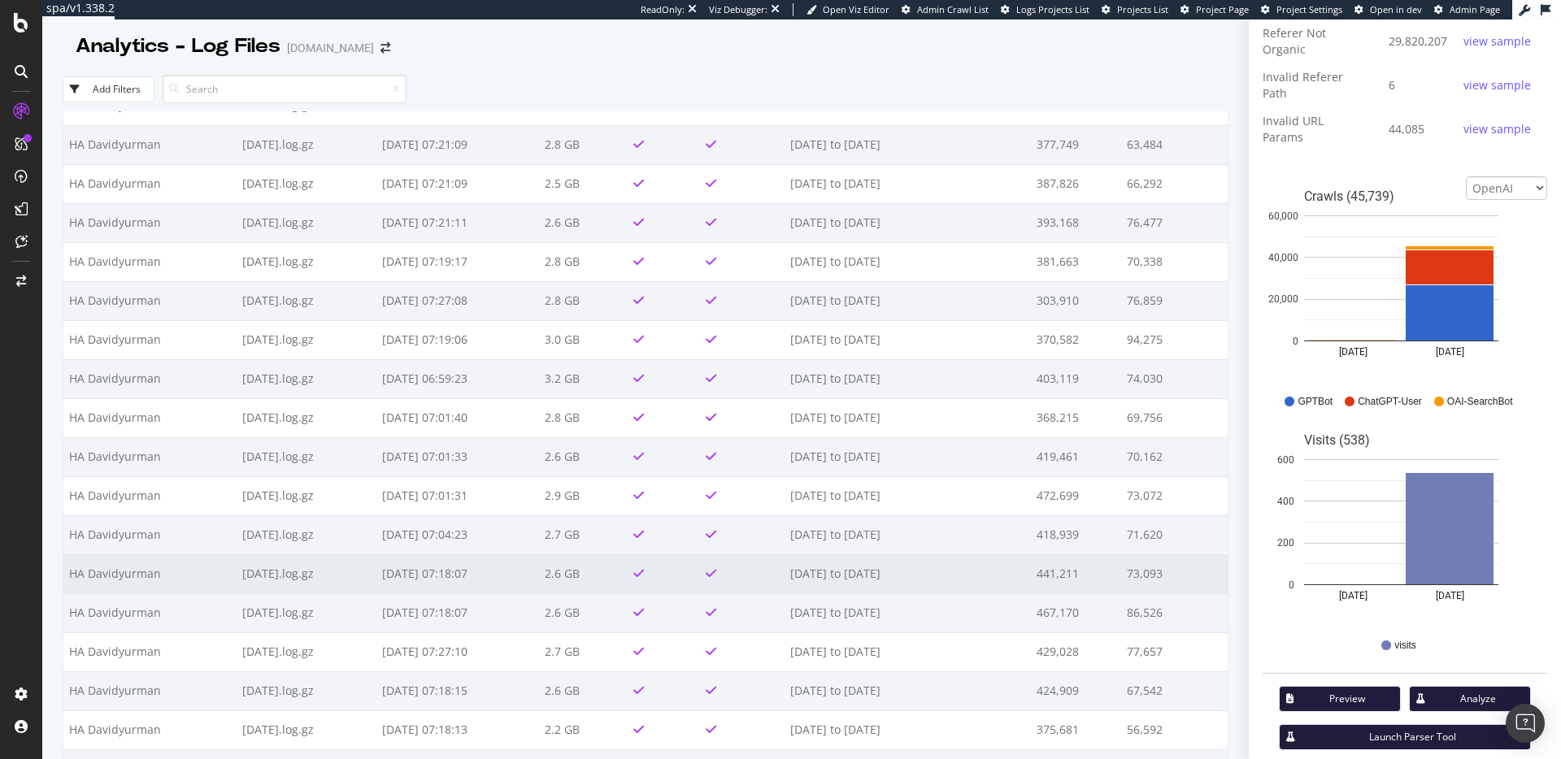
click at [521, 581] on td "2025-09-18 07:18:07" at bounding box center [457, 574] width 163 height 39
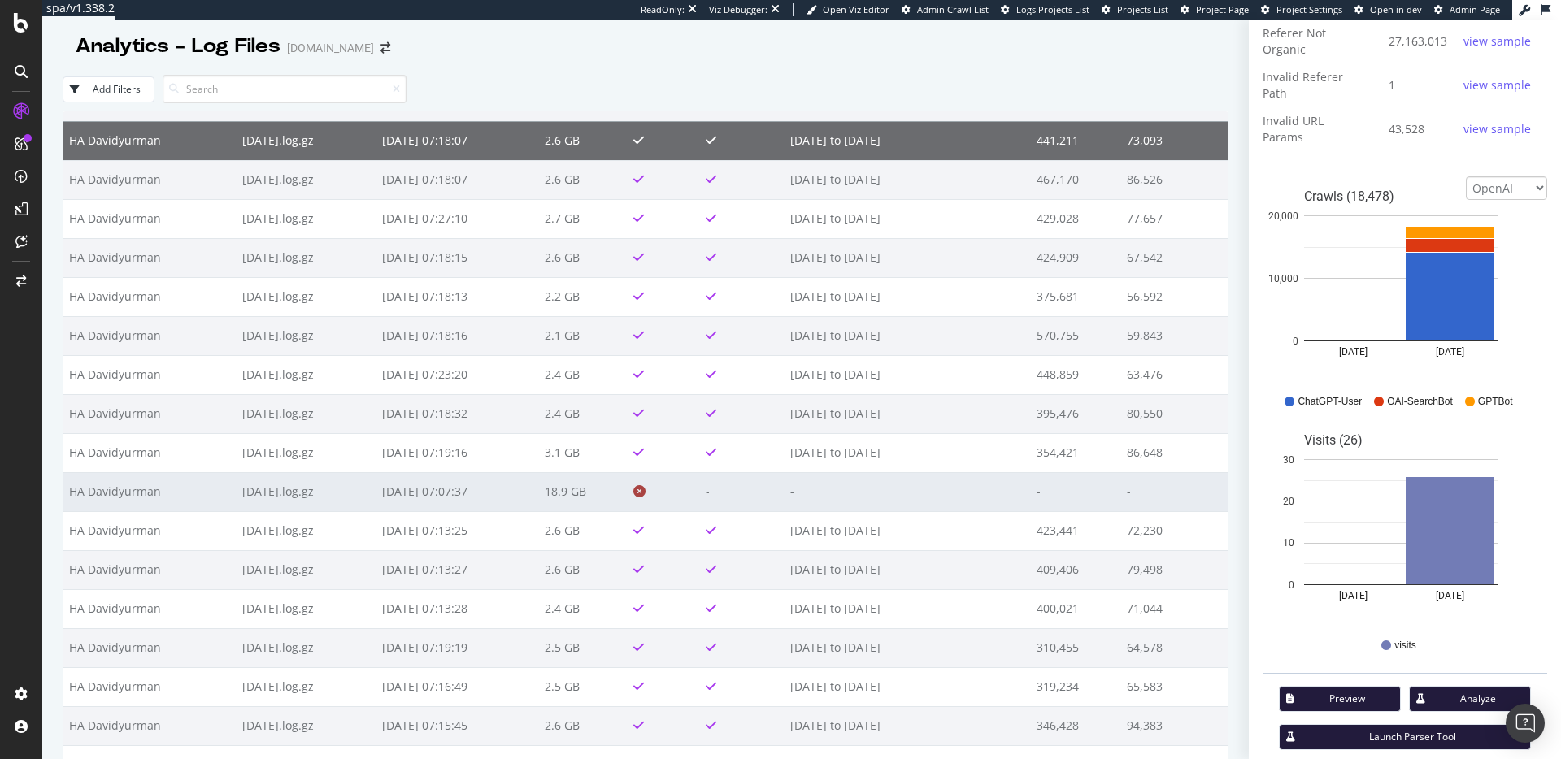
scroll to position [780, 0]
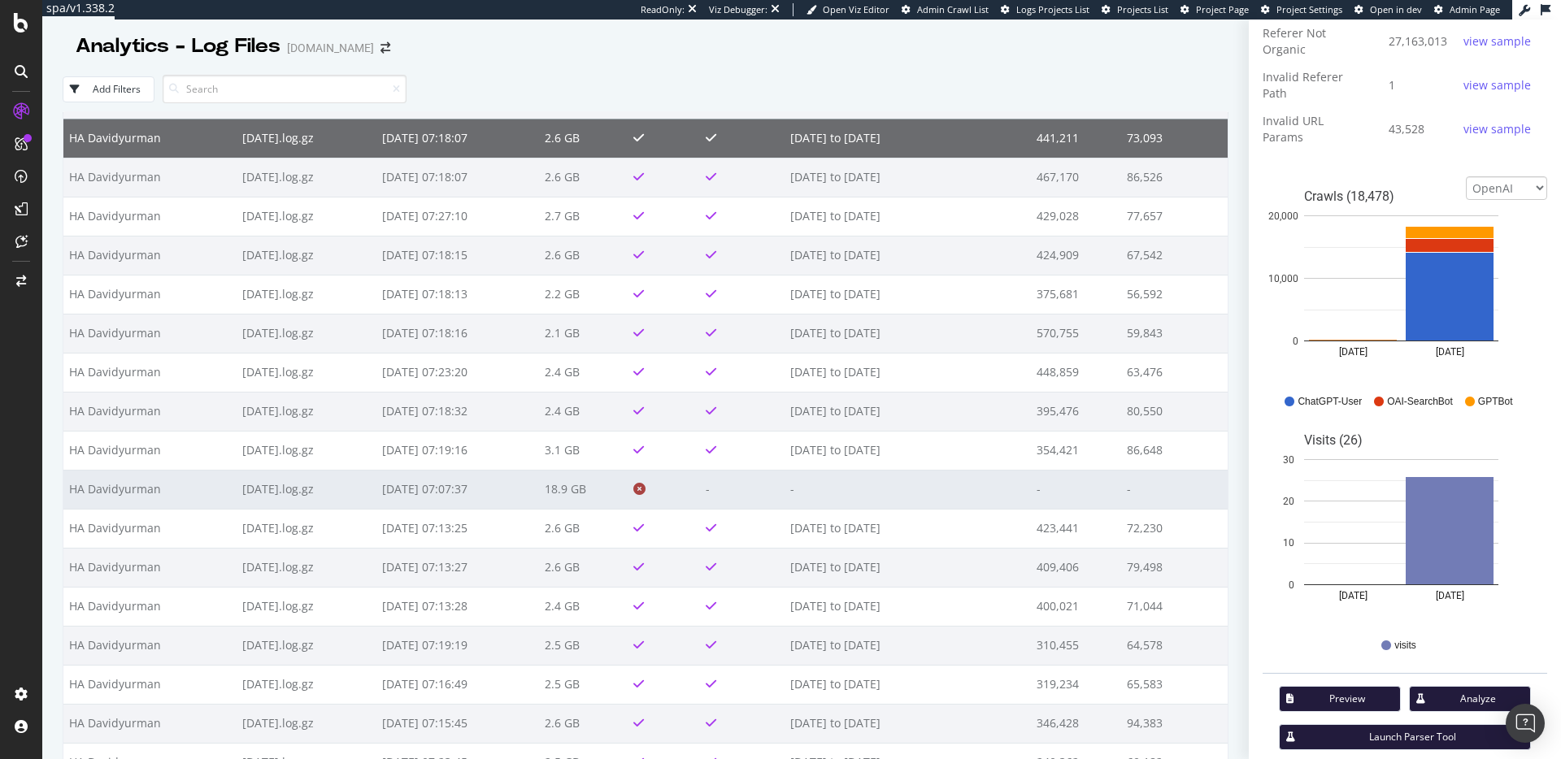
click at [510, 502] on td "2025-09-09 07:07:37" at bounding box center [457, 489] width 163 height 39
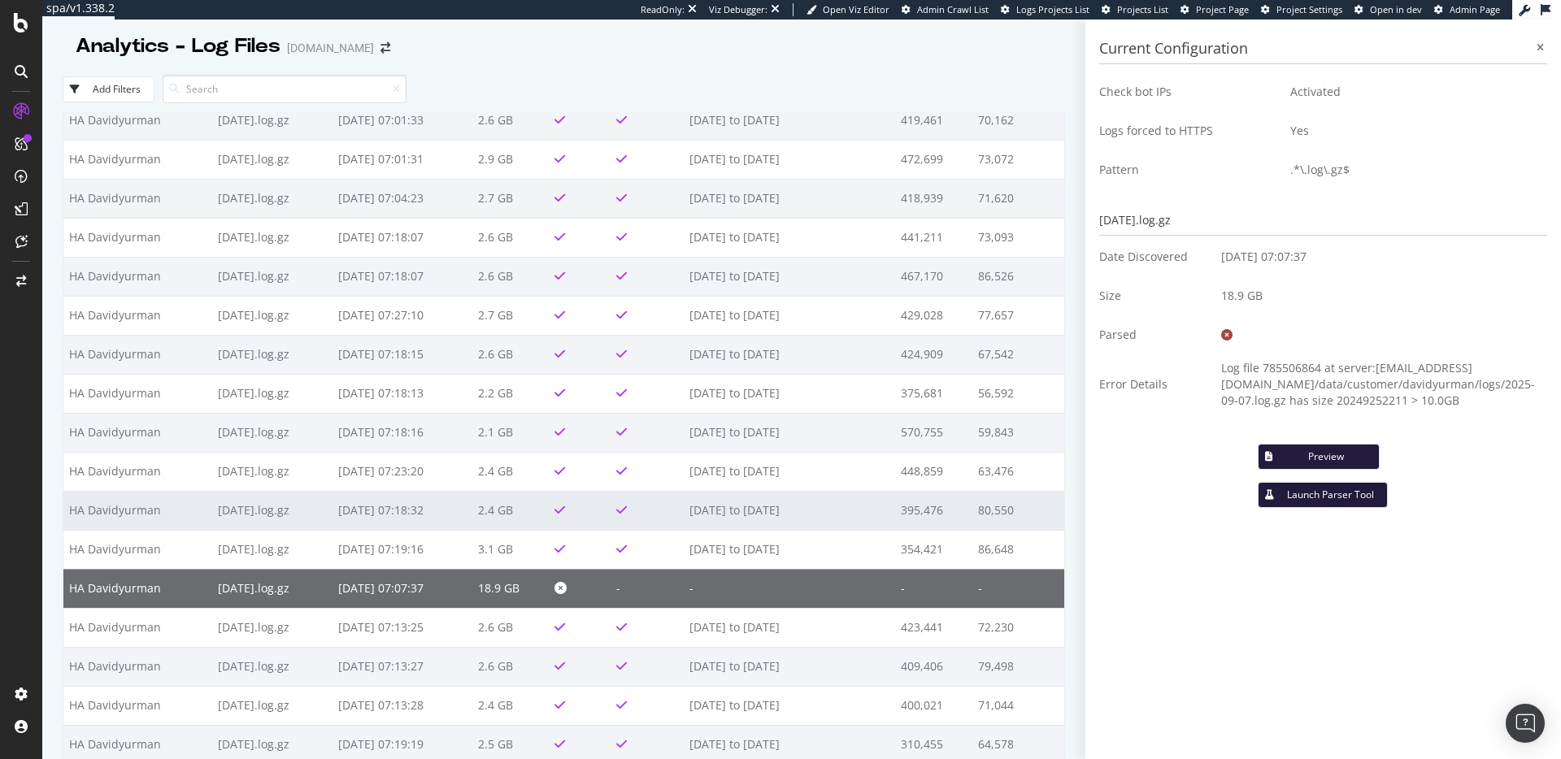
scroll to position [679, 0]
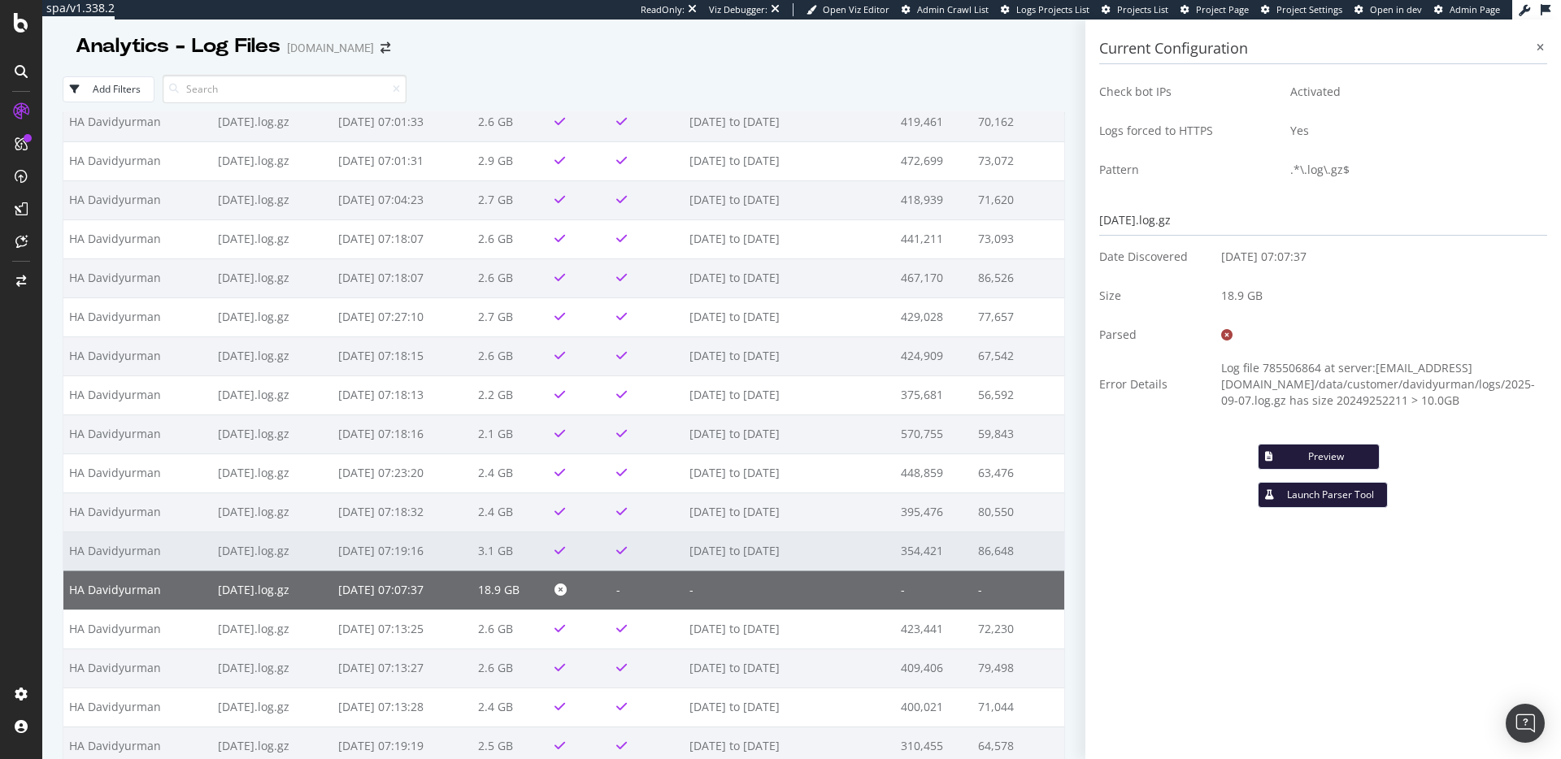
click at [320, 555] on td "2025-09-08.log.gz" at bounding box center [272, 551] width 120 height 39
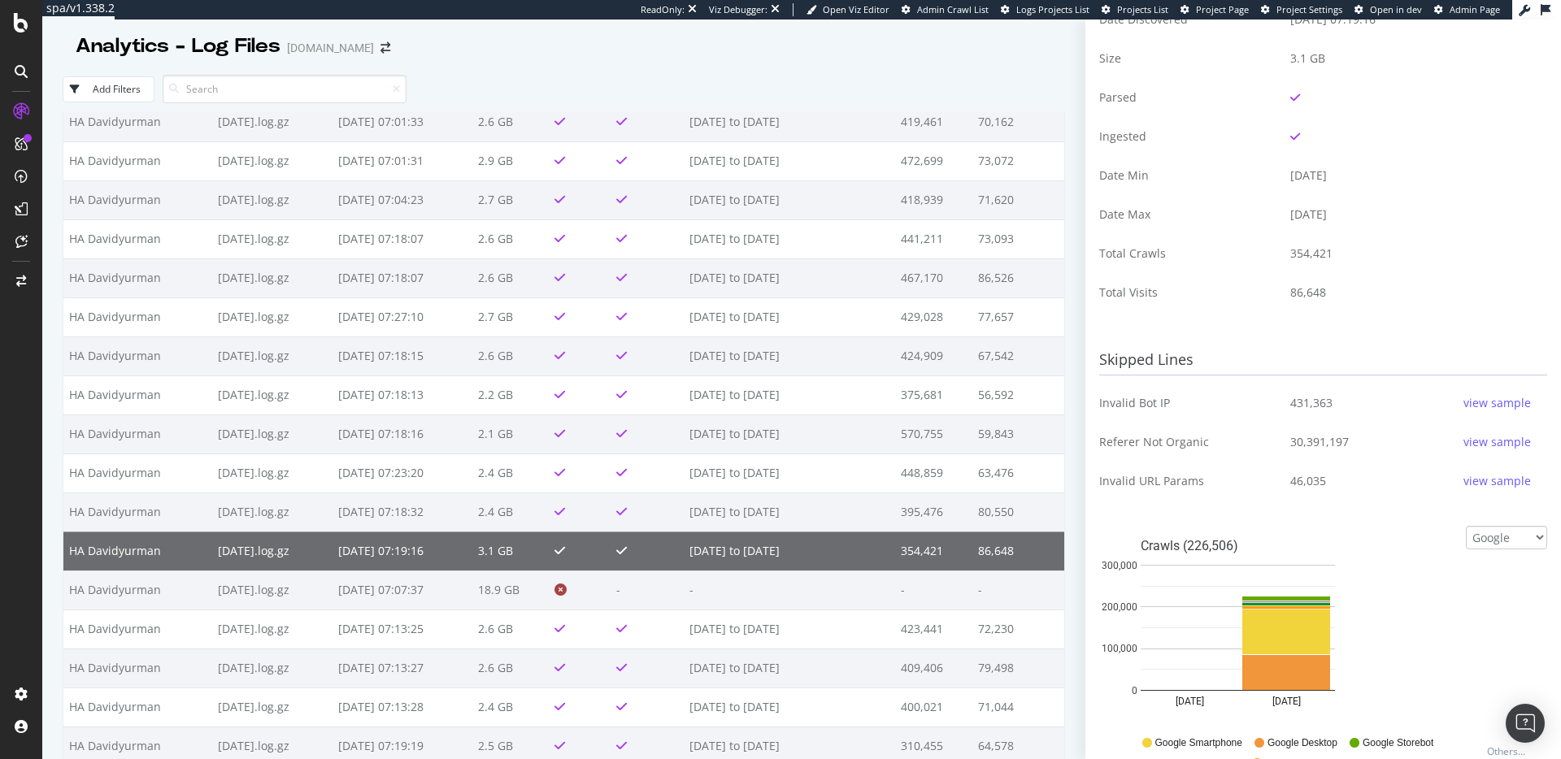
scroll to position [376, 0]
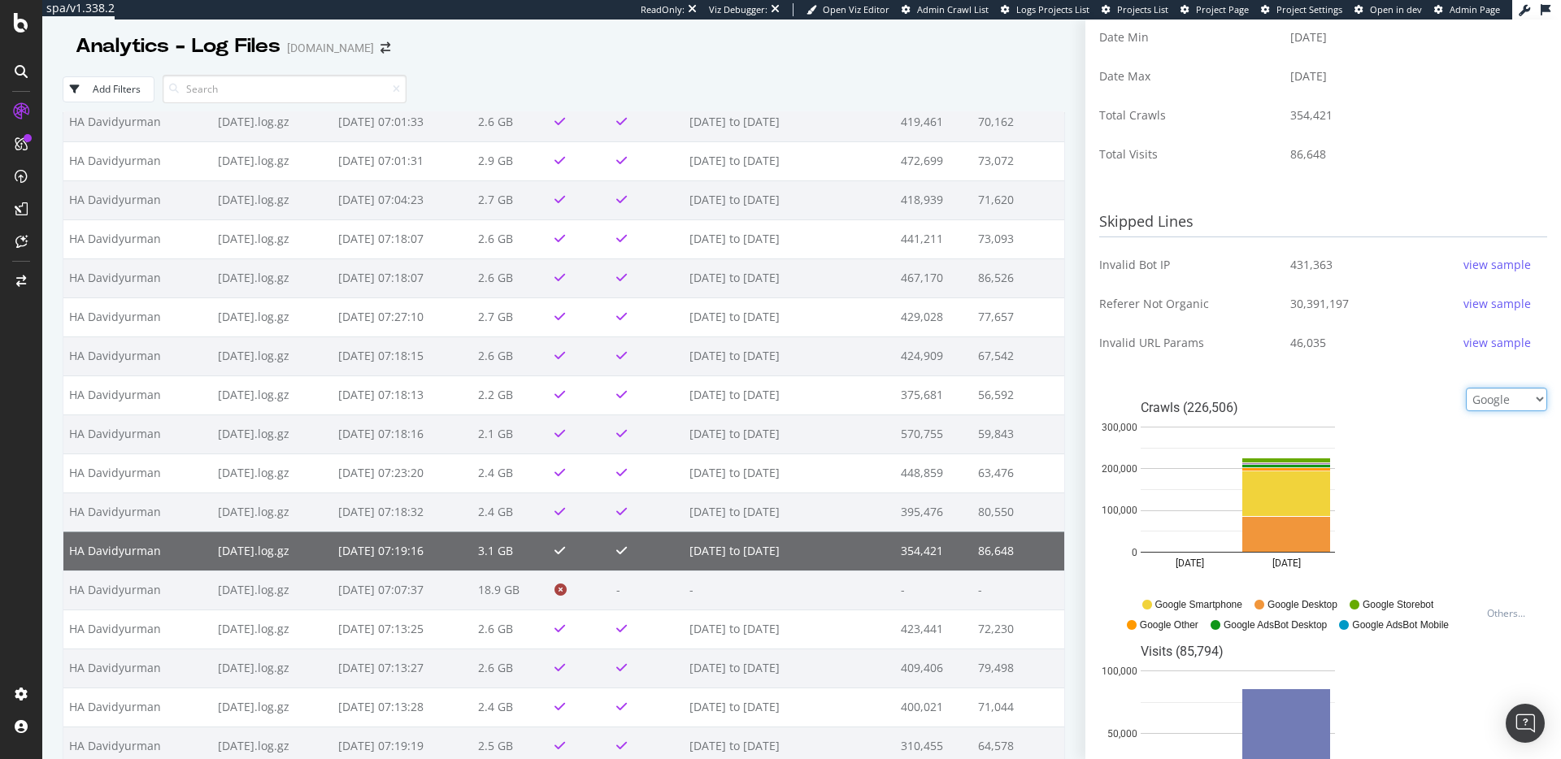
click at [1477, 402] on select "Google Bing OpenAI Other AI Bots" at bounding box center [1506, 400] width 81 height 24
select select "openai"
click at [1466, 397] on select "Google Bing OpenAI Other AI Bots" at bounding box center [1506, 400] width 81 height 24
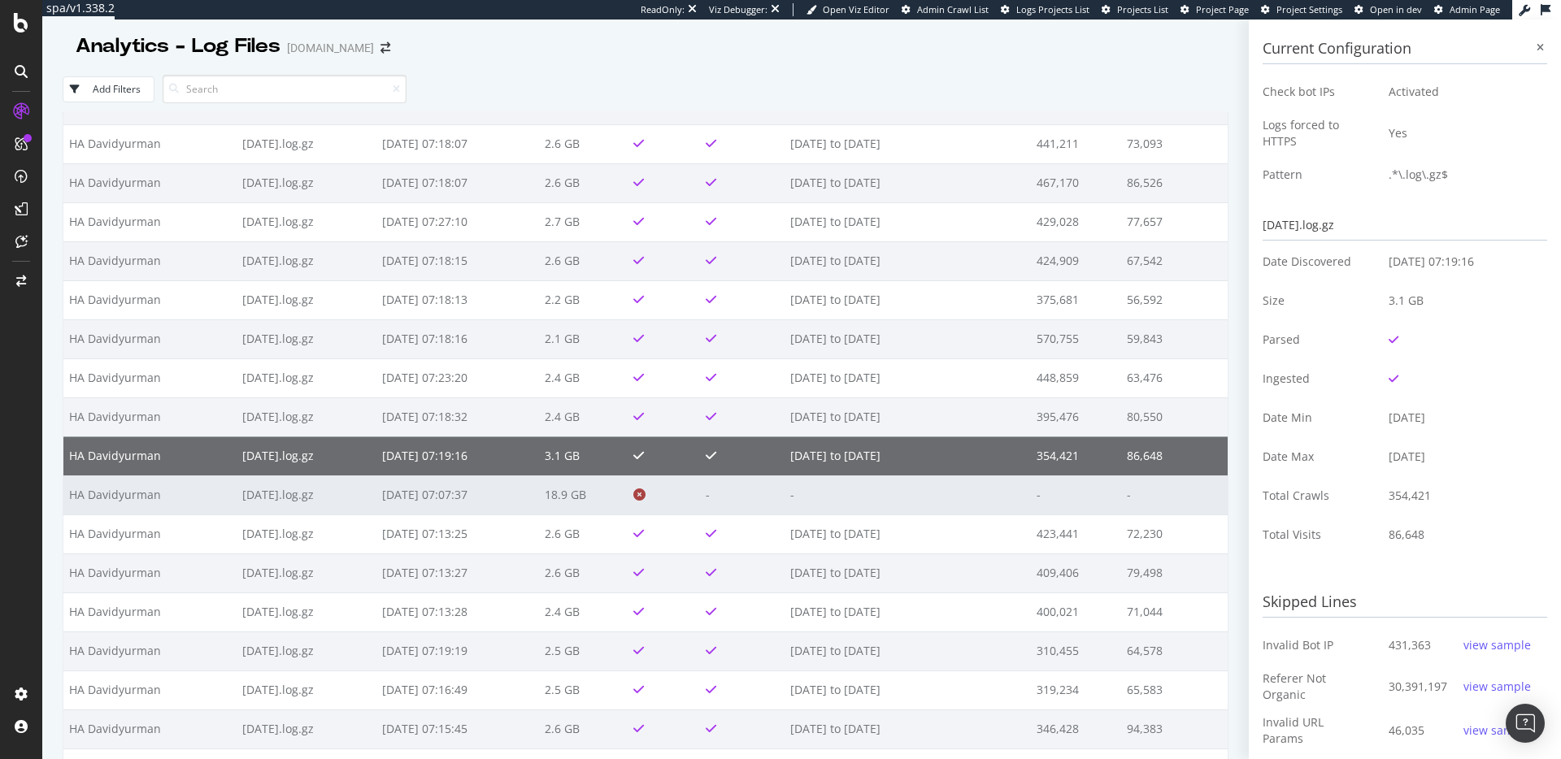
scroll to position [763, 0]
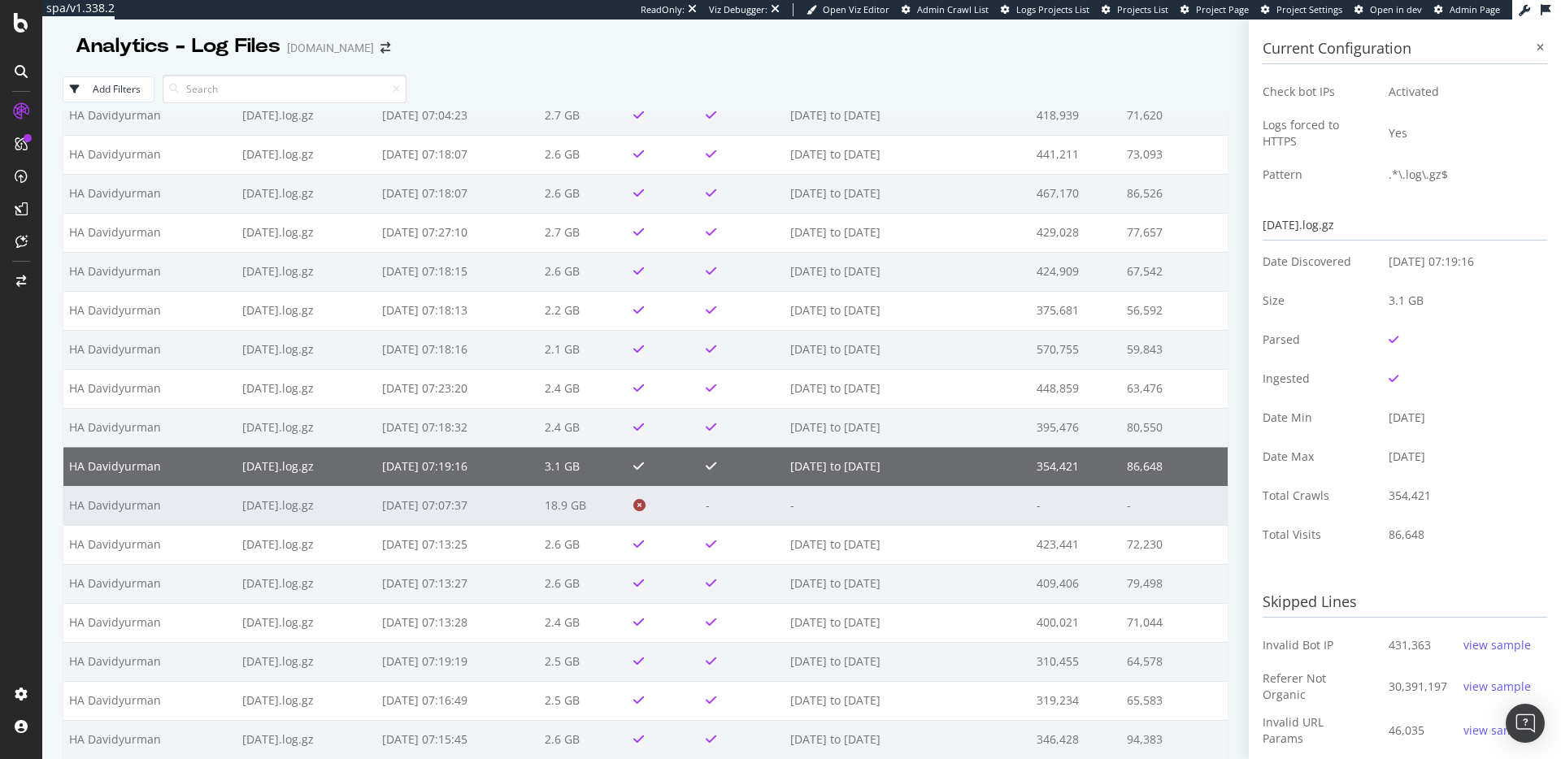
click at [398, 507] on td "2025-09-09 07:07:37" at bounding box center [457, 505] width 163 height 39
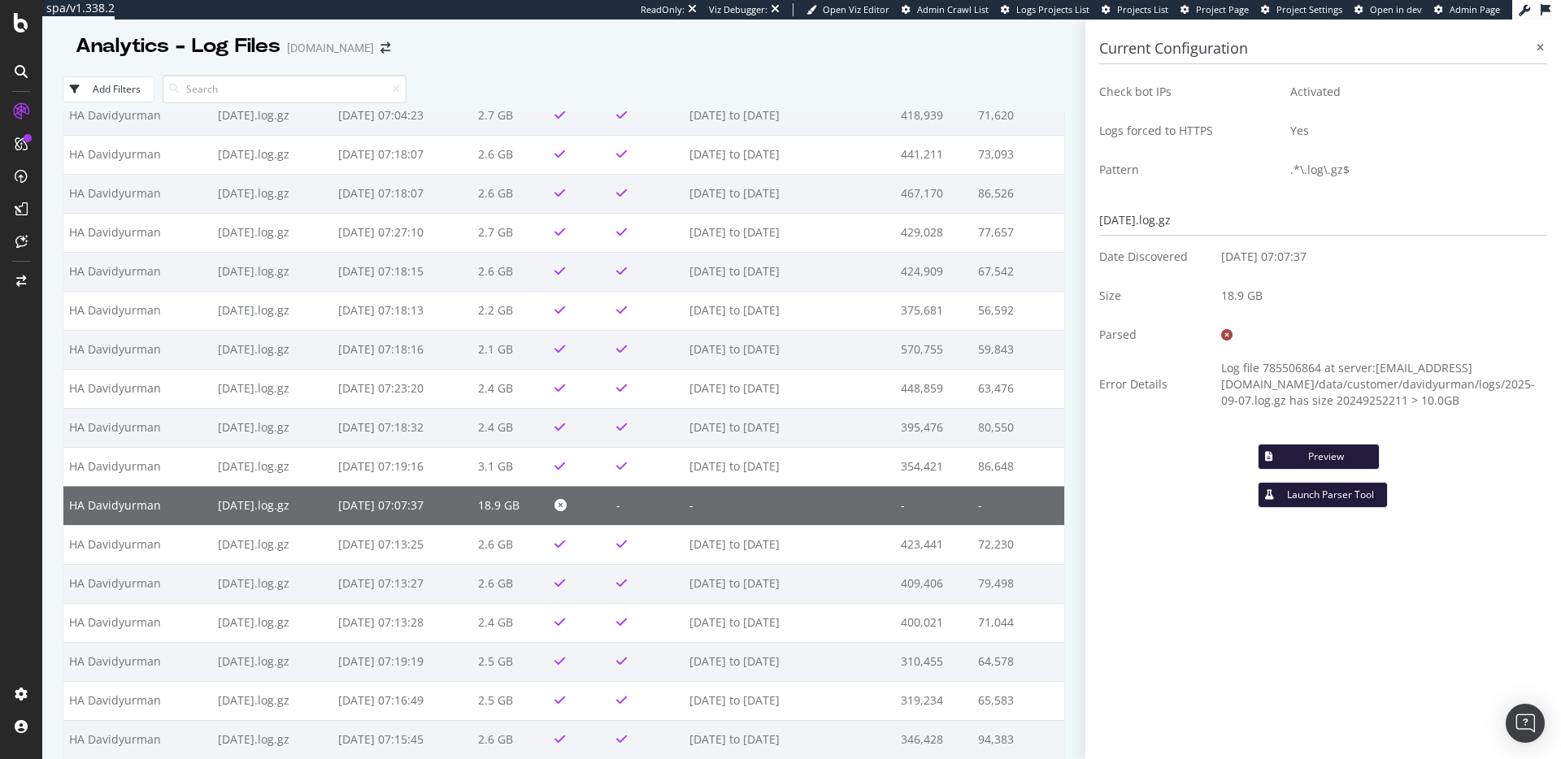
drag, startPoint x: 1538, startPoint y: 50, endPoint x: 1555, endPoint y: 45, distance: 17.0
click at [1538, 50] on icon at bounding box center [1540, 48] width 7 height 10
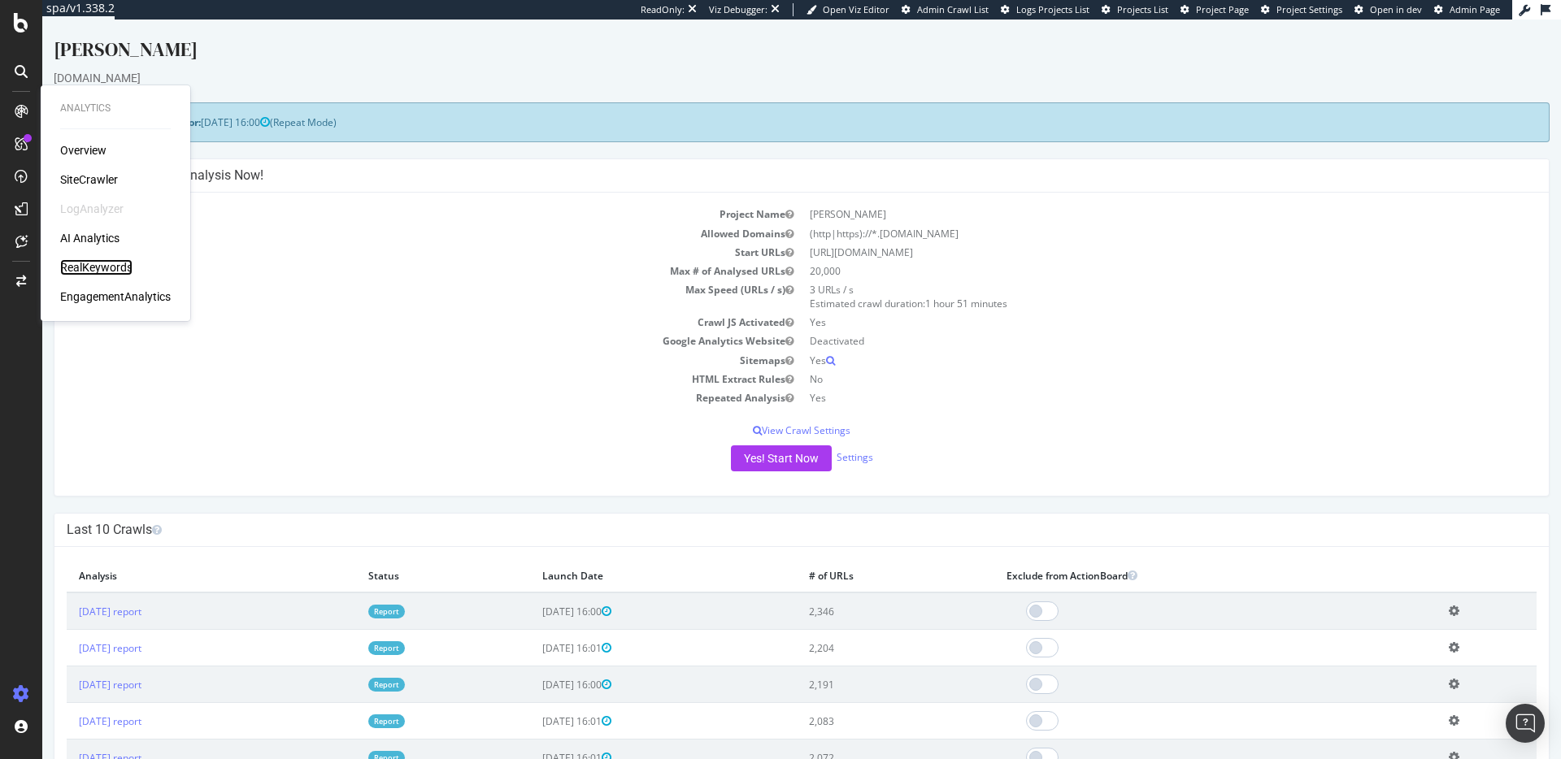
click at [104, 267] on div "RealKeywords" at bounding box center [96, 267] width 72 height 16
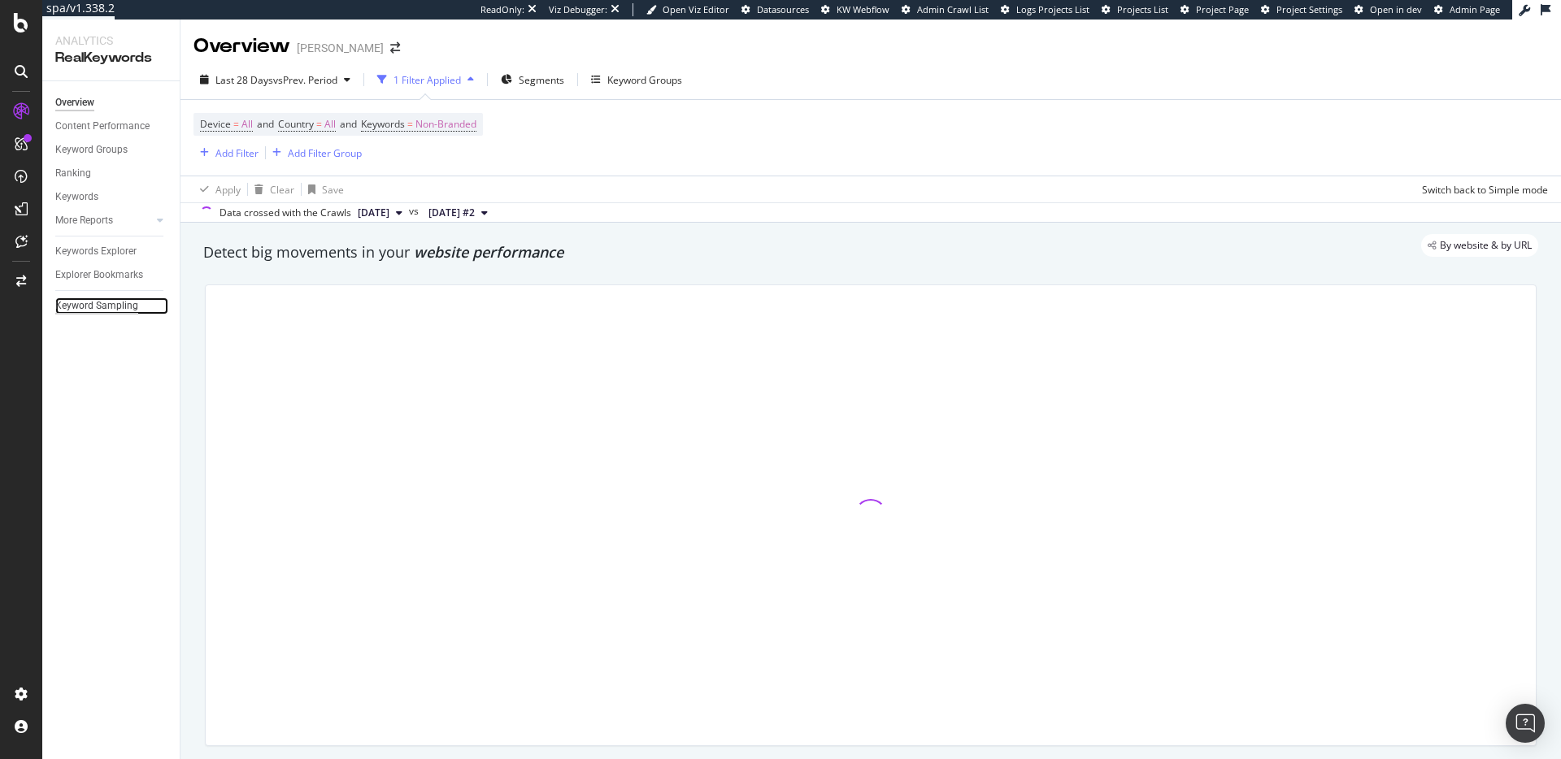
click at [102, 302] on div "Keyword Sampling" at bounding box center [96, 306] width 83 height 17
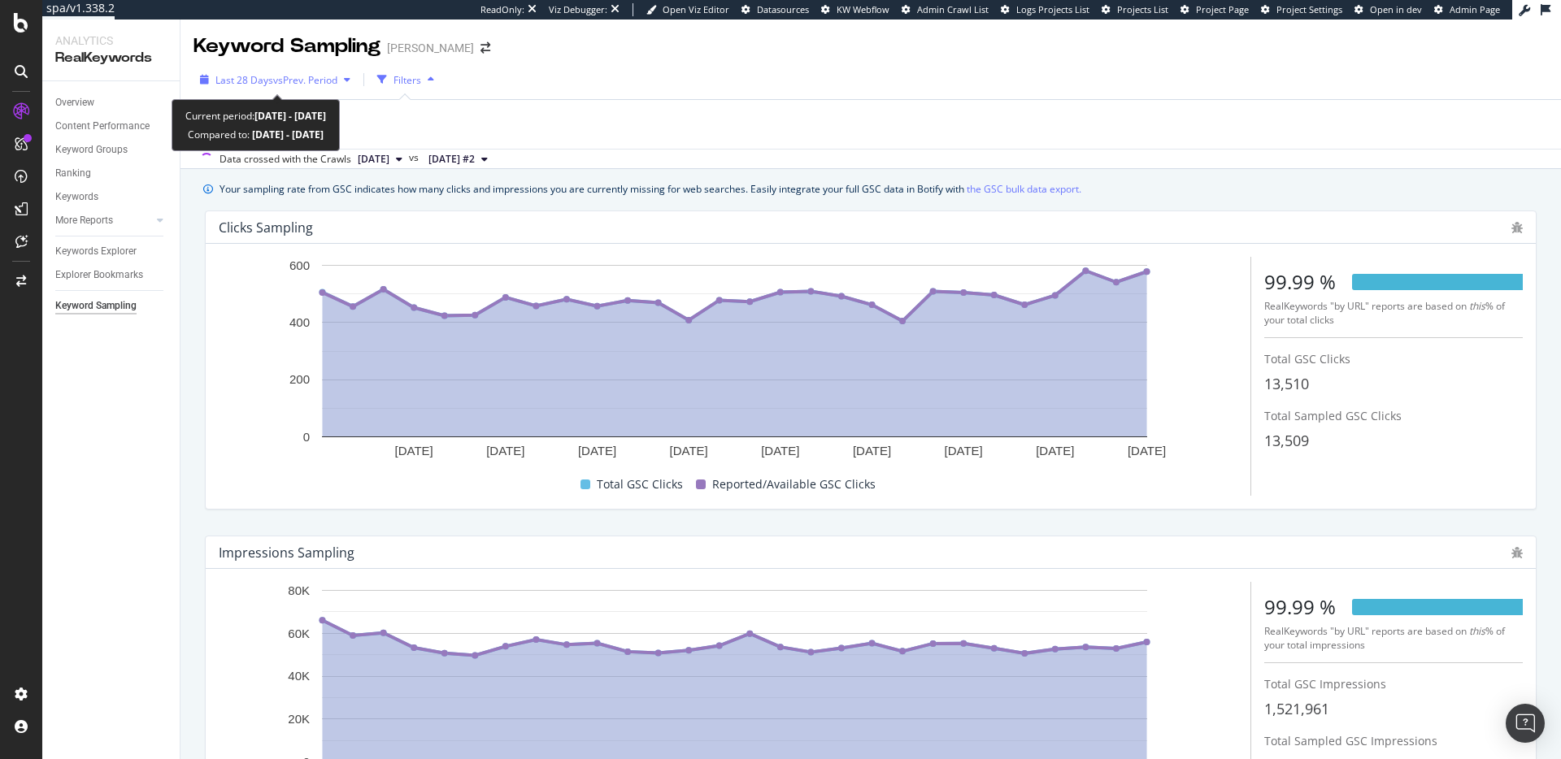
click at [289, 69] on div "Last 28 Days vs Prev. Period" at bounding box center [275, 79] width 163 height 24
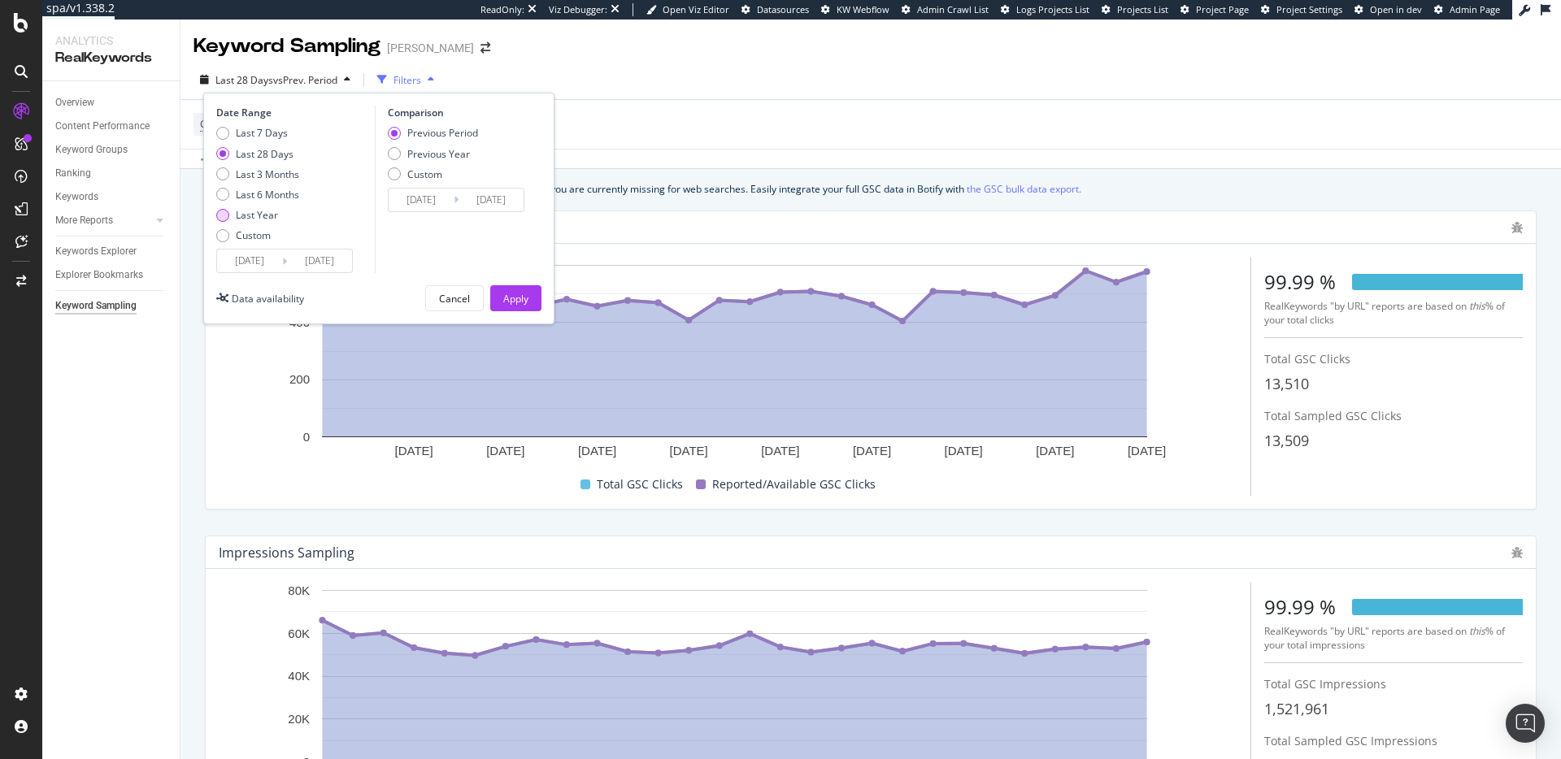
click at [276, 215] on div "Last Year" at bounding box center [257, 215] width 42 height 14
type input "[DATE]"
click at [520, 298] on div "Apply" at bounding box center [515, 299] width 25 height 14
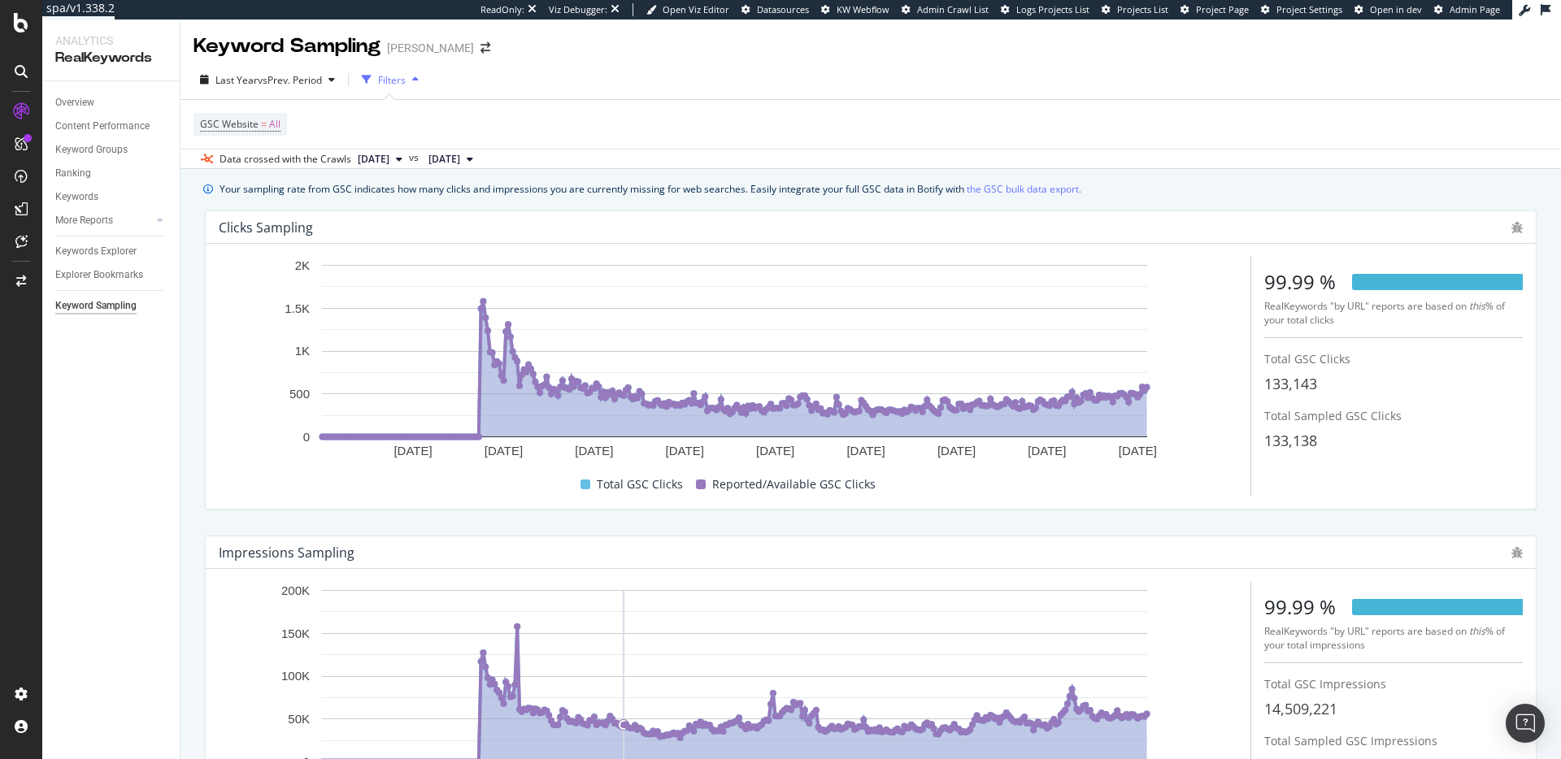
click at [511, 472] on rect "A chart." at bounding box center [735, 364] width 1032 height 215
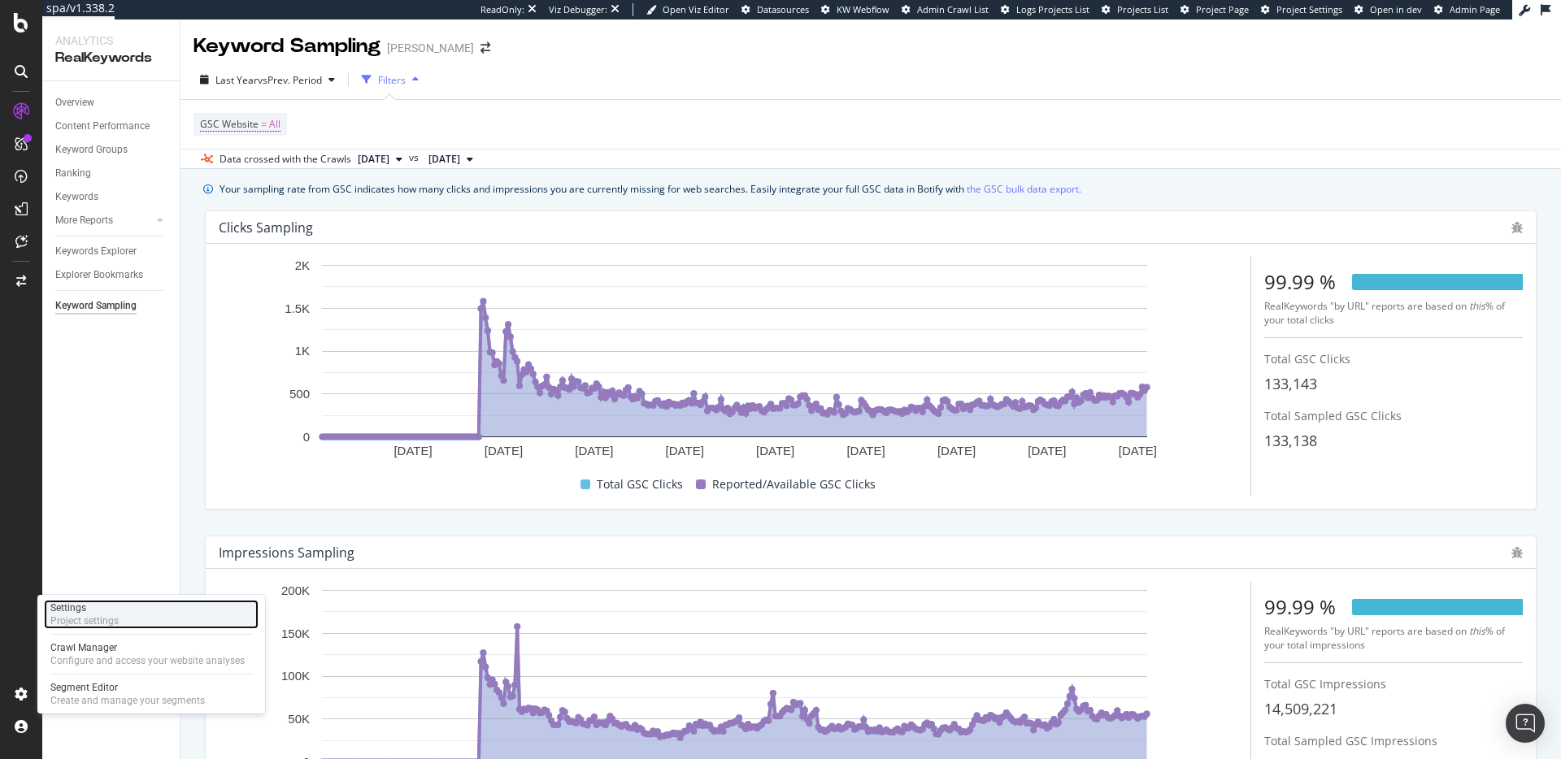
click at [95, 609] on div "Settings" at bounding box center [84, 608] width 68 height 13
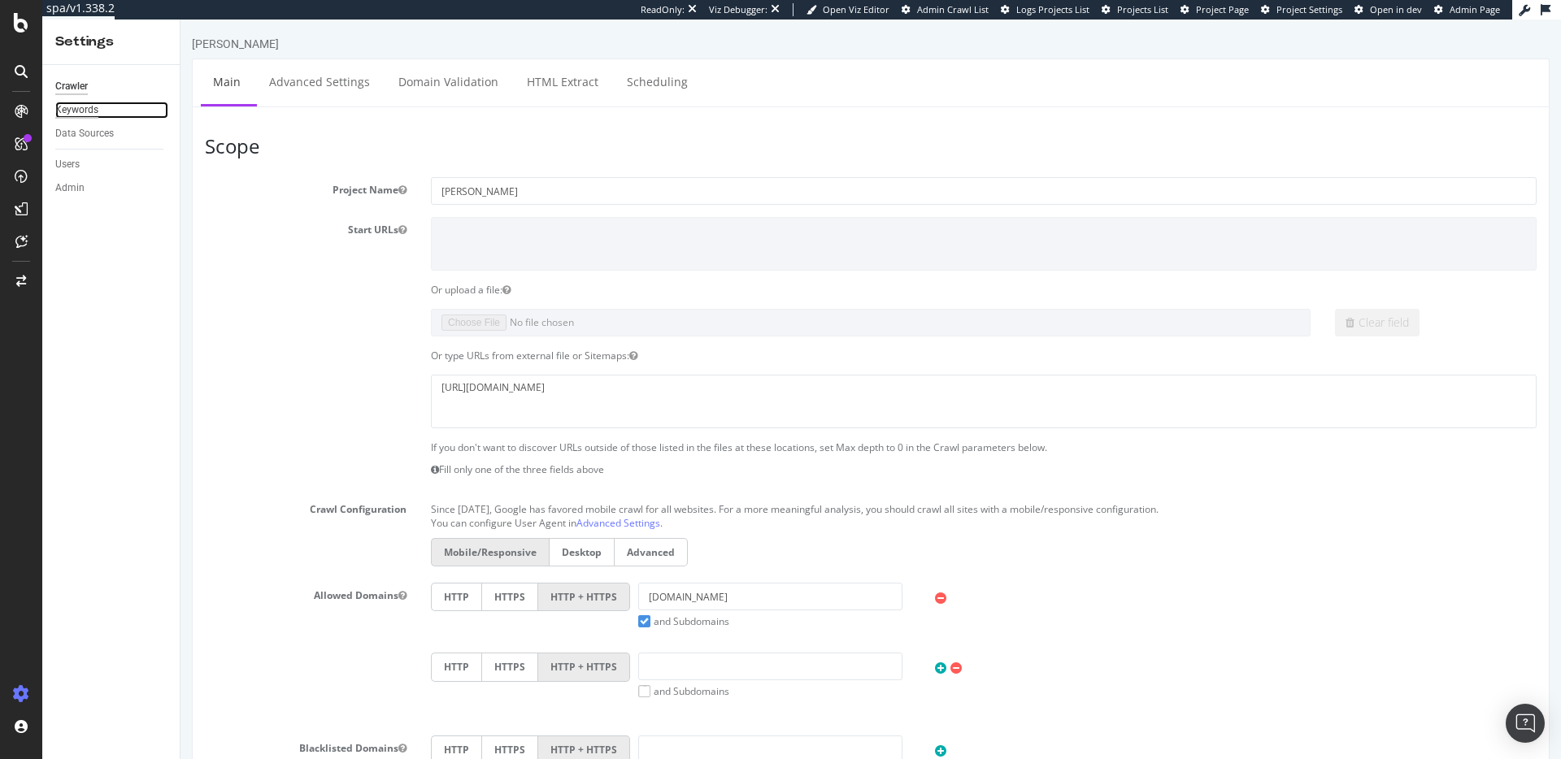
click at [80, 117] on div "Keywords" at bounding box center [76, 110] width 43 height 17
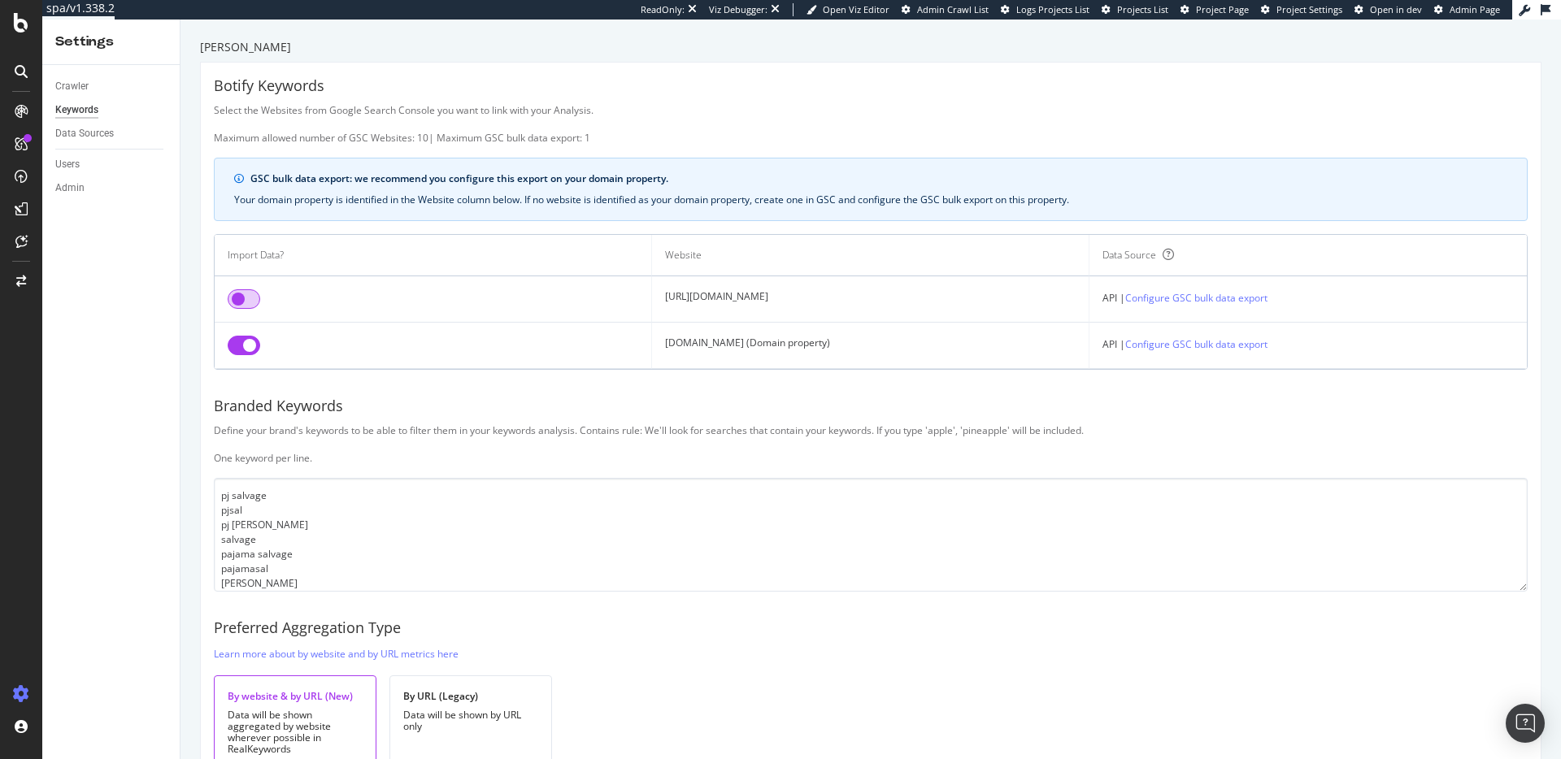
click at [234, 296] on input "checkbox" at bounding box center [244, 299] width 33 height 20
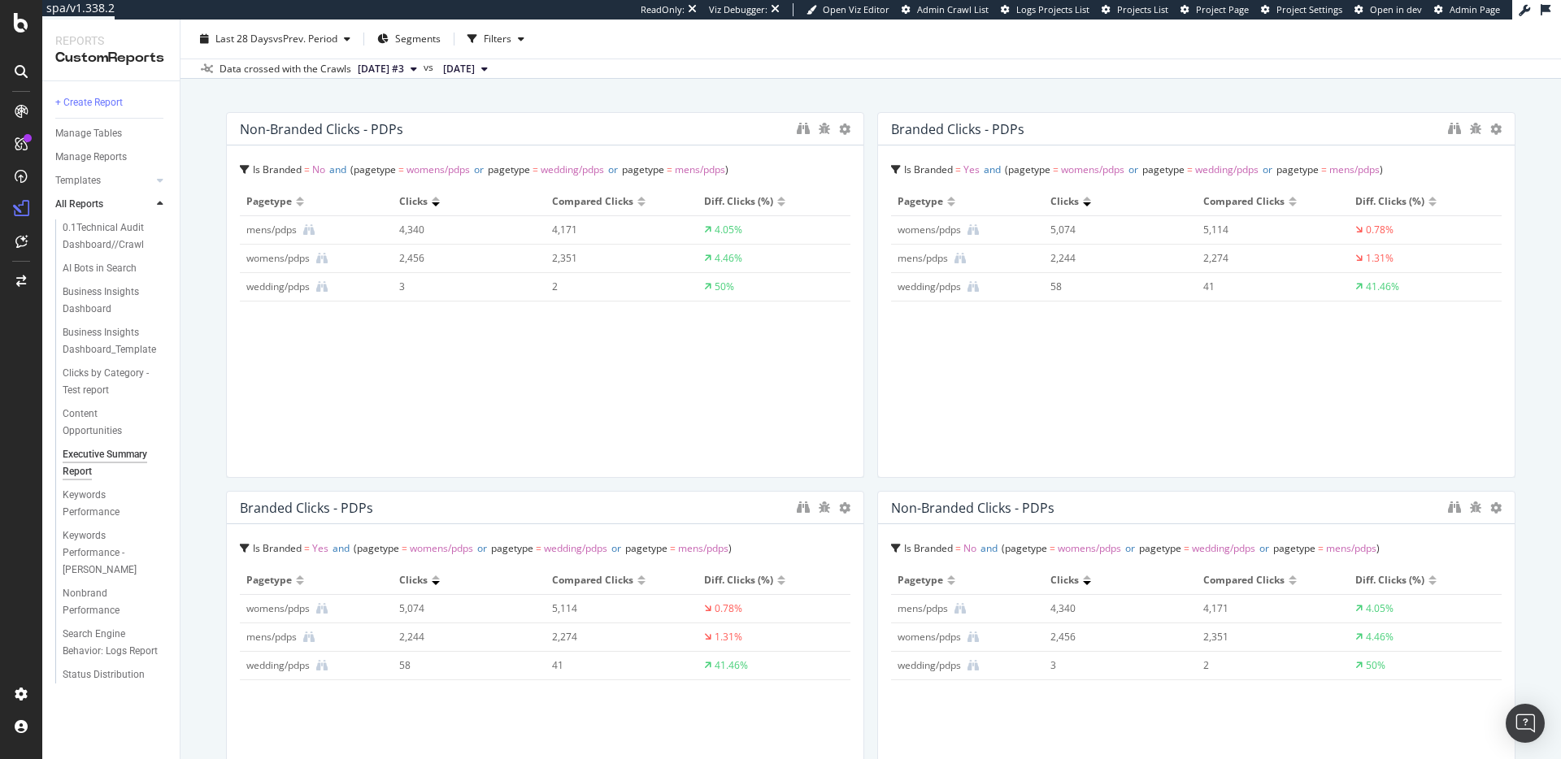
scroll to position [105, 0]
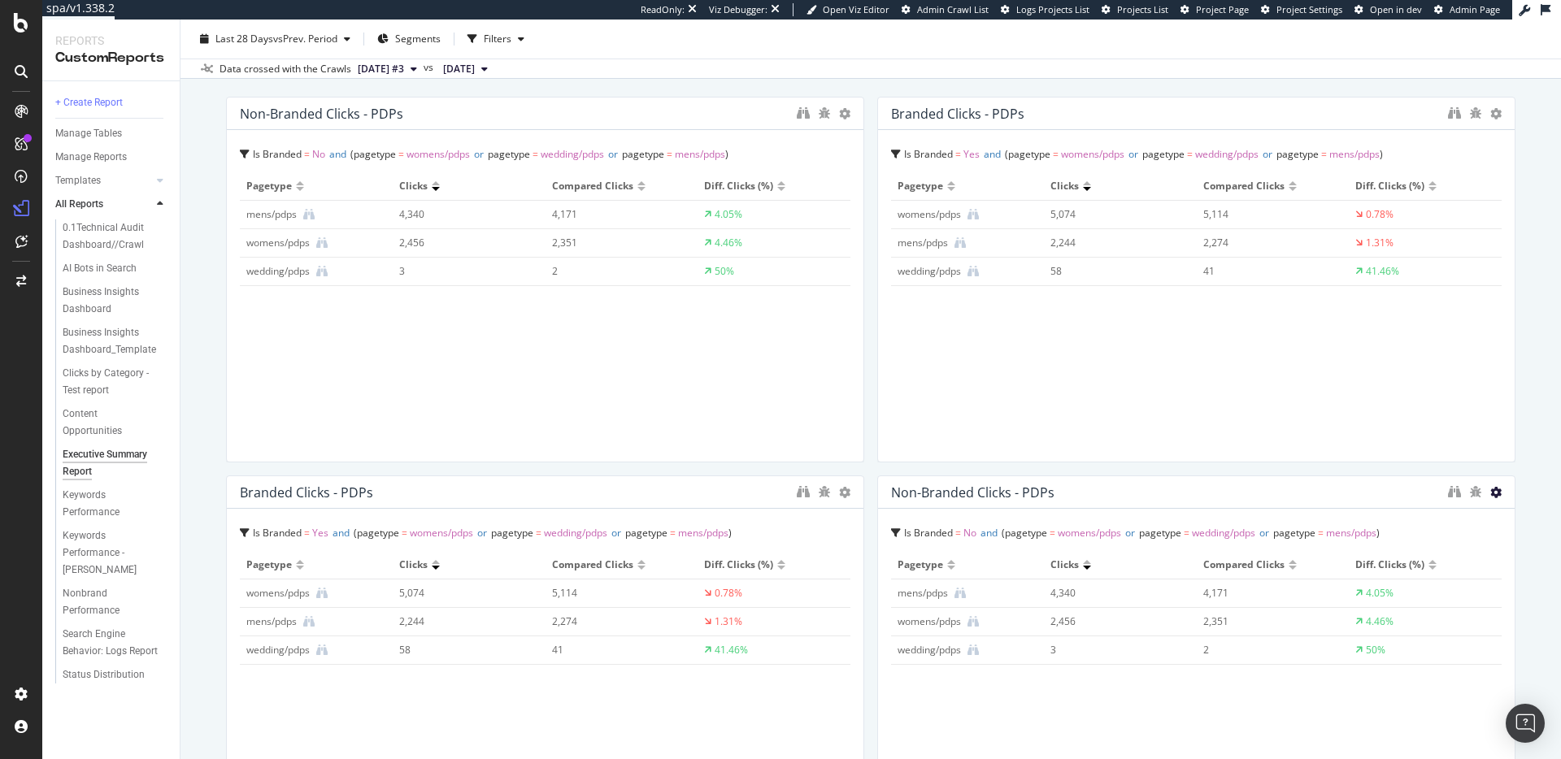
click at [1493, 491] on icon at bounding box center [1495, 492] width 11 height 11
drag, startPoint x: 1452, startPoint y: 488, endPoint x: 1168, endPoint y: 489, distance: 284.6
click at [1451, 488] on span "Delete" at bounding box center [1461, 492] width 30 height 15
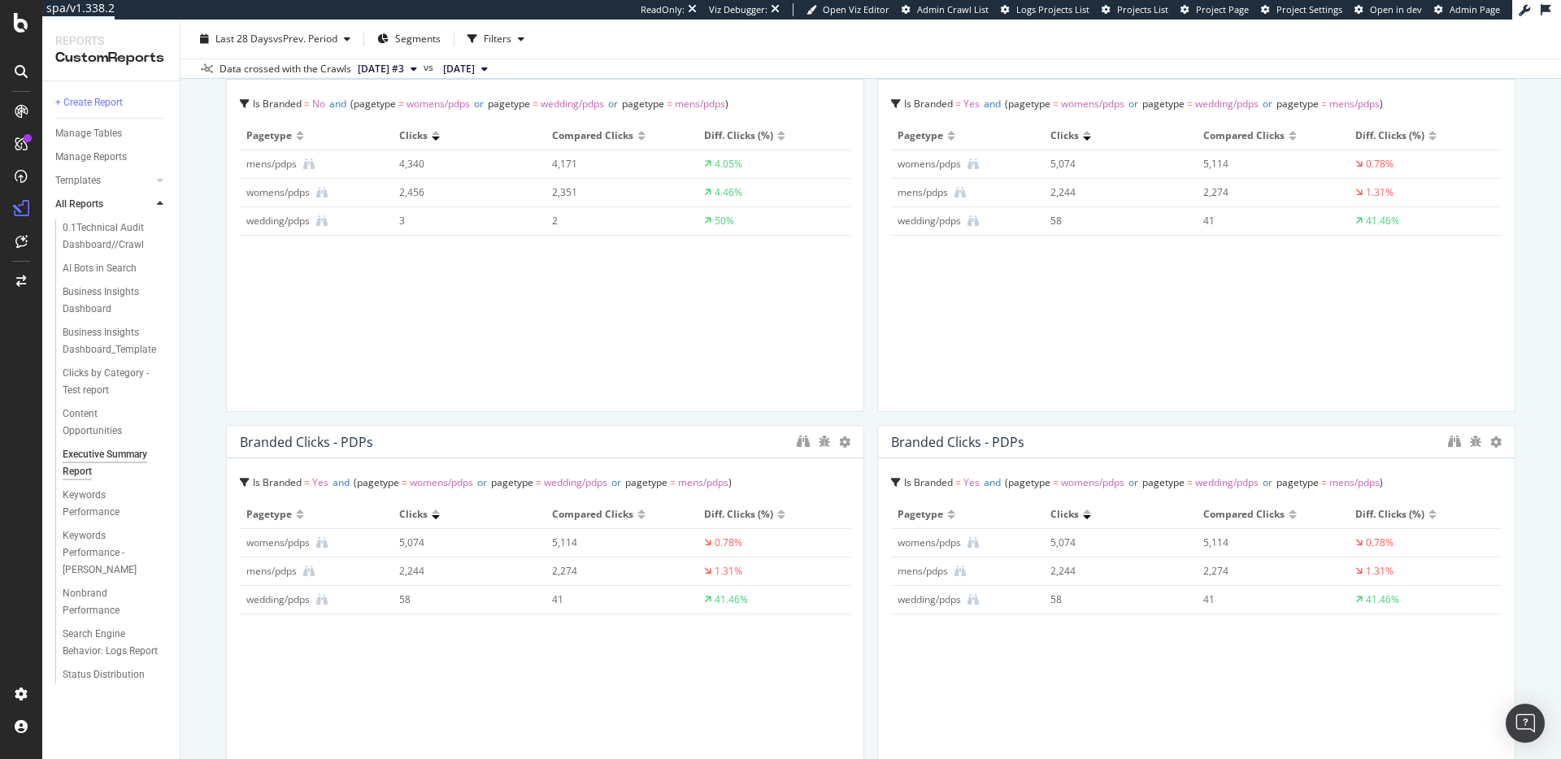
scroll to position [153, 0]
click at [1494, 446] on icon at bounding box center [1495, 444] width 11 height 11
click at [1441, 449] on div "Delete" at bounding box center [1448, 445] width 82 height 24
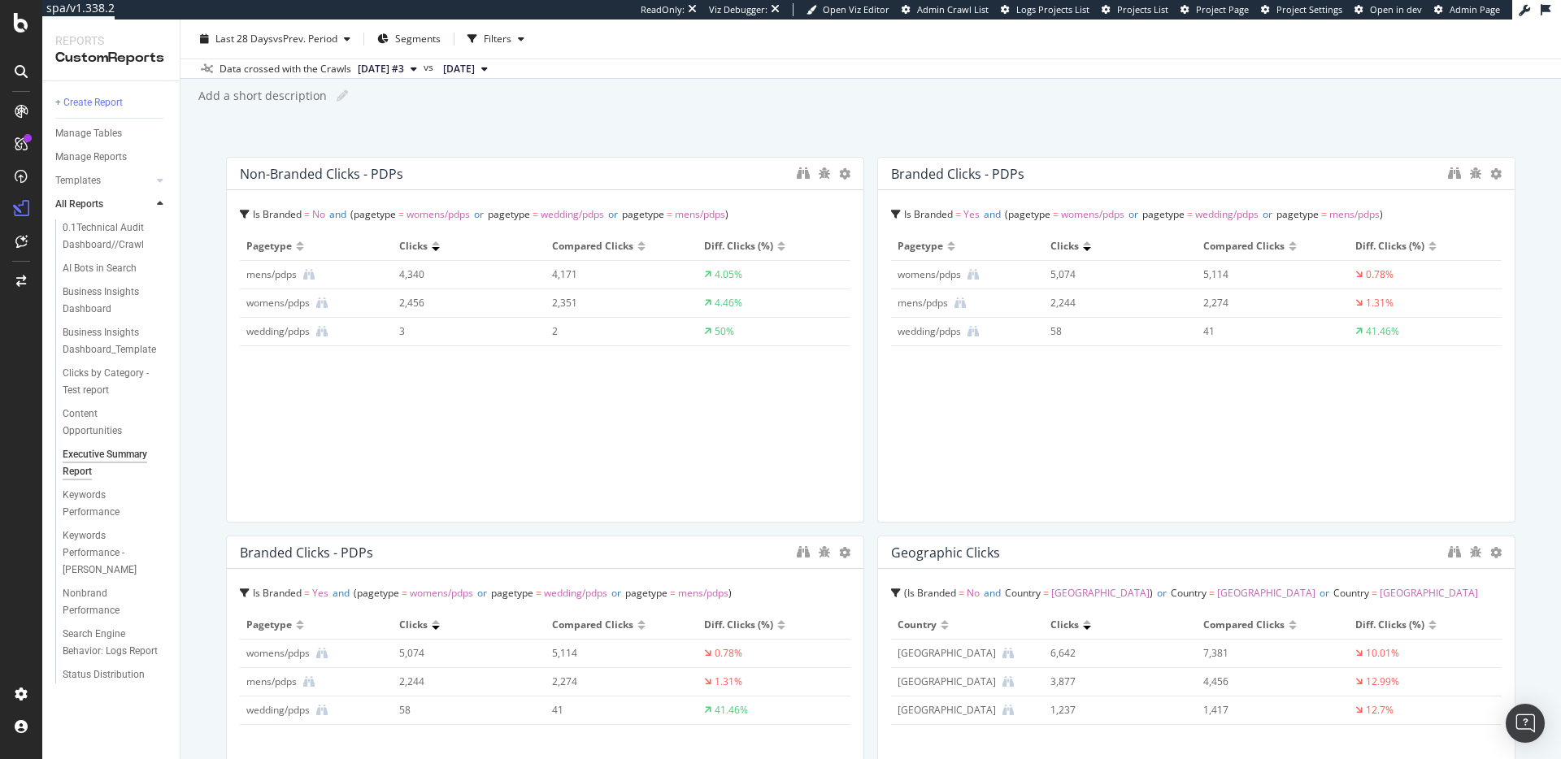
scroll to position [58, 0]
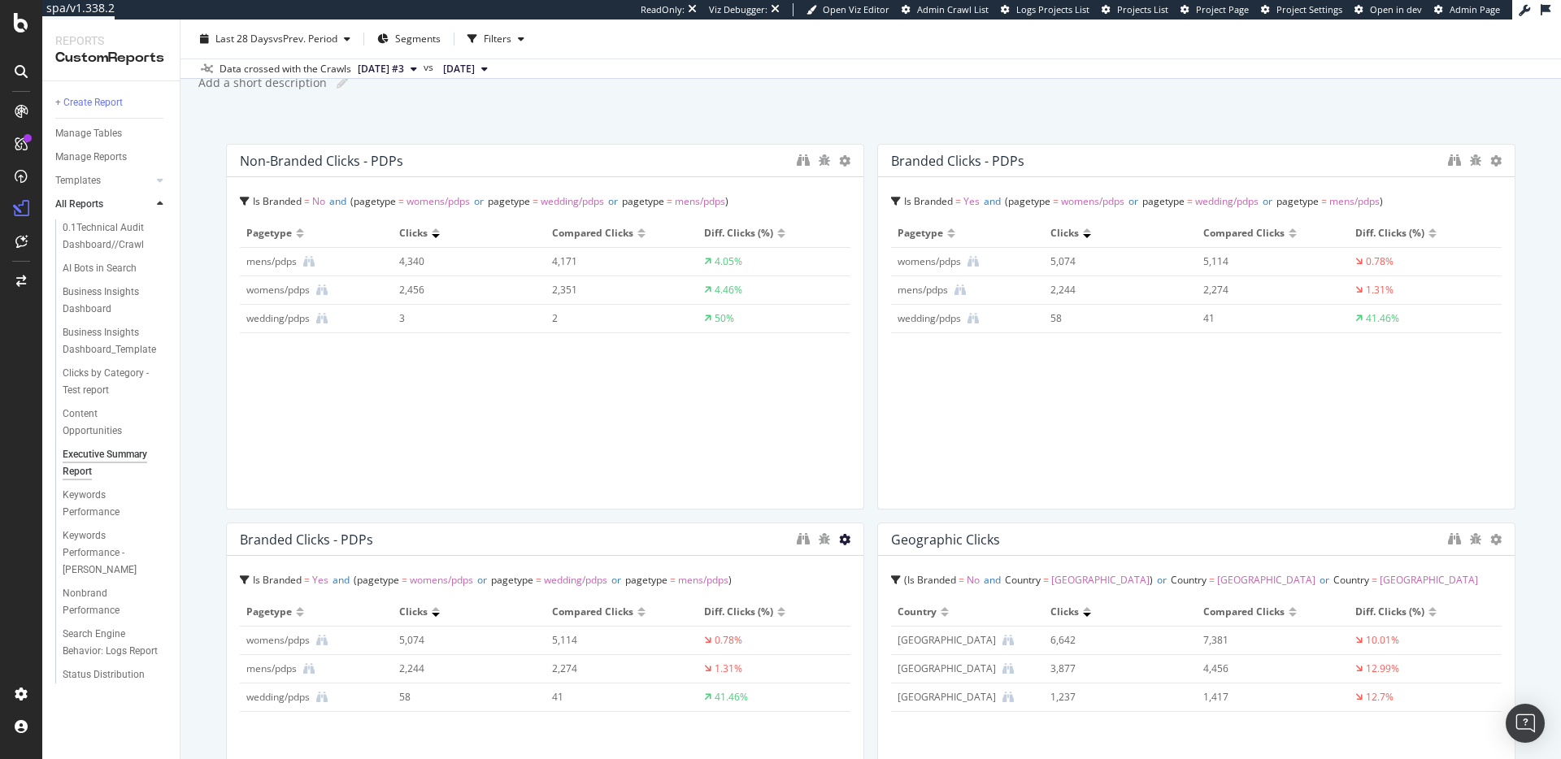
click at [843, 537] on icon at bounding box center [844, 539] width 11 height 11
click at [862, 556] on span at bounding box center [863, 565] width 20 height 20
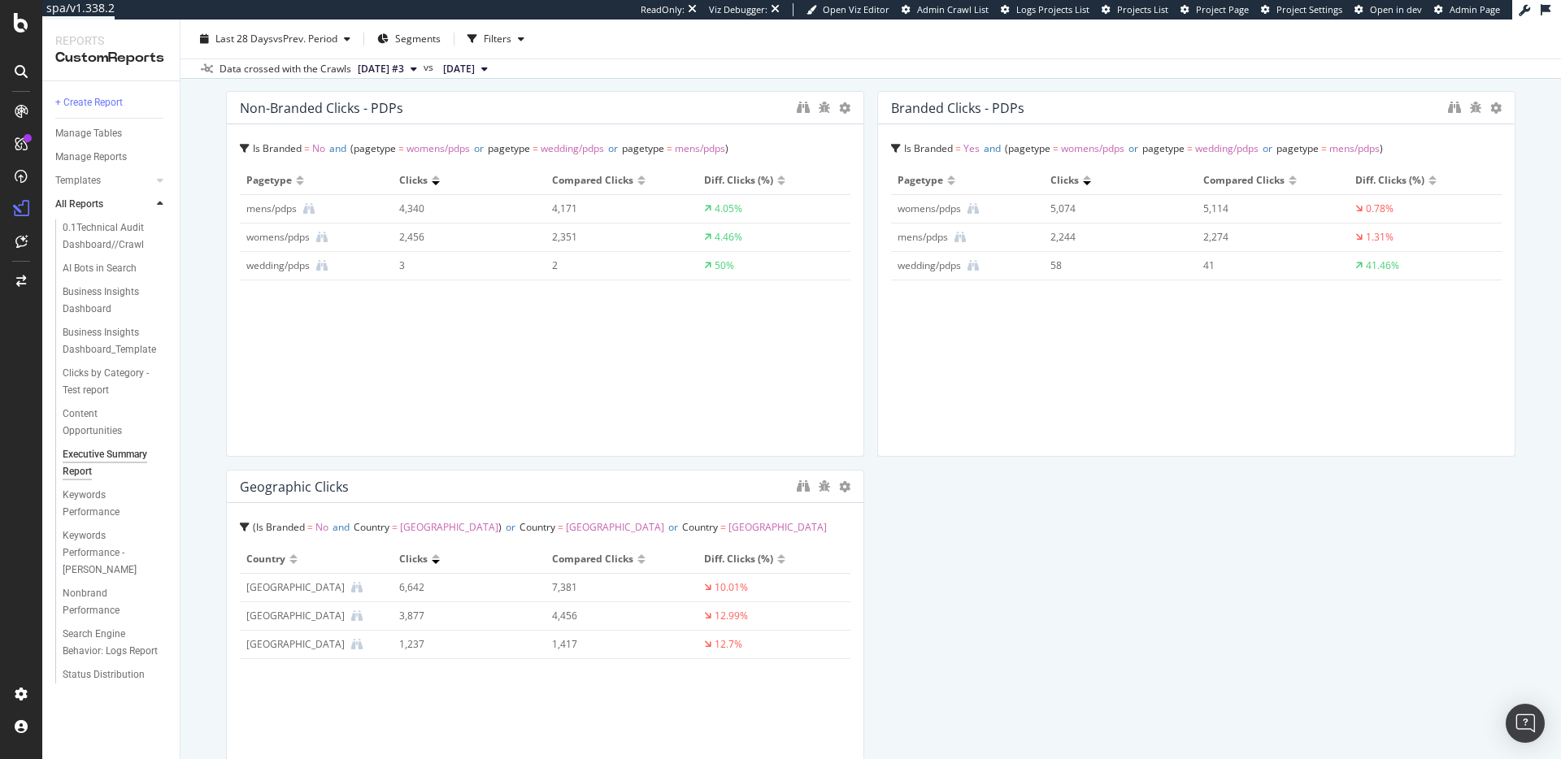
scroll to position [0, 0]
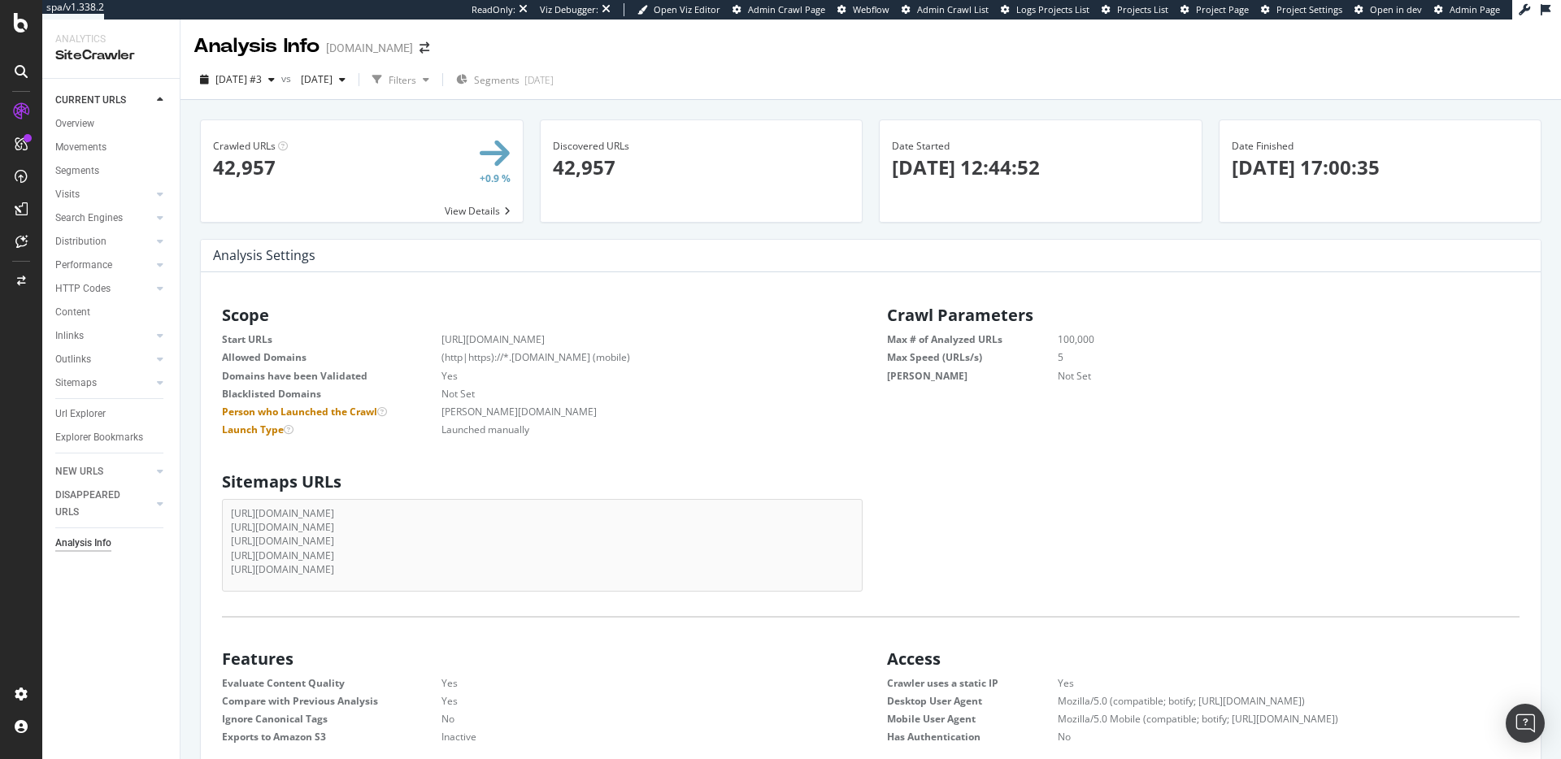
scroll to position [259, 639]
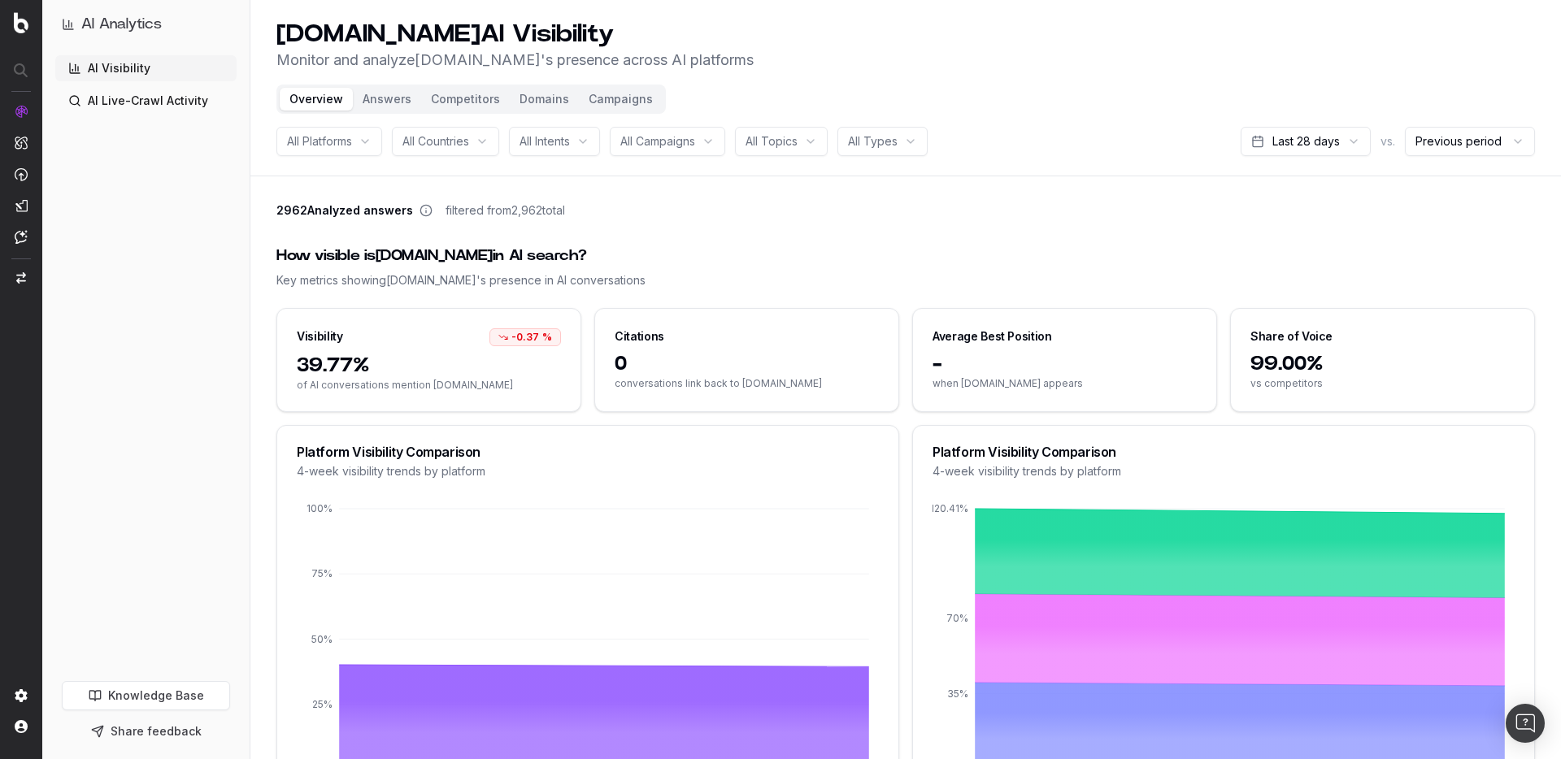
click at [421, 107] on button "Competitors" at bounding box center [465, 99] width 89 height 23
click at [451, 102] on button "Competitors" at bounding box center [465, 99] width 89 height 23
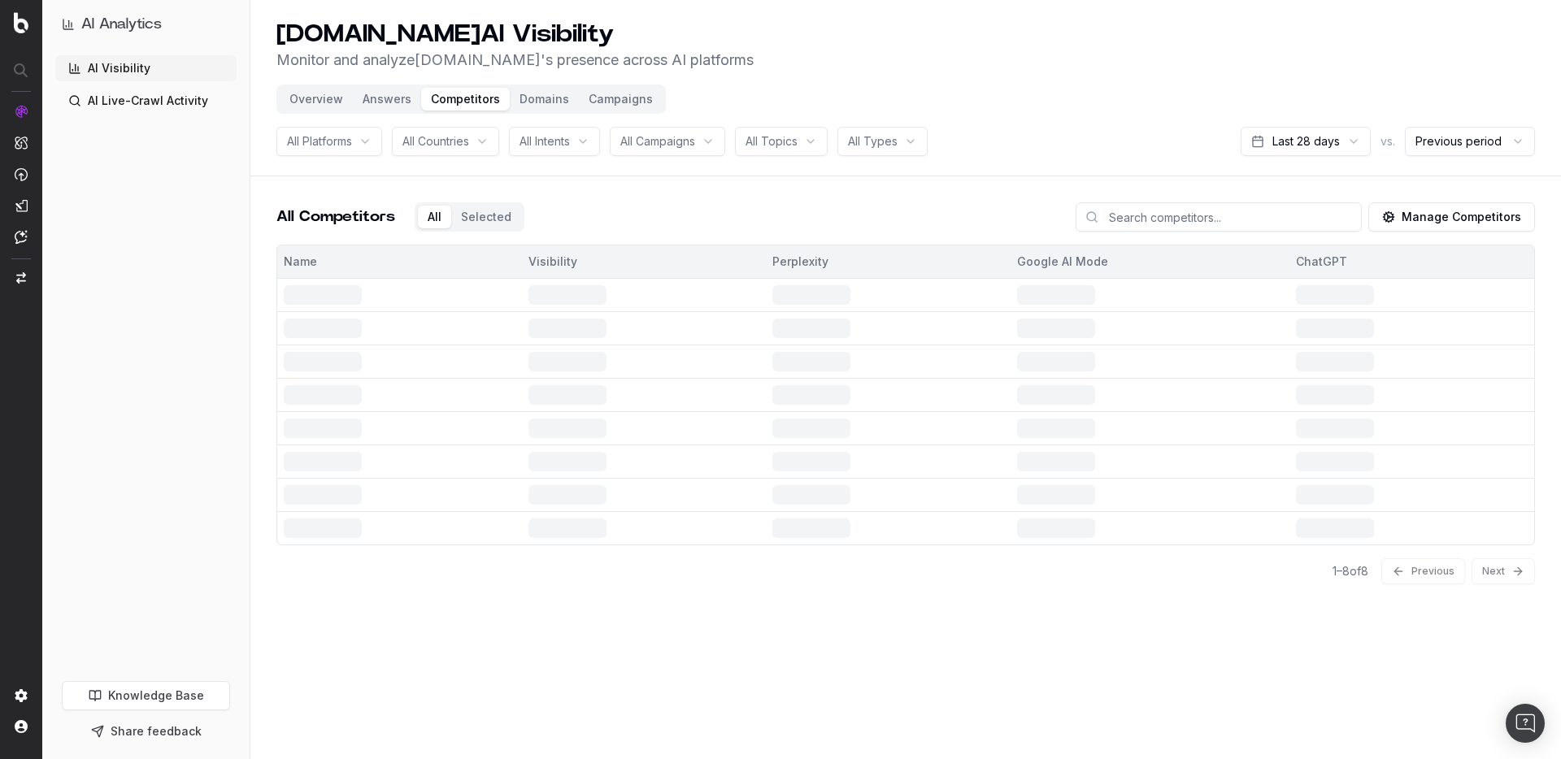
click at [1436, 214] on button "Manage Competitors" at bounding box center [1451, 216] width 167 height 29
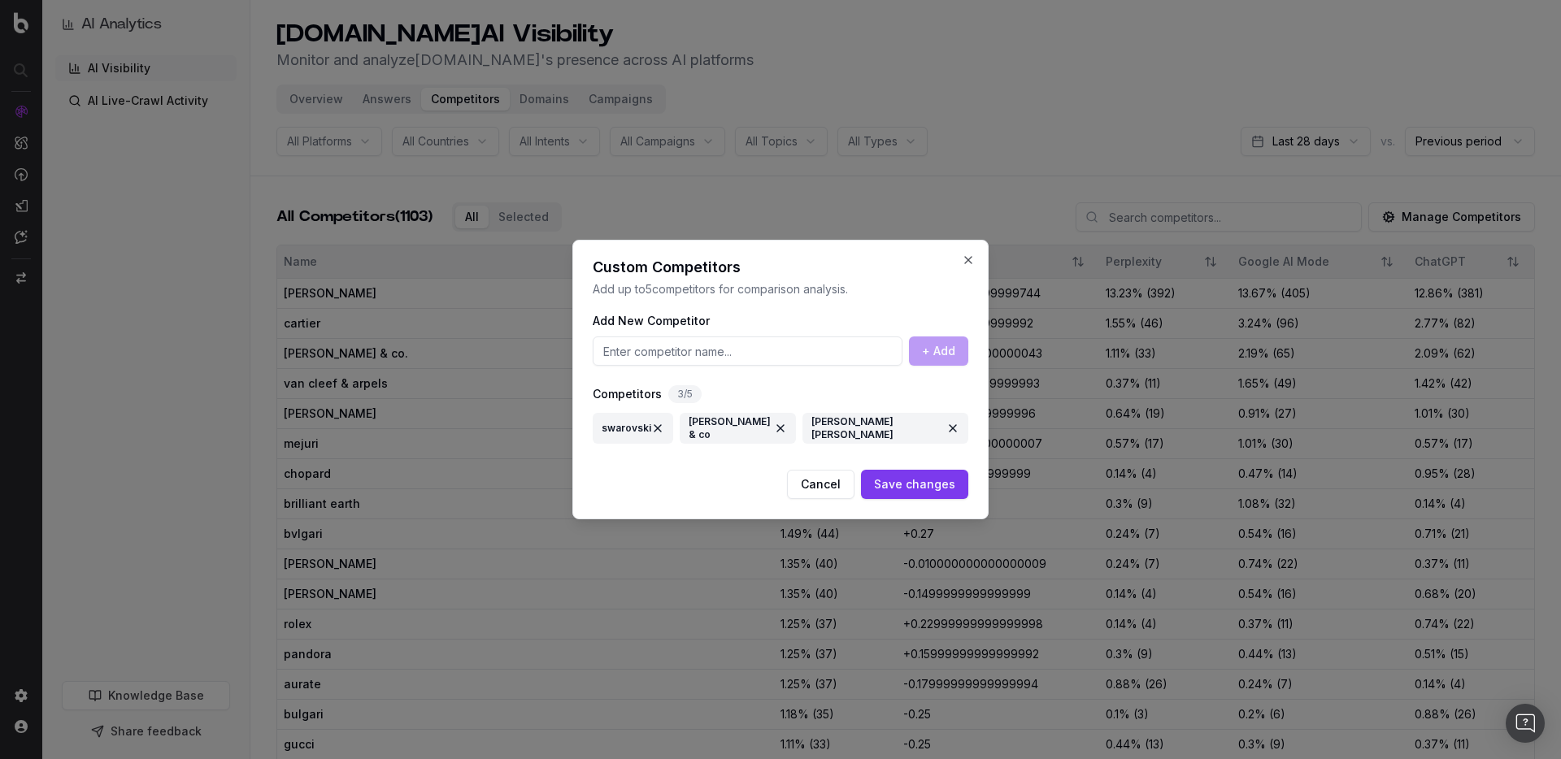
click at [774, 425] on button at bounding box center [780, 428] width 13 height 29
click at [855, 431] on button at bounding box center [861, 428] width 13 height 29
click at [686, 356] on input at bounding box center [748, 351] width 310 height 29
type input "[PERSON_NAME]"
click at [917, 352] on button "+ Add" at bounding box center [938, 351] width 59 height 29
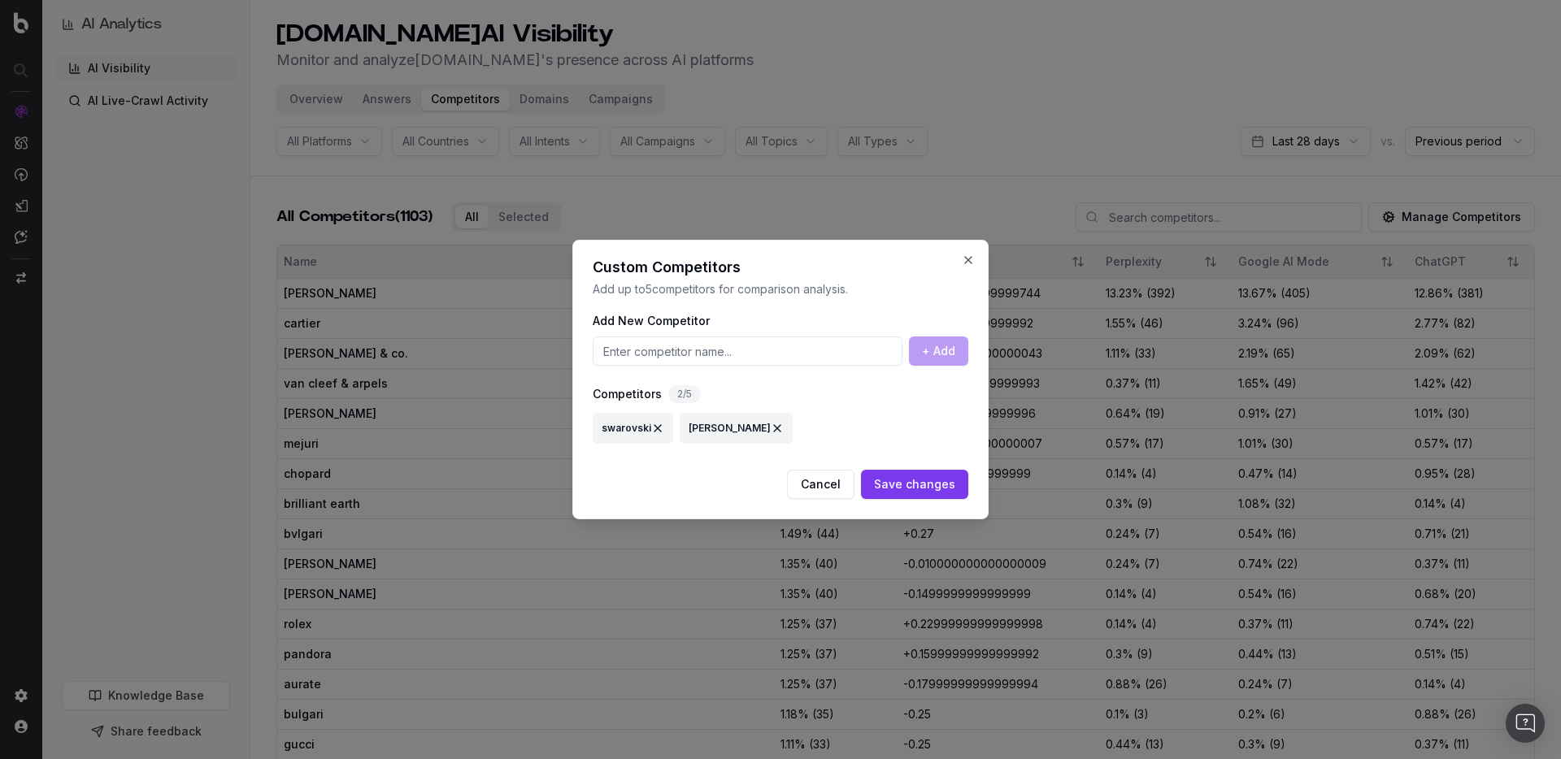
click at [770, 354] on input at bounding box center [748, 351] width 310 height 29
type input "Mejuri"
click at [737, 352] on input at bounding box center [748, 351] width 310 height 29
type input "Cartier"
click at [950, 353] on button "+ Add" at bounding box center [938, 351] width 59 height 29
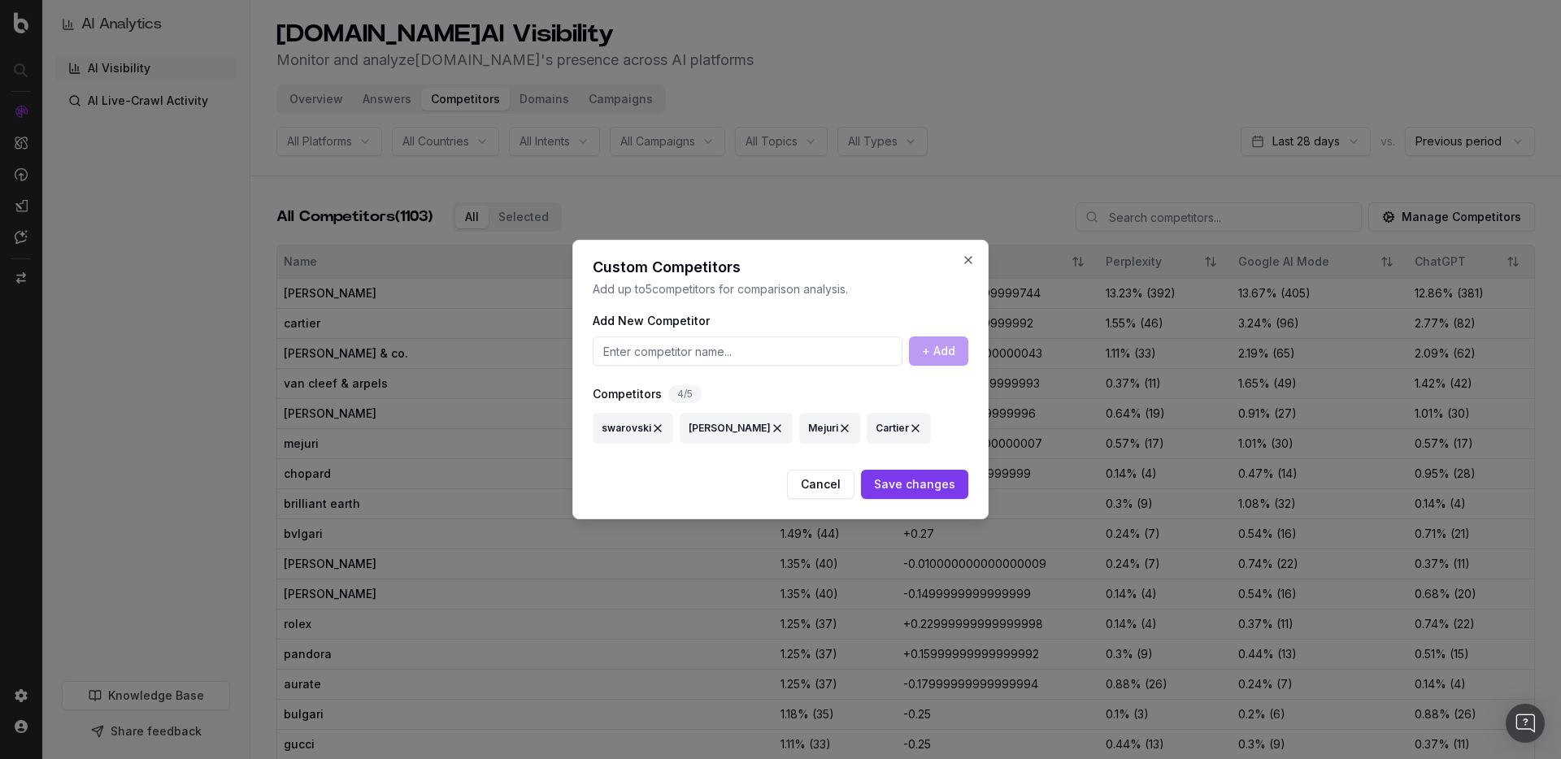
click at [929, 488] on button "Save changes" at bounding box center [914, 484] width 107 height 29
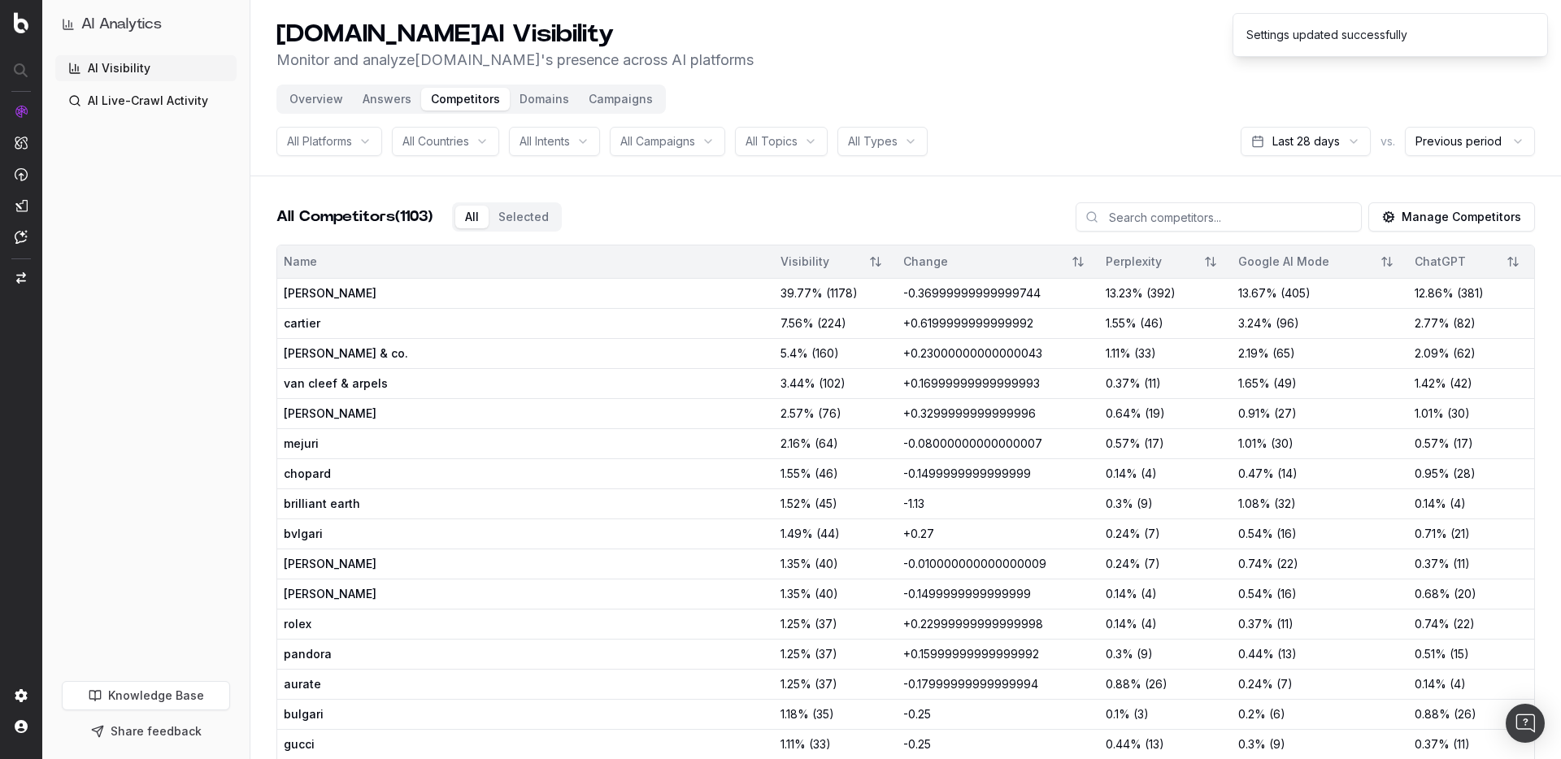
click at [528, 229] on div "All Selected" at bounding box center [507, 216] width 110 height 29
click at [527, 224] on button "Selected" at bounding box center [524, 217] width 70 height 23
click at [520, 214] on button "Selected" at bounding box center [524, 217] width 70 height 23
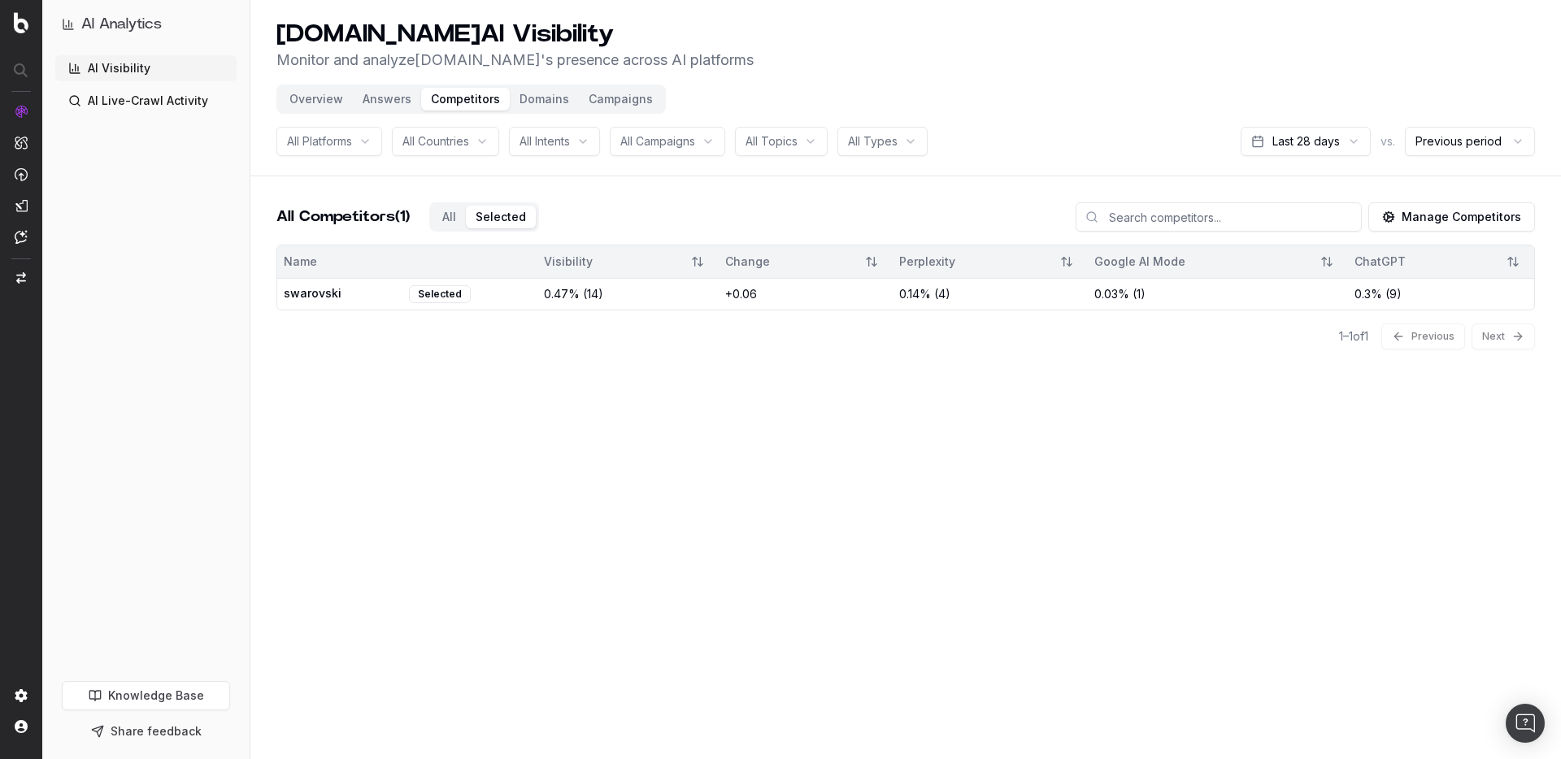
click at [1475, 213] on button "Manage Competitors" at bounding box center [1451, 216] width 167 height 29
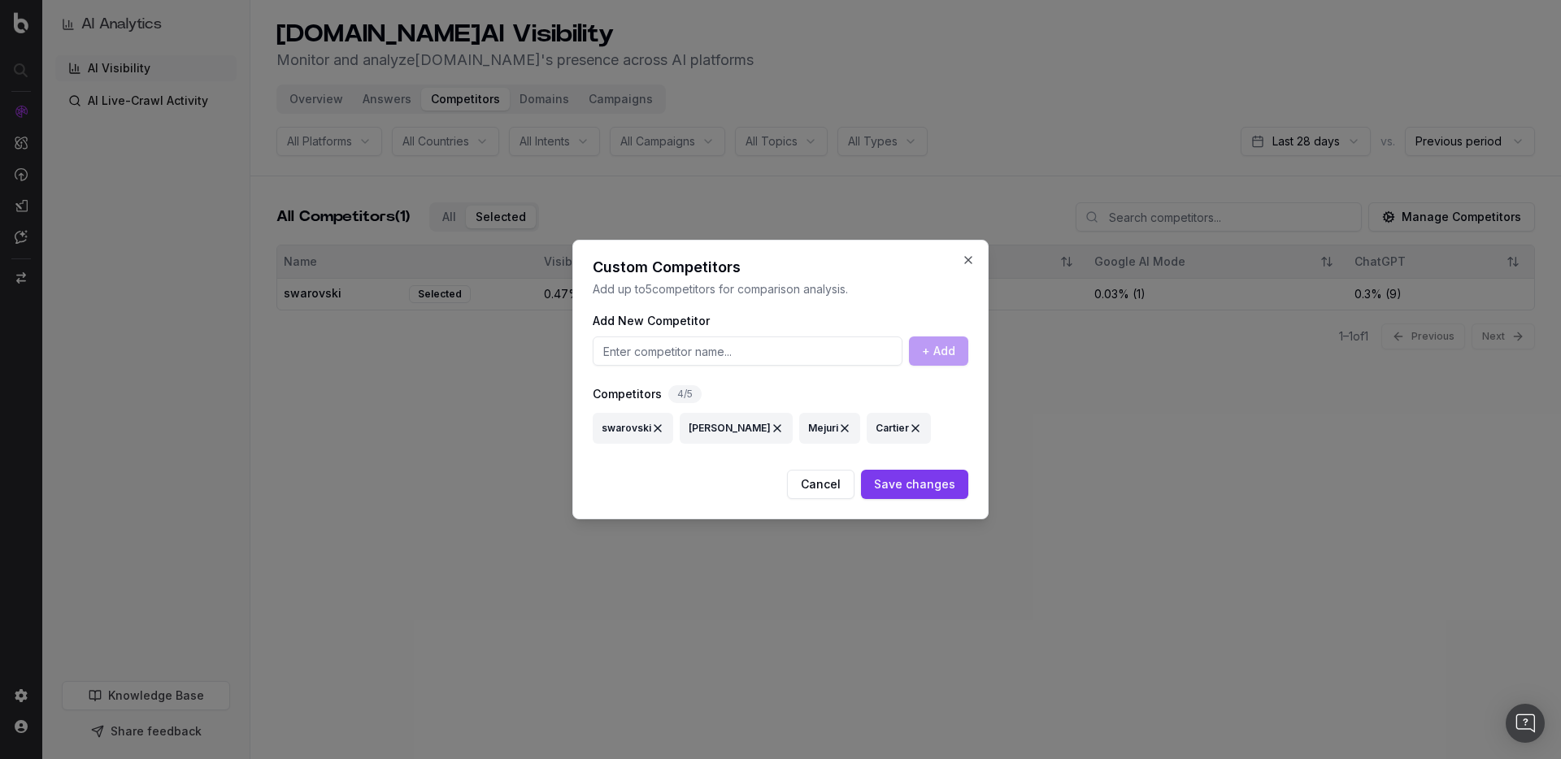
click at [939, 481] on button "Save changes" at bounding box center [914, 484] width 107 height 29
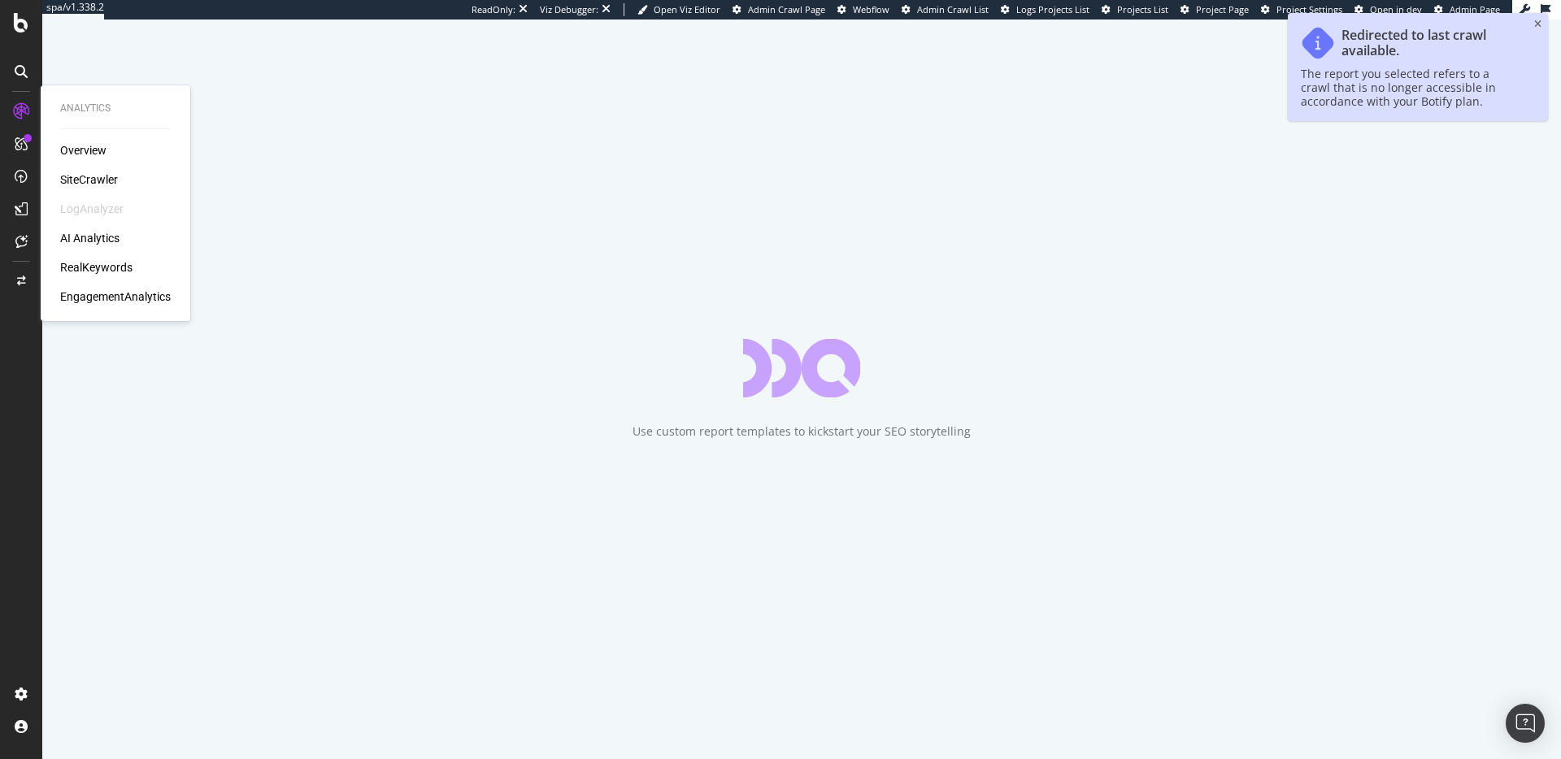
click at [111, 267] on div "RealKeywords" at bounding box center [96, 267] width 72 height 16
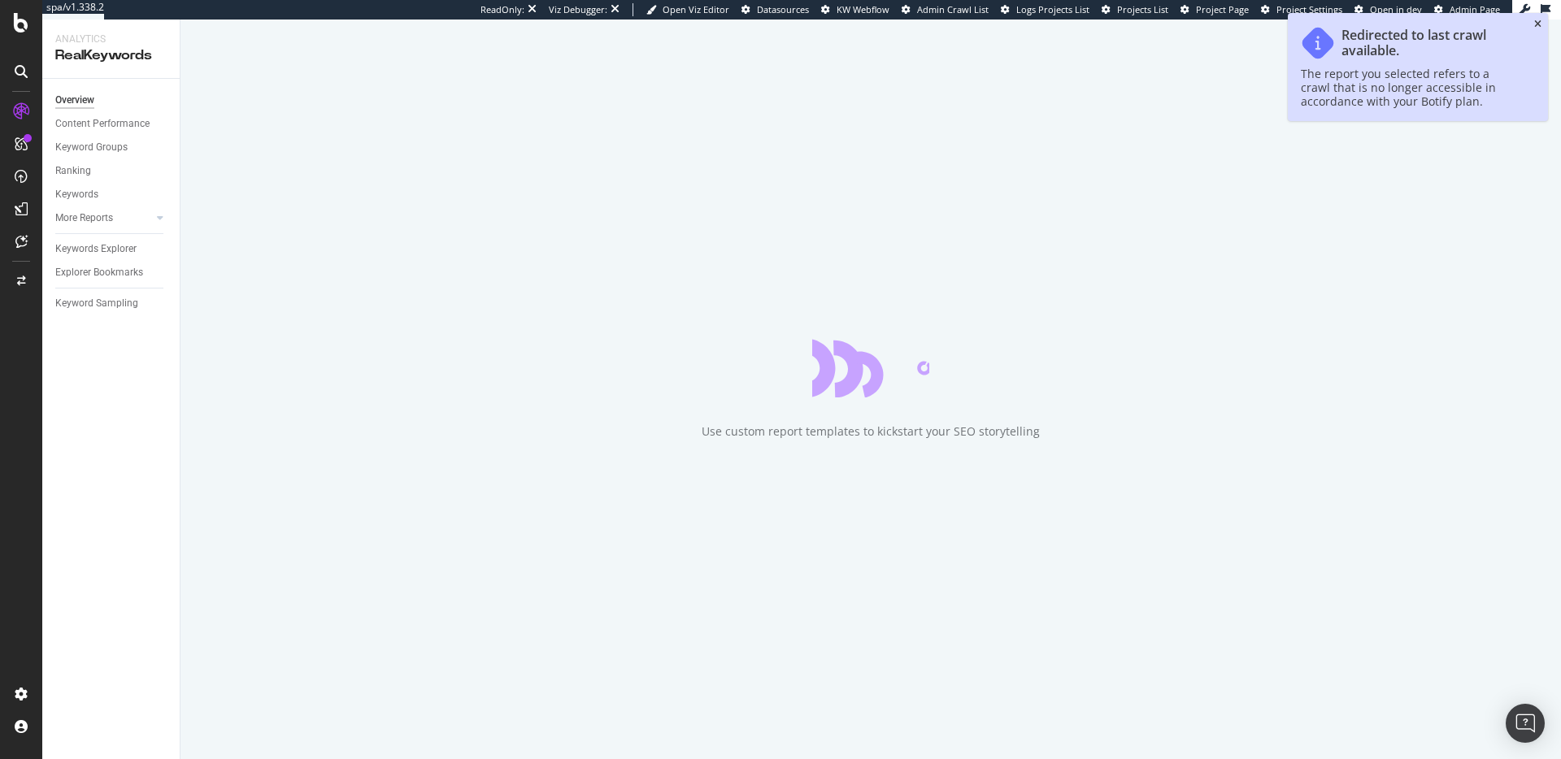
click at [1536, 25] on icon "close toast" at bounding box center [1537, 25] width 7 height 10
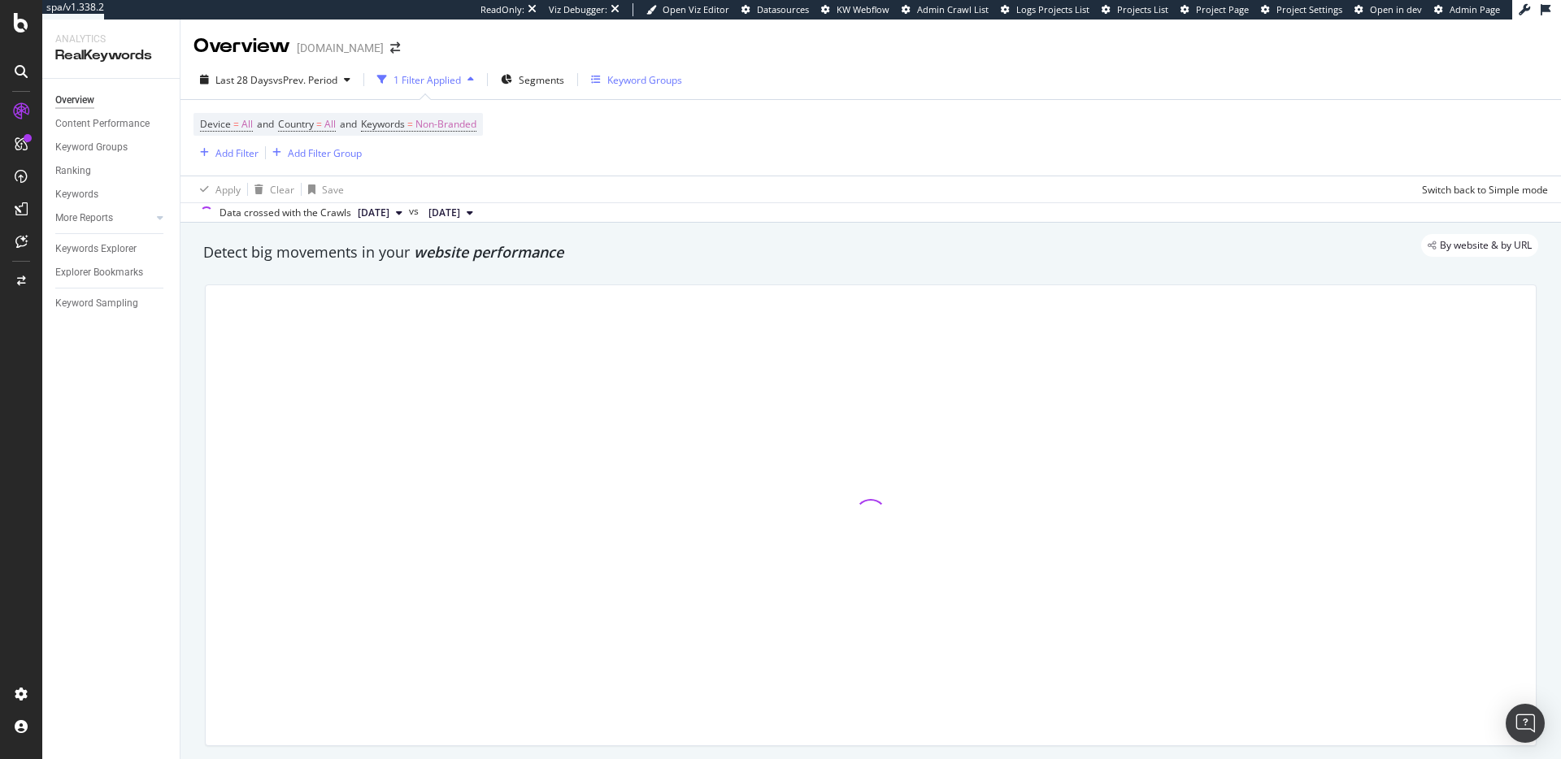
click at [639, 83] on div "Keyword Groups" at bounding box center [644, 80] width 75 height 14
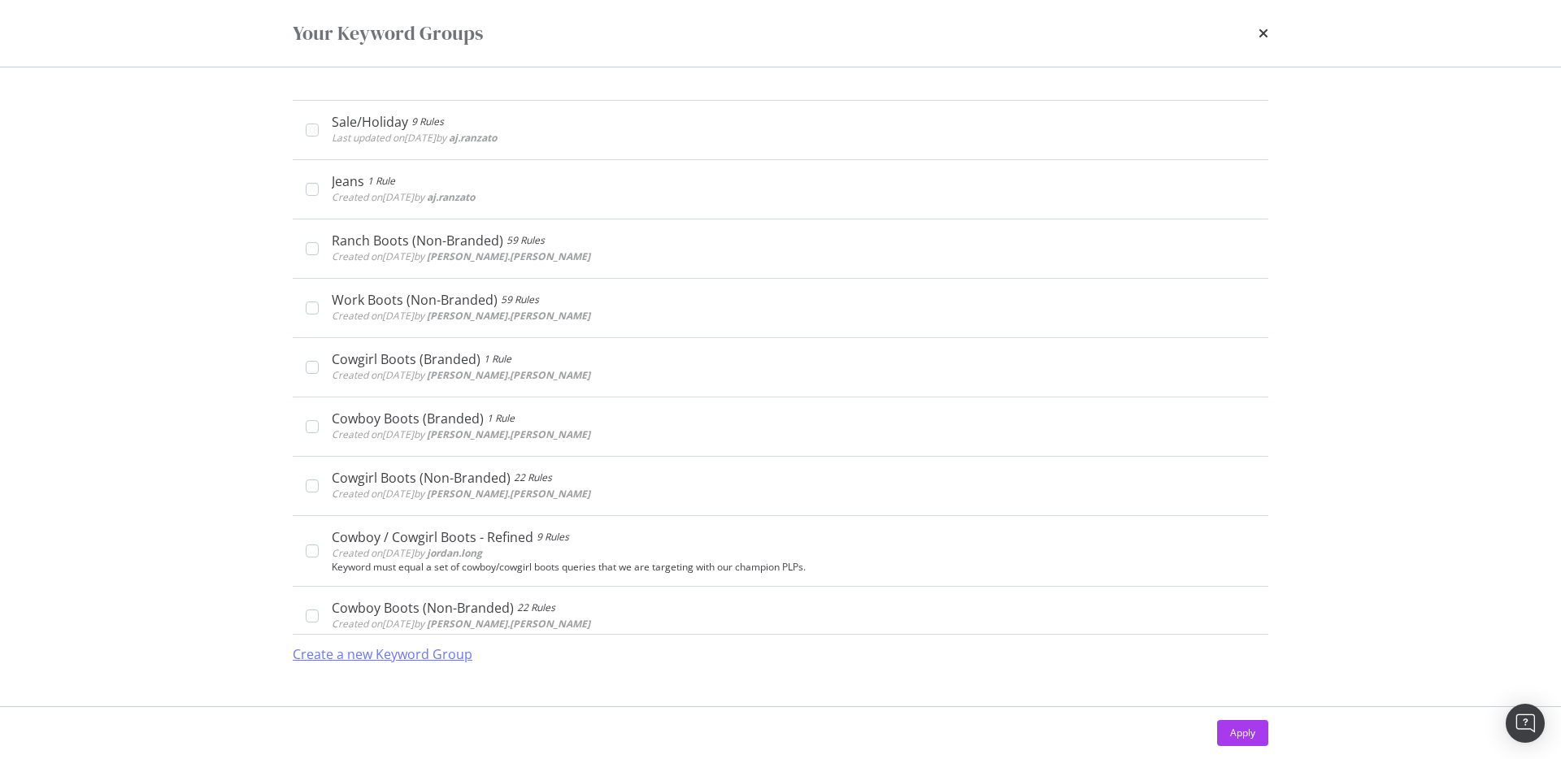
click at [420, 650] on div "Create a new Keyword Group" at bounding box center [383, 655] width 180 height 19
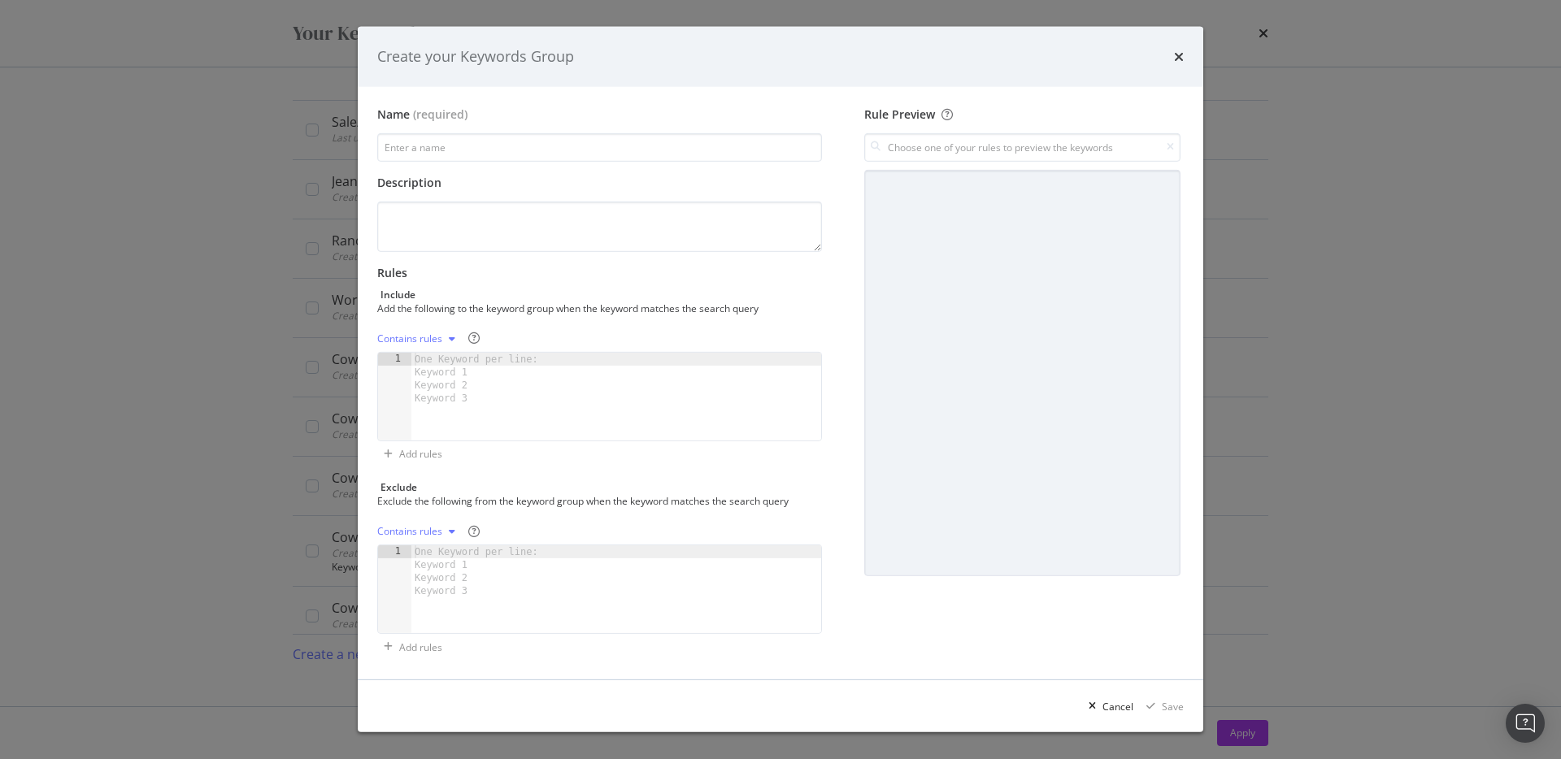
click at [433, 529] on div "Contains rules" at bounding box center [409, 532] width 65 height 10
click at [485, 502] on div "Exclude the following from the keyword group when the keyword matches the searc…" at bounding box center [597, 501] width 441 height 14
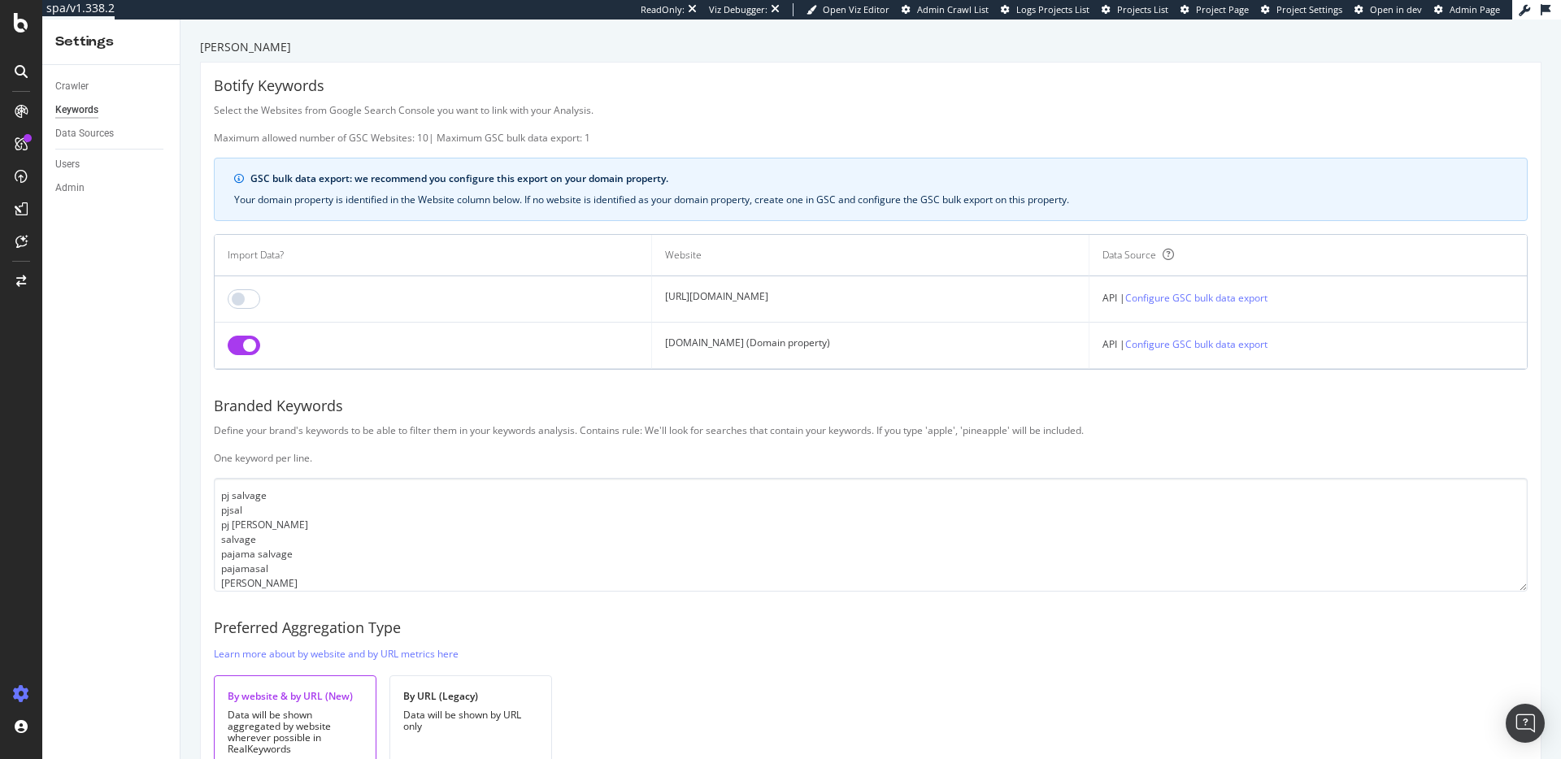
click at [254, 350] on input "checkbox" at bounding box center [244, 346] width 33 height 20
click at [241, 303] on input "checkbox" at bounding box center [244, 299] width 33 height 20
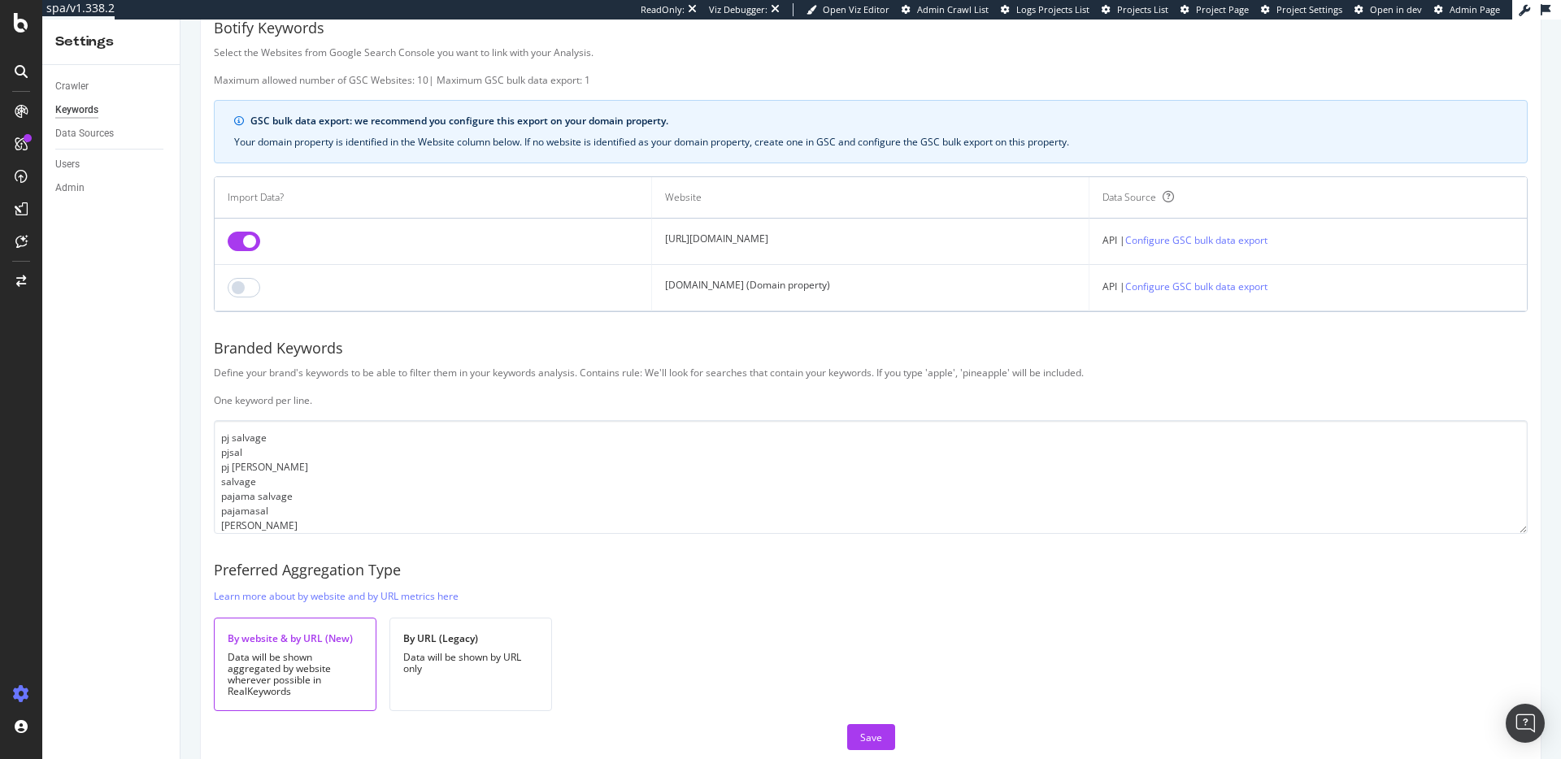
scroll to position [63, 0]
click at [238, 285] on input "checkbox" at bounding box center [244, 288] width 33 height 20
click at [893, 732] on button "Save" at bounding box center [871, 737] width 48 height 26
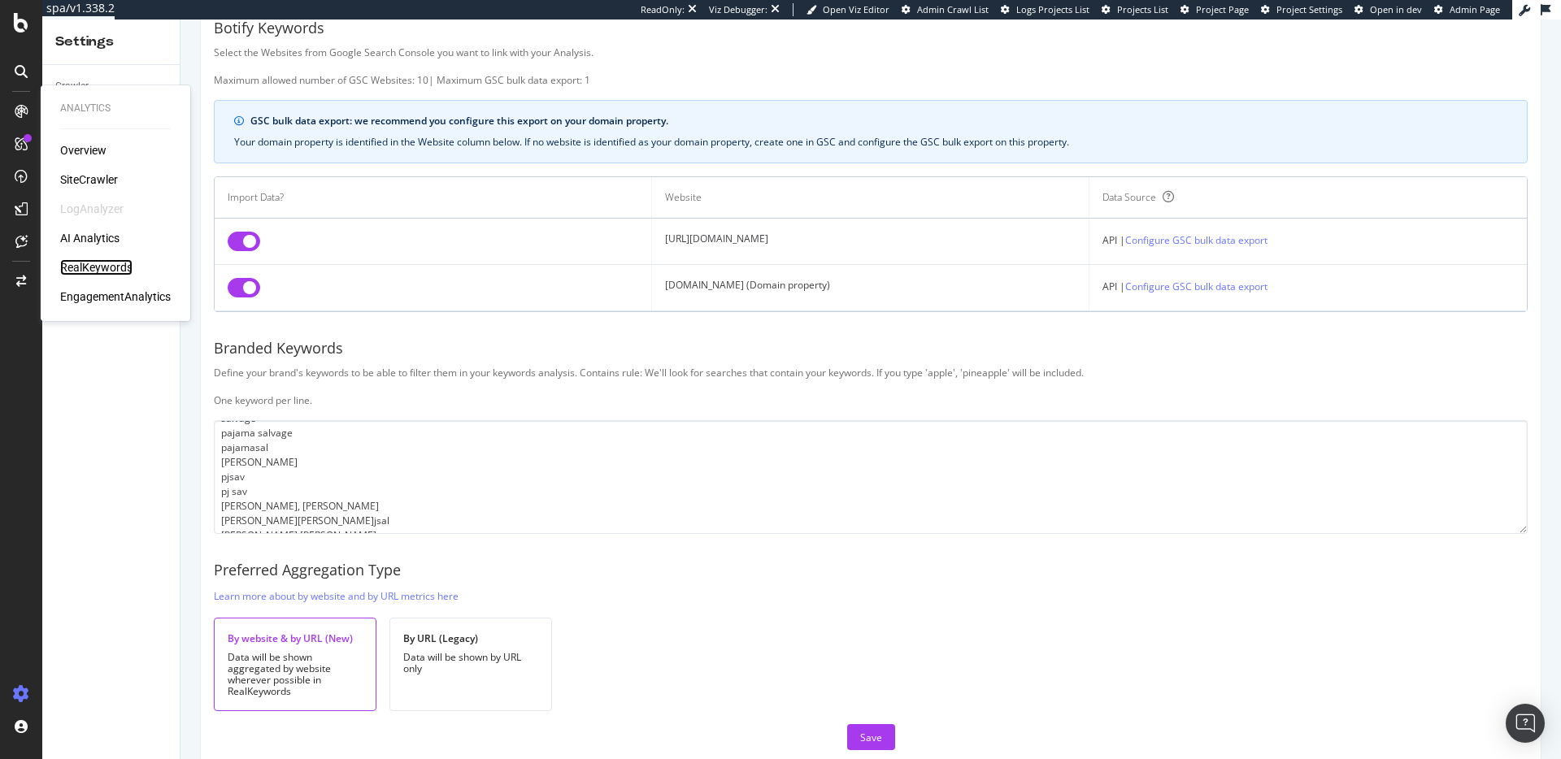
click at [89, 263] on div "RealKeywords" at bounding box center [96, 267] width 72 height 16
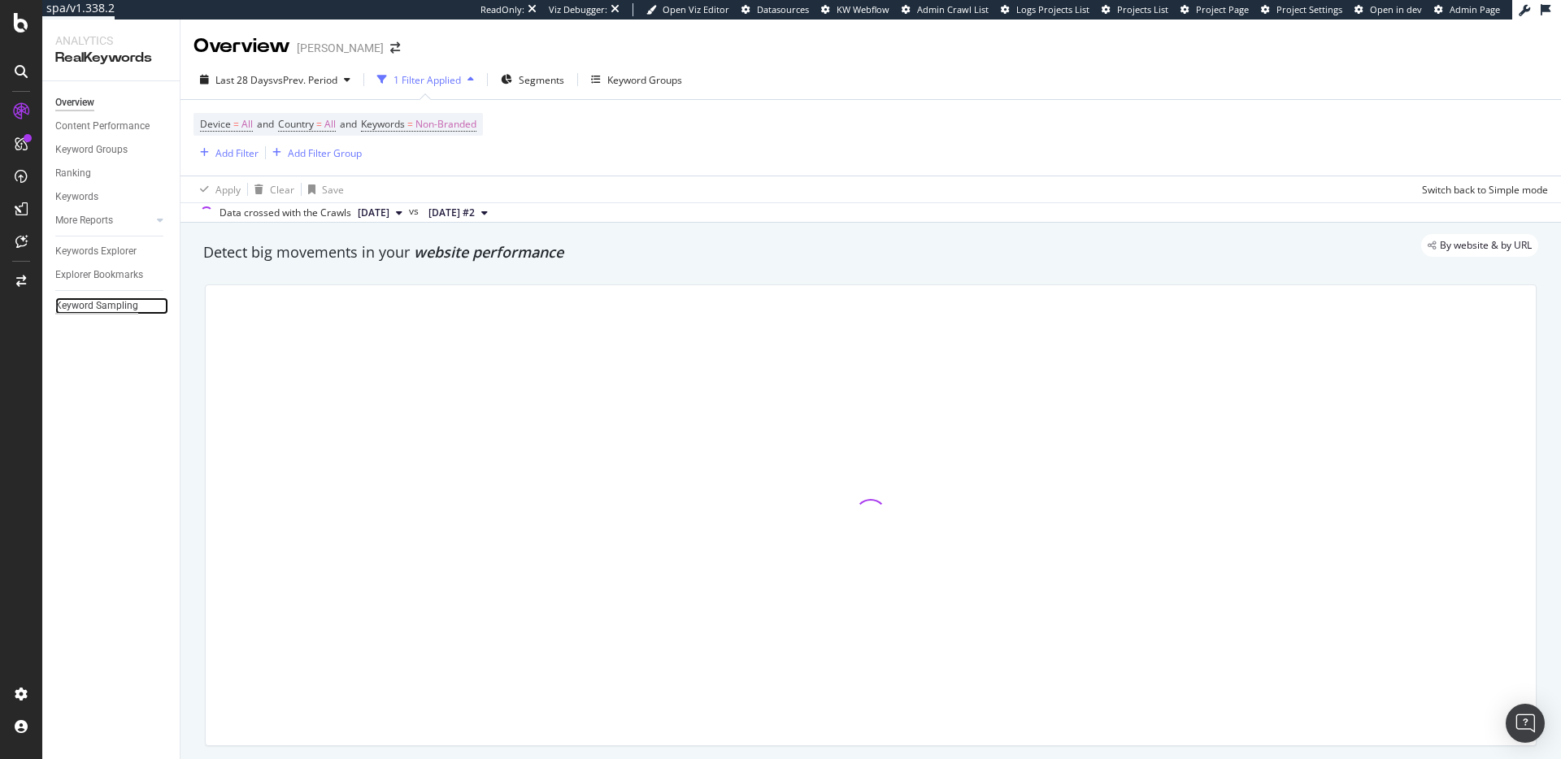
click at [108, 308] on div "Keyword Sampling" at bounding box center [96, 306] width 83 height 17
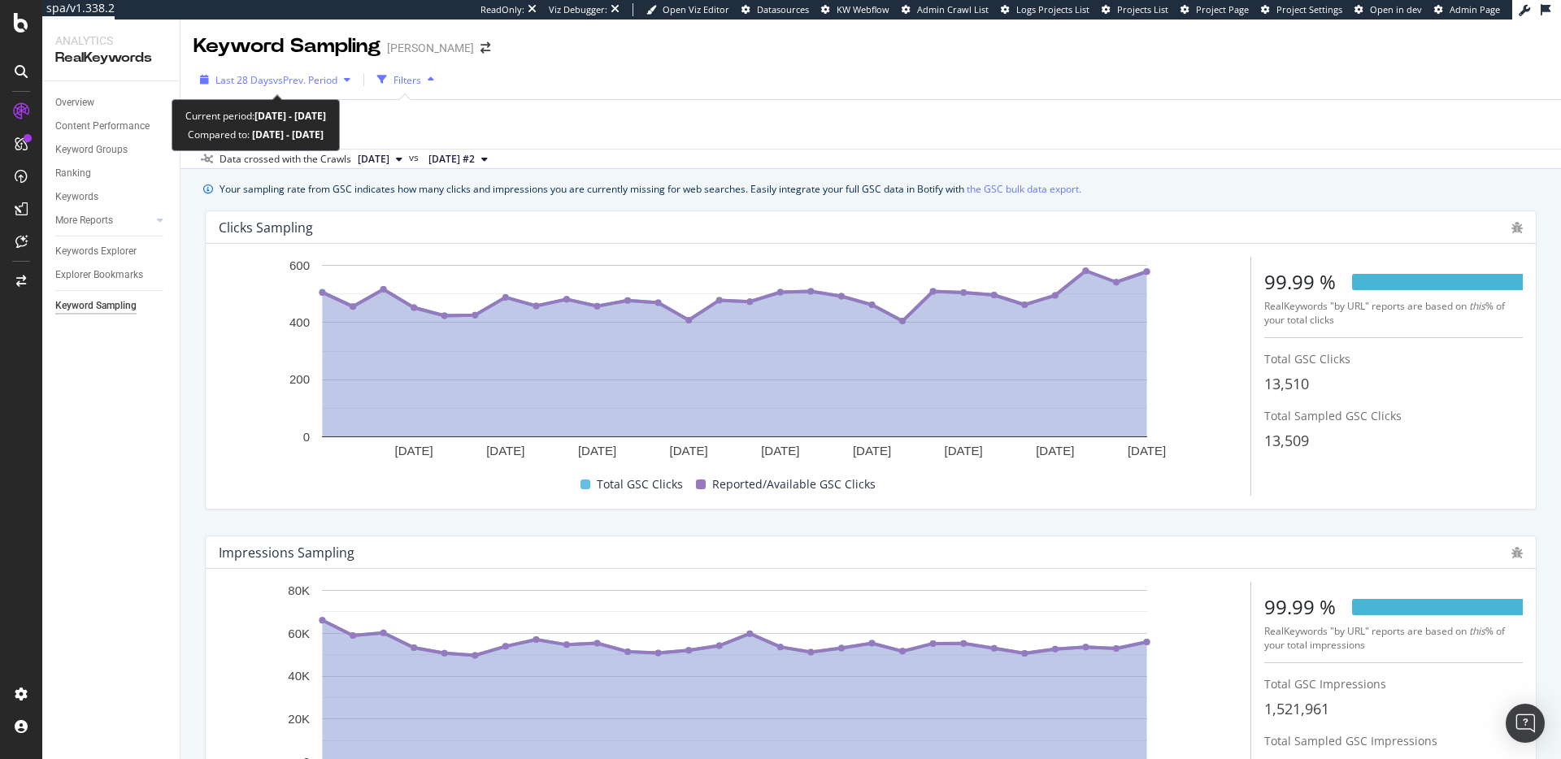
click at [255, 80] on span "Last 28 Days" at bounding box center [244, 80] width 58 height 14
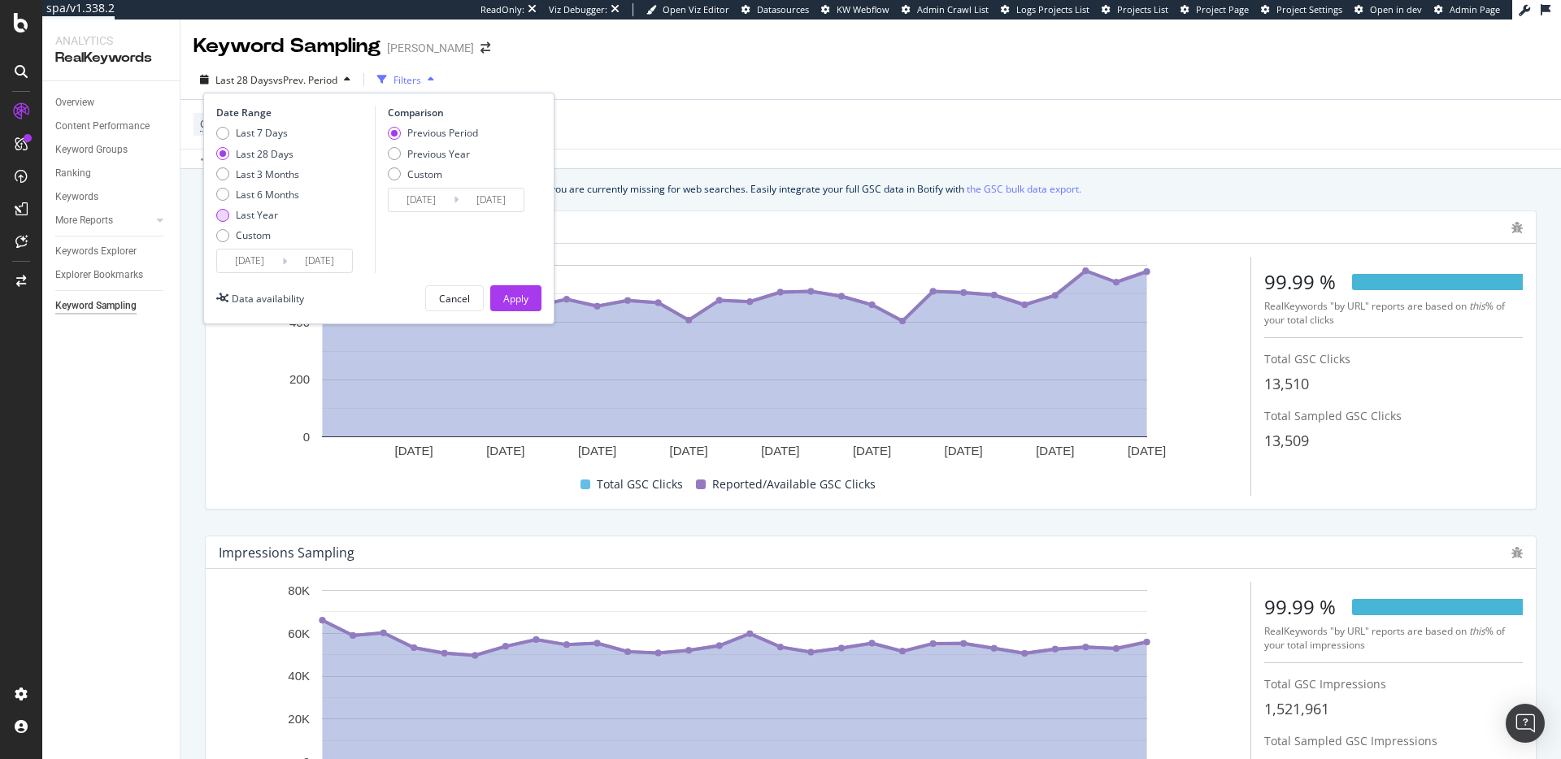
click at [275, 208] on div "Last Year" at bounding box center [257, 215] width 42 height 14
type input "[DATE]"
click at [514, 303] on div "Apply" at bounding box center [515, 299] width 25 height 14
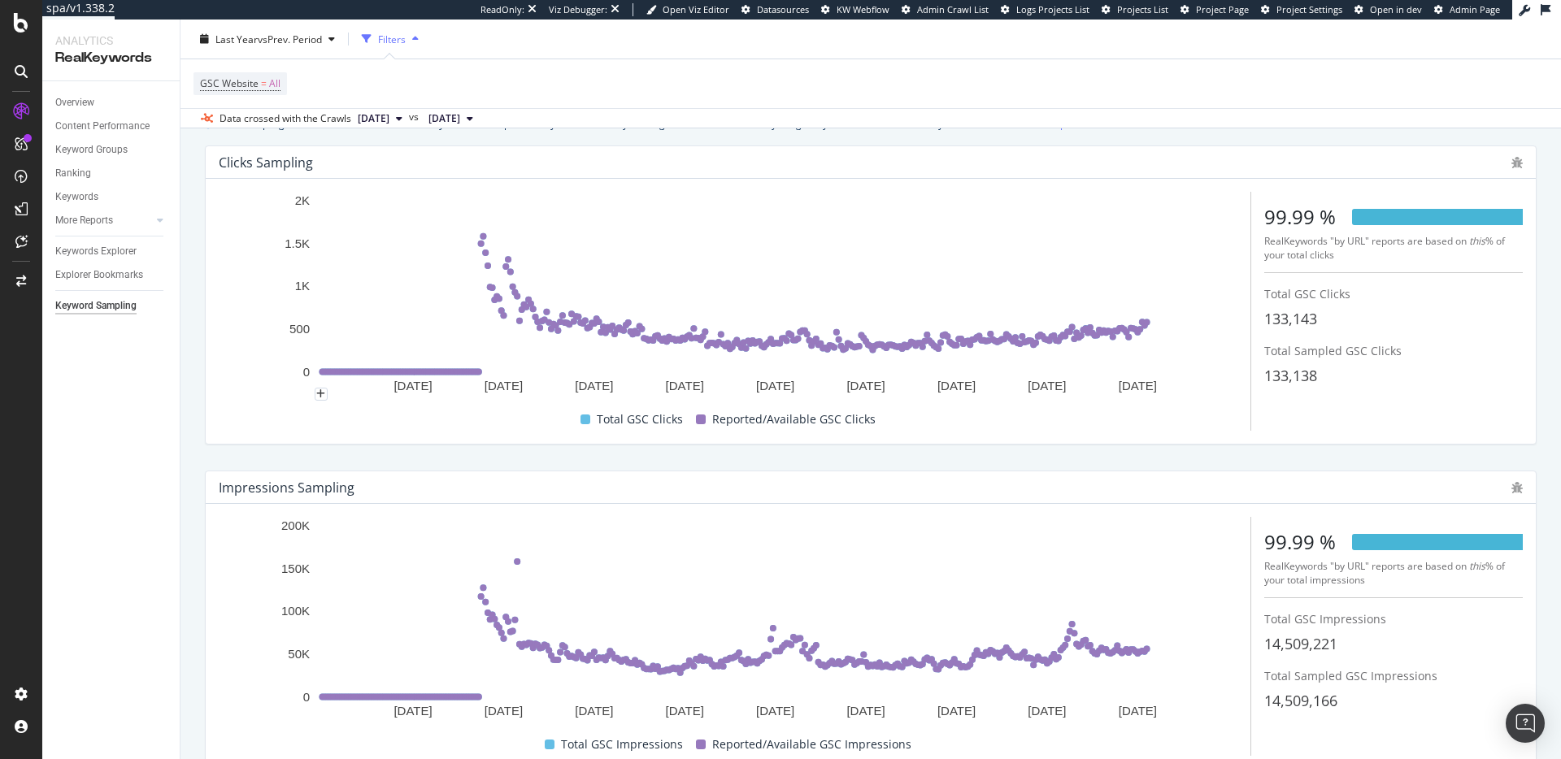
scroll to position [146, 0]
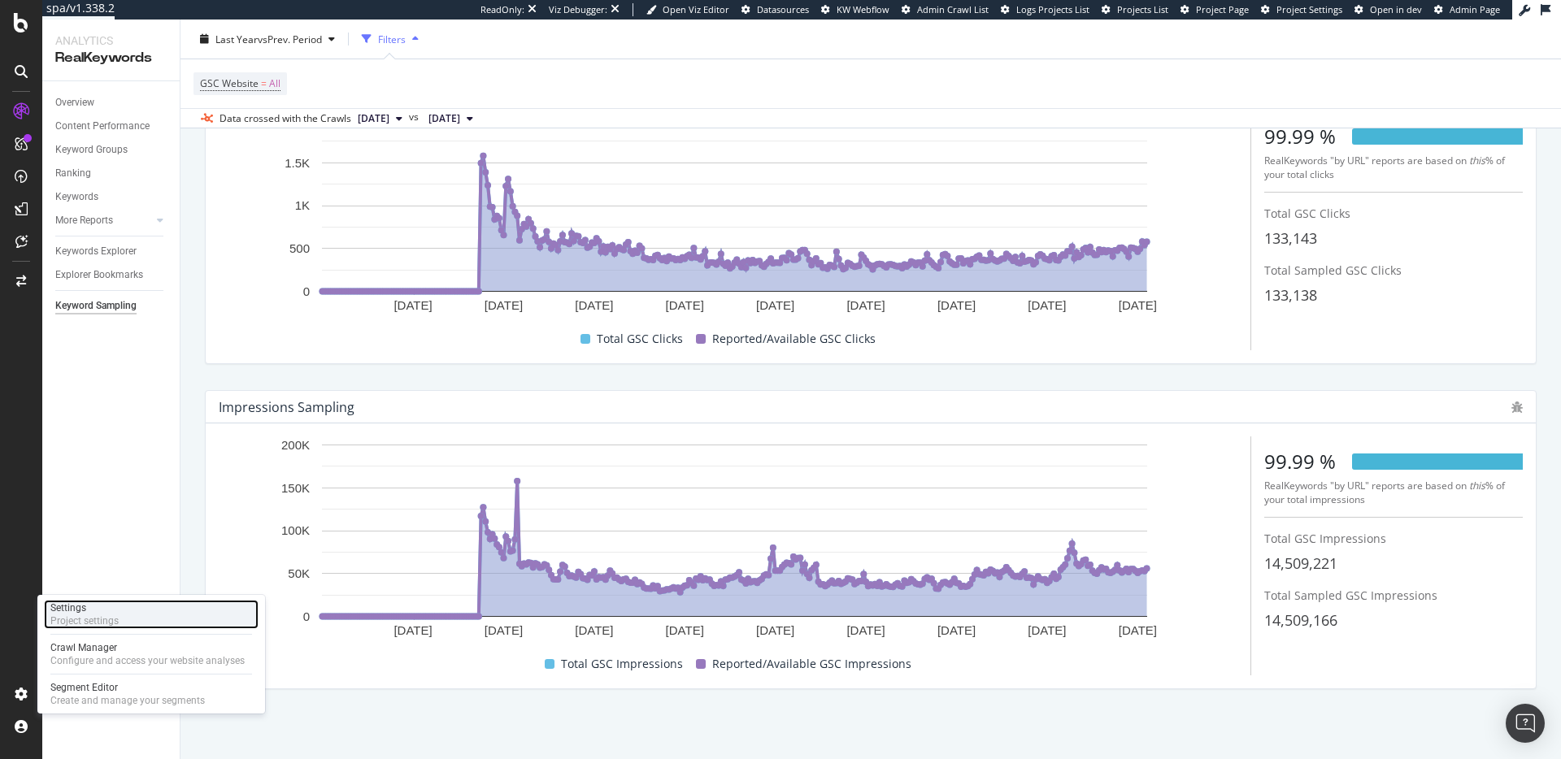
click at [73, 615] on div "Project settings" at bounding box center [84, 621] width 68 height 13
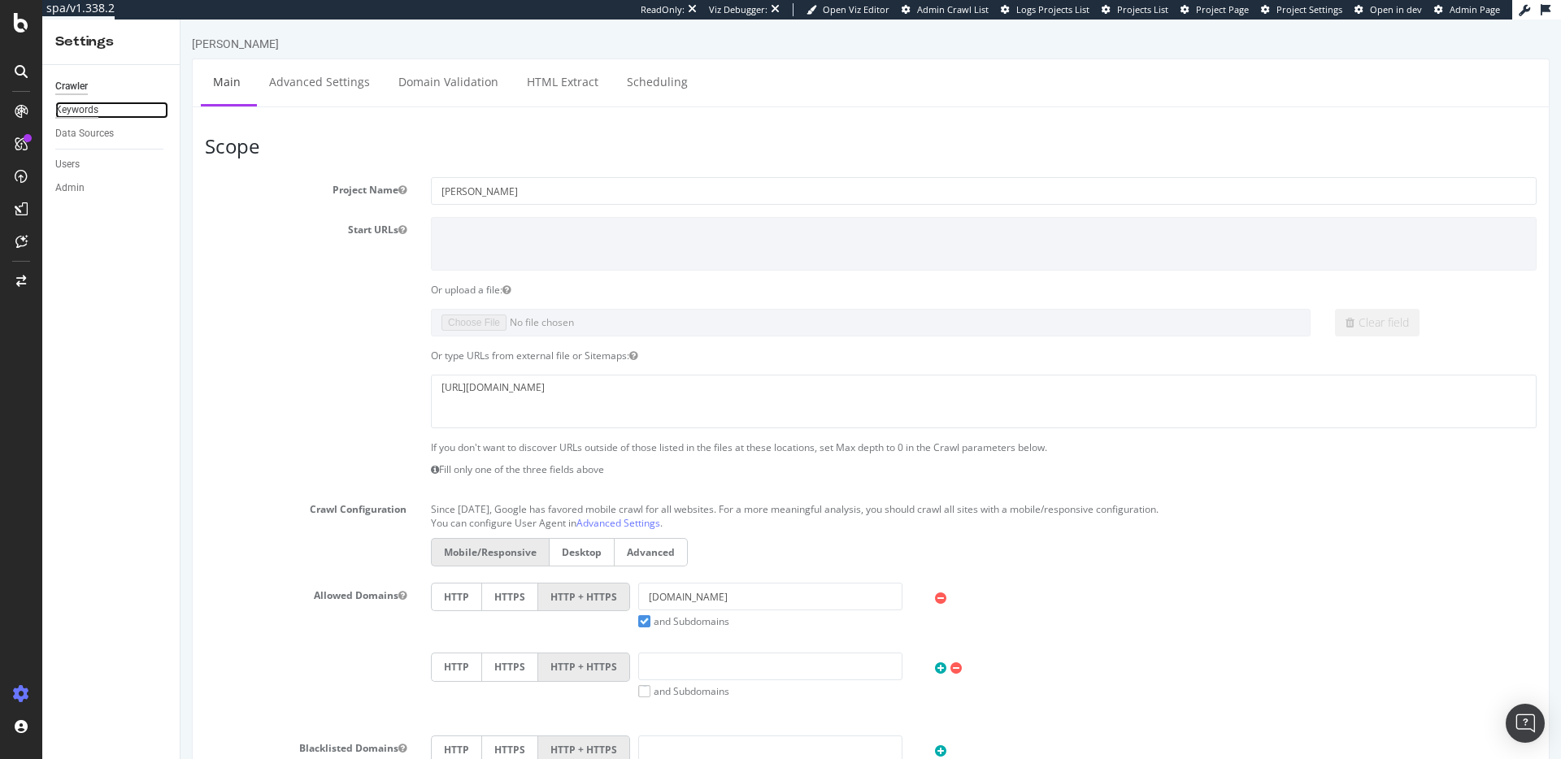
click at [92, 117] on div "Keywords" at bounding box center [76, 110] width 43 height 17
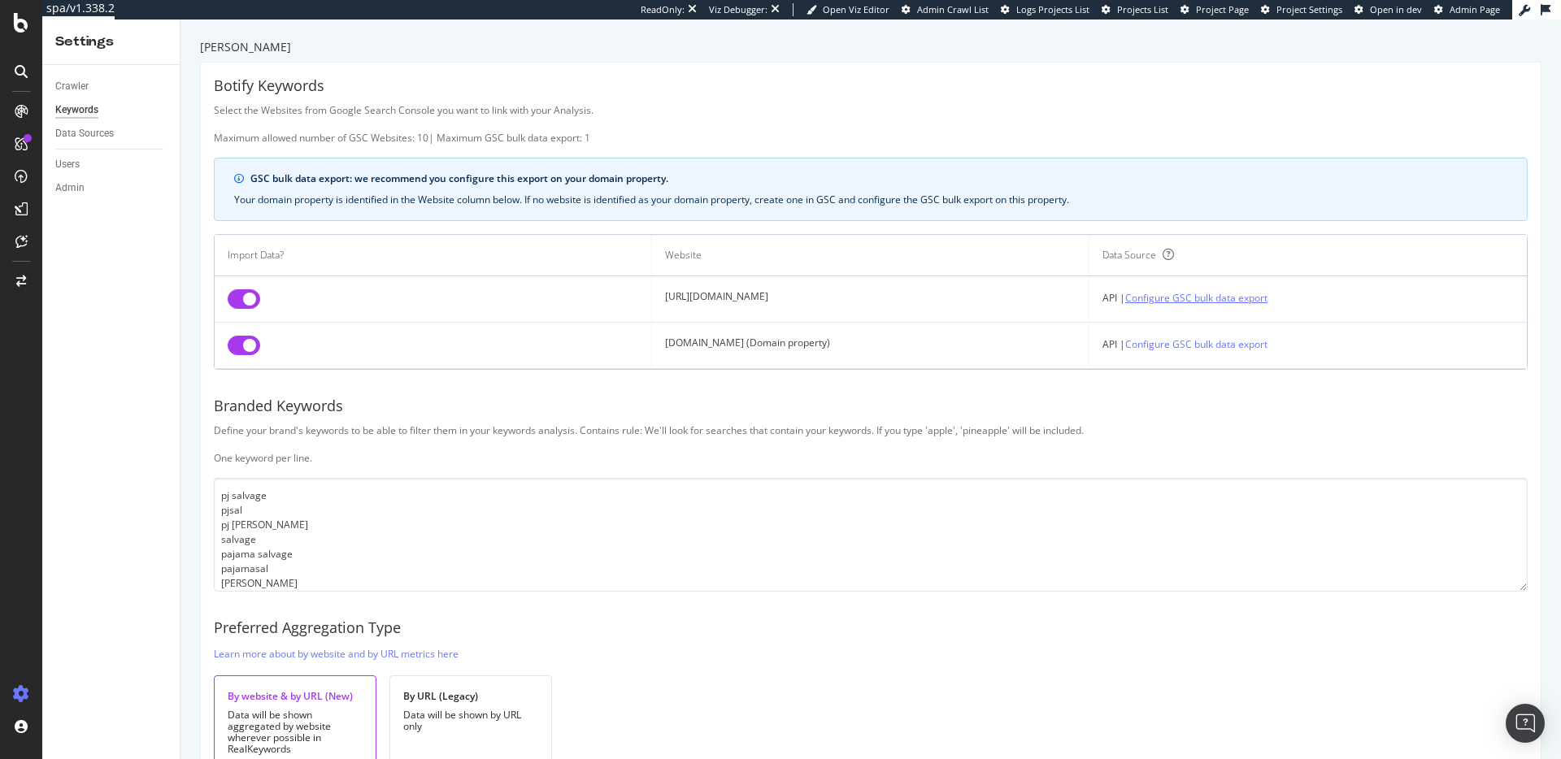
click at [1163, 295] on link "Configure GSC bulk data export" at bounding box center [1196, 297] width 142 height 17
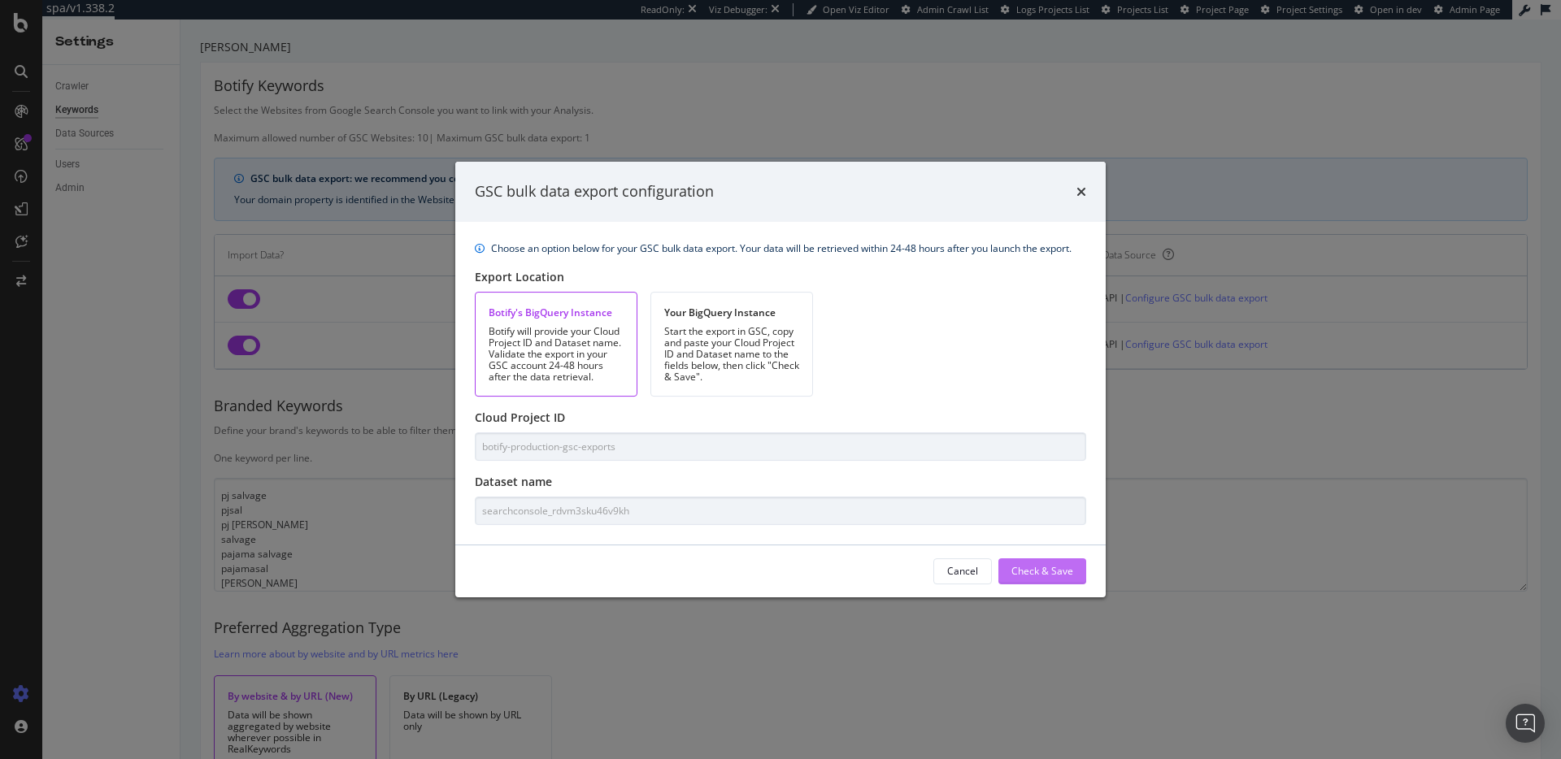
click at [1061, 571] on div "Check & Save" at bounding box center [1042, 571] width 62 height 14
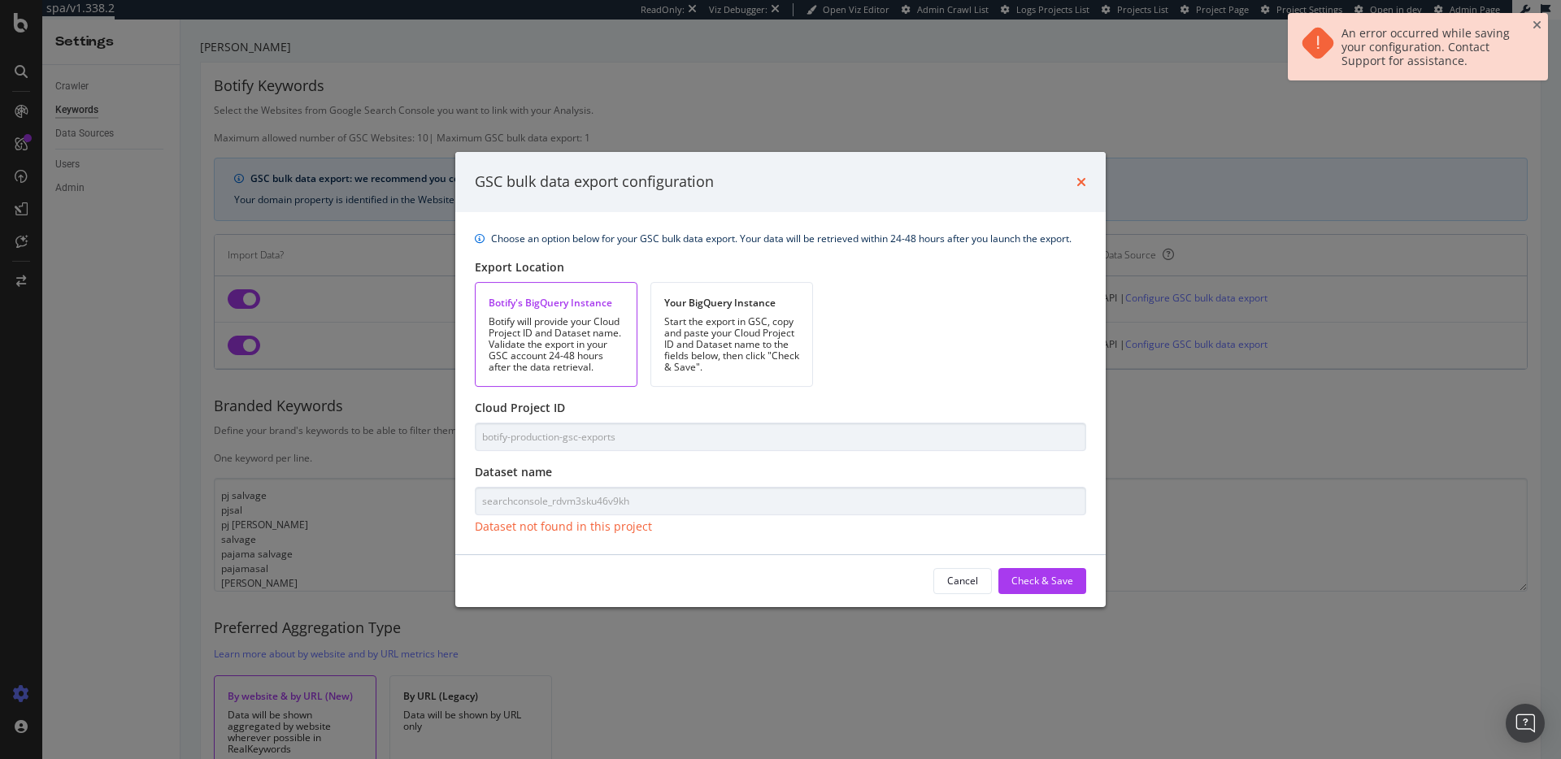
click at [1076, 180] on icon "times" at bounding box center [1081, 182] width 10 height 13
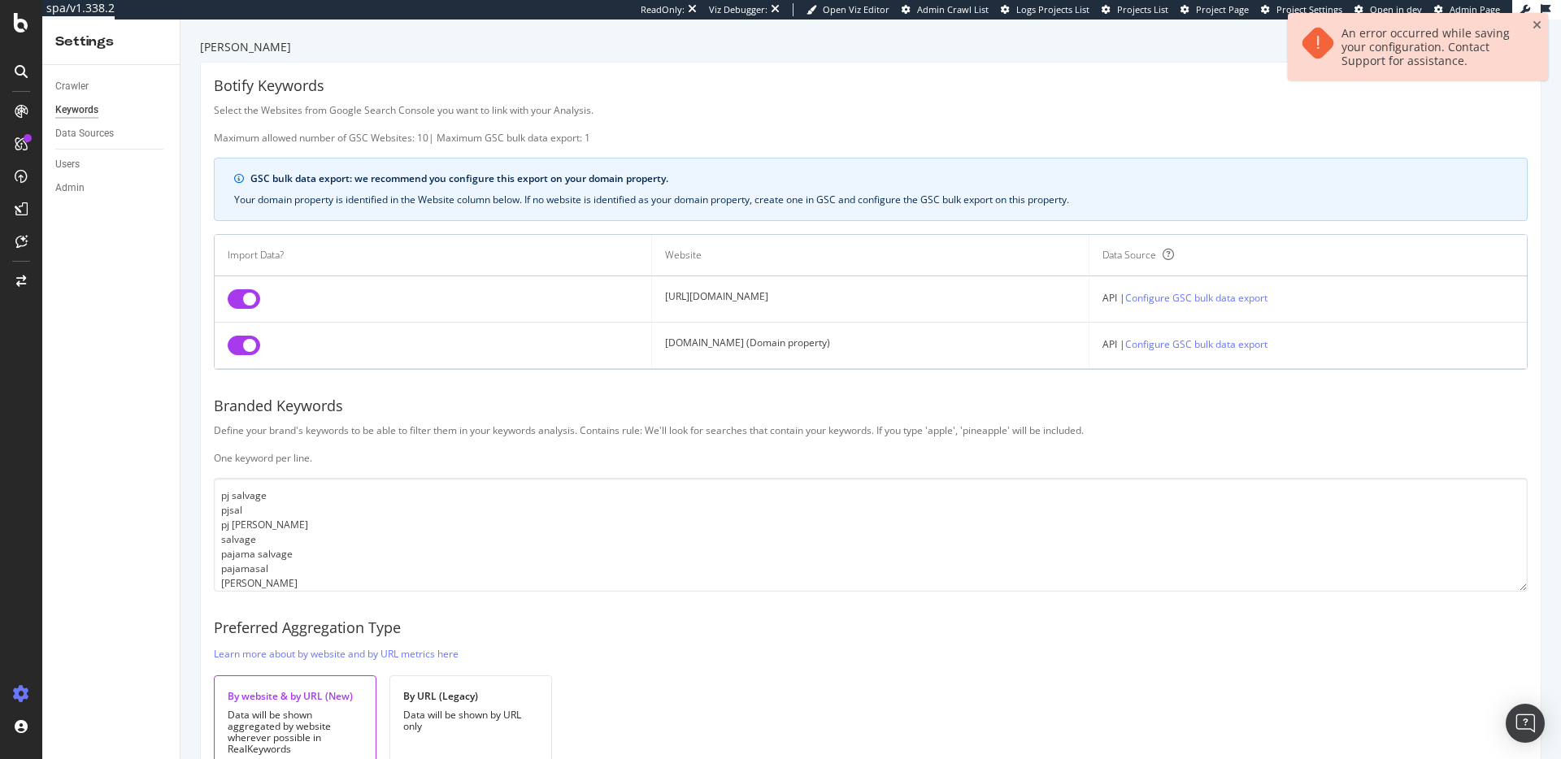
click at [621, 182] on div "GSC bulk data export: we recommend you configure this export on your domain pro…" at bounding box center [878, 179] width 1257 height 15
click at [668, 215] on div "GSC bulk data export: we recommend you configure this export on your domain pro…" at bounding box center [871, 189] width 1314 height 63
click at [669, 199] on div "Your domain property is identified in the Website column below. If no website i…" at bounding box center [870, 200] width 1273 height 15
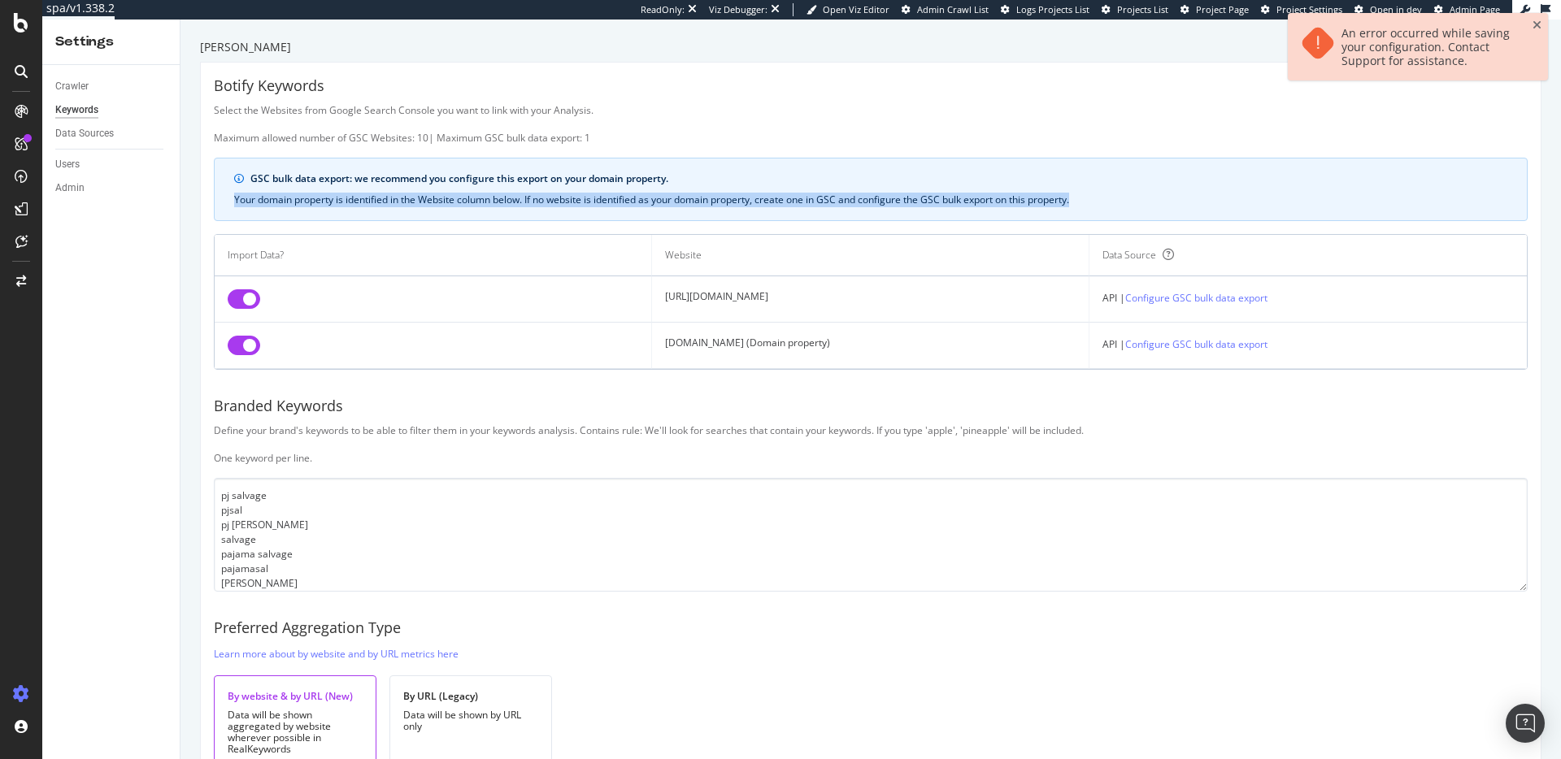
click at [669, 199] on div "Your domain property is identified in the Website column below. If no website i…" at bounding box center [870, 200] width 1273 height 15
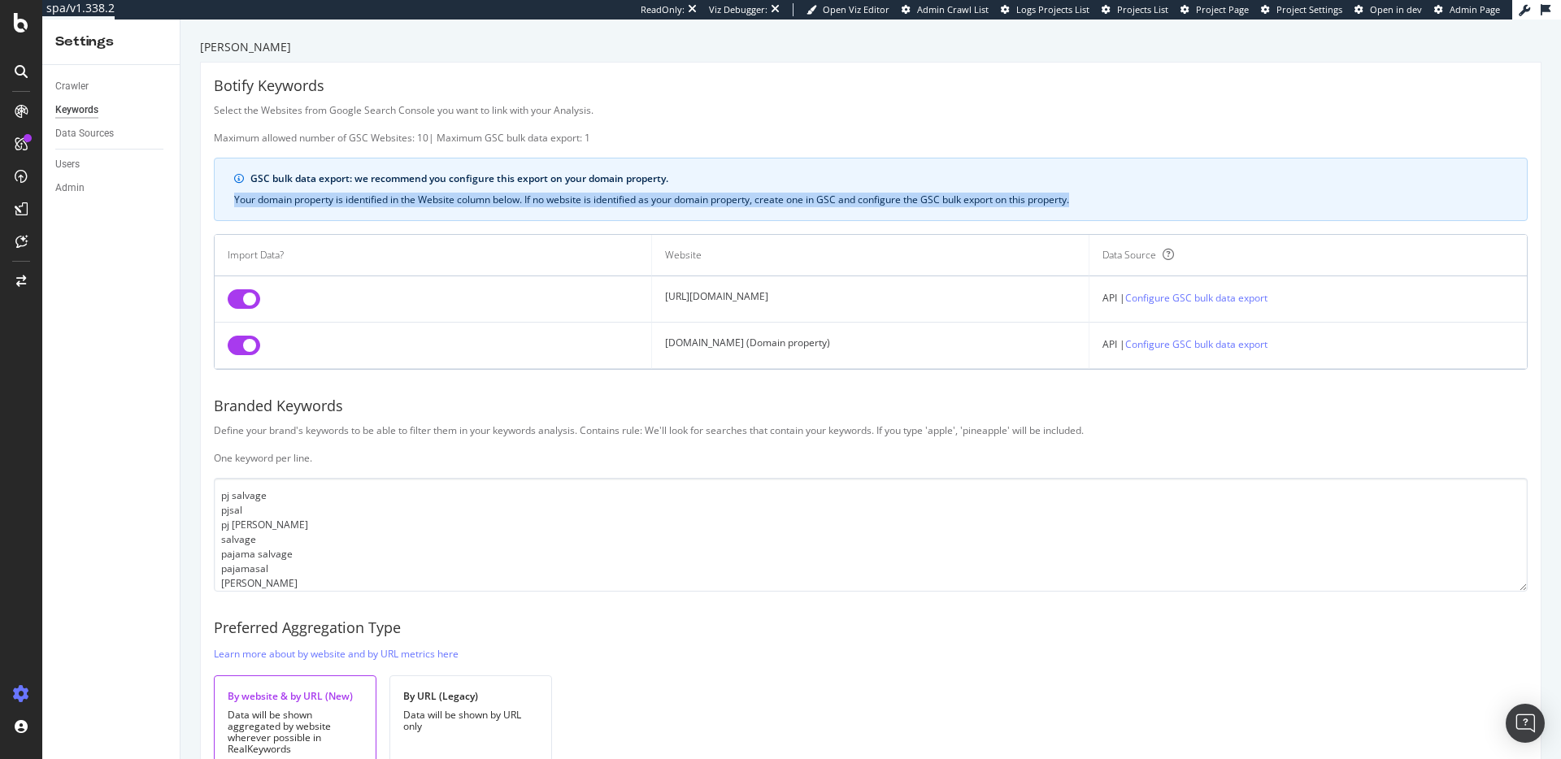
scroll to position [82, 0]
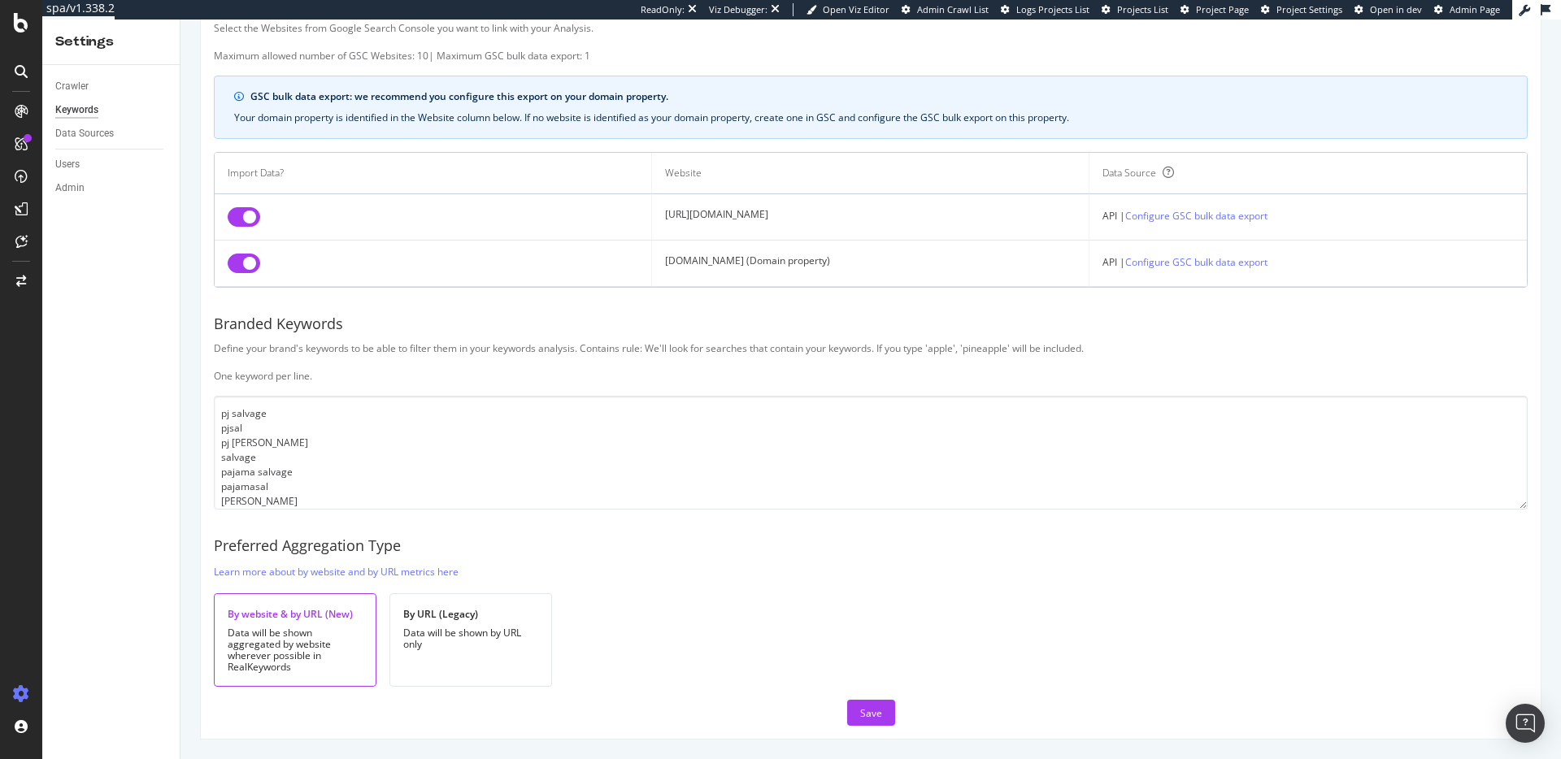
click at [691, 219] on td "[URL][DOMAIN_NAME]" at bounding box center [870, 217] width 437 height 46
click at [868, 716] on div "Save" at bounding box center [871, 714] width 22 height 14
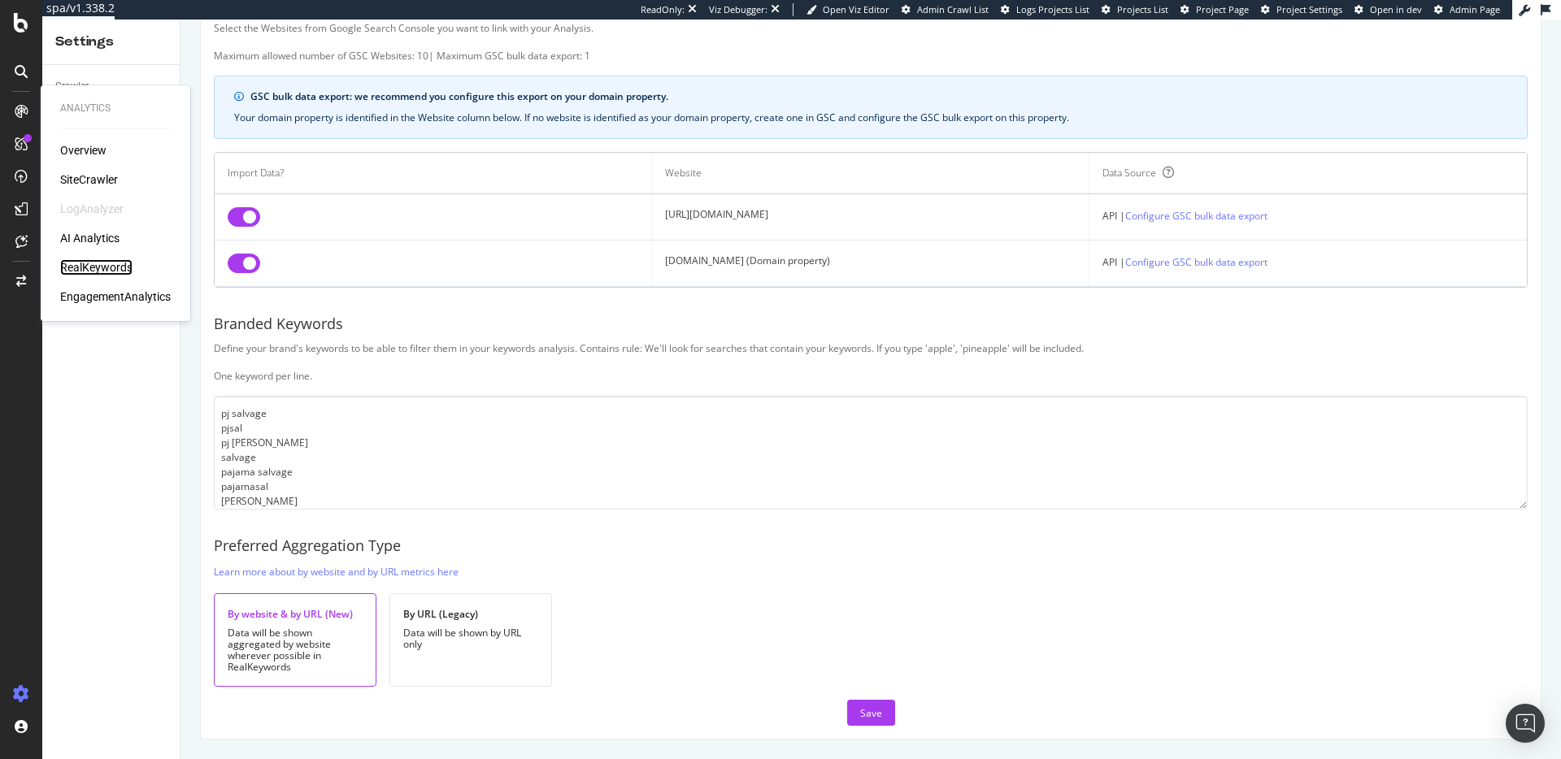
click at [115, 269] on div "RealKeywords" at bounding box center [96, 267] width 72 height 16
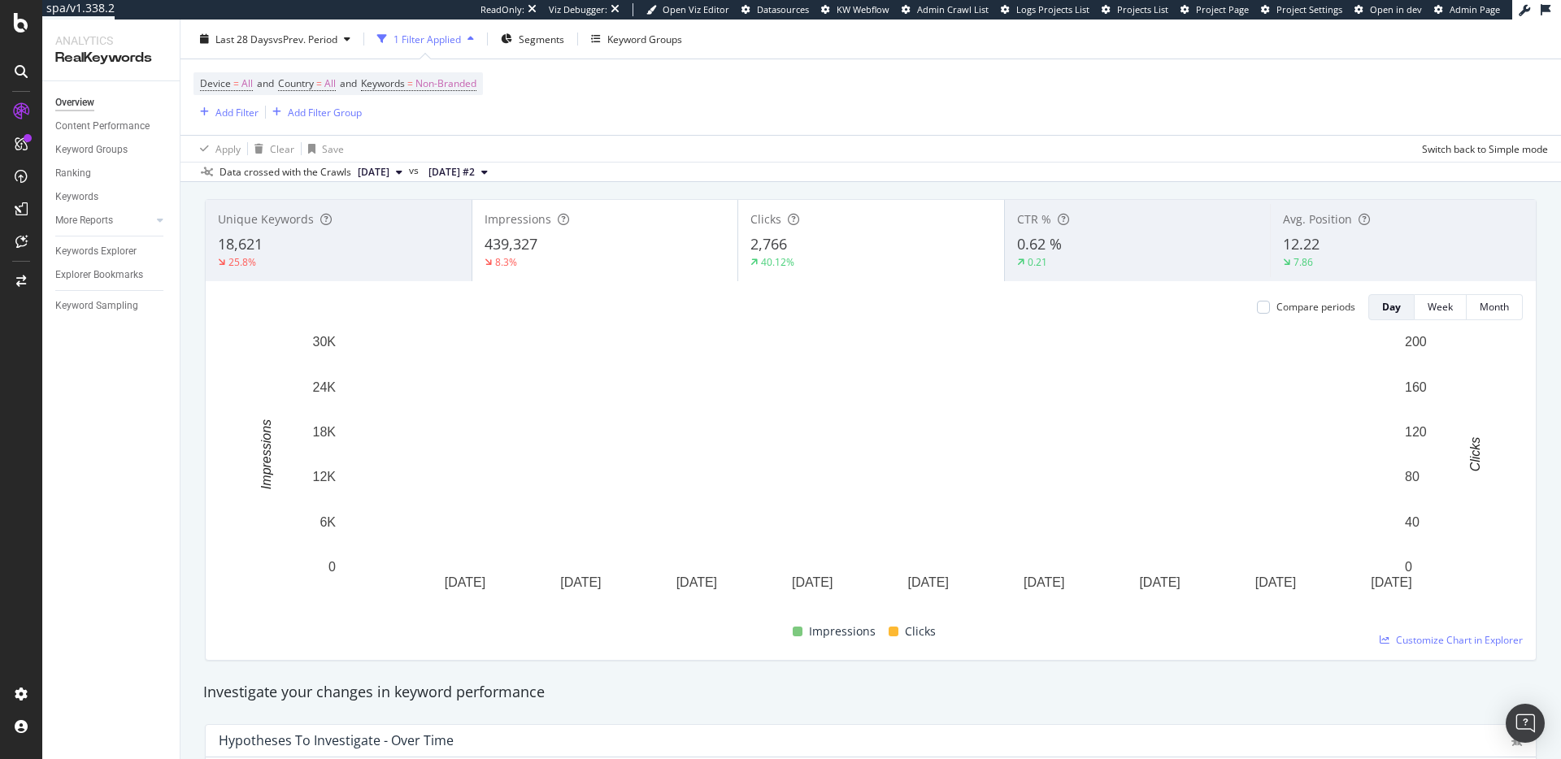
scroll to position [59, 0]
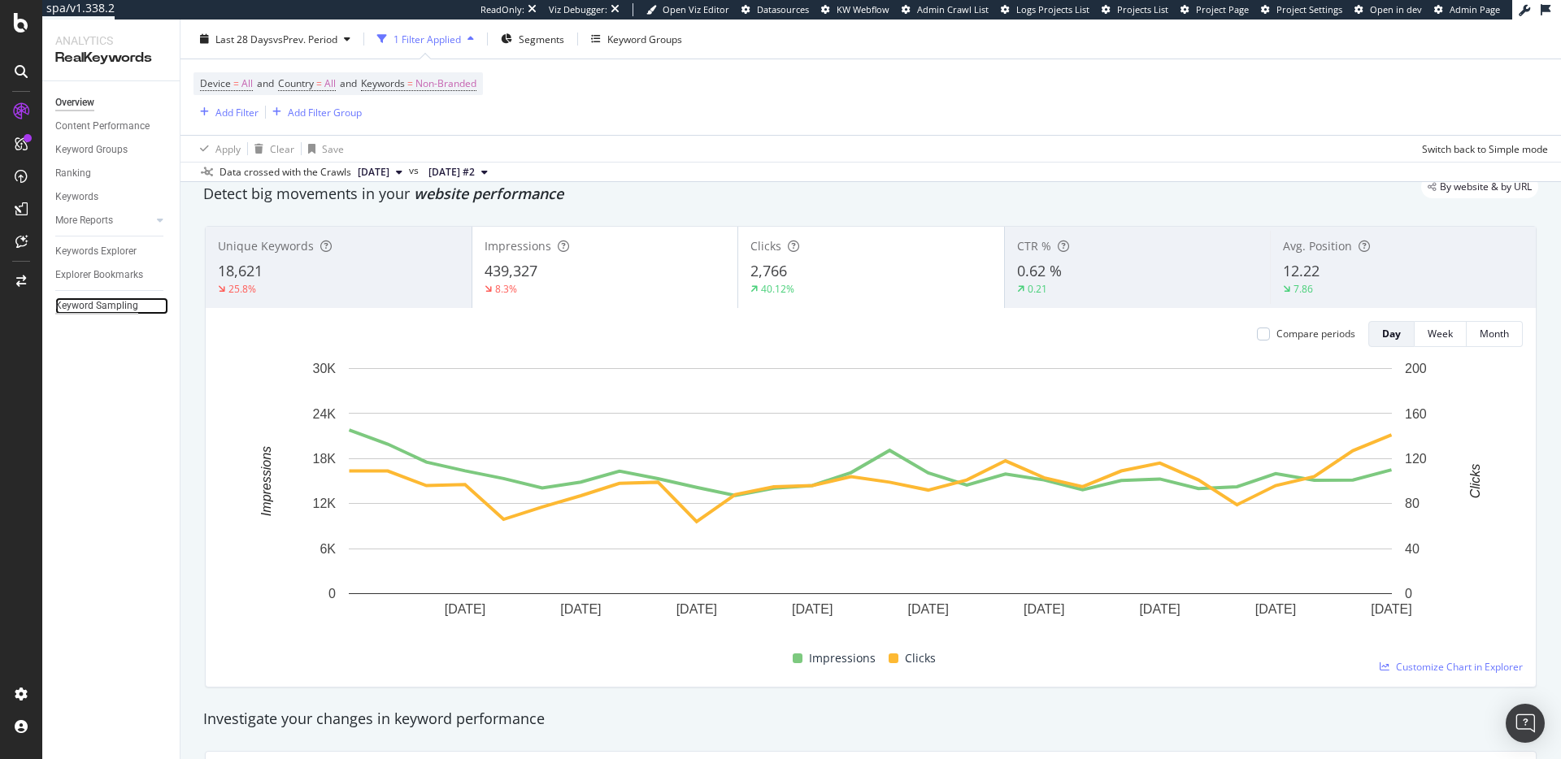
click at [93, 305] on div "Keyword Sampling" at bounding box center [96, 306] width 83 height 17
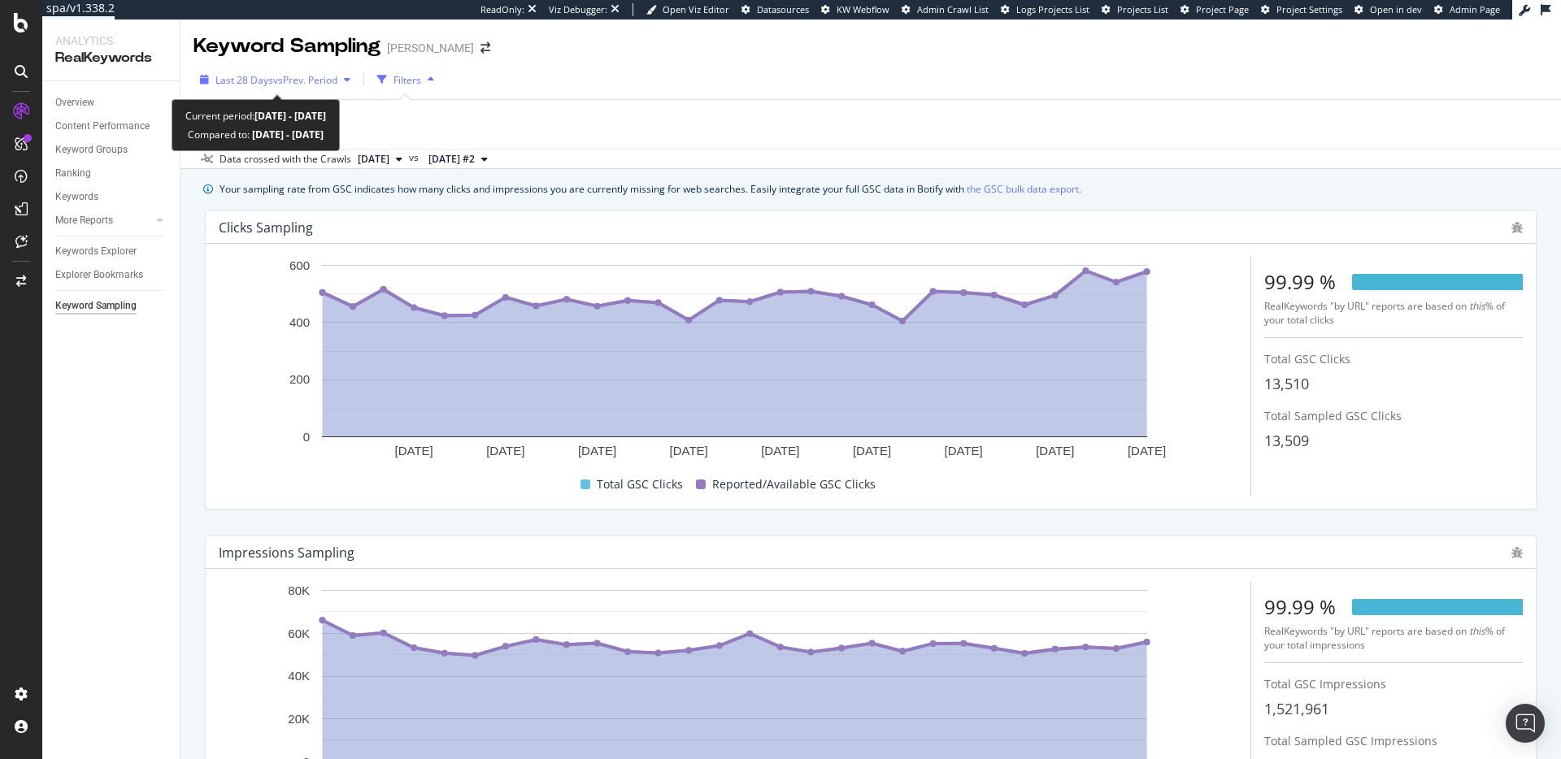
click at [287, 84] on span "vs Prev. Period" at bounding box center [305, 80] width 64 height 14
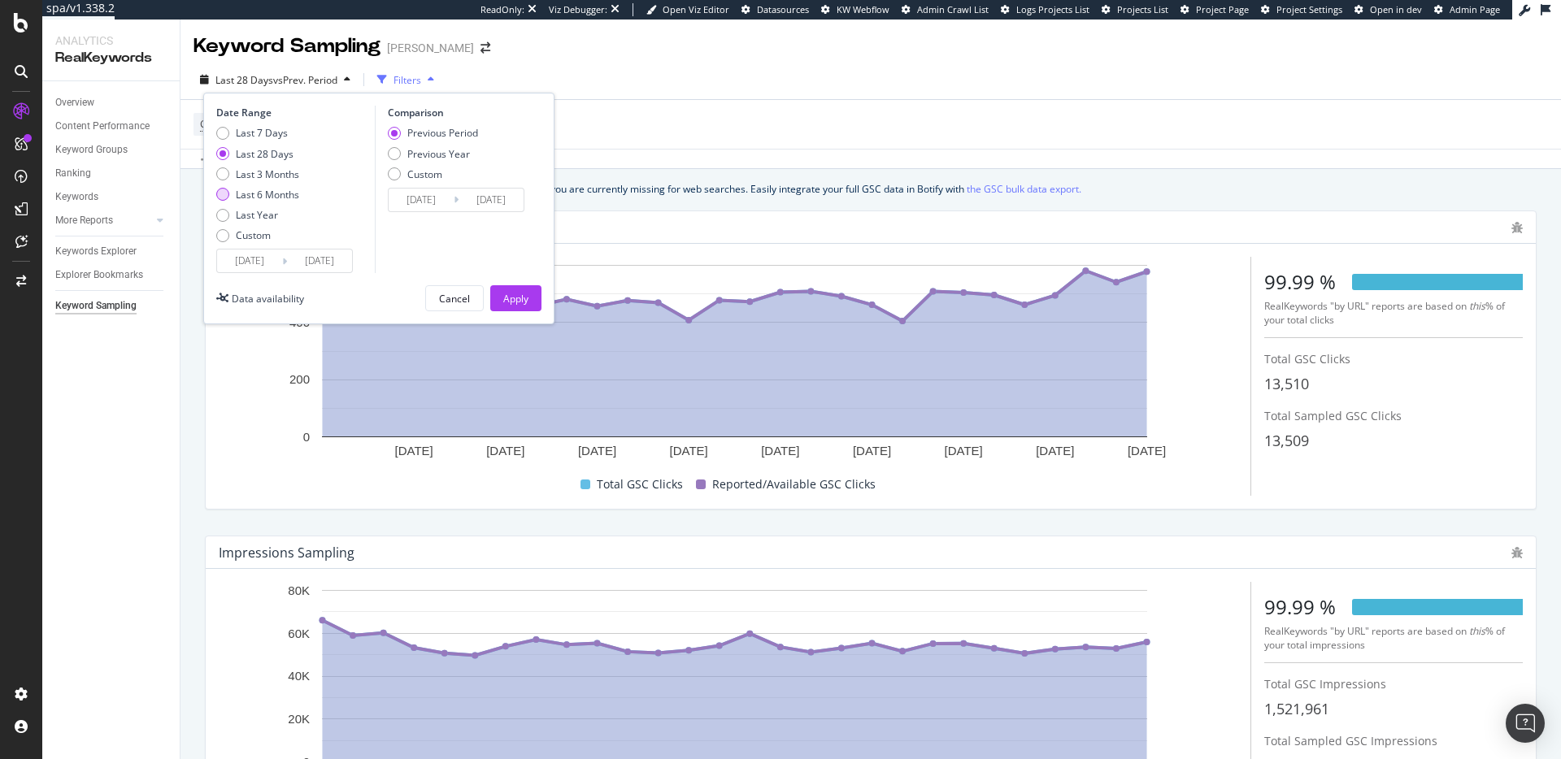
click at [298, 198] on div "Last 6 Months" at bounding box center [267, 195] width 63 height 14
type input "[DATE]"
click at [274, 213] on div "Last Year" at bounding box center [257, 215] width 42 height 14
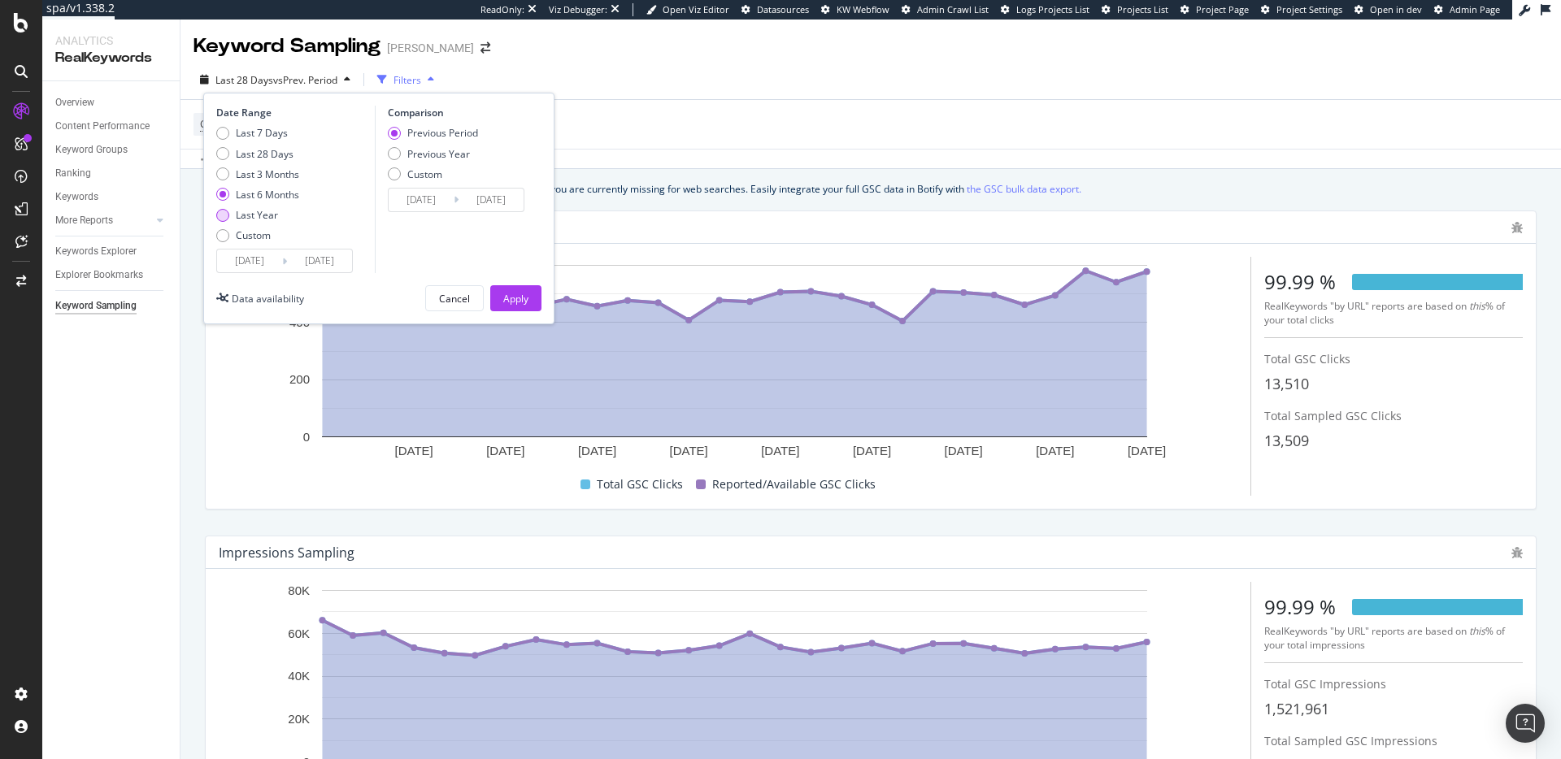
type input "[DATE]"
click at [518, 309] on div "Apply" at bounding box center [515, 298] width 25 height 24
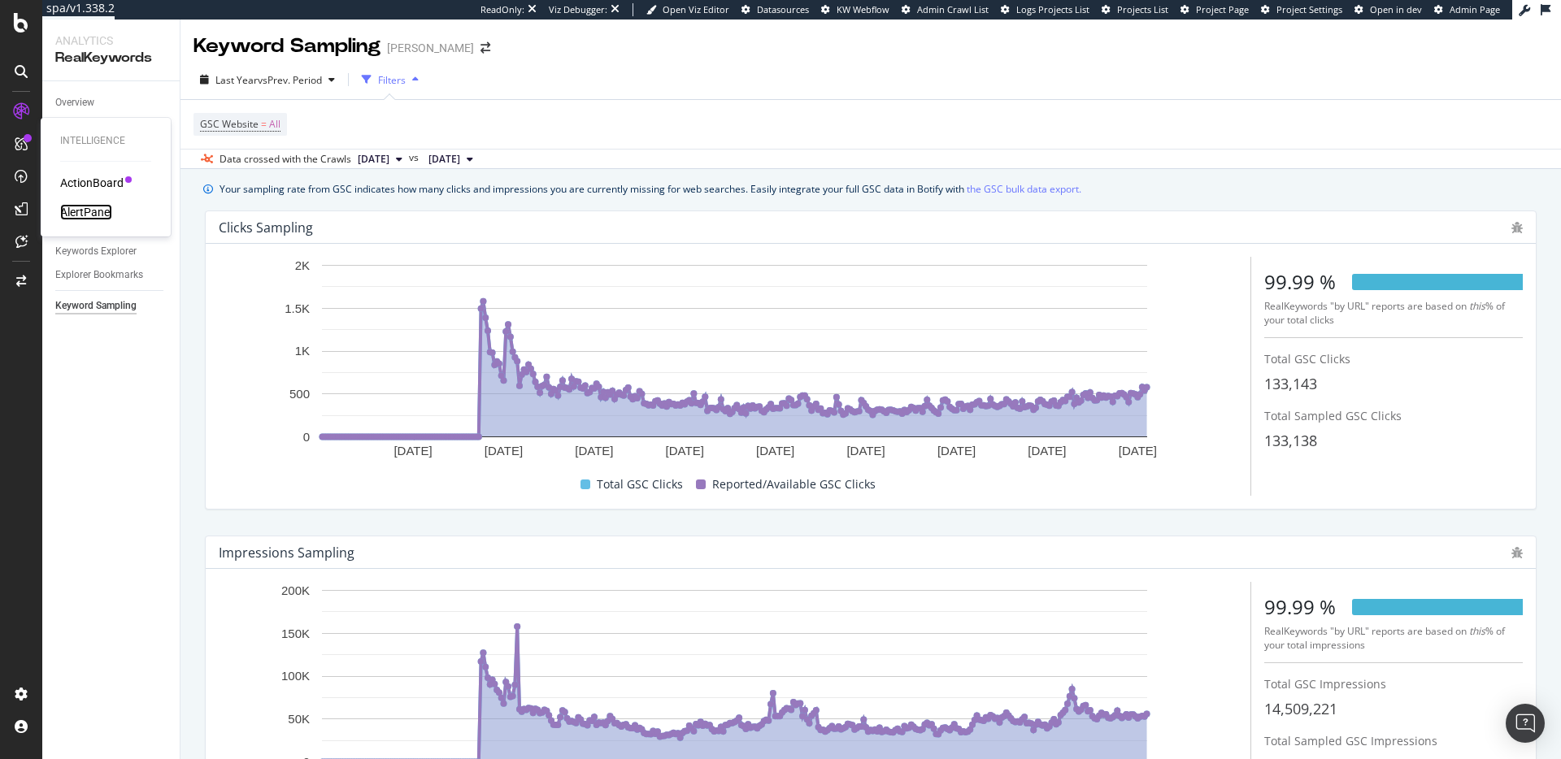
click at [77, 207] on div "AlertPanel" at bounding box center [86, 212] width 52 height 16
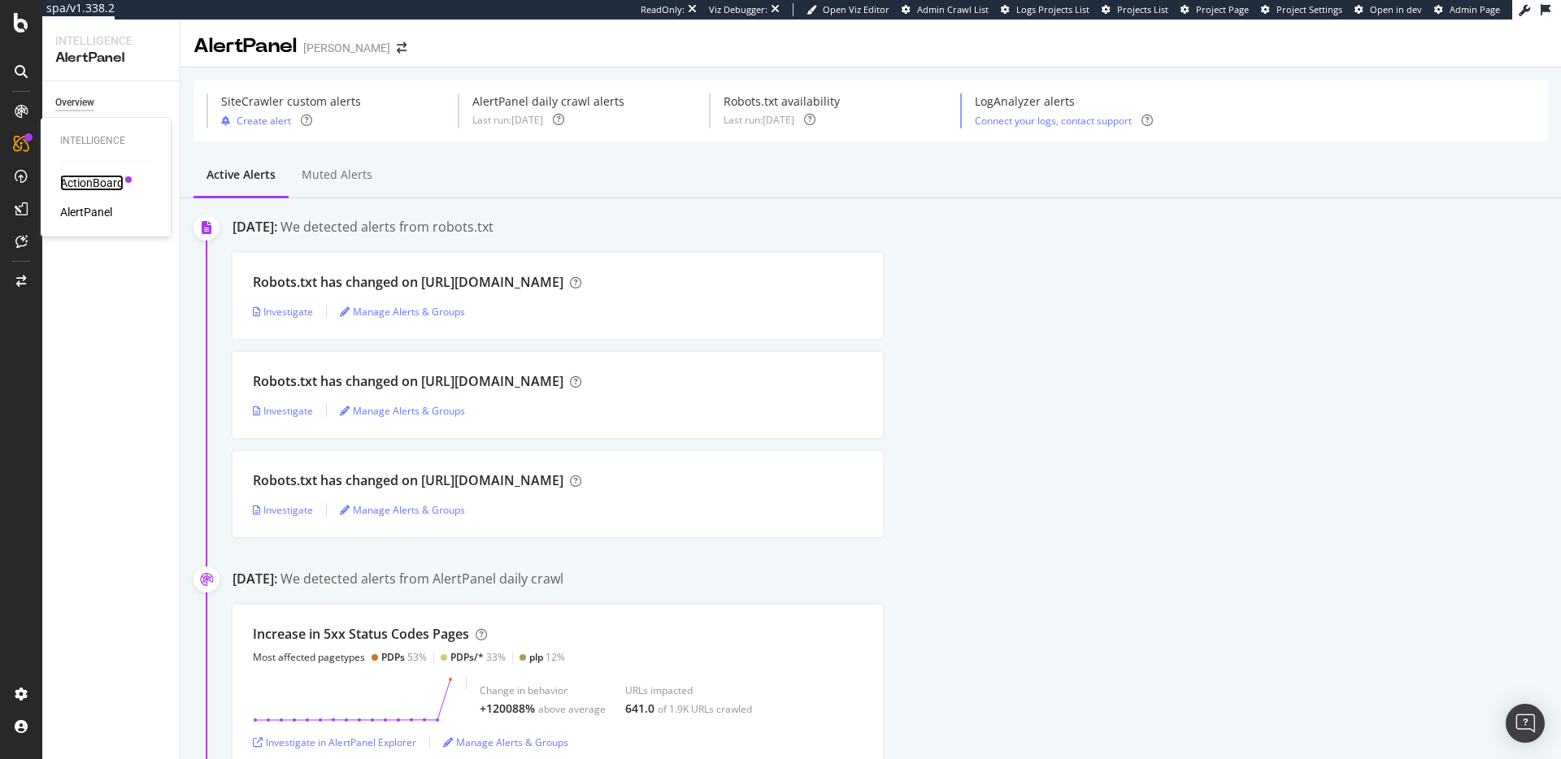
click at [76, 185] on div "ActionBoard" at bounding box center [91, 183] width 63 height 16
